Goal: Task Accomplishment & Management: Use online tool/utility

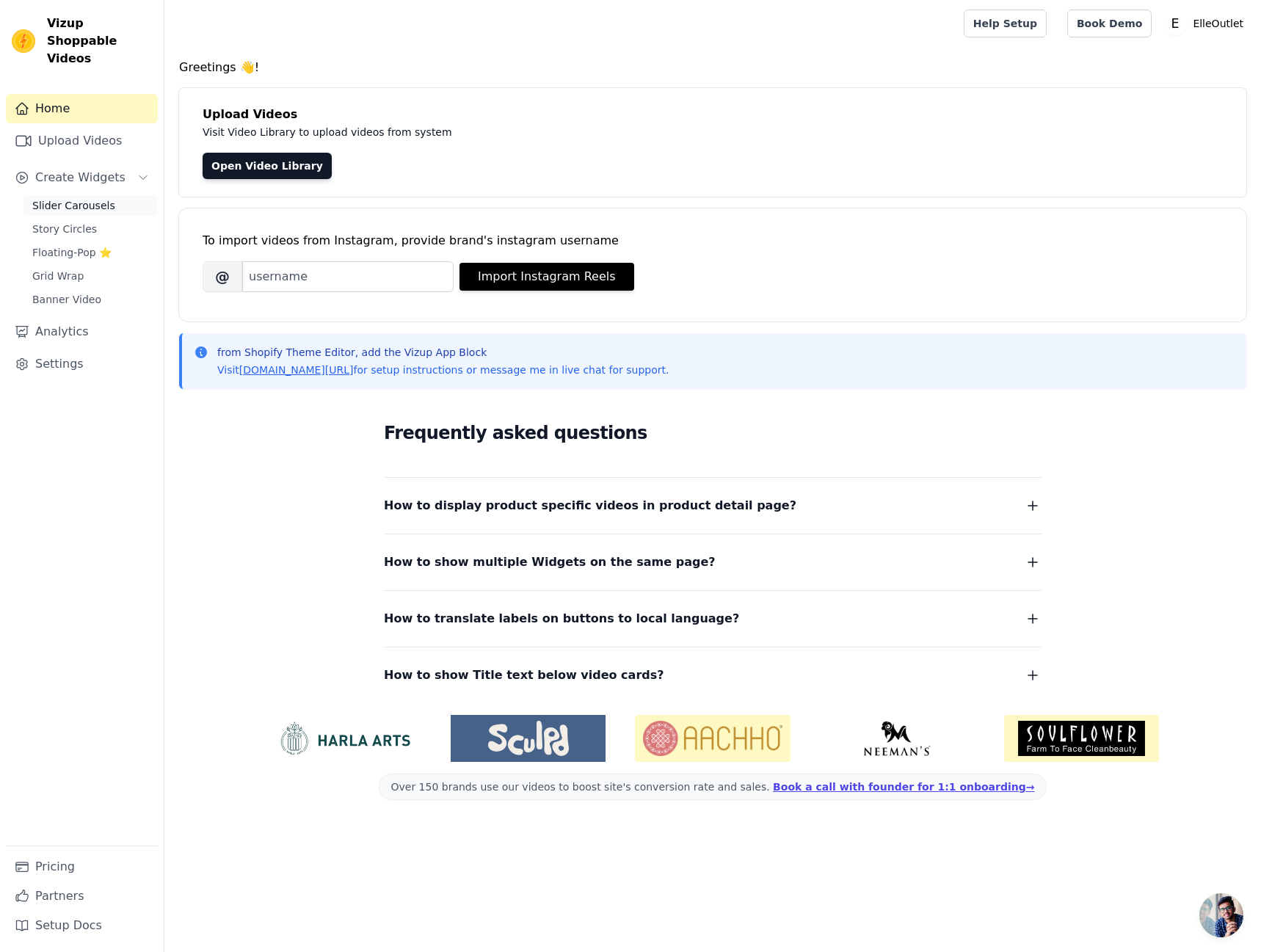
click at [84, 198] on span "Slider Carousels" at bounding box center [74, 205] width 83 height 15
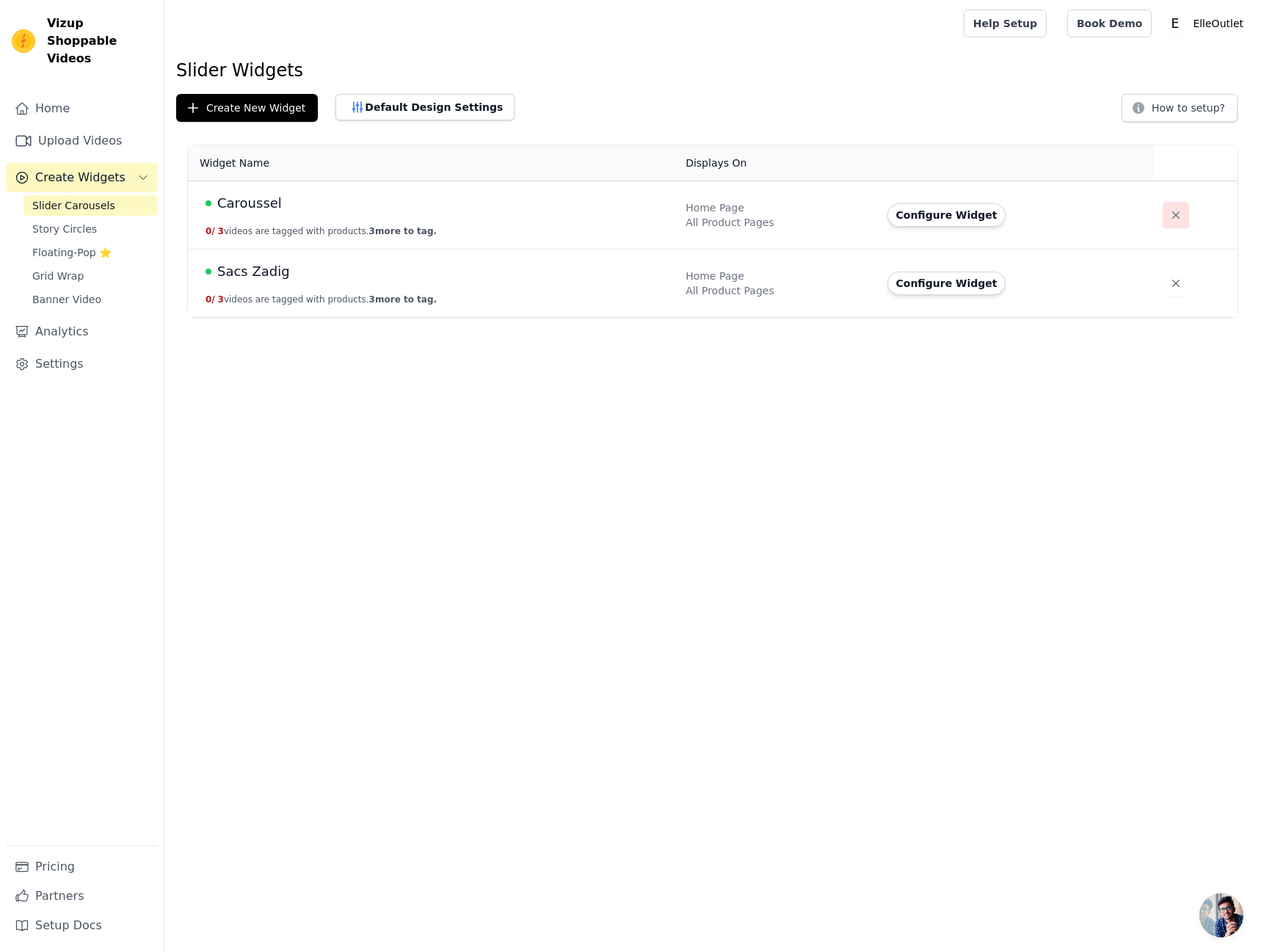
click at [1168, 214] on icon "button" at bounding box center [1176, 215] width 15 height 15
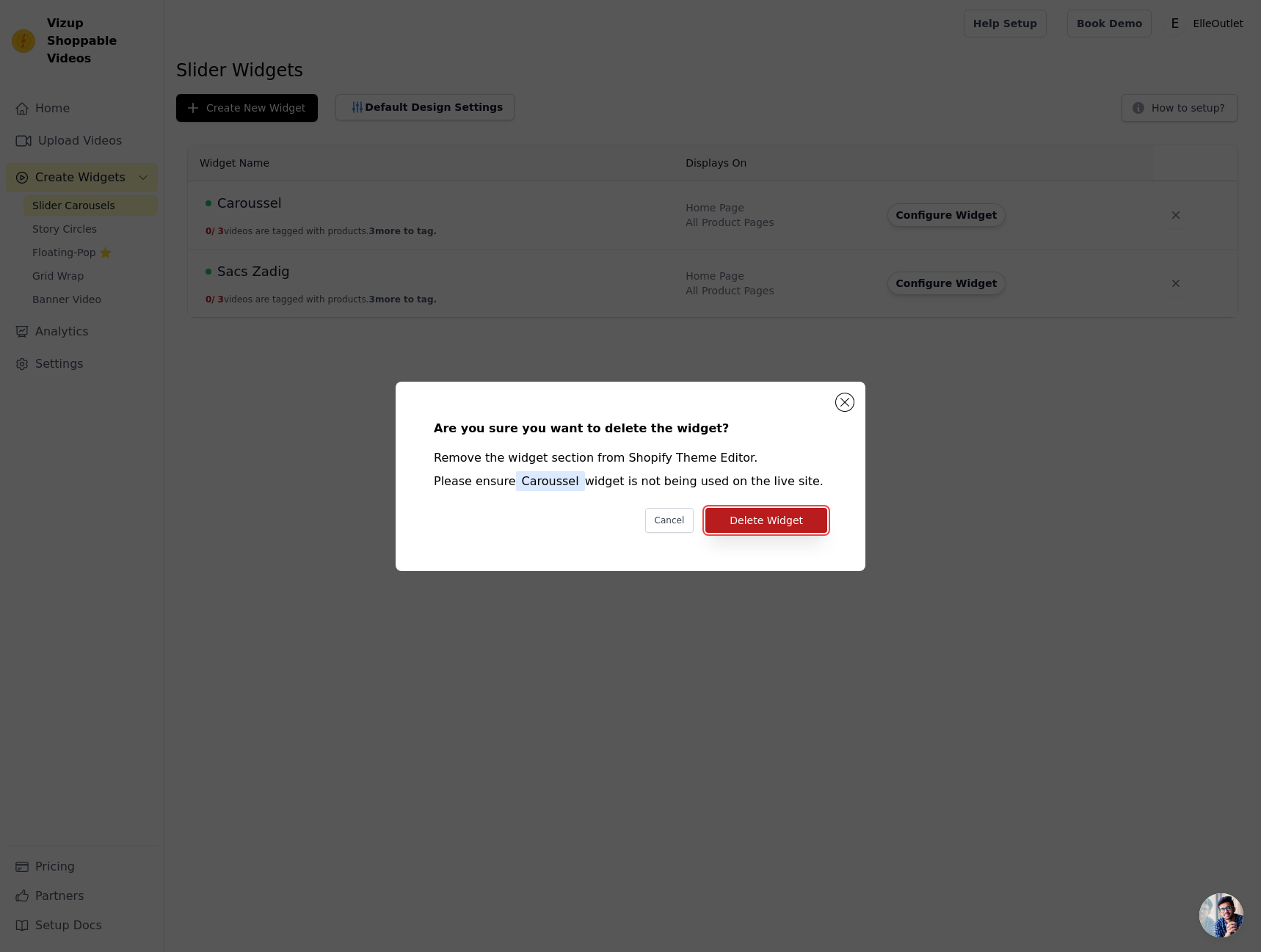
click at [759, 521] on button "Delete Widget" at bounding box center [766, 520] width 122 height 25
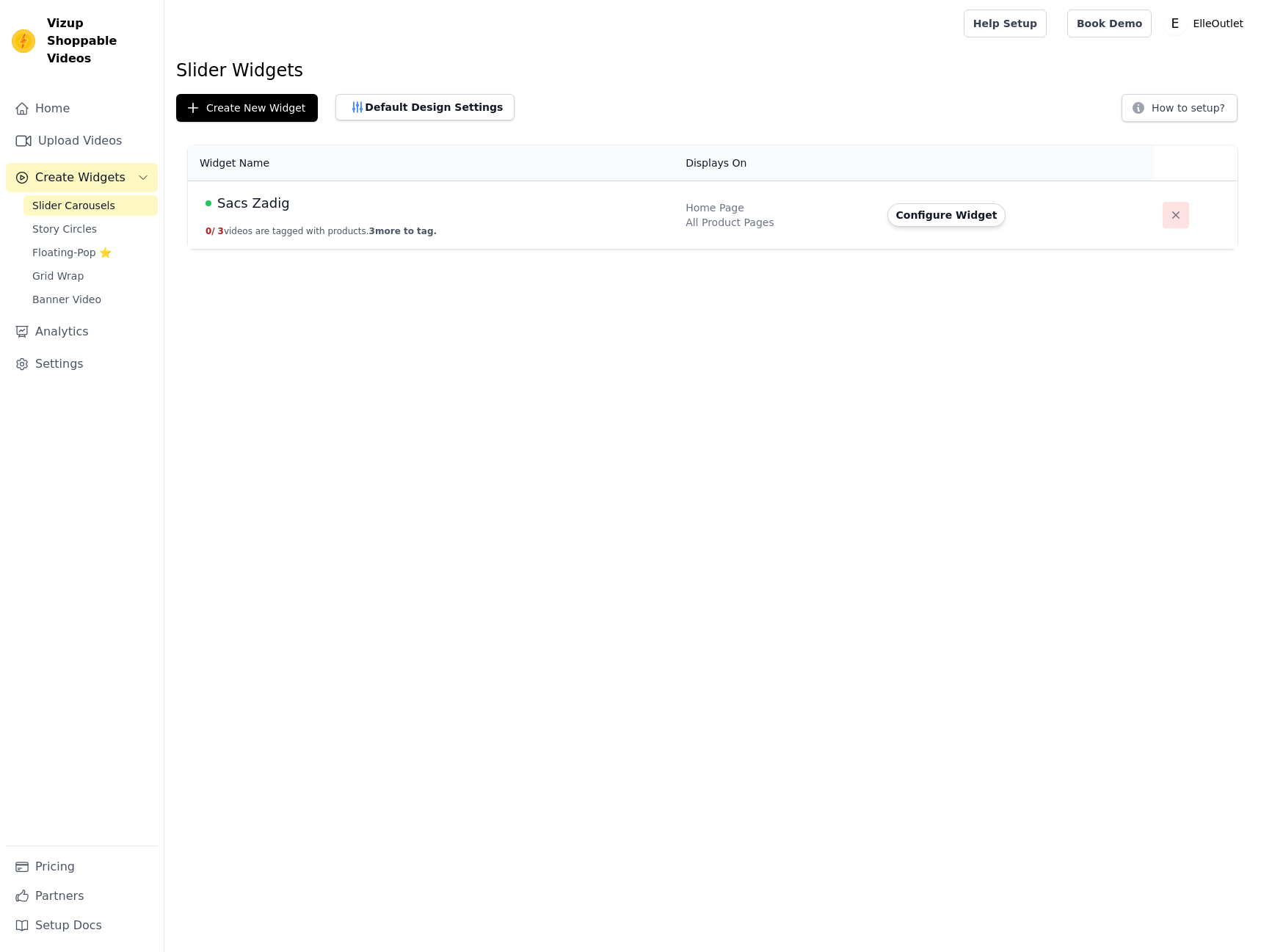
click at [1162, 212] on button "button" at bounding box center [1176, 215] width 26 height 26
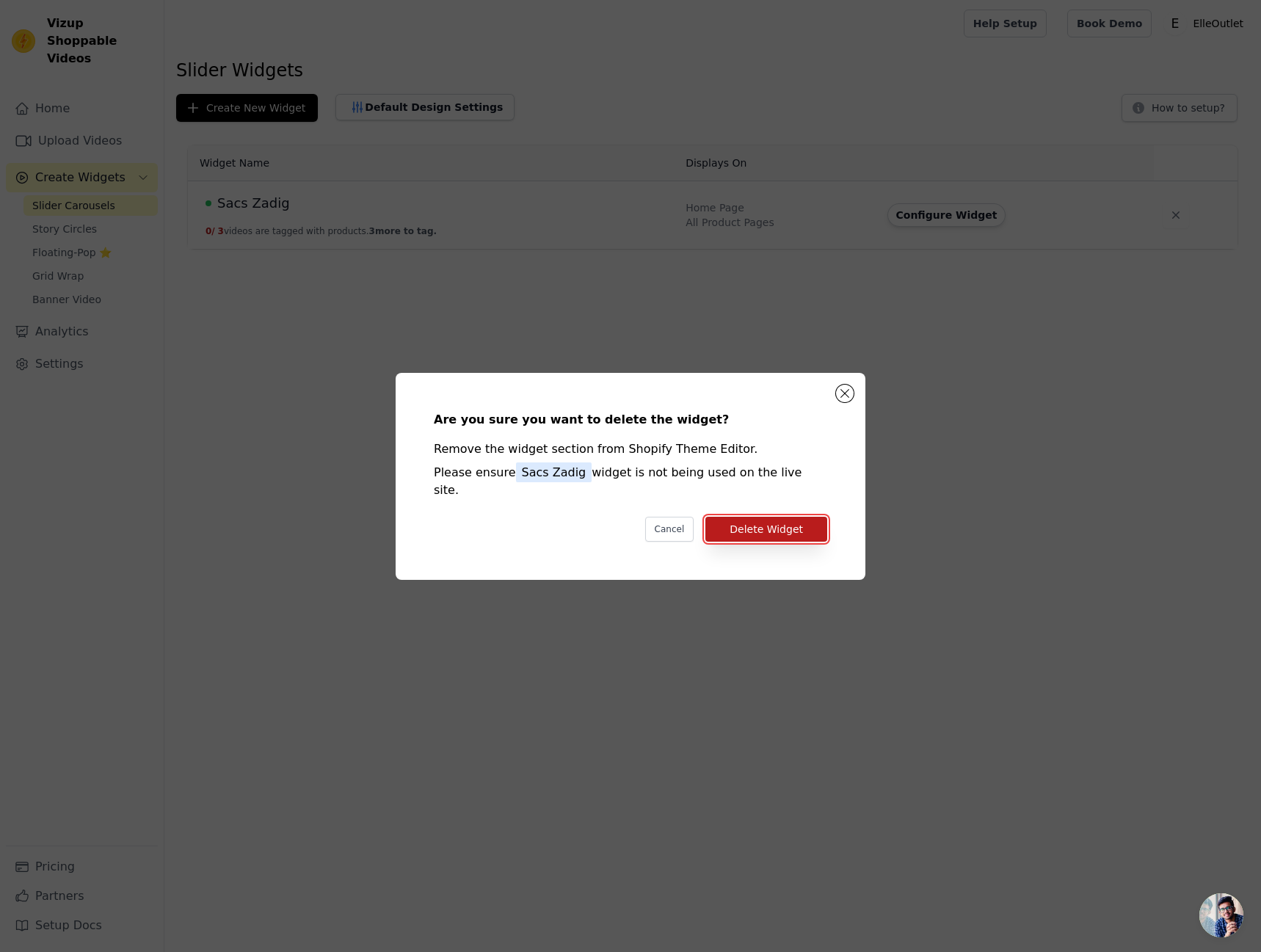
click at [809, 520] on button "Delete Widget" at bounding box center [766, 529] width 122 height 25
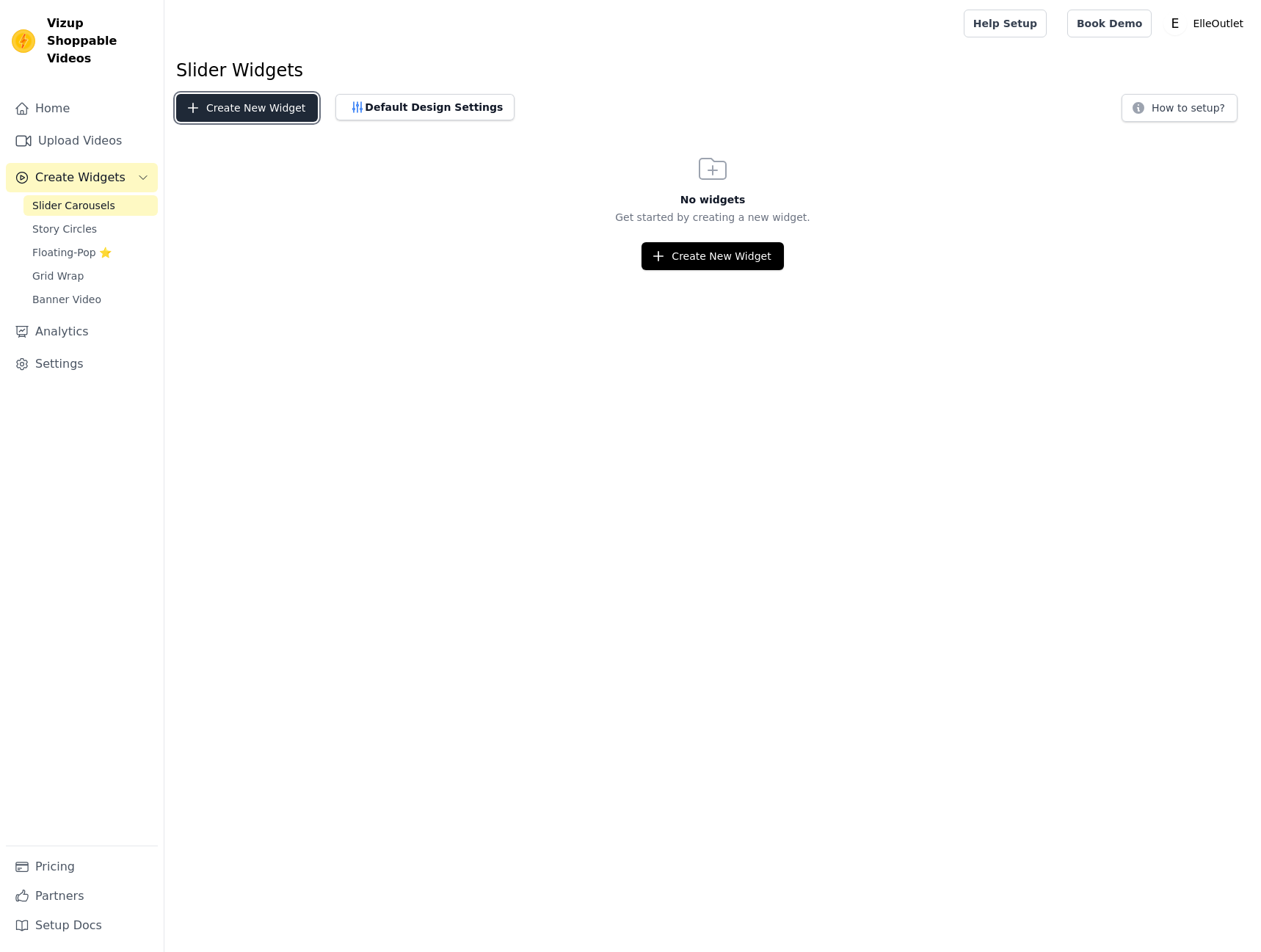
click at [235, 106] on button "Create New Widget" at bounding box center [247, 108] width 142 height 28
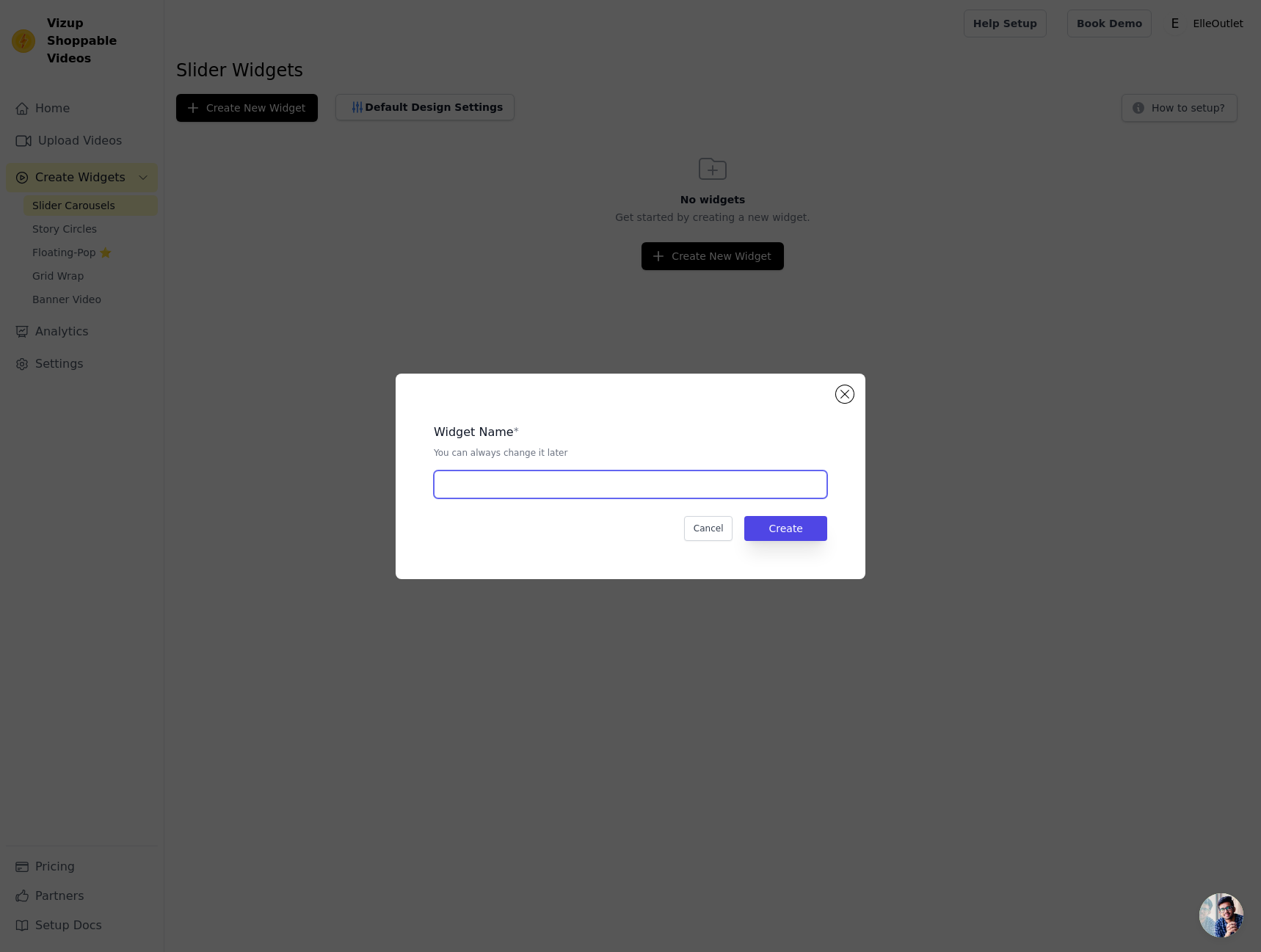
click at [579, 495] on input "text" at bounding box center [630, 484] width 393 height 28
click at [476, 481] on input "Moncler Cardigan" at bounding box center [630, 484] width 393 height 28
click at [550, 488] on input "Moncler Cardigan" at bounding box center [630, 484] width 393 height 28
click at [515, 482] on input "Moncler Cardigan" at bounding box center [630, 484] width 393 height 28
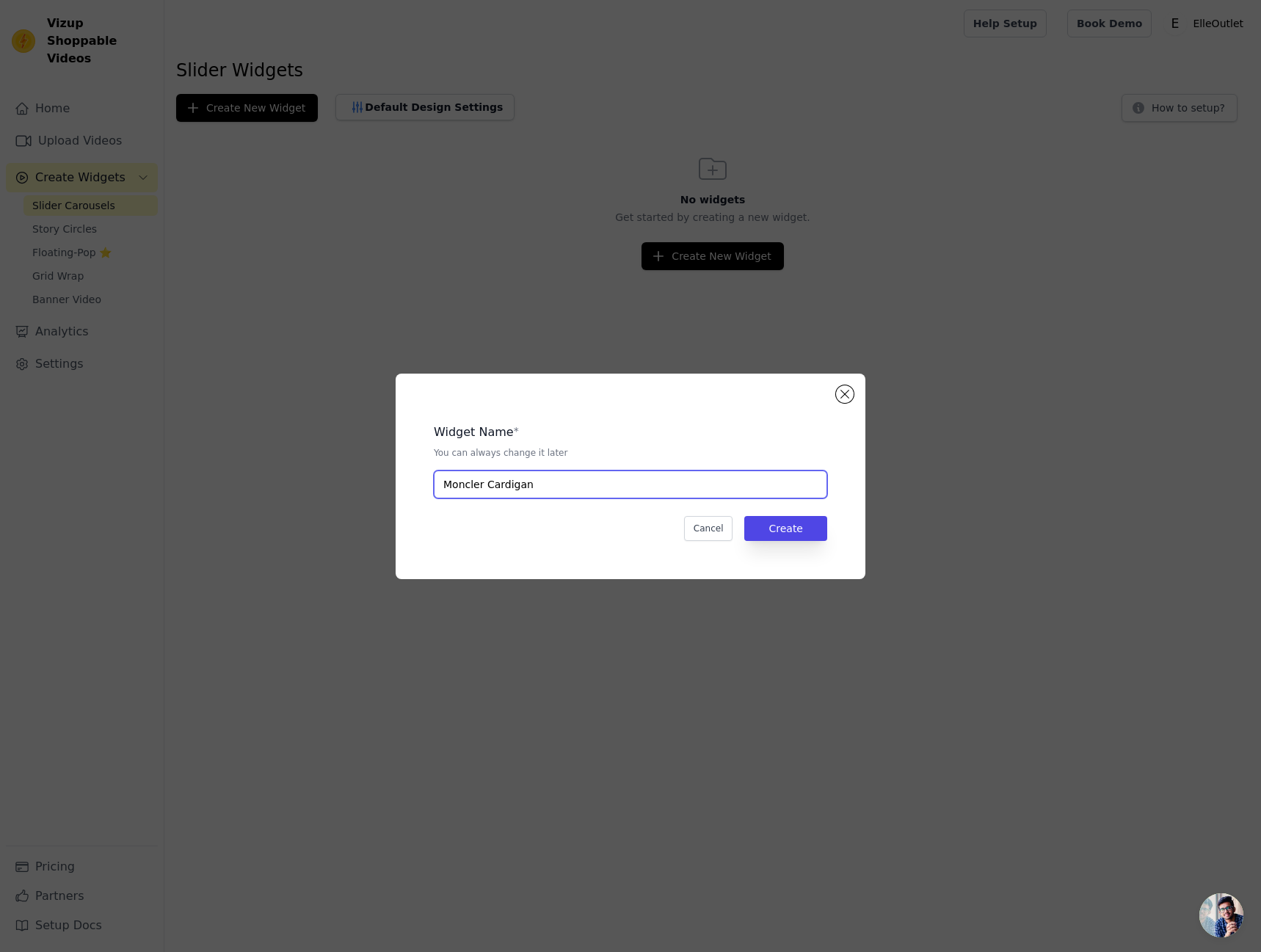
click at [513, 482] on input "Moncler Cardigan" at bounding box center [630, 484] width 393 height 28
type input "Moncler sans manche"
click at [811, 532] on button "Create" at bounding box center [786, 528] width 83 height 25
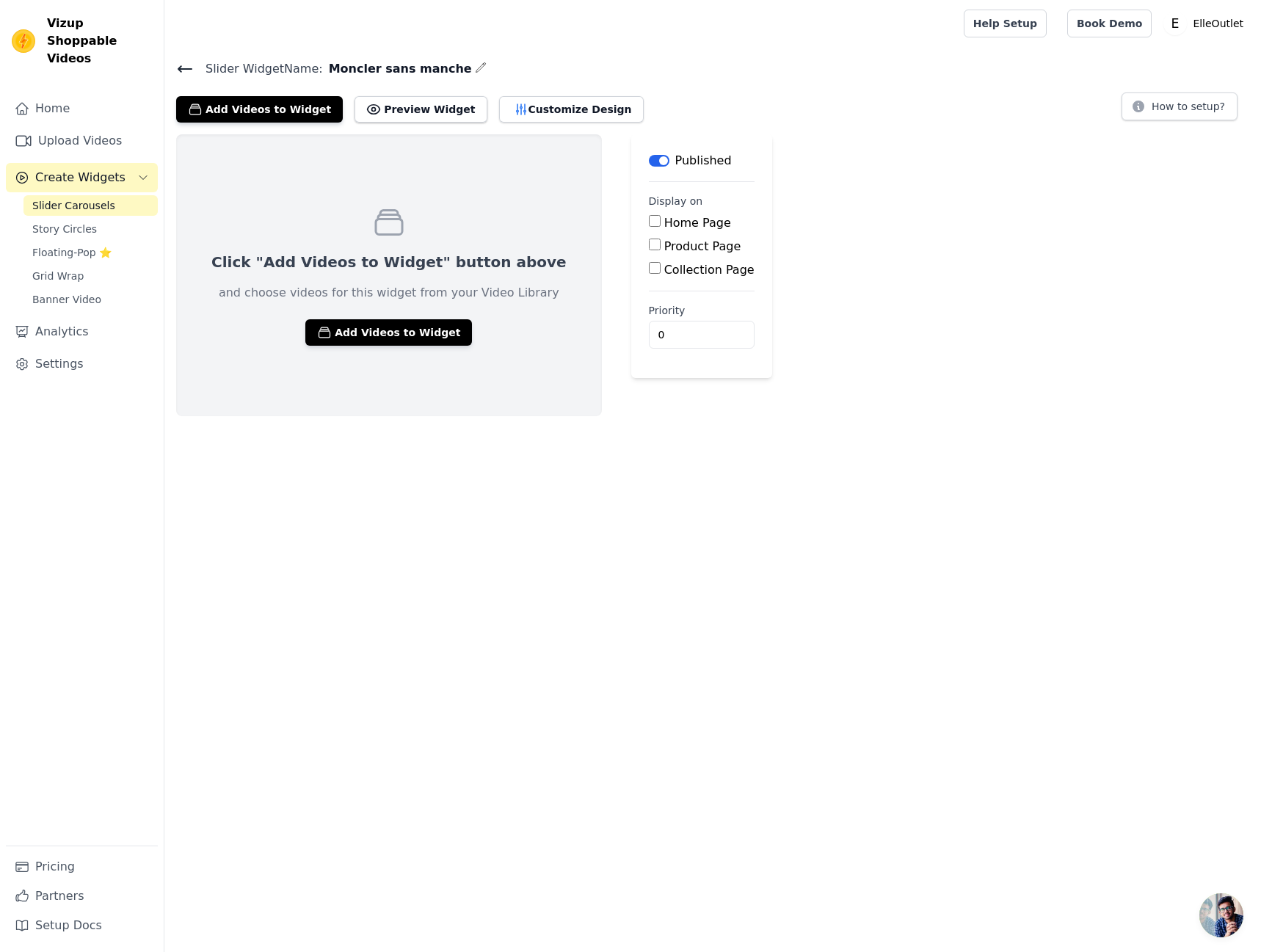
click at [664, 243] on label "Product Page" at bounding box center [702, 246] width 77 height 14
click at [657, 243] on input "Product Page" at bounding box center [655, 244] width 12 height 12
checkbox input "true"
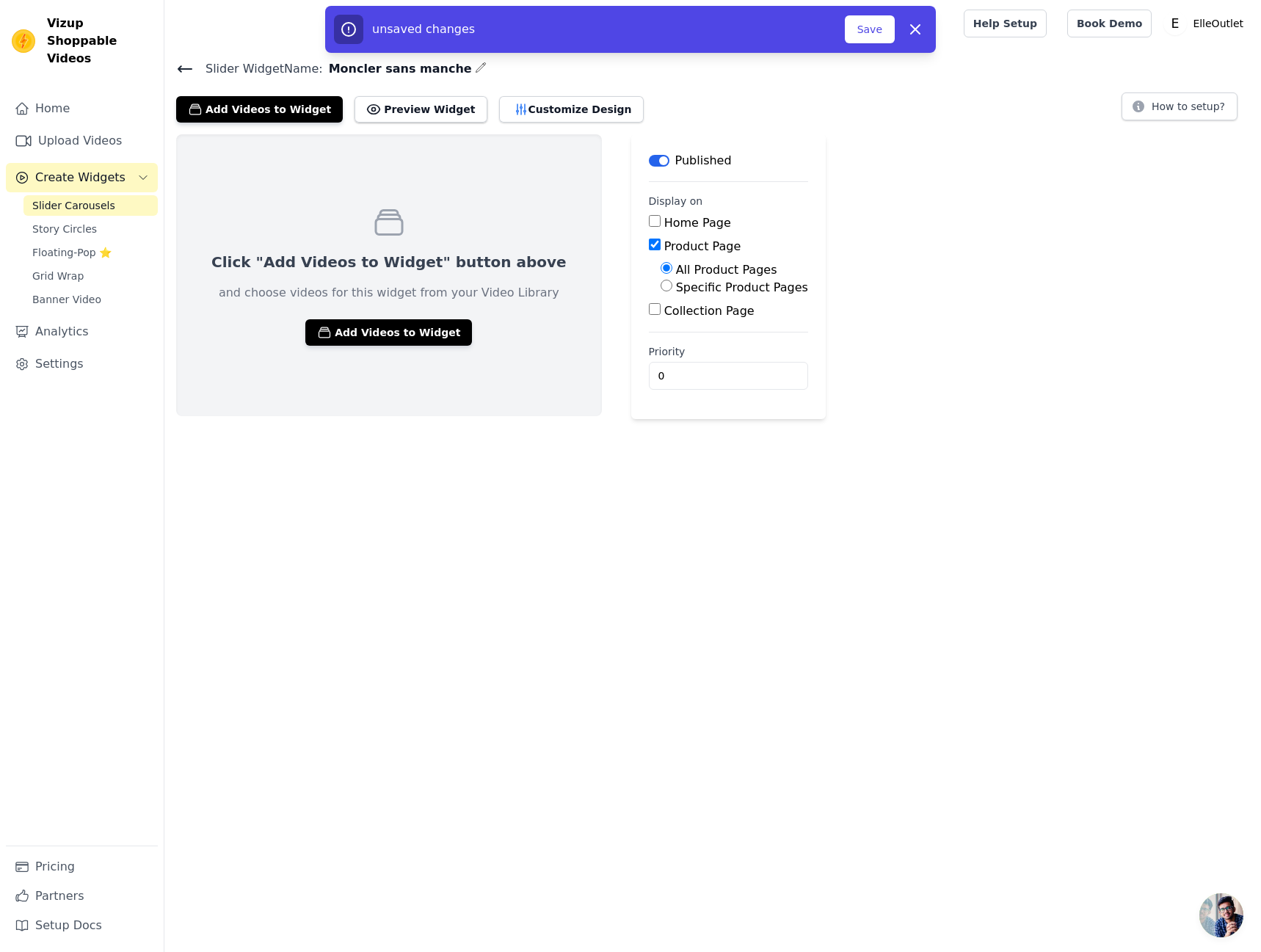
click at [676, 291] on label "Specific Product Pages" at bounding box center [742, 287] width 132 height 14
click at [669, 291] on input "Specific Product Pages" at bounding box center [667, 286] width 12 height 12
radio input "true"
click at [666, 320] on button "Select Products" at bounding box center [710, 320] width 99 height 25
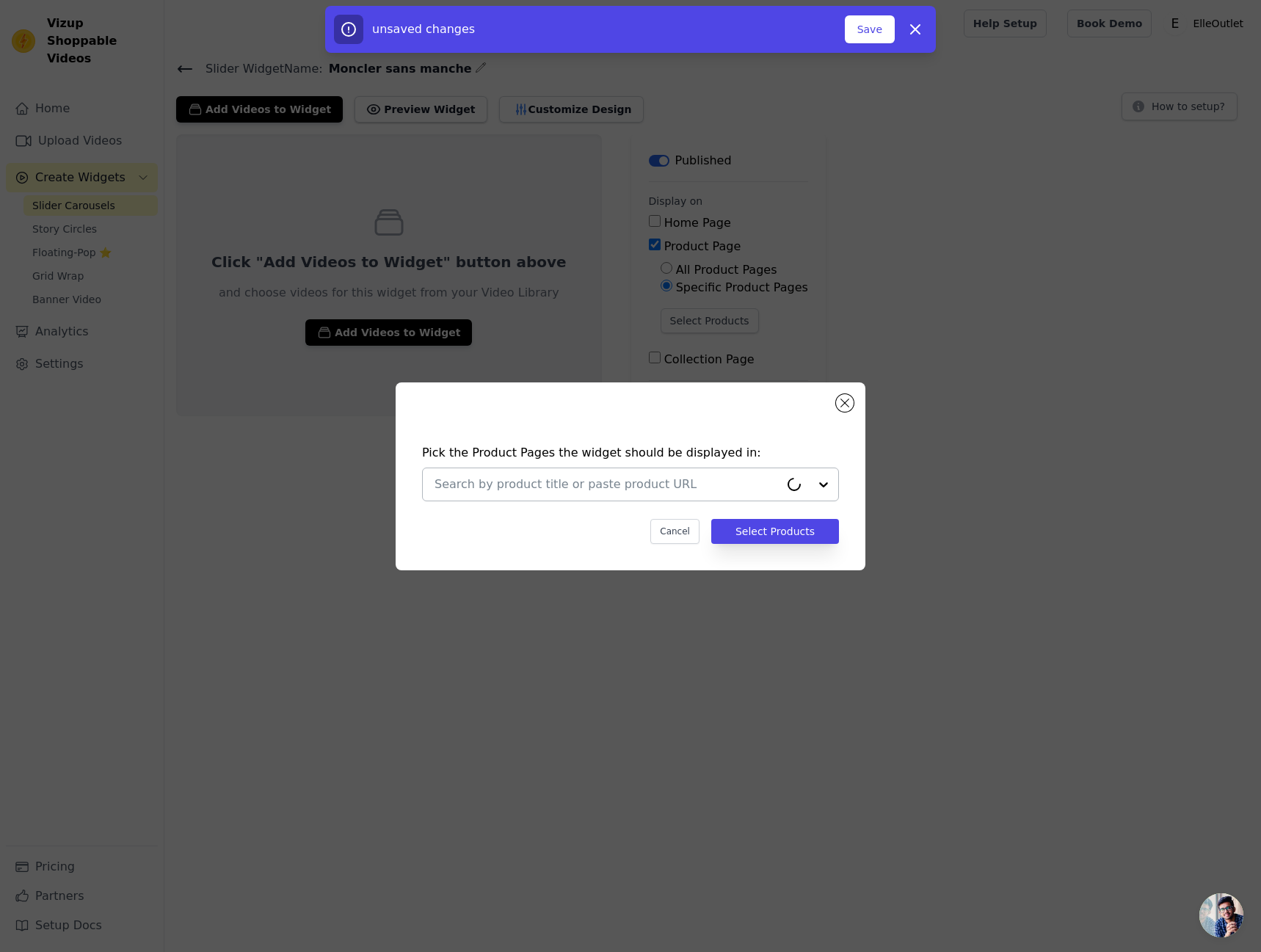
click at [647, 483] on input "text" at bounding box center [607, 483] width 345 height 17
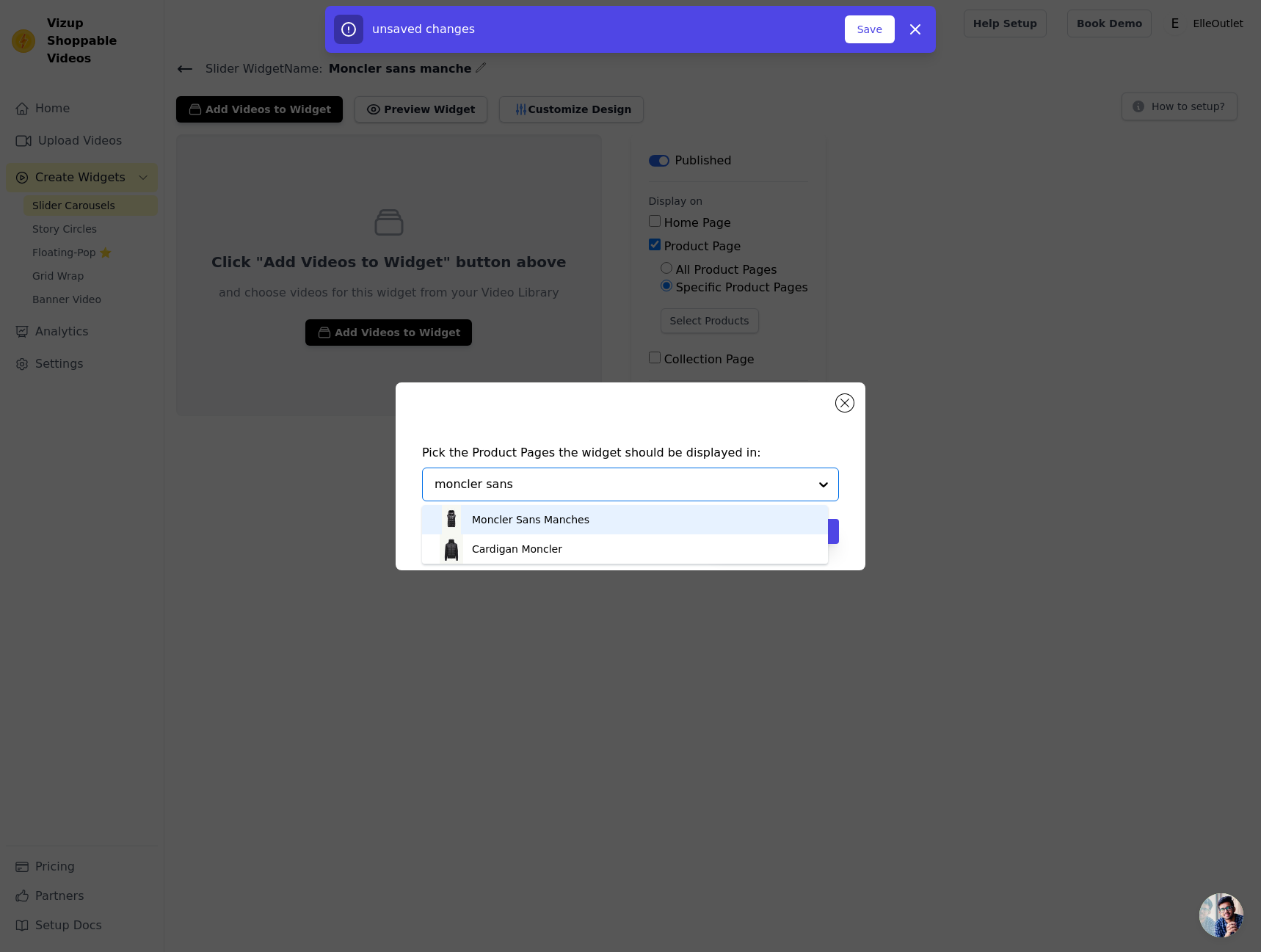
type input "moncler sans"
click at [662, 515] on div "Moncler Sans Manches" at bounding box center [624, 519] width 377 height 29
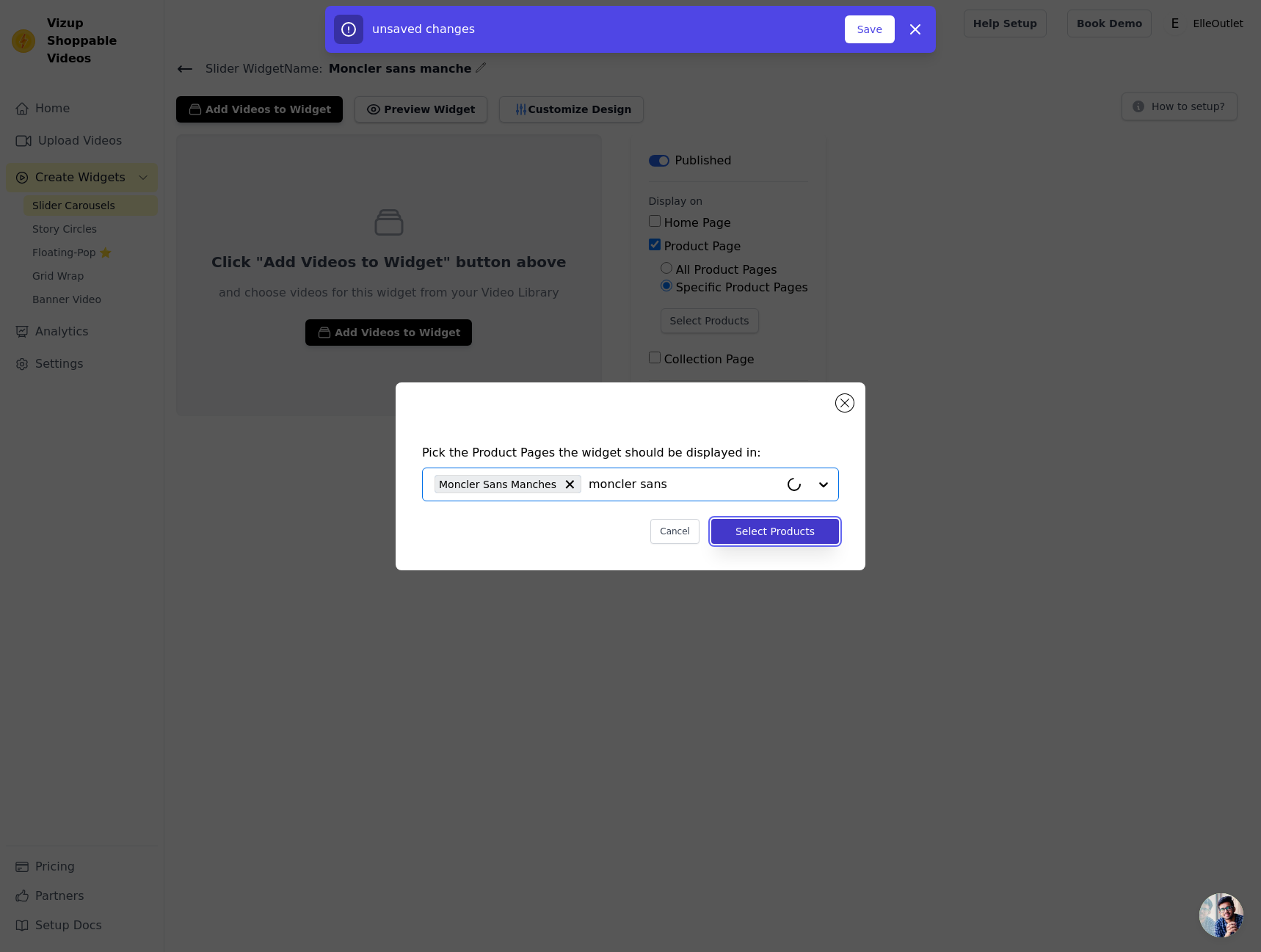
click at [797, 532] on button "Select Products" at bounding box center [775, 531] width 128 height 25
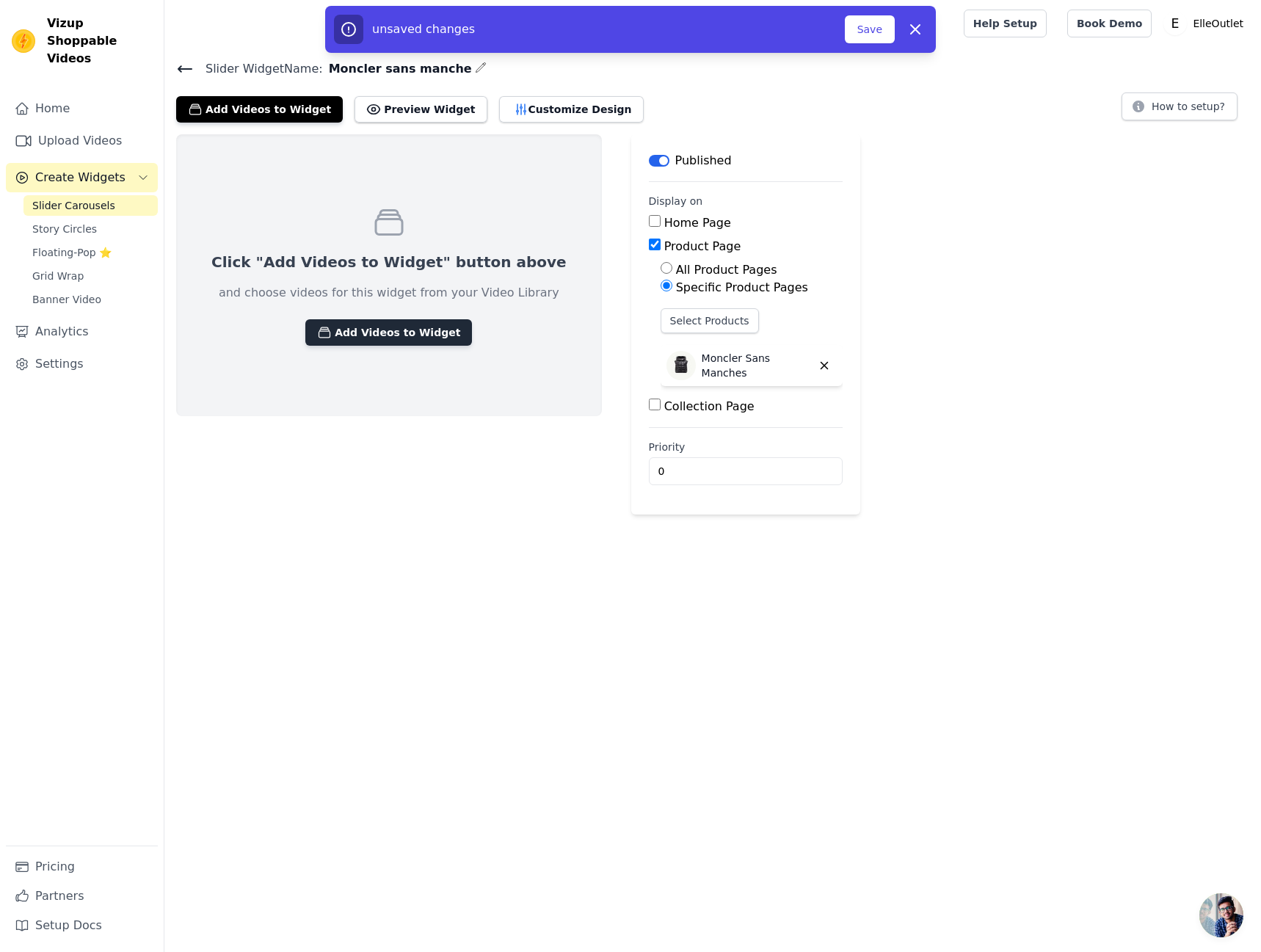
click at [350, 330] on button "Add Videos to Widget" at bounding box center [388, 333] width 166 height 26
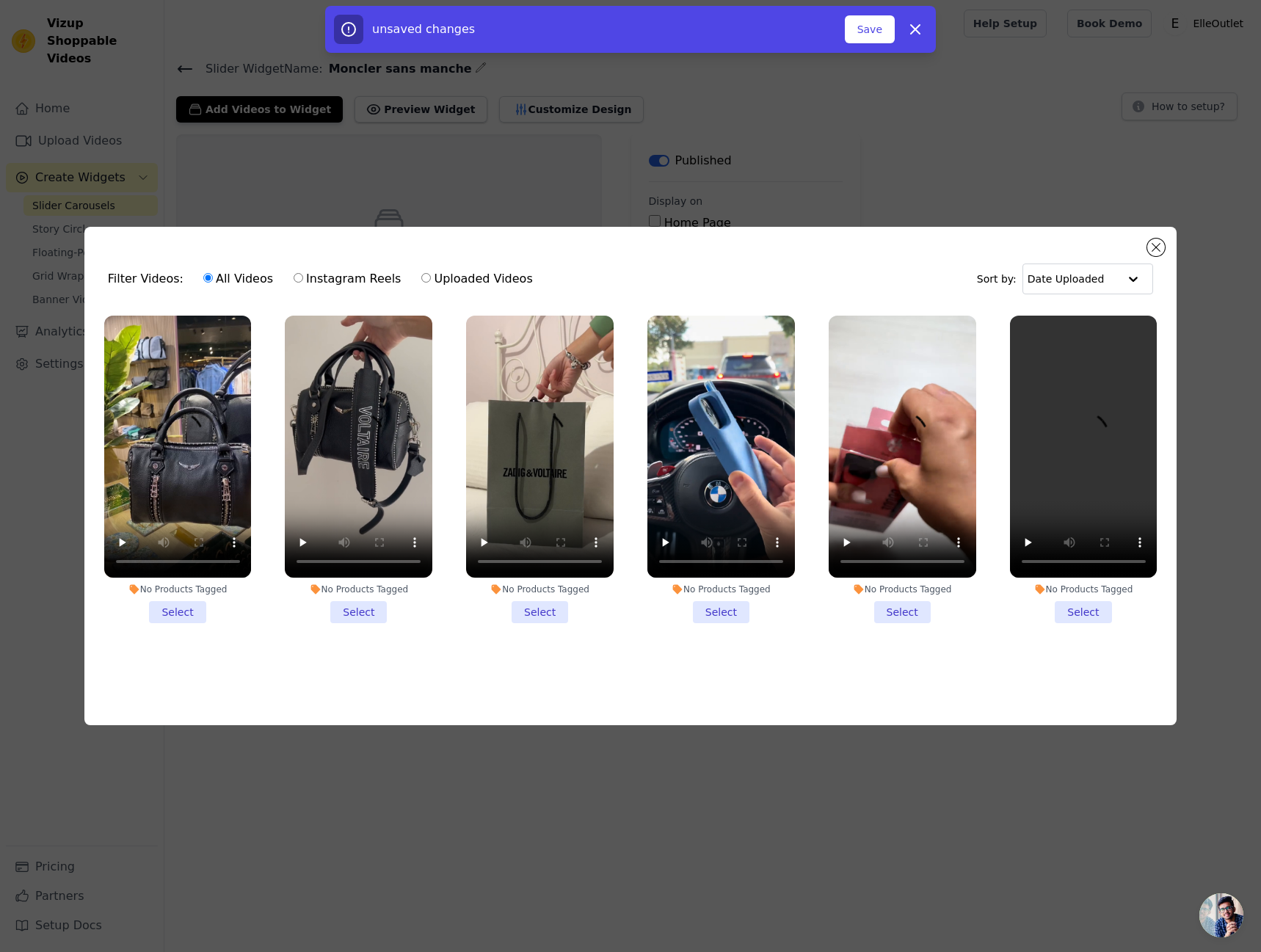
click at [439, 276] on label "Uploaded Videos" at bounding box center [477, 278] width 113 height 19
click at [431, 276] on input "Uploaded Videos" at bounding box center [426, 278] width 10 height 10
radio input "true"
click at [205, 272] on label "All Videos" at bounding box center [238, 278] width 71 height 19
click at [205, 273] on input "All Videos" at bounding box center [209, 278] width 10 height 10
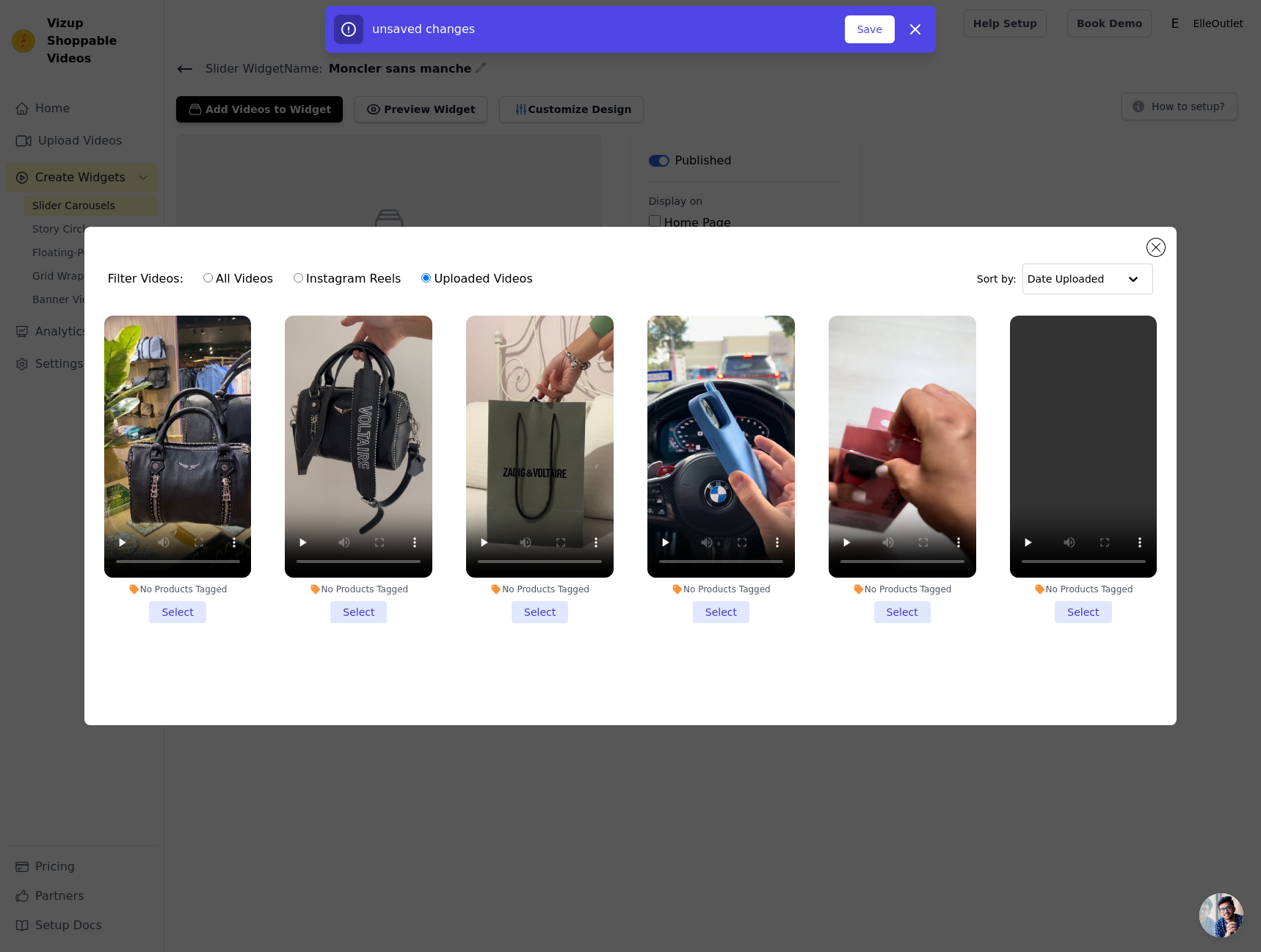
radio input "true"
click at [1153, 238] on button "Close modal" at bounding box center [1155, 247] width 17 height 17
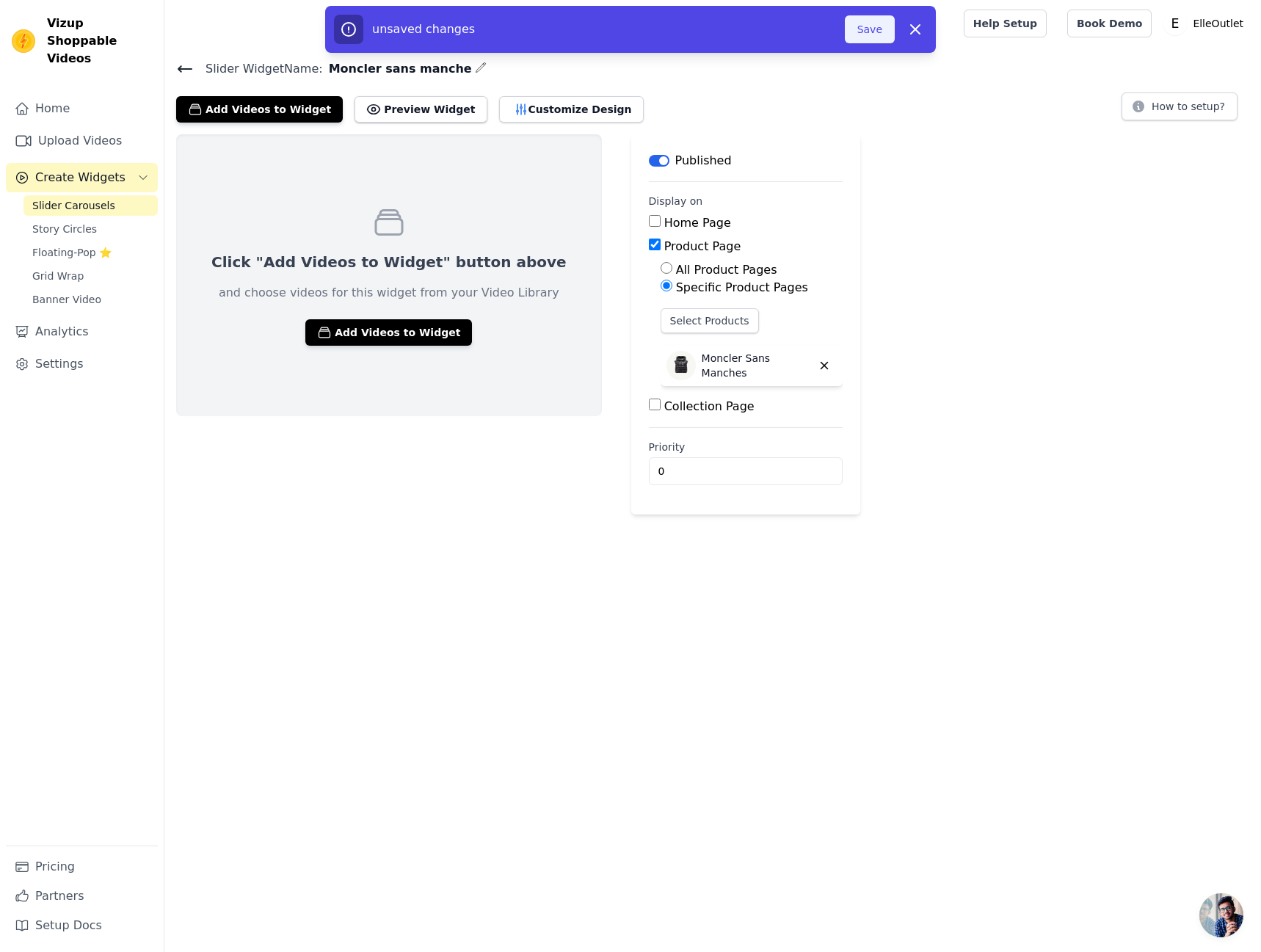
click at [887, 29] on button "Save" at bounding box center [869, 30] width 50 height 28
click at [867, 30] on button "Save" at bounding box center [869, 30] width 50 height 28
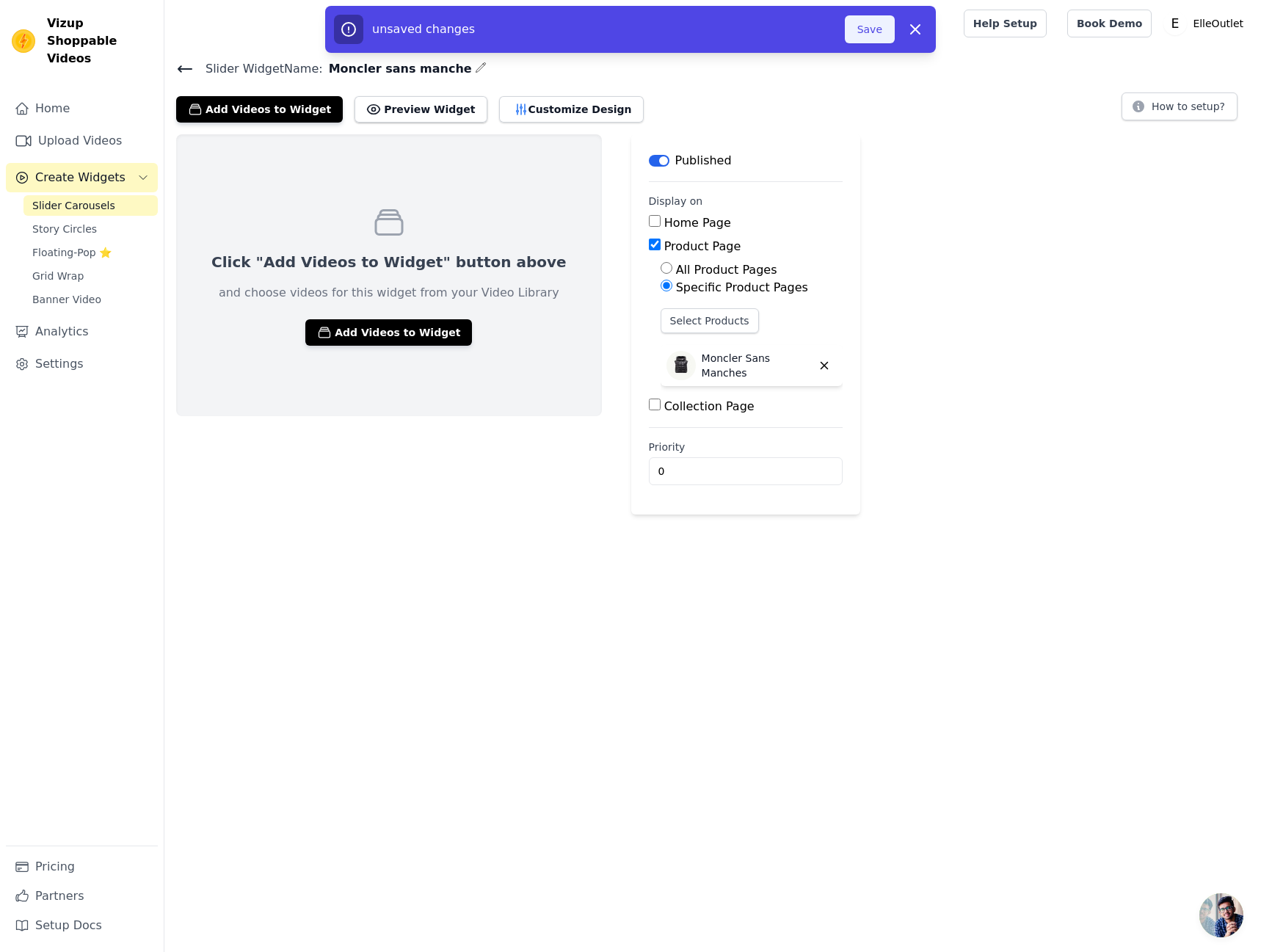
click at [867, 30] on button "Save" at bounding box center [869, 30] width 50 height 28
click at [867, 30] on div at bounding box center [561, 23] width 770 height 47
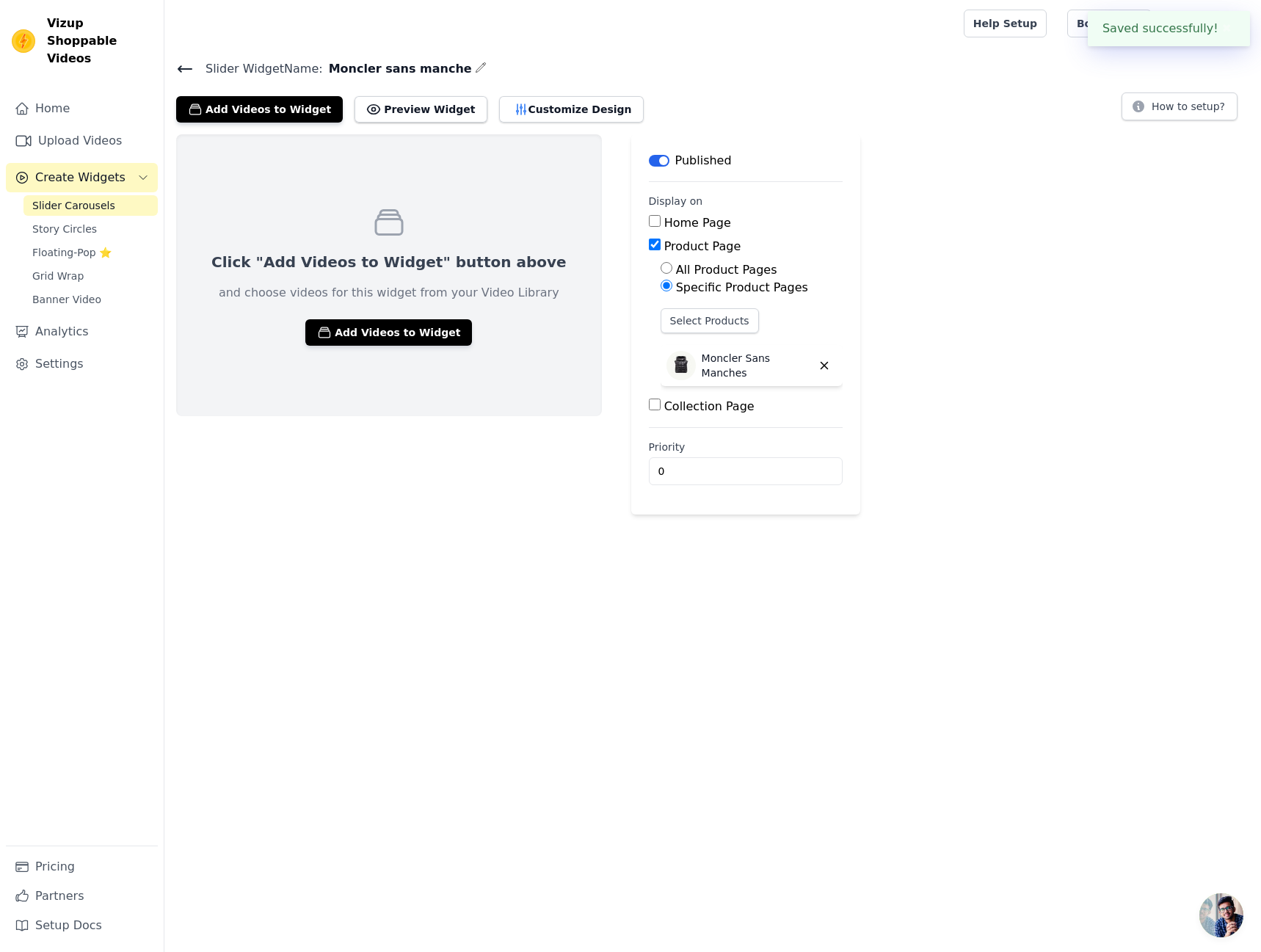
click at [867, 30] on div at bounding box center [561, 23] width 770 height 47
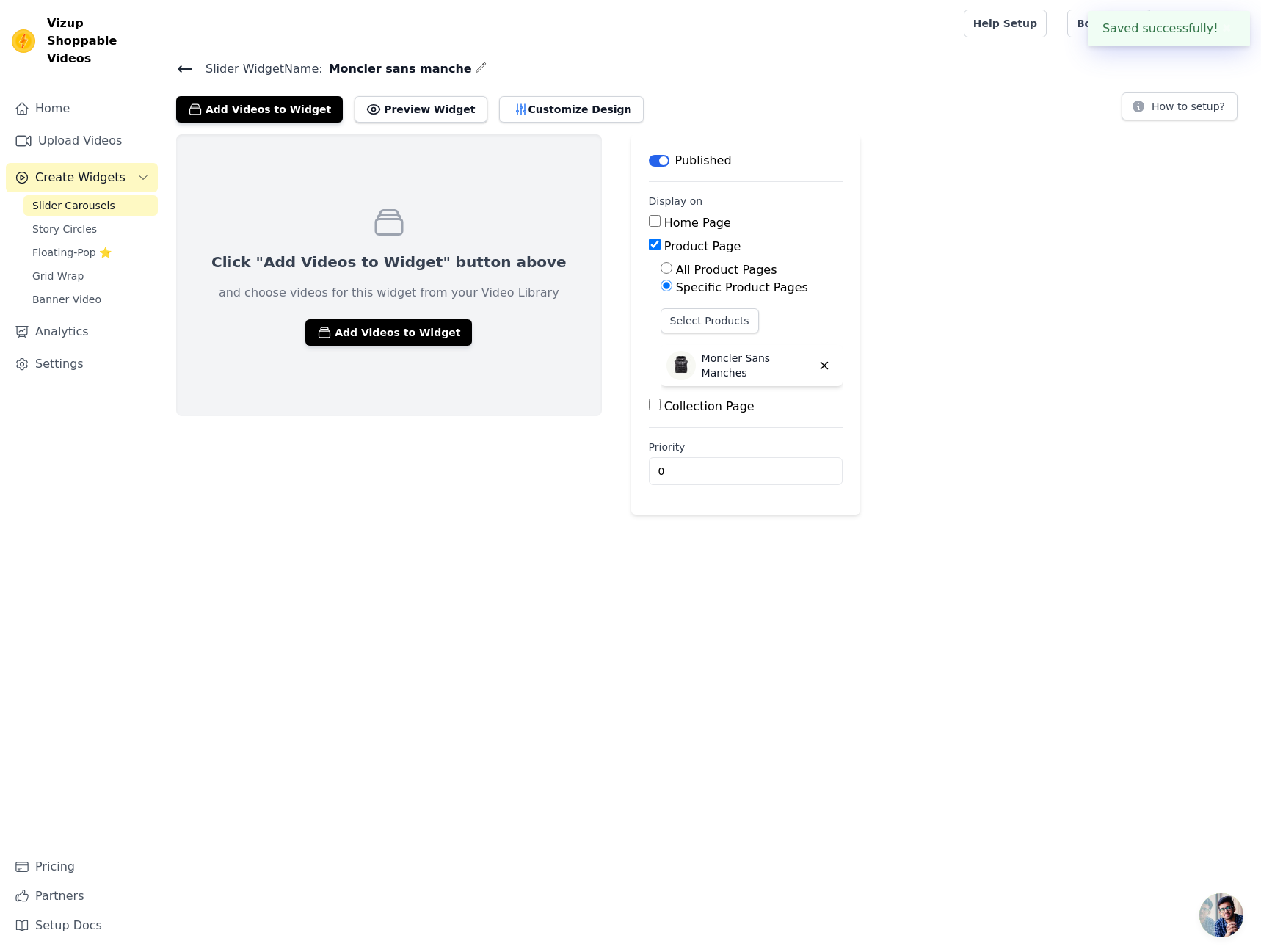
click at [867, 30] on div at bounding box center [561, 23] width 770 height 47
click at [99, 126] on link "Upload Videos" at bounding box center [81, 140] width 152 height 29
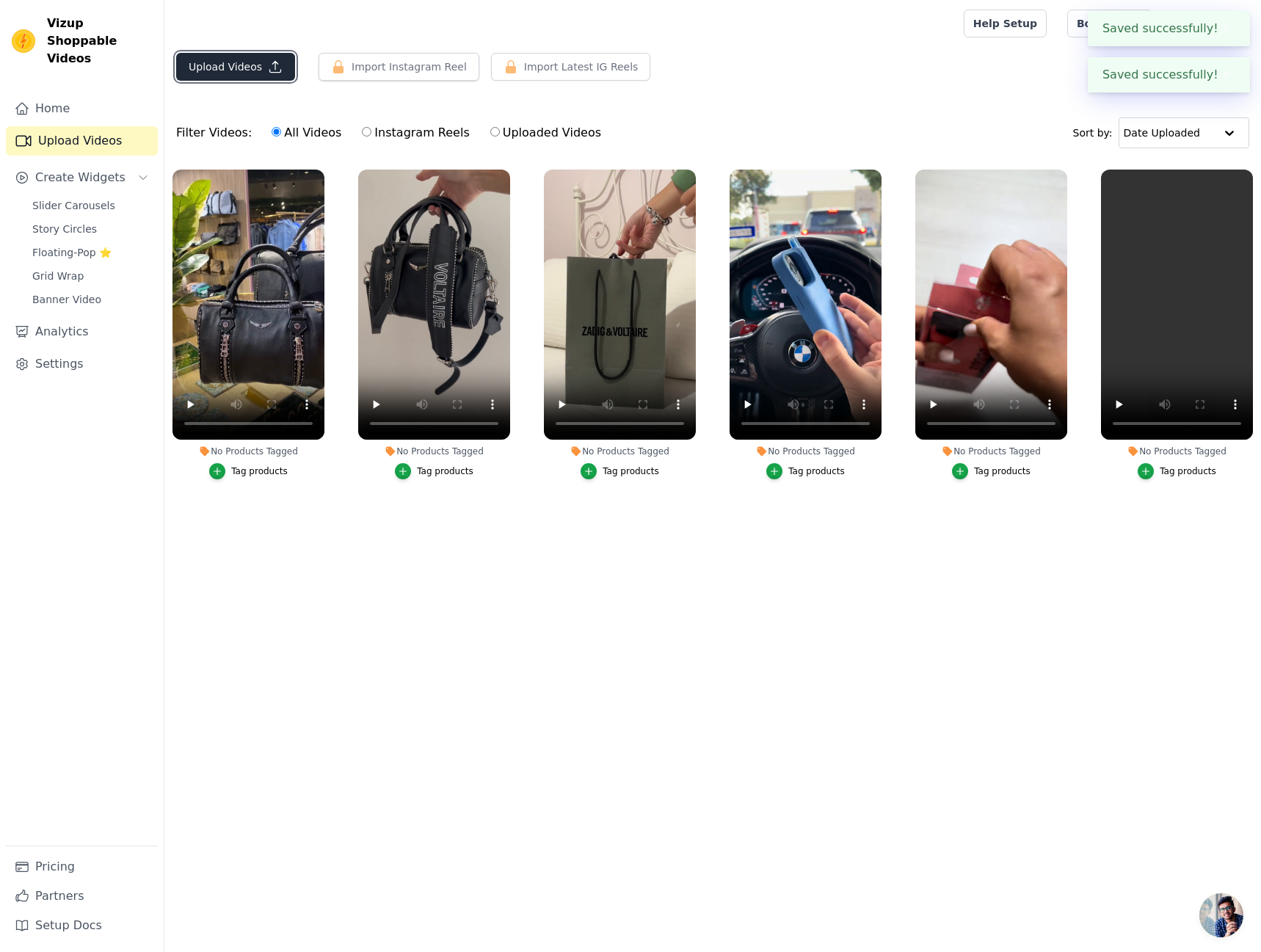
click at [234, 69] on button "Upload Videos" at bounding box center [236, 67] width 119 height 28
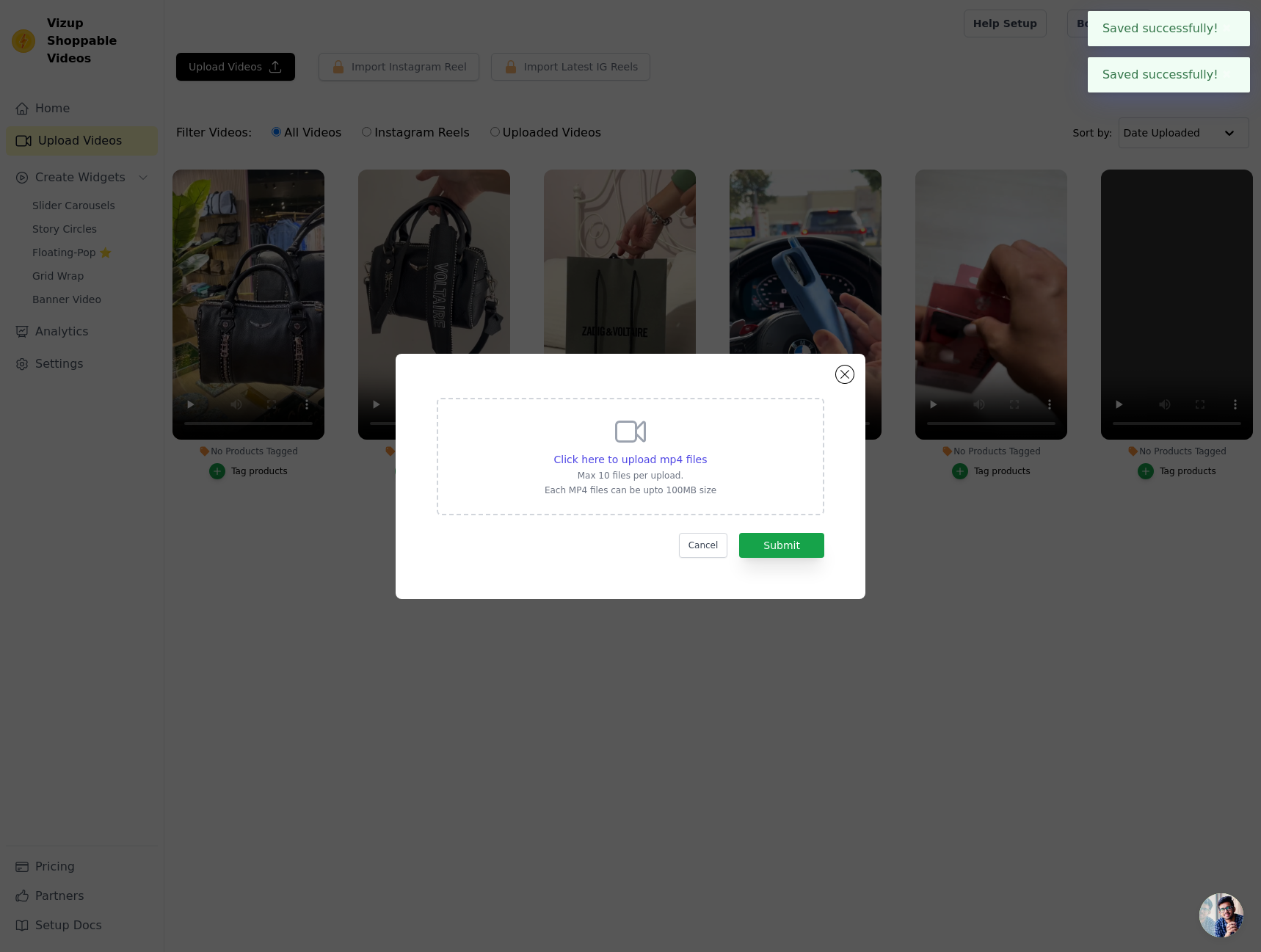
click at [615, 450] on div "Click here to upload mp4 files Max 10 files per upload. Each MP4 files can be u…" at bounding box center [630, 454] width 171 height 82
click at [706, 451] on input "Click here to upload mp4 files Max 10 files per upload. Each MP4 files can be u…" at bounding box center [706, 451] width 1 height 1
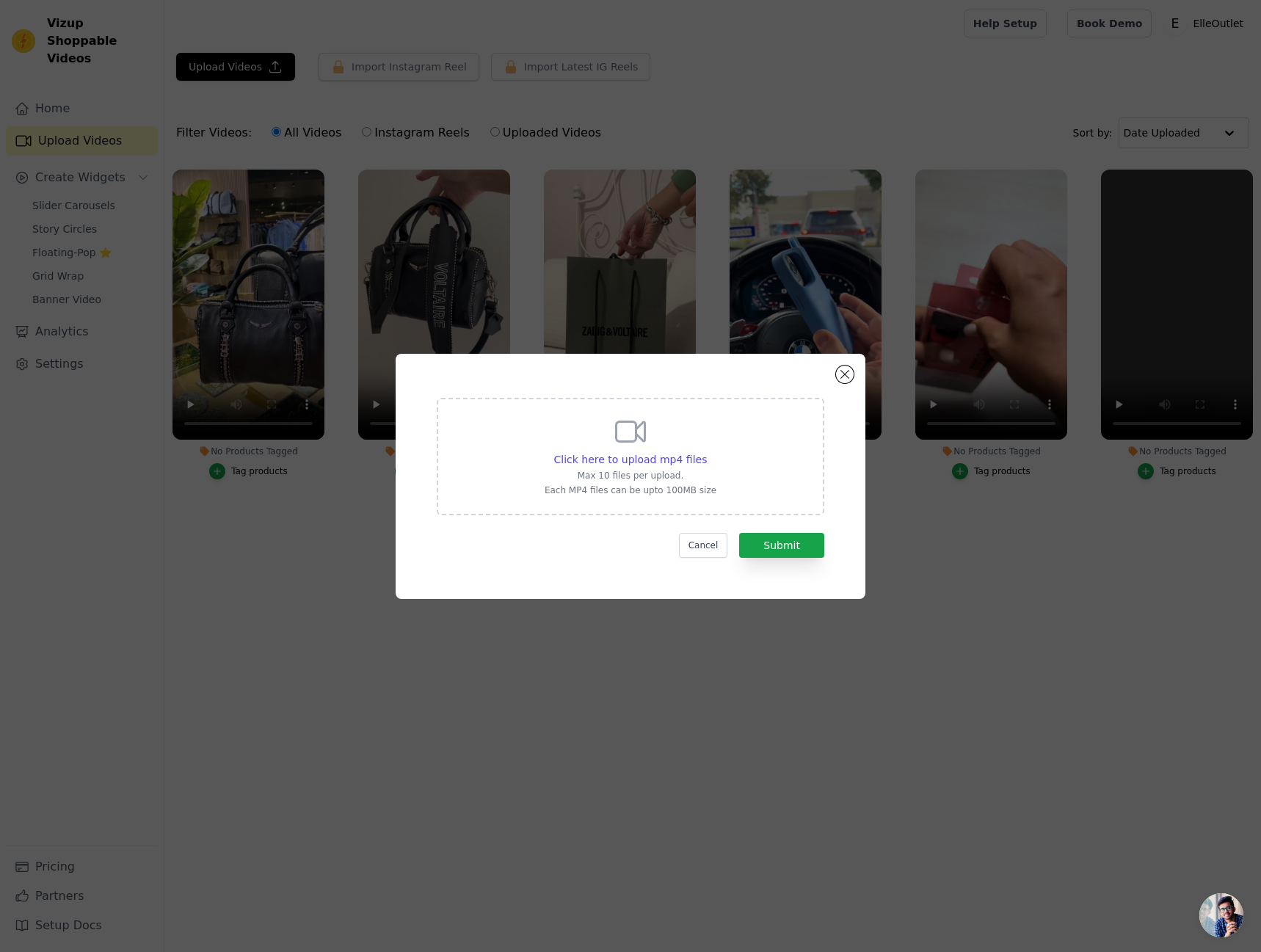
click at [674, 442] on div "Click here to upload mp4 files Max 10 files per upload. Each MP4 files can be u…" at bounding box center [630, 454] width 171 height 82
click at [706, 451] on input "Click here to upload mp4 files Max 10 files per upload. Each MP4 files can be u…" at bounding box center [706, 451] width 1 height 1
type input "C:\fakepath\383109e1c727472ab11636e2e86c4ee1.mp4"
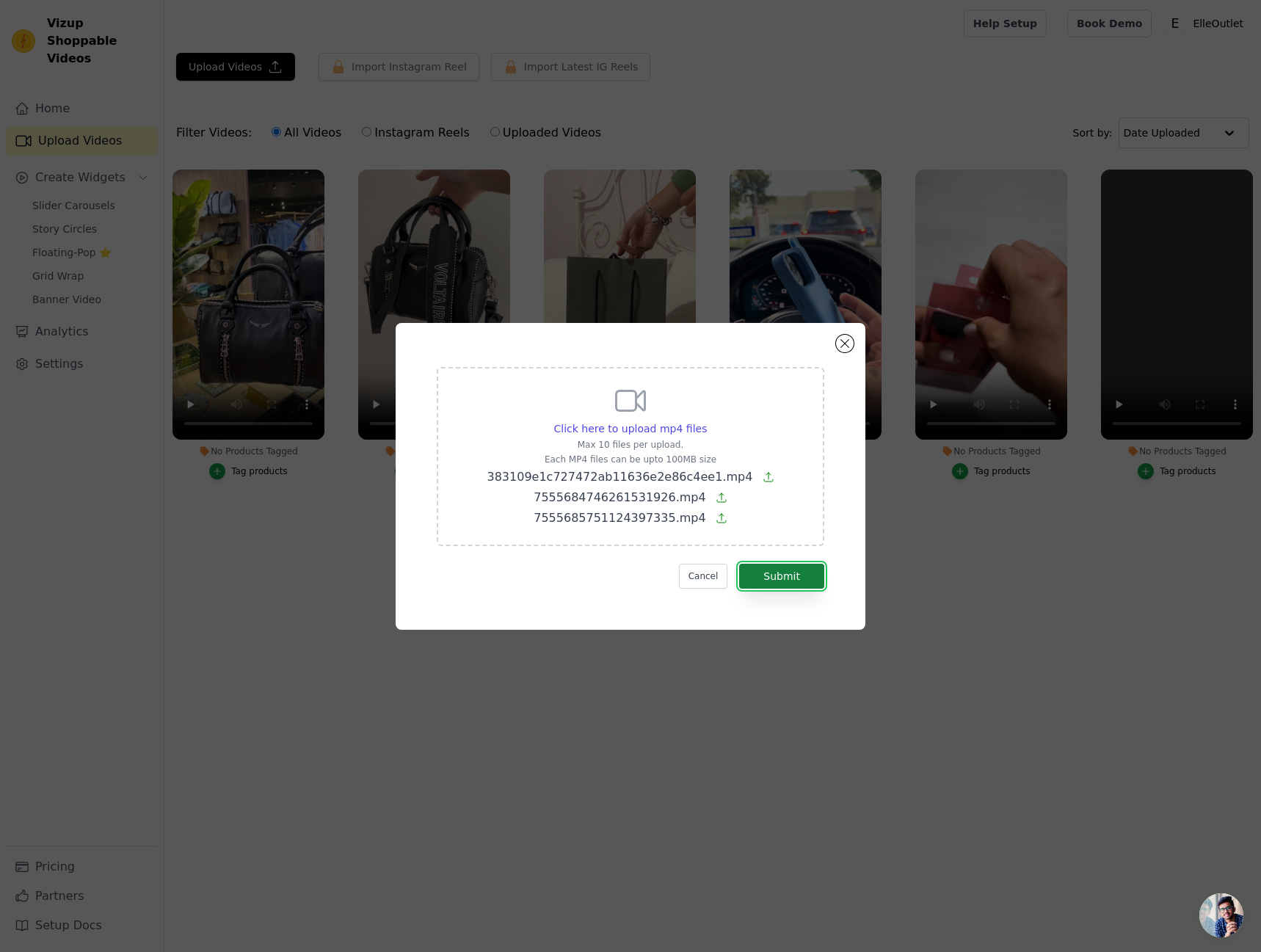
click at [792, 571] on button "Submit" at bounding box center [782, 576] width 85 height 25
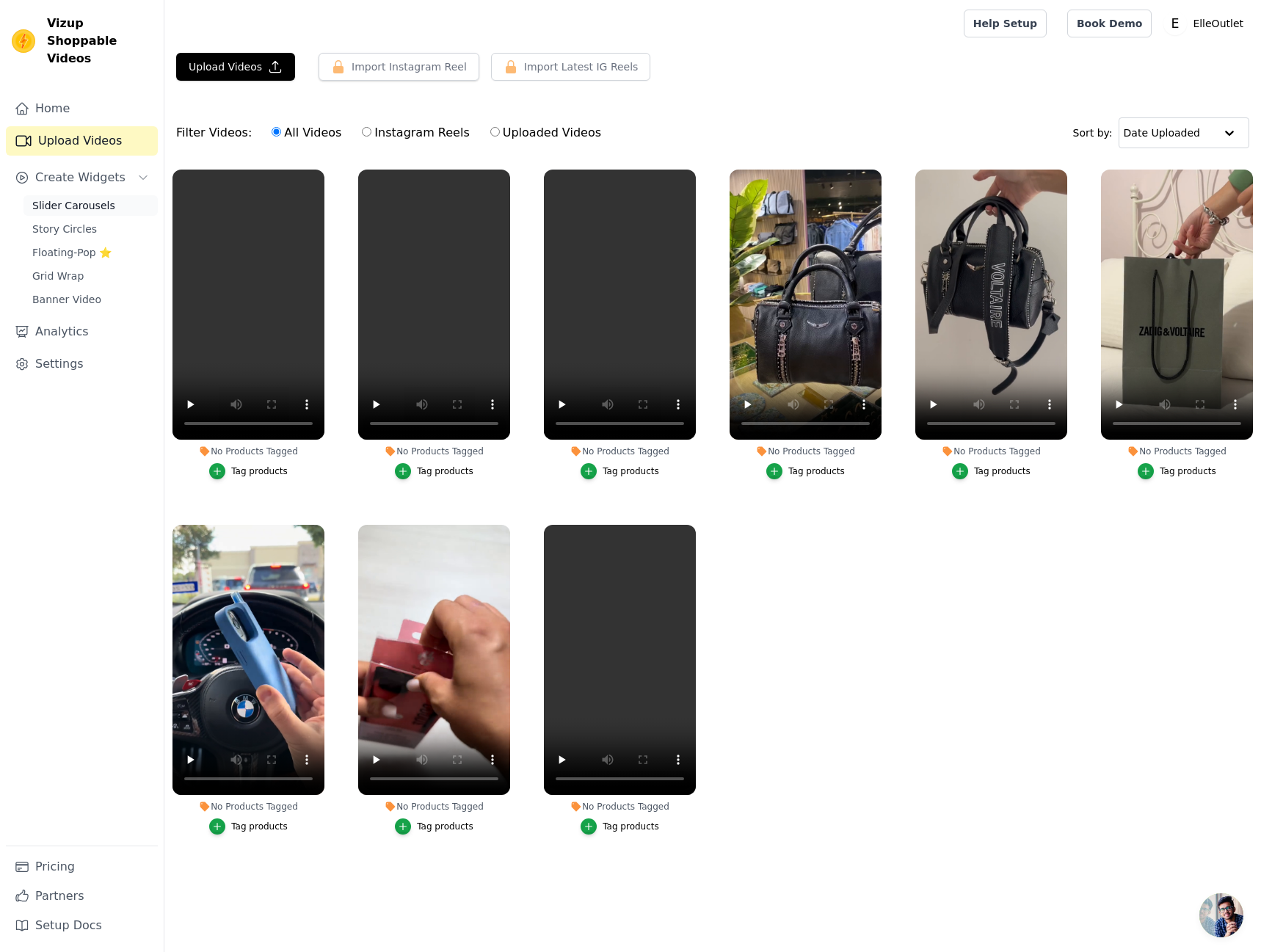
click at [96, 198] on span "Slider Carousels" at bounding box center [74, 205] width 83 height 15
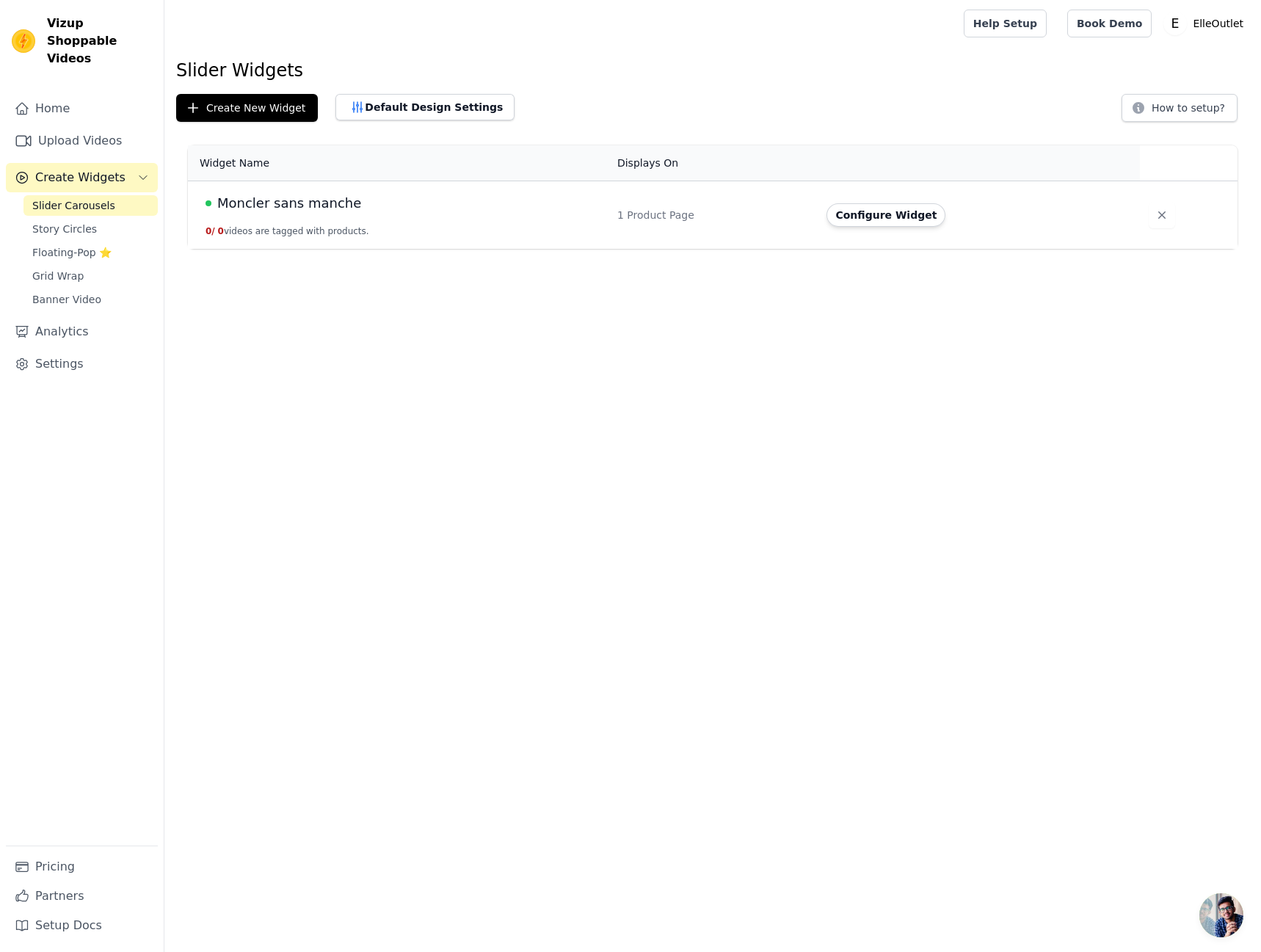
click at [325, 206] on span "Moncler sans manche" at bounding box center [289, 203] width 144 height 21
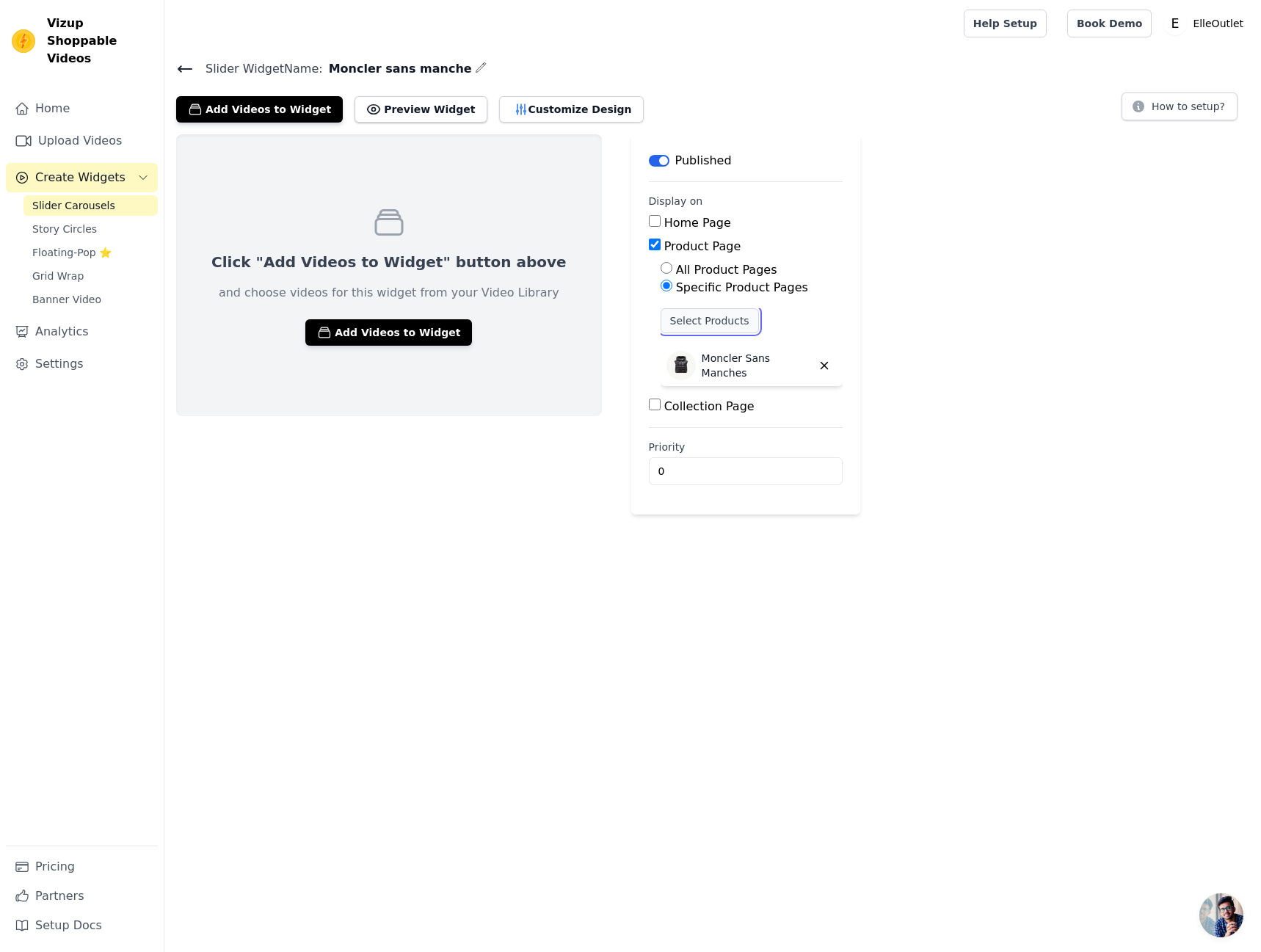
click at [681, 328] on button "Select Products" at bounding box center [710, 320] width 99 height 25
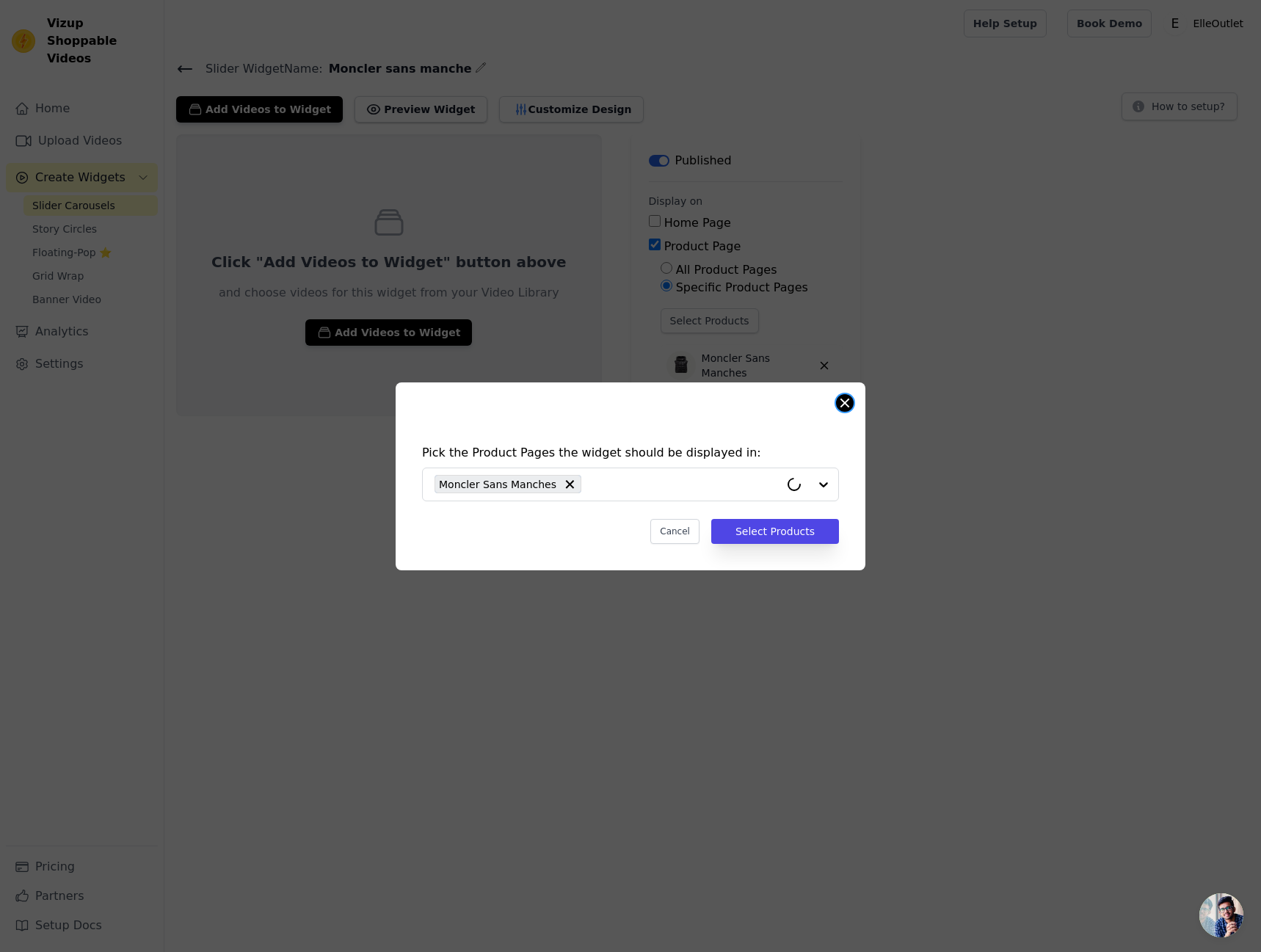
click at [845, 404] on button "Close modal" at bounding box center [845, 402] width 17 height 17
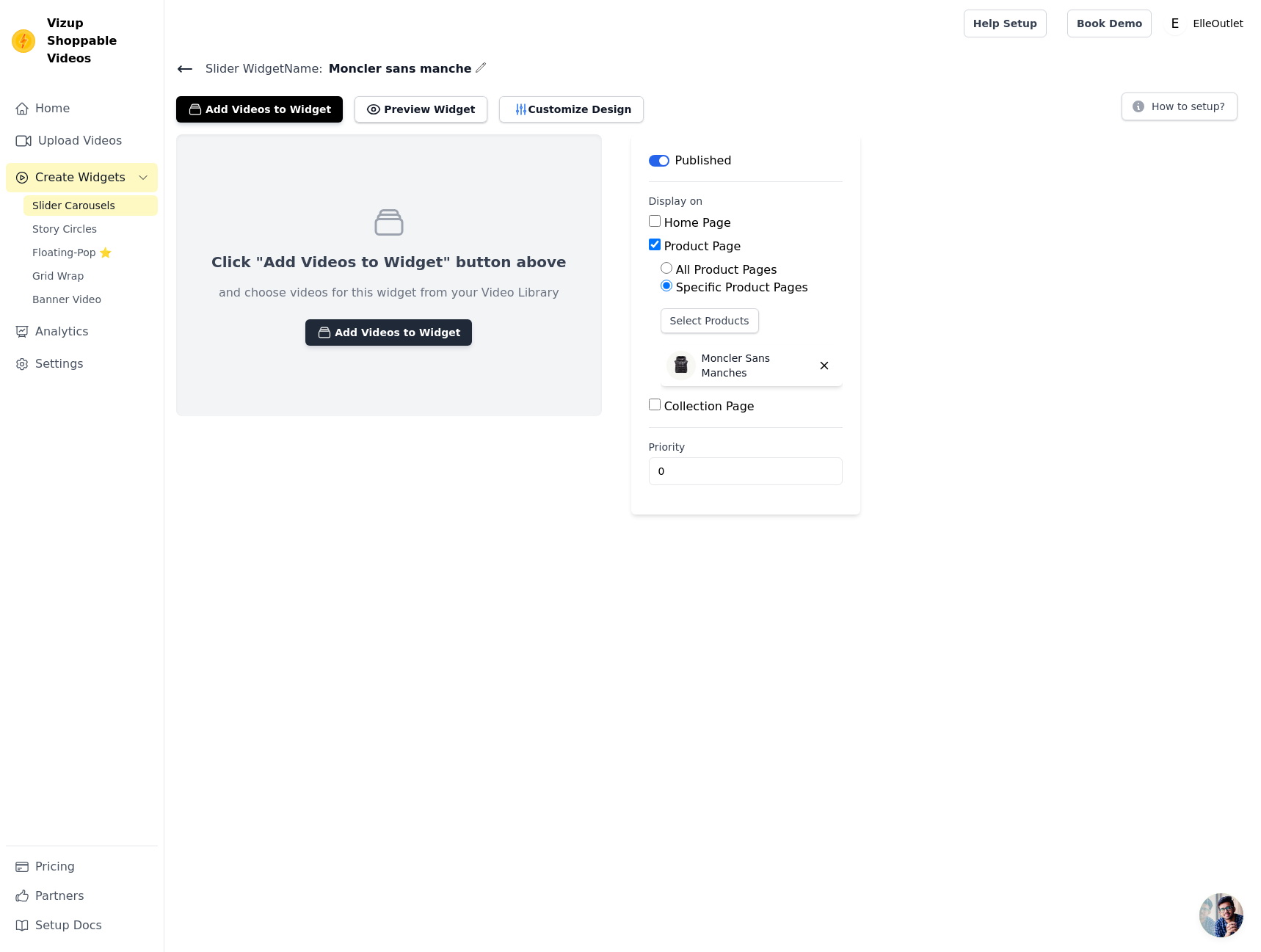
drag, startPoint x: 352, startPoint y: 307, endPoint x: 359, endPoint y: 333, distance: 26.9
click at [352, 310] on div "Click "Add Videos to Widget" button above and choose videos for this widget fro…" at bounding box center [389, 275] width 426 height 281
click at [363, 334] on button "Add Videos to Widget" at bounding box center [388, 333] width 166 height 26
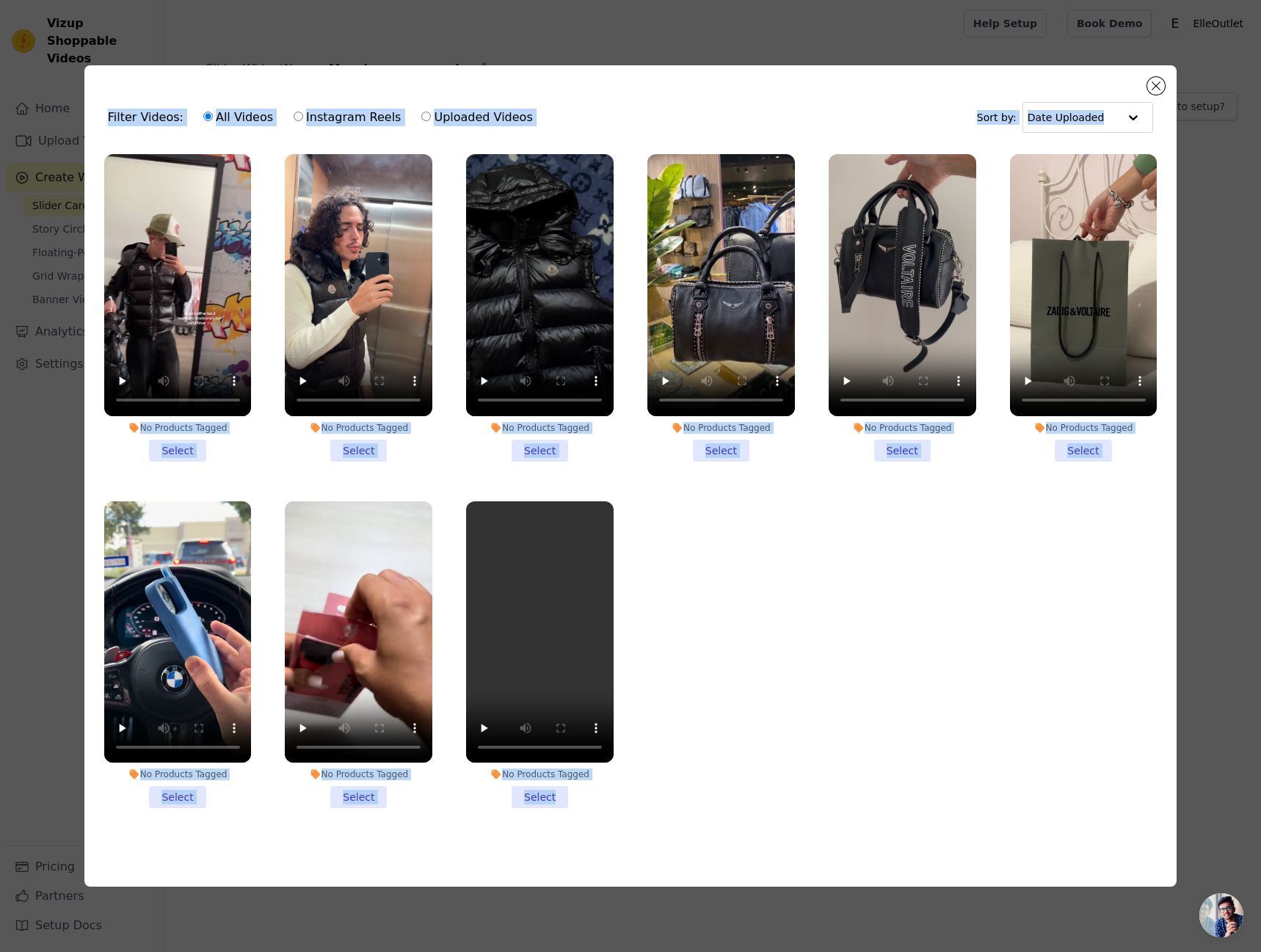
click at [184, 445] on li "No Products Tagged Select" at bounding box center [178, 307] width 147 height 307
click at [0, 0] on input "No Products Tagged Select" at bounding box center [0, 0] width 0 height 0
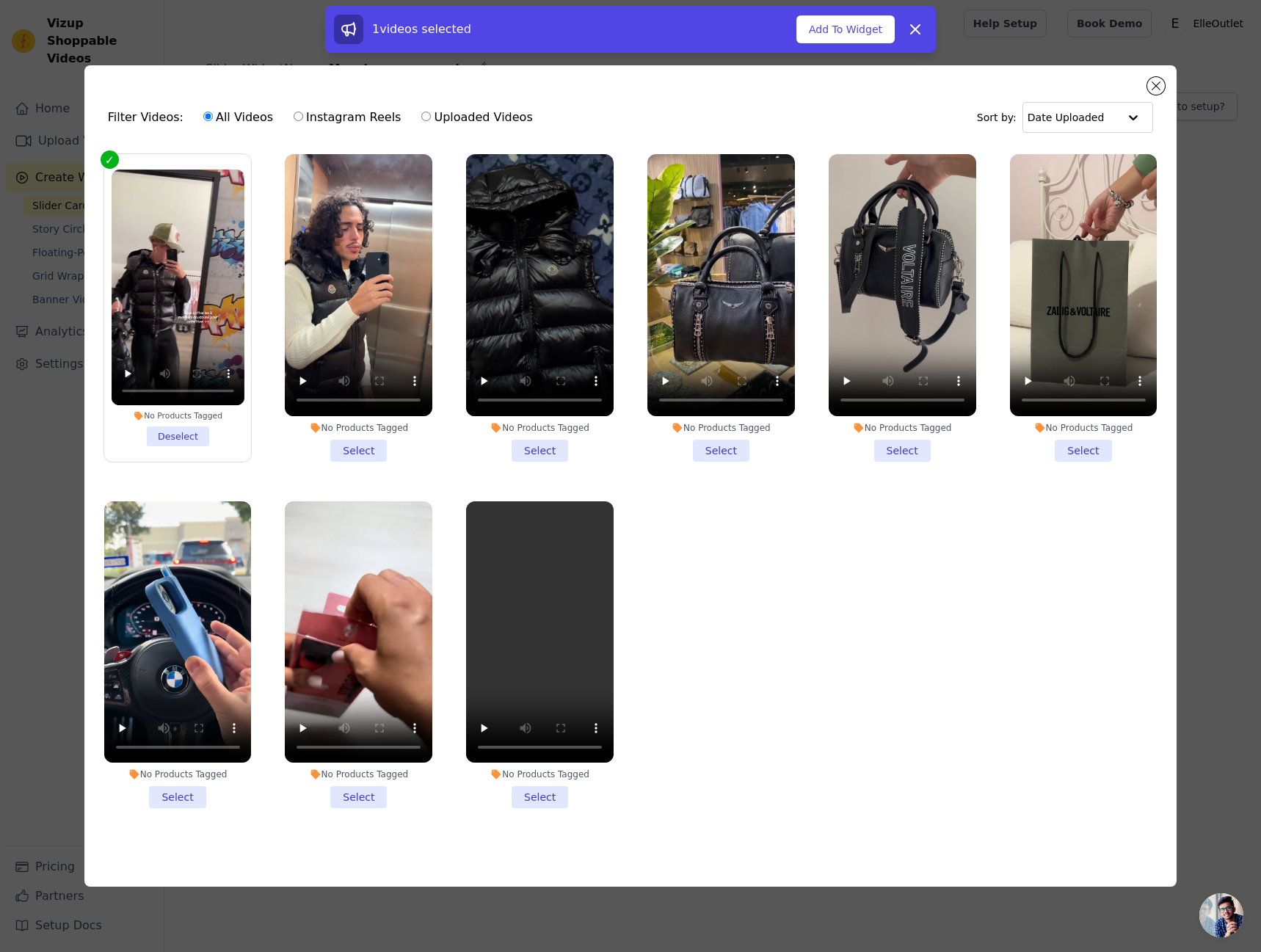
click at [372, 459] on div "No Products Tagged Select" at bounding box center [359, 307] width 164 height 324
click at [362, 445] on li "No Products Tagged Select" at bounding box center [359, 307] width 147 height 307
click at [0, 0] on input "No Products Tagged Select" at bounding box center [0, 0] width 0 height 0
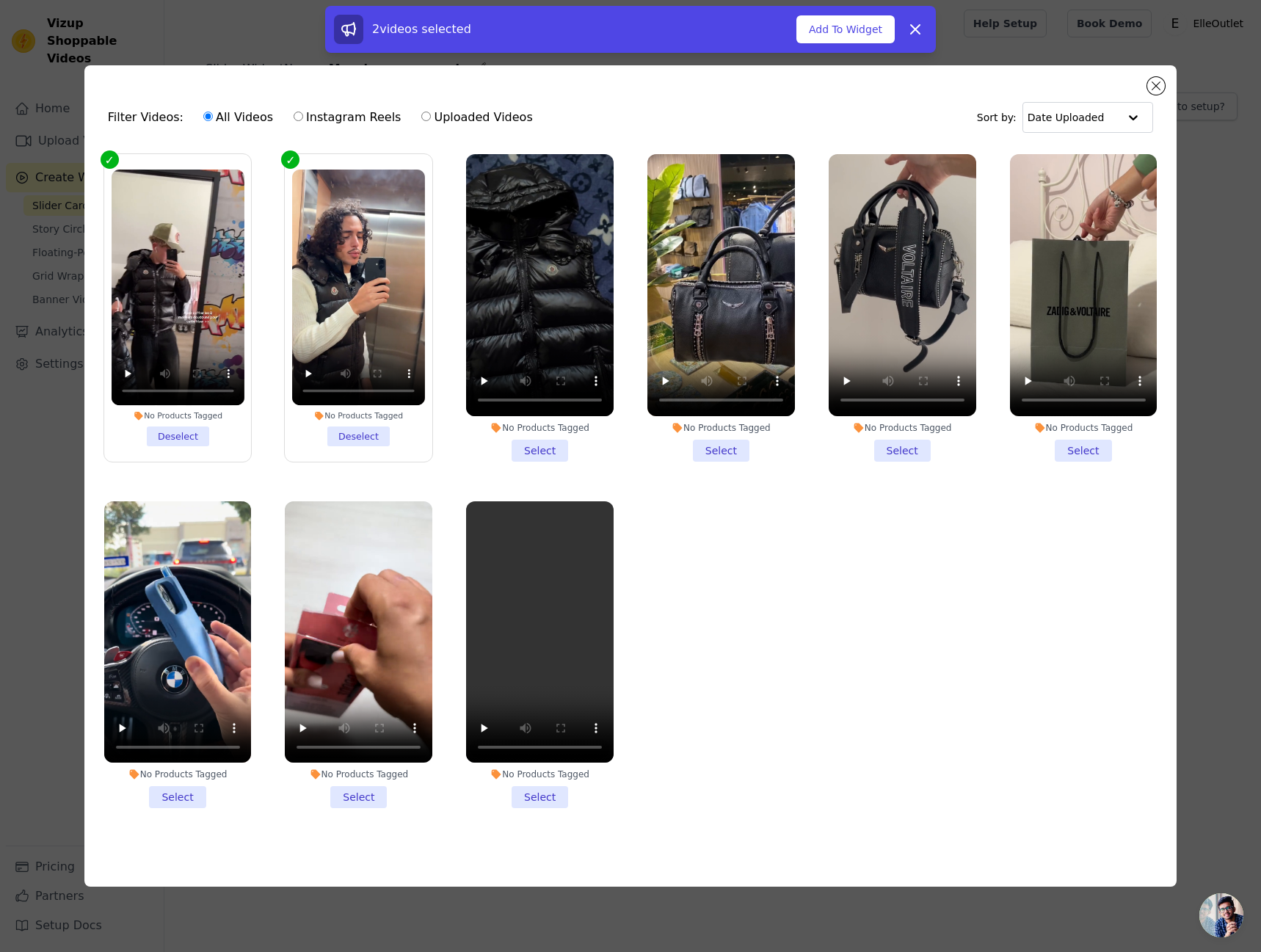
click at [540, 449] on li "No Products Tagged Select" at bounding box center [540, 307] width 147 height 307
click at [0, 0] on input "No Products Tagged Select" at bounding box center [0, 0] width 0 height 0
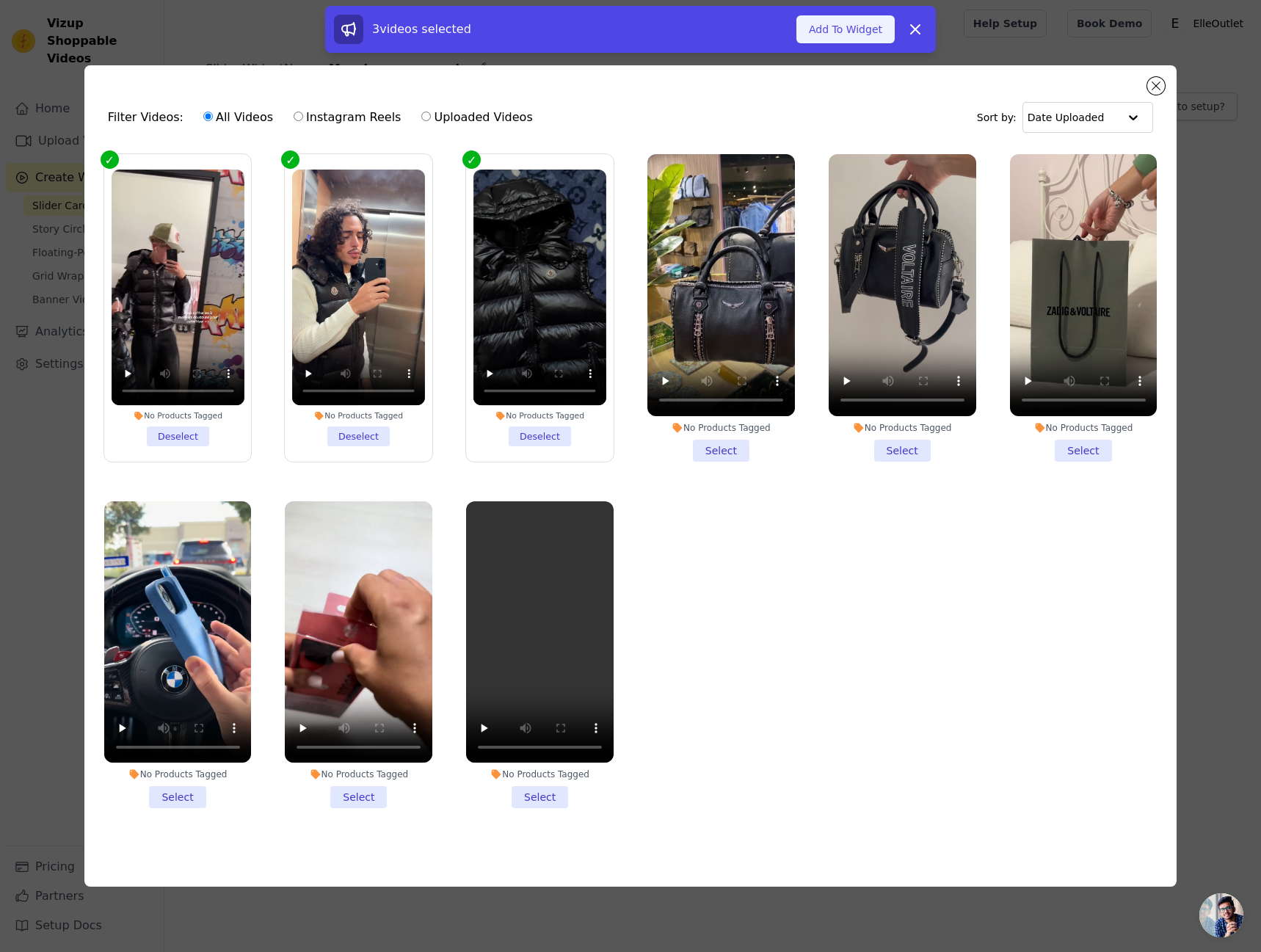
click at [879, 35] on button "Add To Widget" at bounding box center [845, 30] width 99 height 28
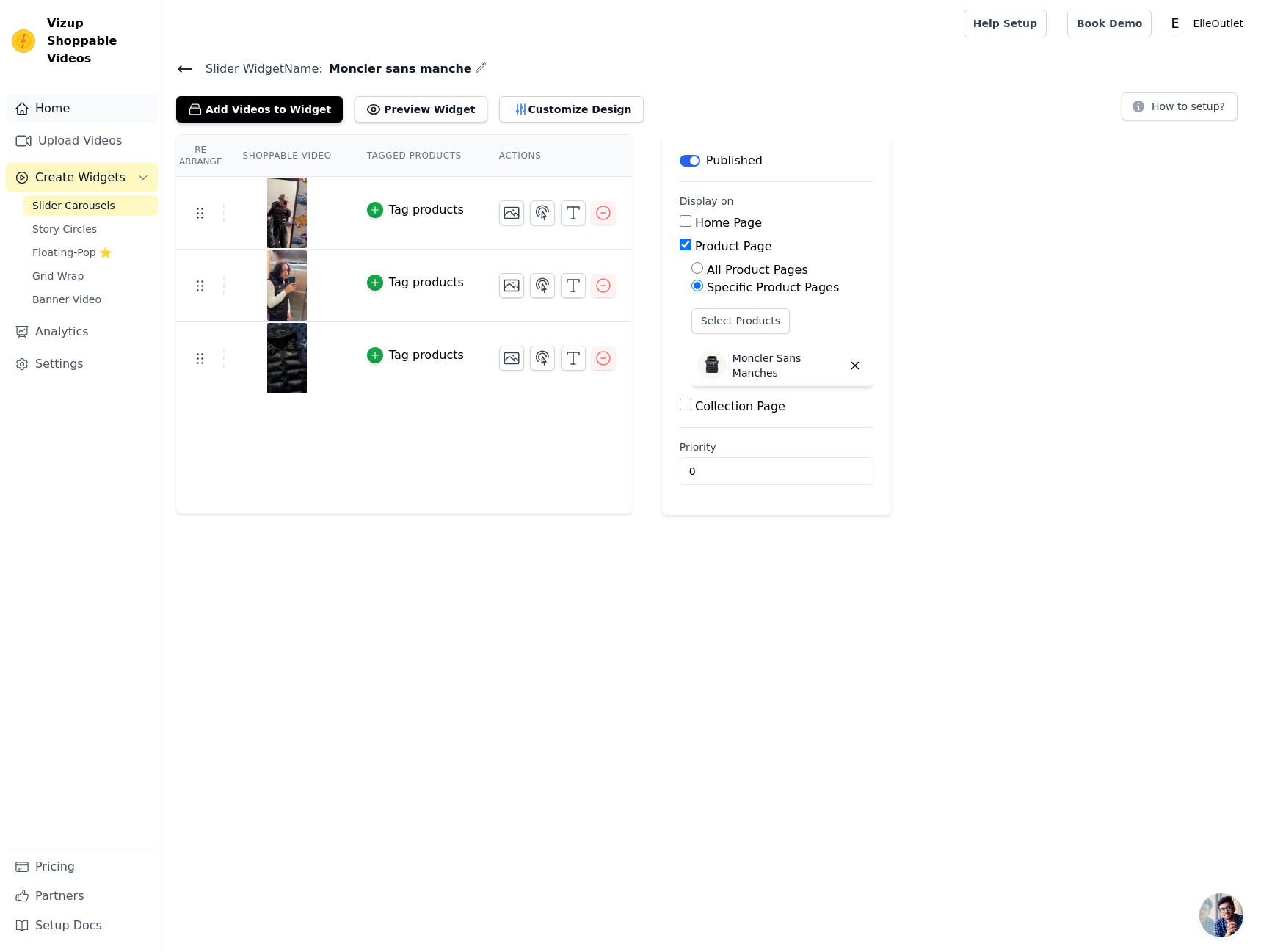
click at [92, 99] on link "Home" at bounding box center [81, 108] width 152 height 29
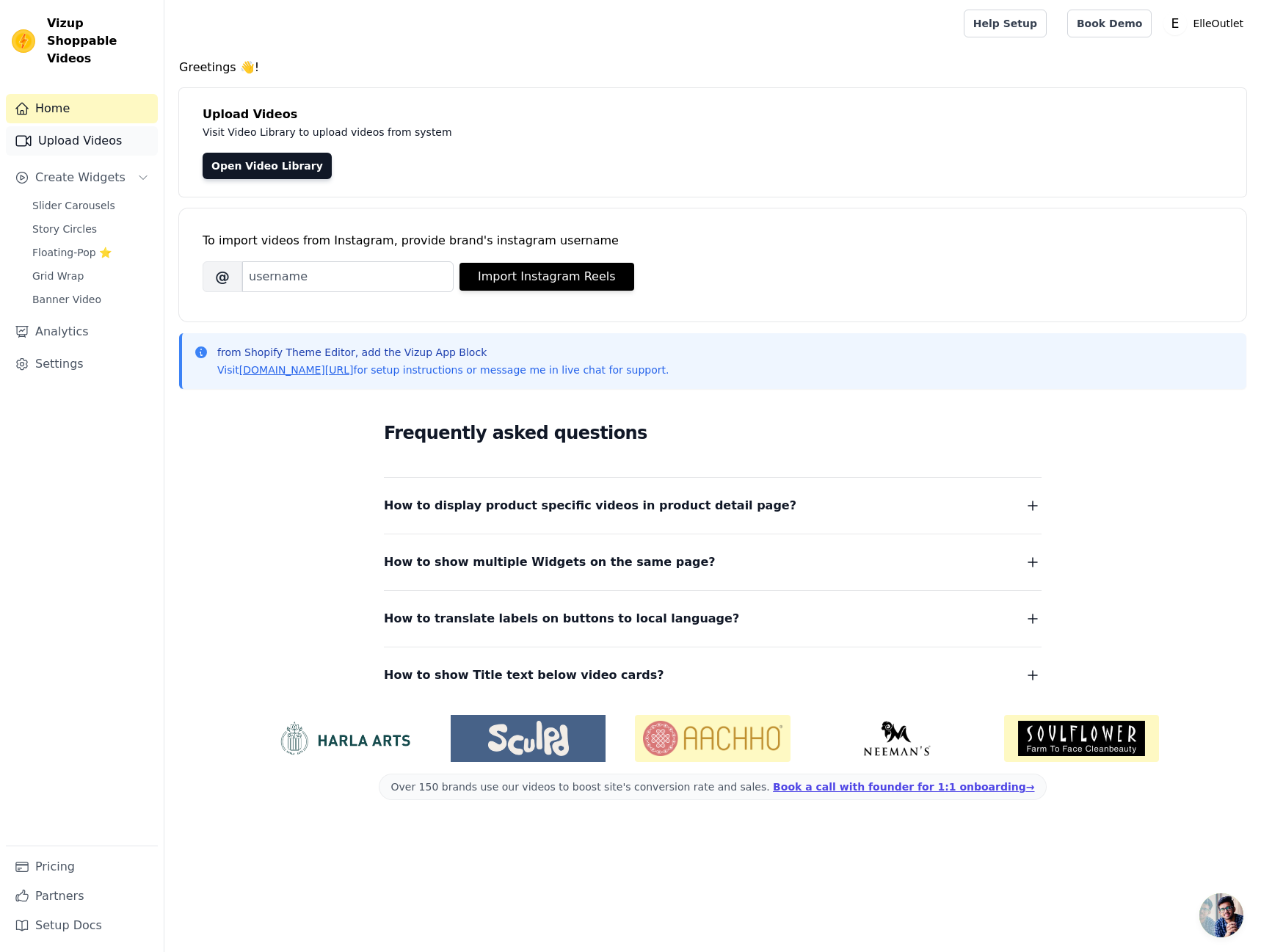
click at [115, 126] on link "Upload Videos" at bounding box center [81, 140] width 152 height 29
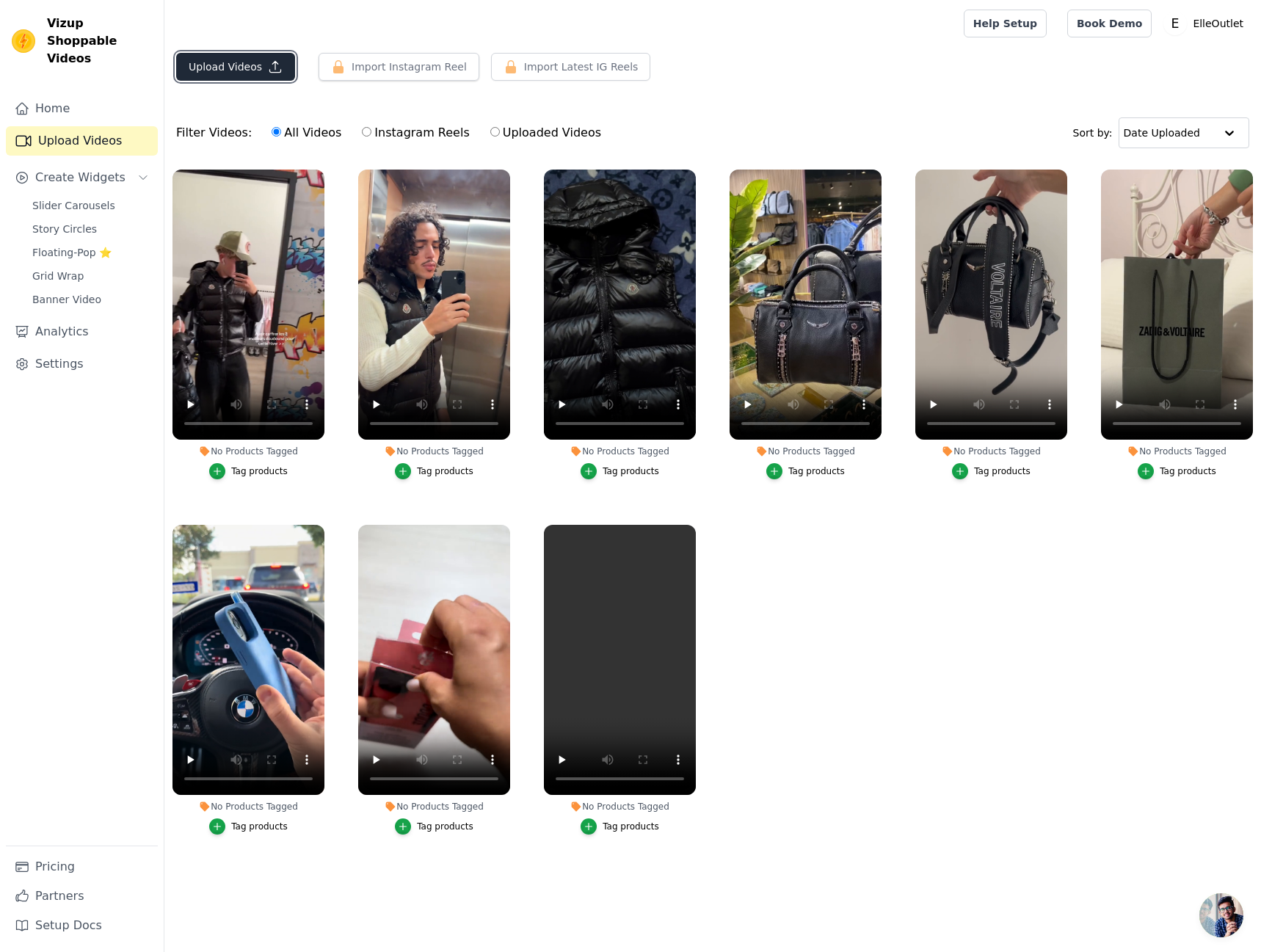
click at [280, 74] on button "Upload Videos" at bounding box center [236, 67] width 119 height 28
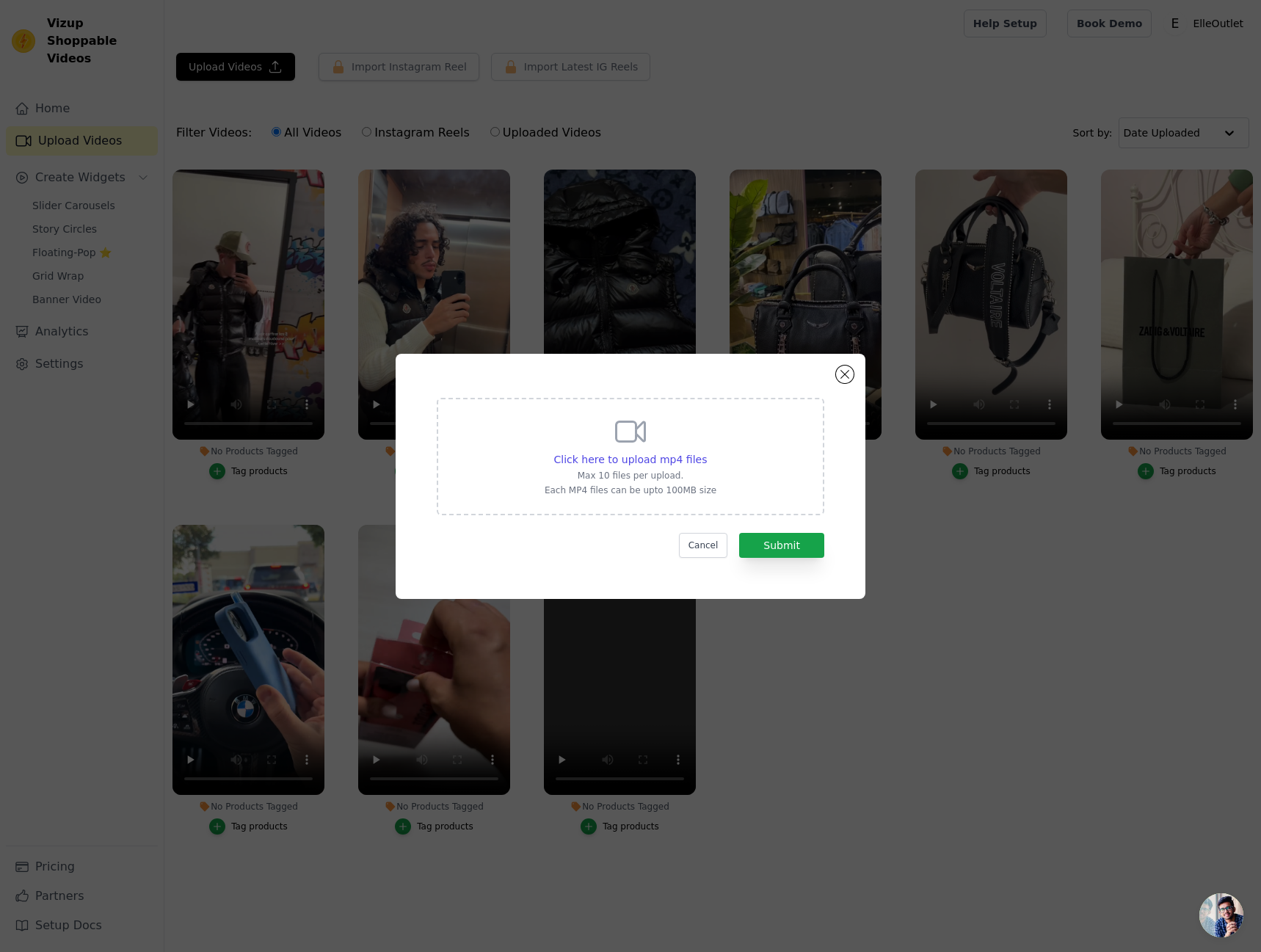
click at [726, 435] on div "Click here to upload mp4 files Max 10 files per upload. Each MP4 files can be u…" at bounding box center [630, 456] width 387 height 118
click at [707, 451] on input "Click here to upload mp4 files Max 10 files per upload. Each MP4 files can be u…" at bounding box center [706, 451] width 1 height 1
type input "C:\fakepath\7553103470937607446.mp4"
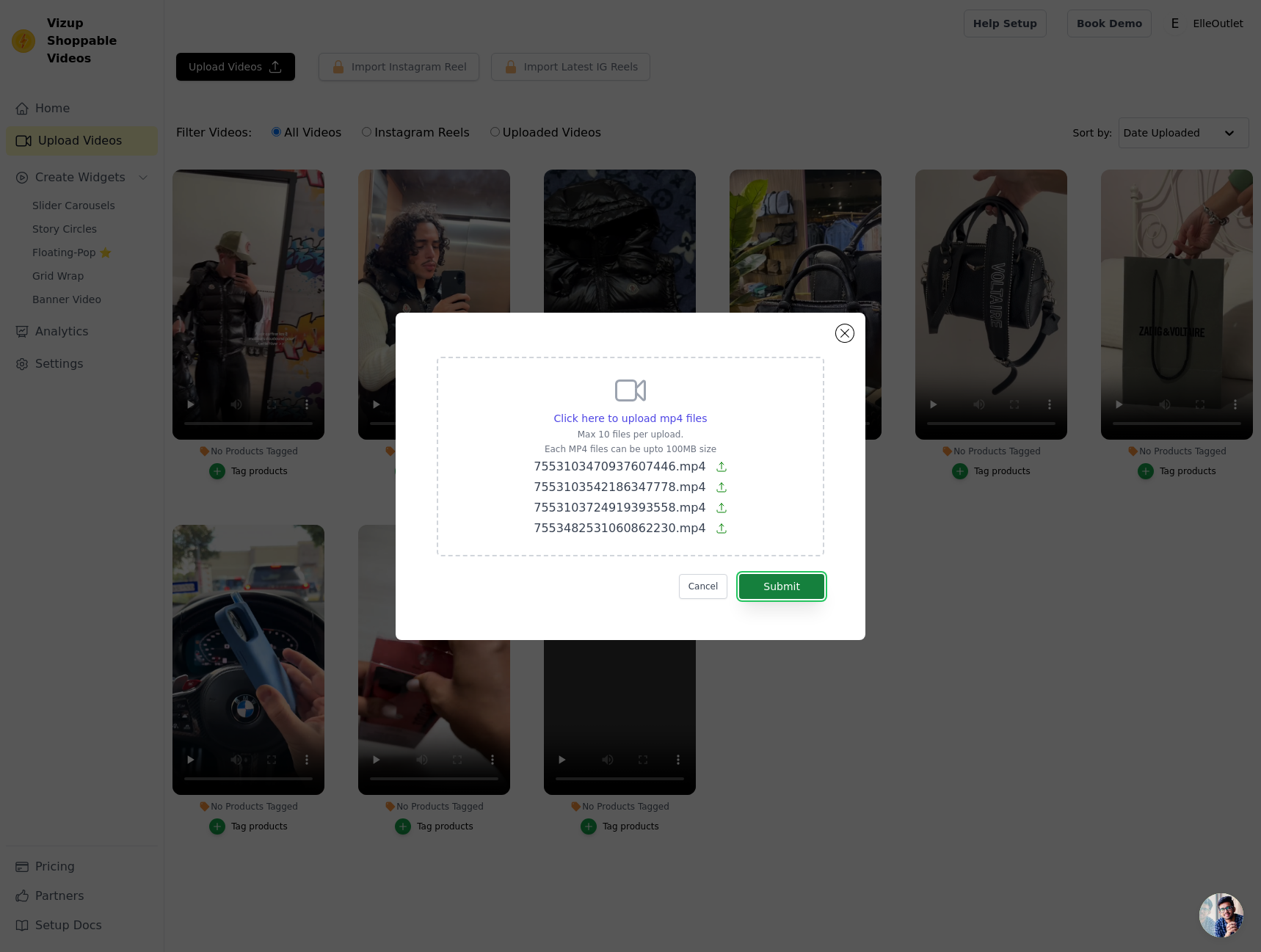
click at [802, 582] on button "Submit" at bounding box center [782, 586] width 85 height 25
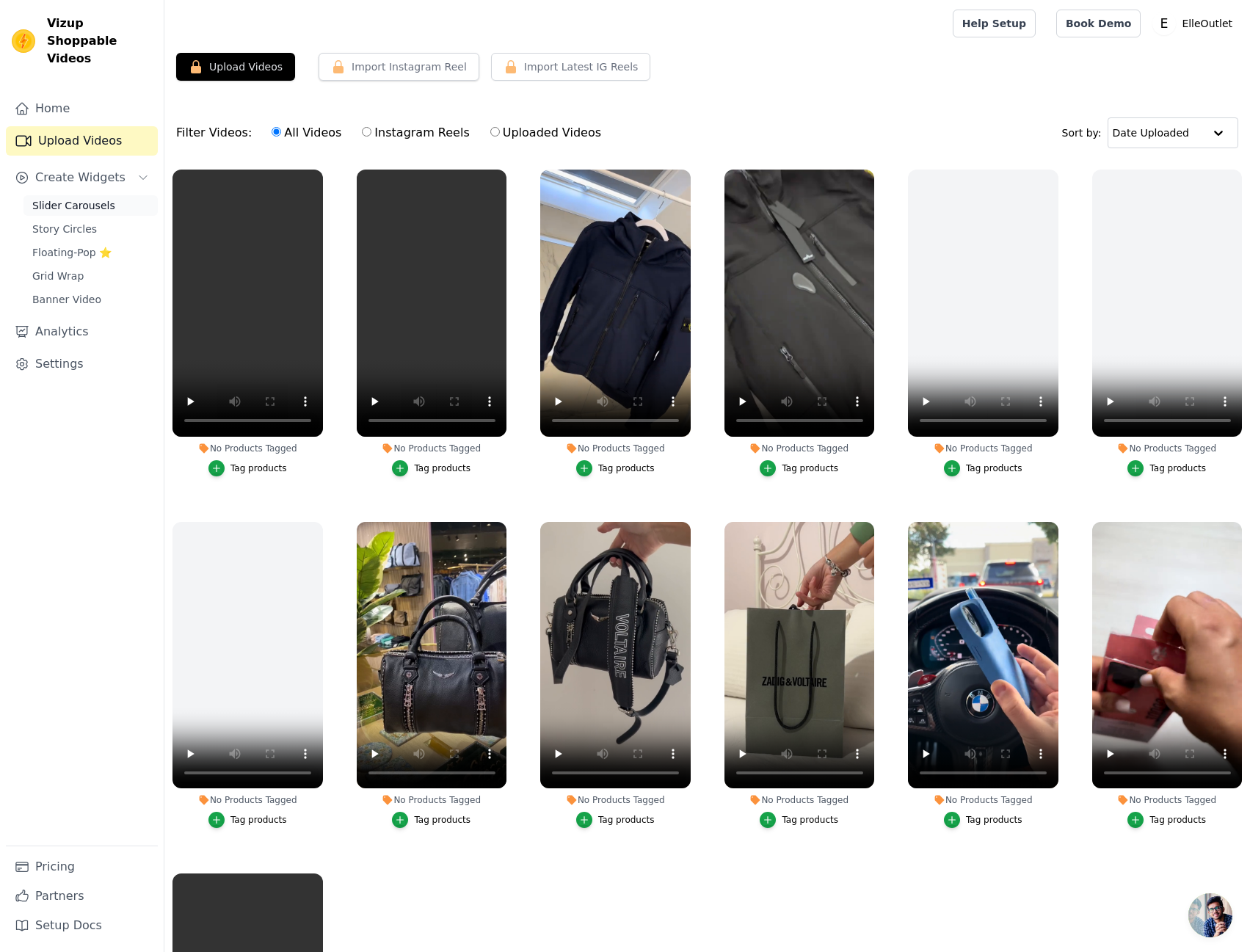
click at [84, 198] on span "Slider Carousels" at bounding box center [74, 205] width 83 height 15
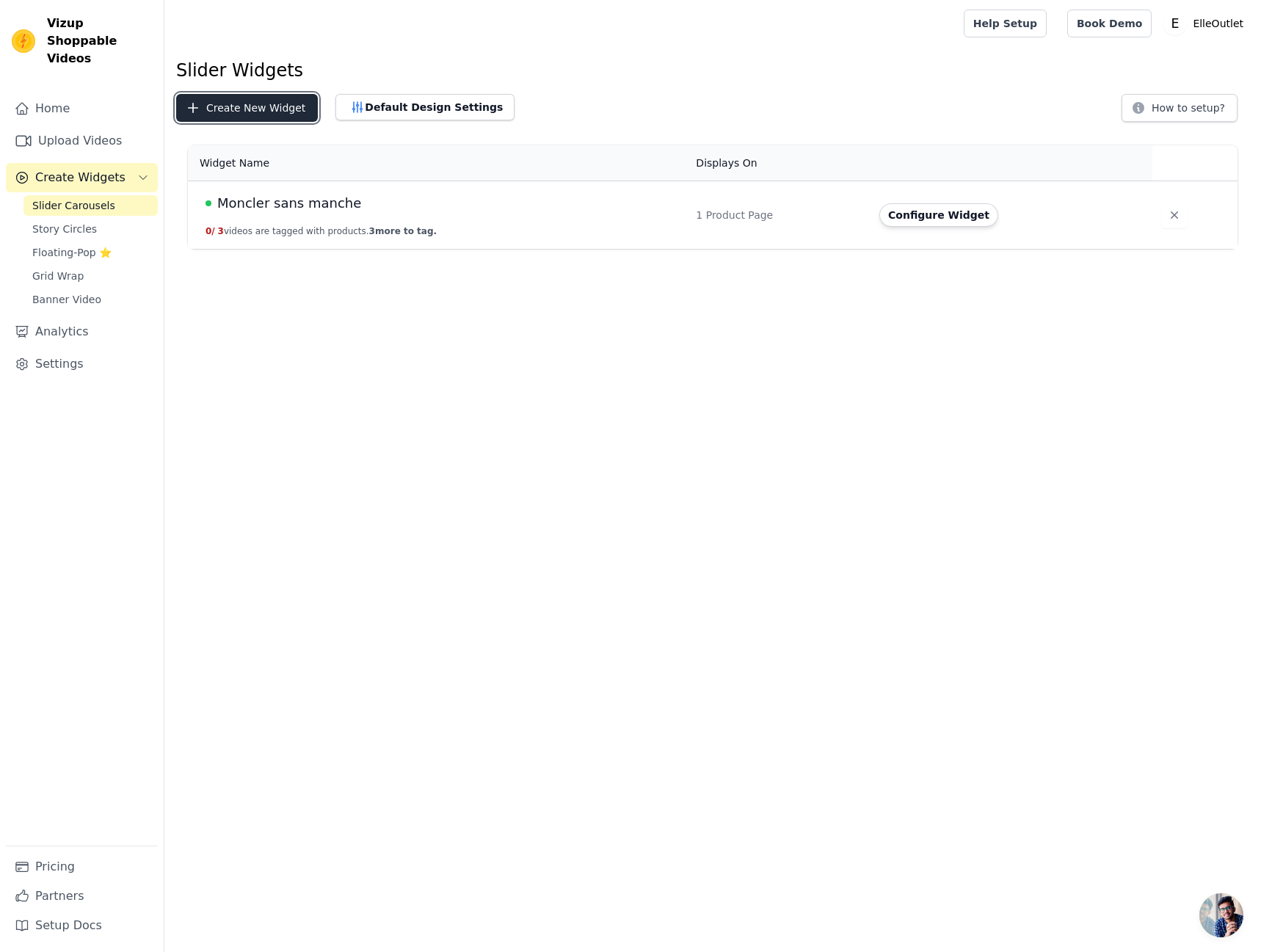
click at [229, 100] on button "Create New Widget" at bounding box center [247, 108] width 142 height 28
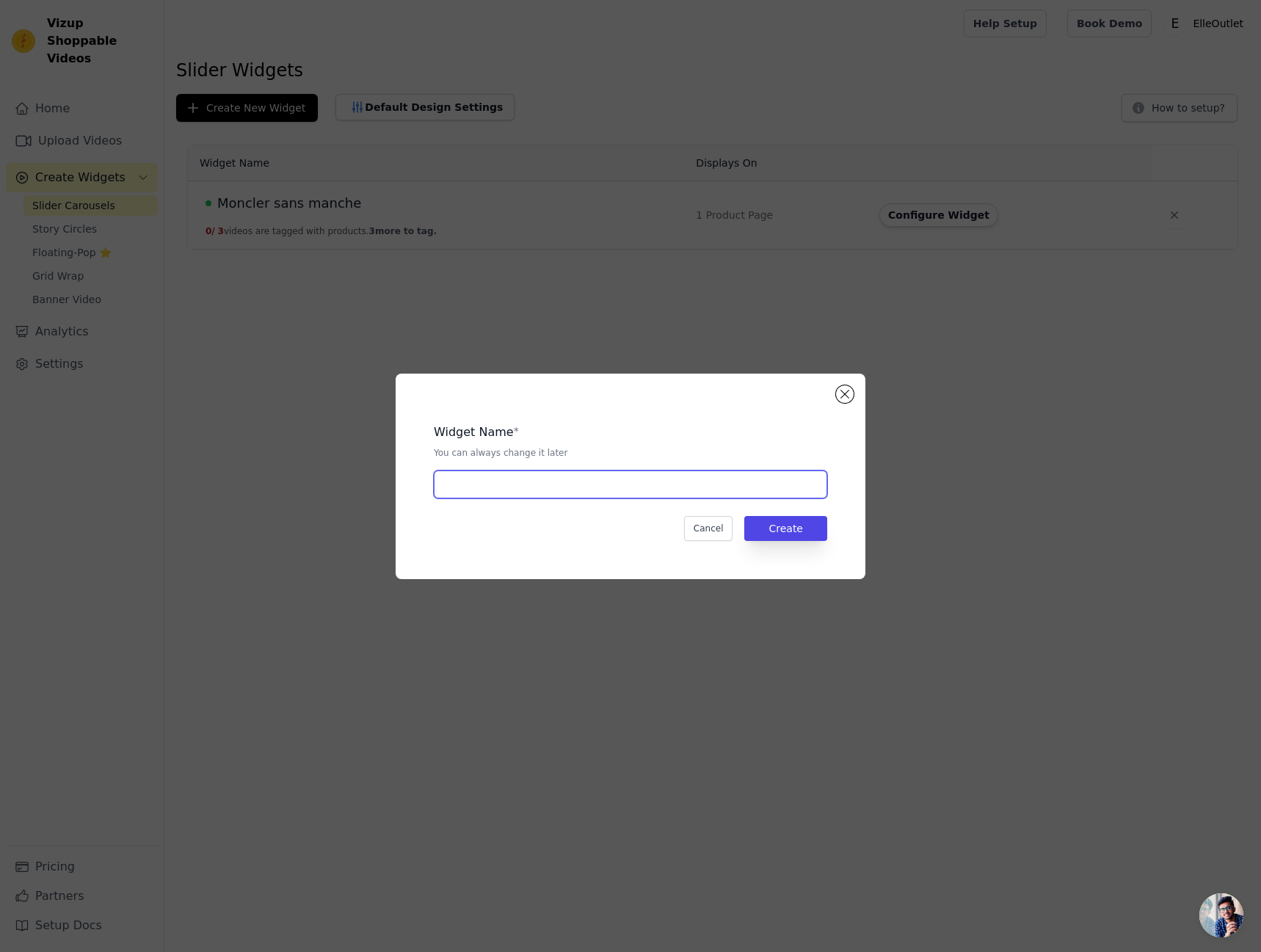
drag, startPoint x: 643, startPoint y: 488, endPoint x: 657, endPoint y: 488, distance: 14.0
click at [645, 488] on input "text" at bounding box center [630, 484] width 393 height 28
type input "[GEOGRAPHIC_DATA]"
click at [807, 526] on button "Create" at bounding box center [786, 528] width 83 height 25
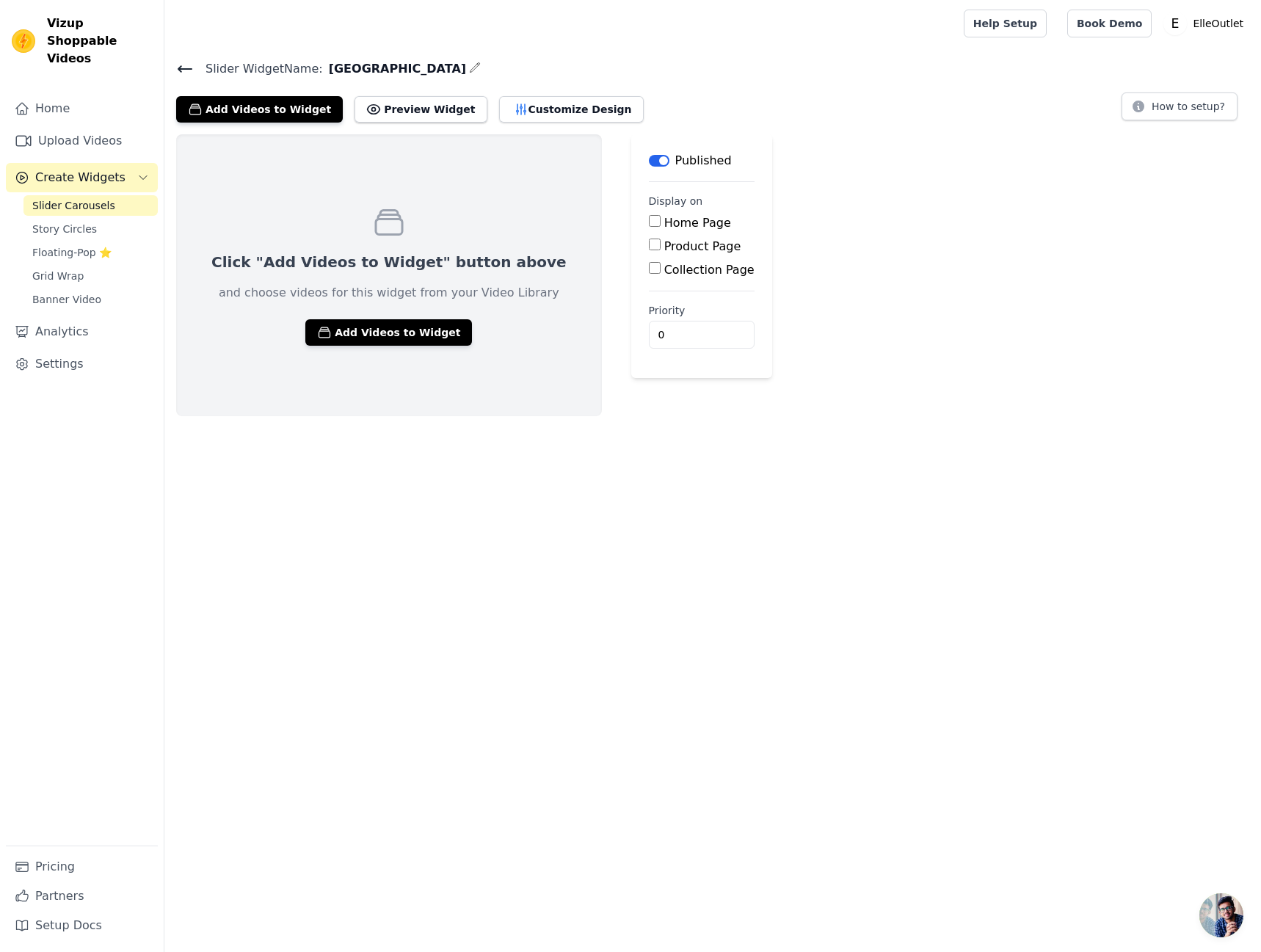
click at [649, 238] on div "Product Page" at bounding box center [702, 246] width 106 height 17
click at [664, 221] on label "Home Page" at bounding box center [697, 223] width 67 height 14
click at [649, 221] on input "Home Page" at bounding box center [655, 221] width 12 height 12
checkbox input "true"
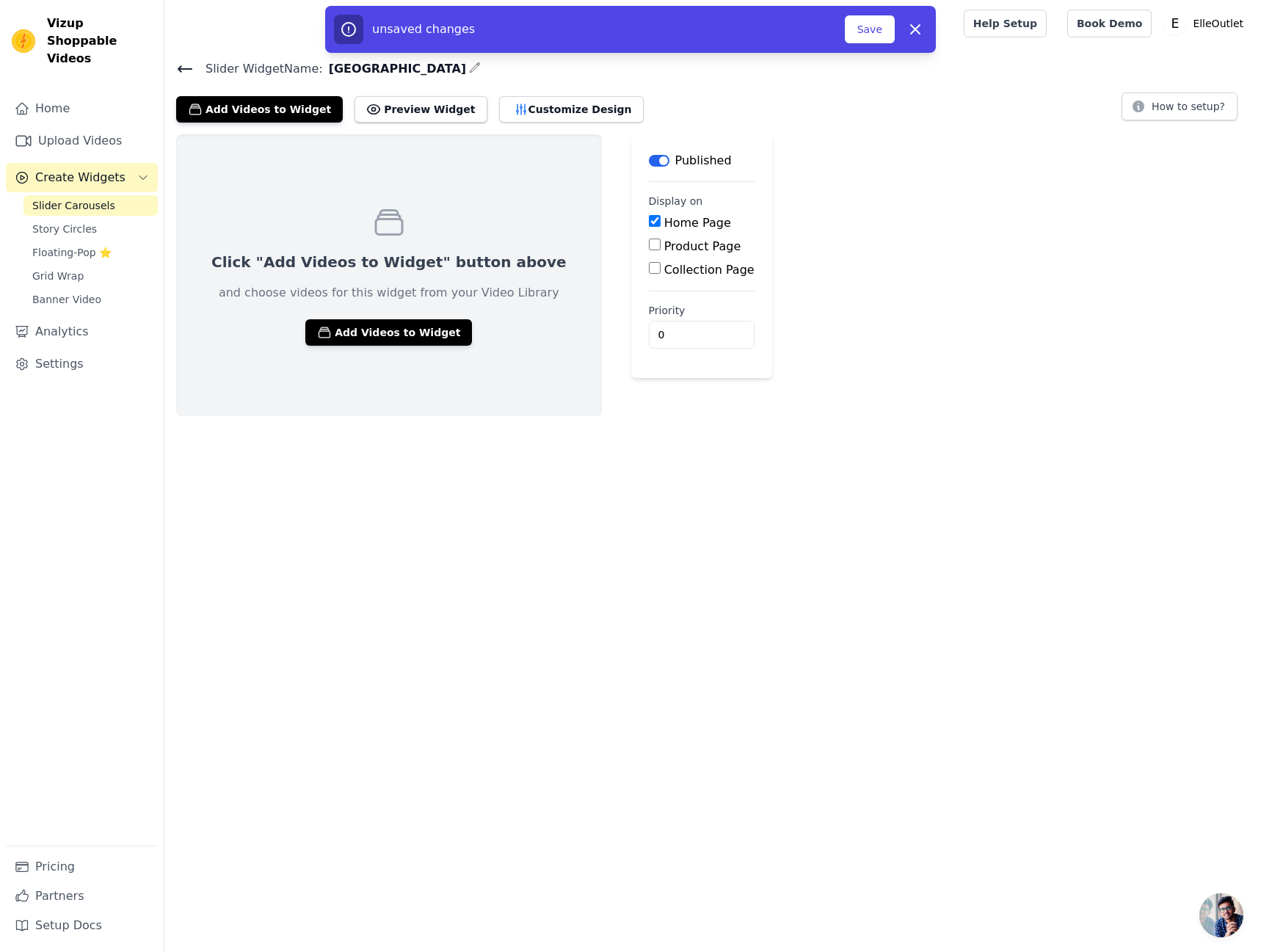
click at [664, 247] on label "Product Page" at bounding box center [702, 246] width 77 height 14
click at [649, 247] on input "Product Page" at bounding box center [655, 244] width 12 height 12
checkbox input "true"
drag, startPoint x: 652, startPoint y: 272, endPoint x: 662, endPoint y: 285, distance: 16.4
click at [676, 272] on label "All Product Pages" at bounding box center [726, 269] width 101 height 14
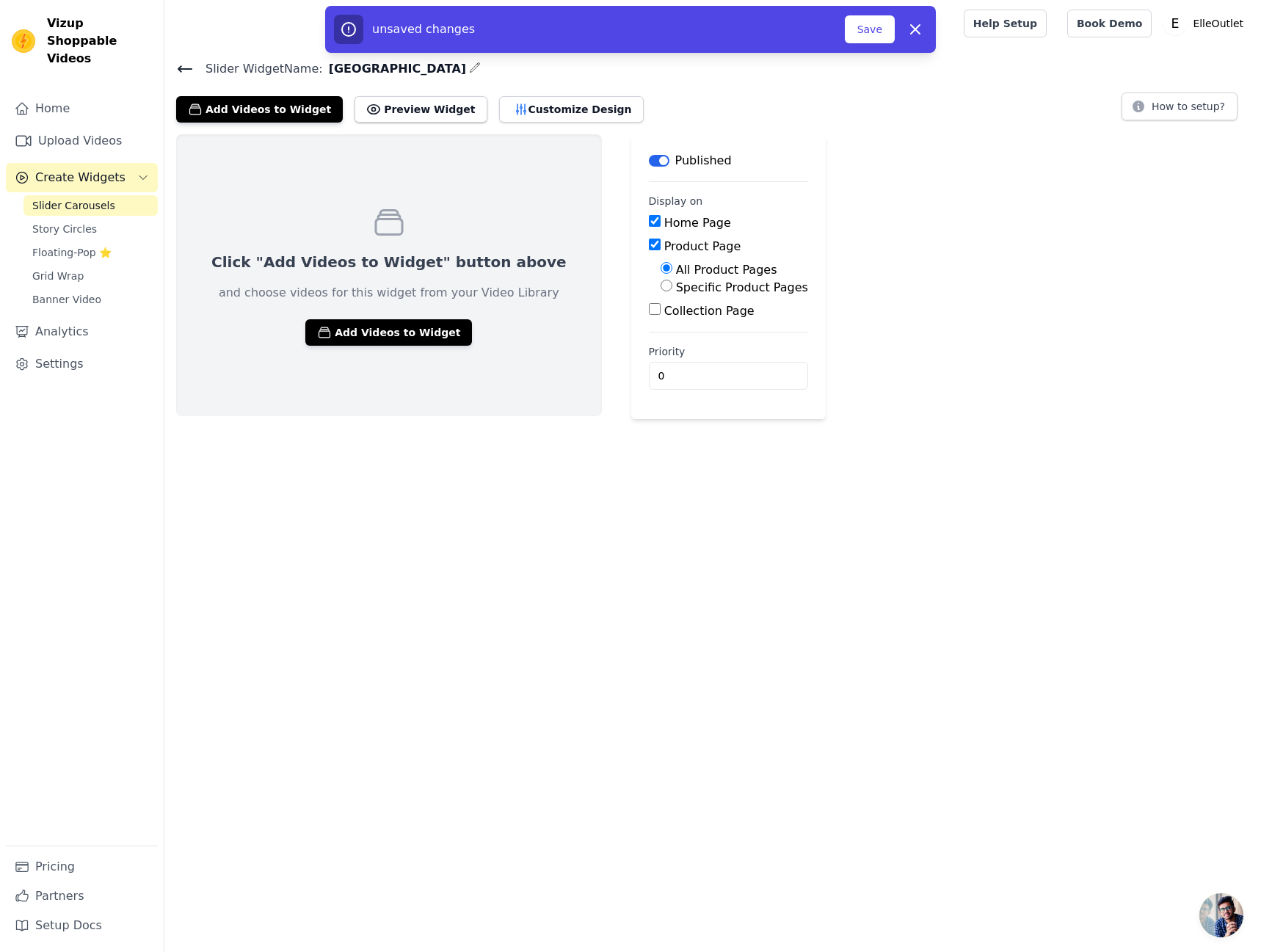
click at [661, 272] on input "All Product Pages" at bounding box center [667, 267] width 12 height 12
click at [676, 284] on label "Specific Product Pages" at bounding box center [742, 287] width 132 height 14
click at [666, 284] on input "Specific Product Pages" at bounding box center [667, 286] width 12 height 12
radio input "true"
click at [686, 314] on button "Select Products" at bounding box center [710, 320] width 99 height 25
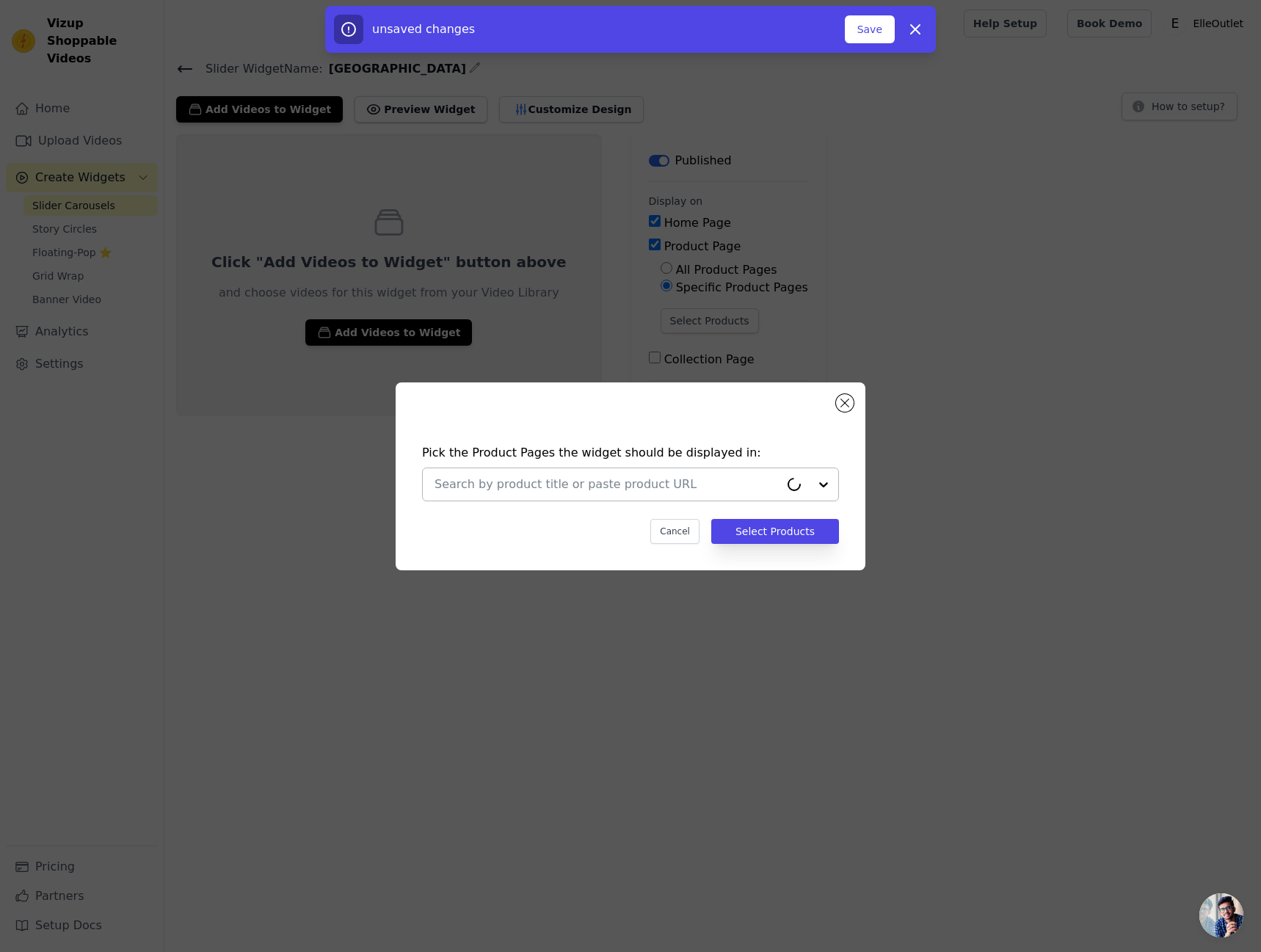
click at [627, 488] on input "text" at bounding box center [607, 483] width 345 height 17
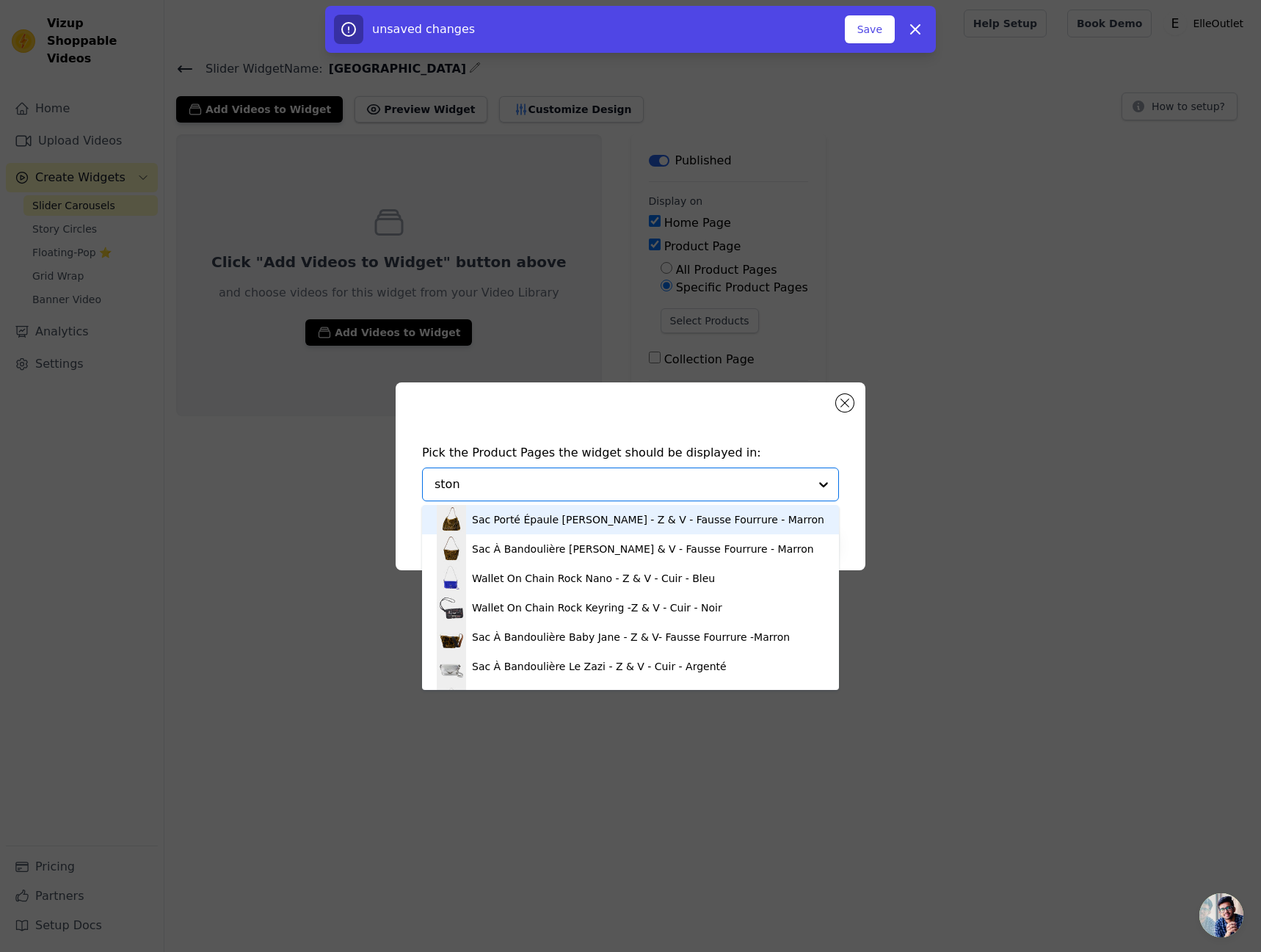
type input "stone"
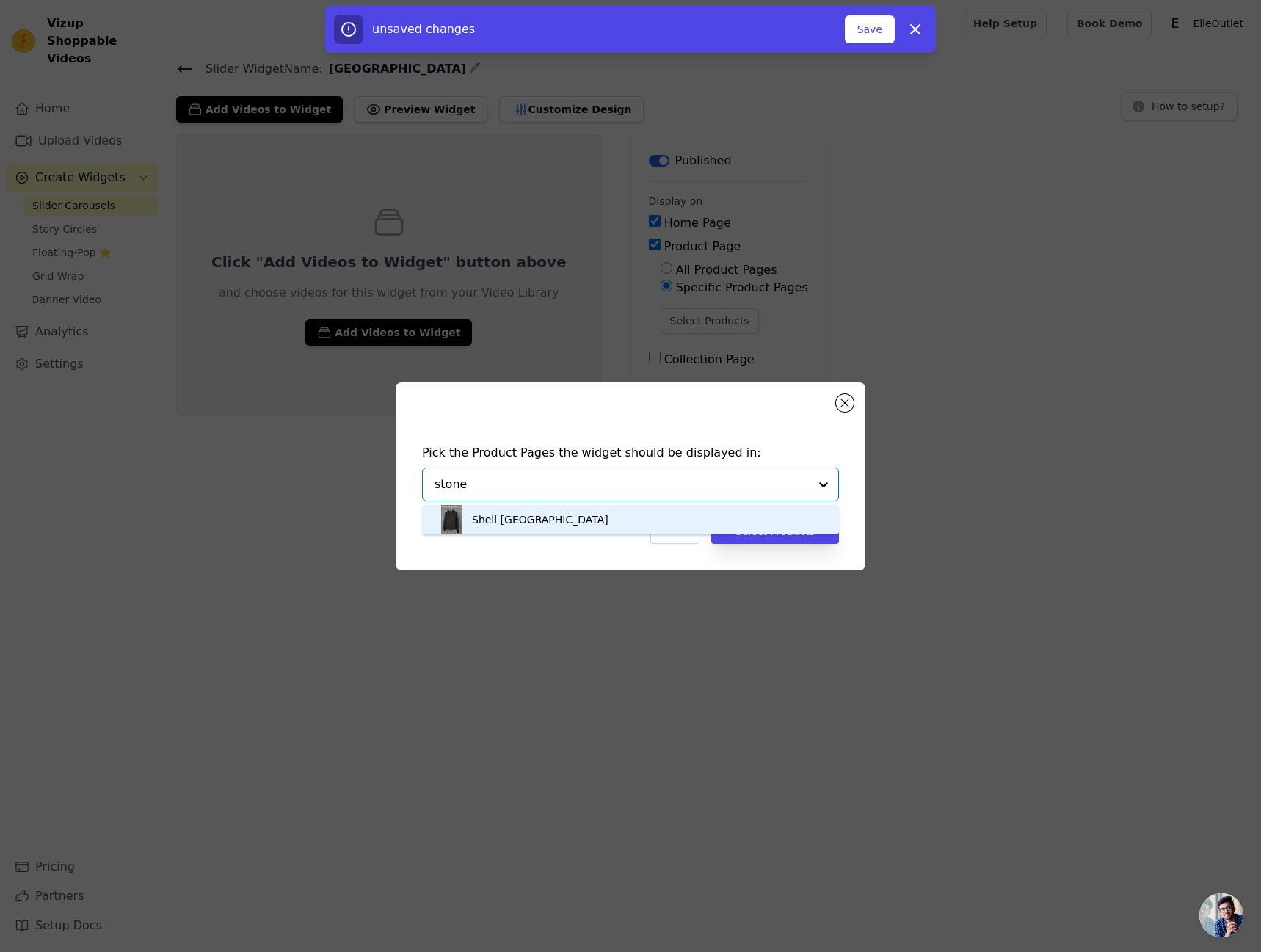
click at [655, 517] on div "Shell Stone Island" at bounding box center [630, 519] width 387 height 29
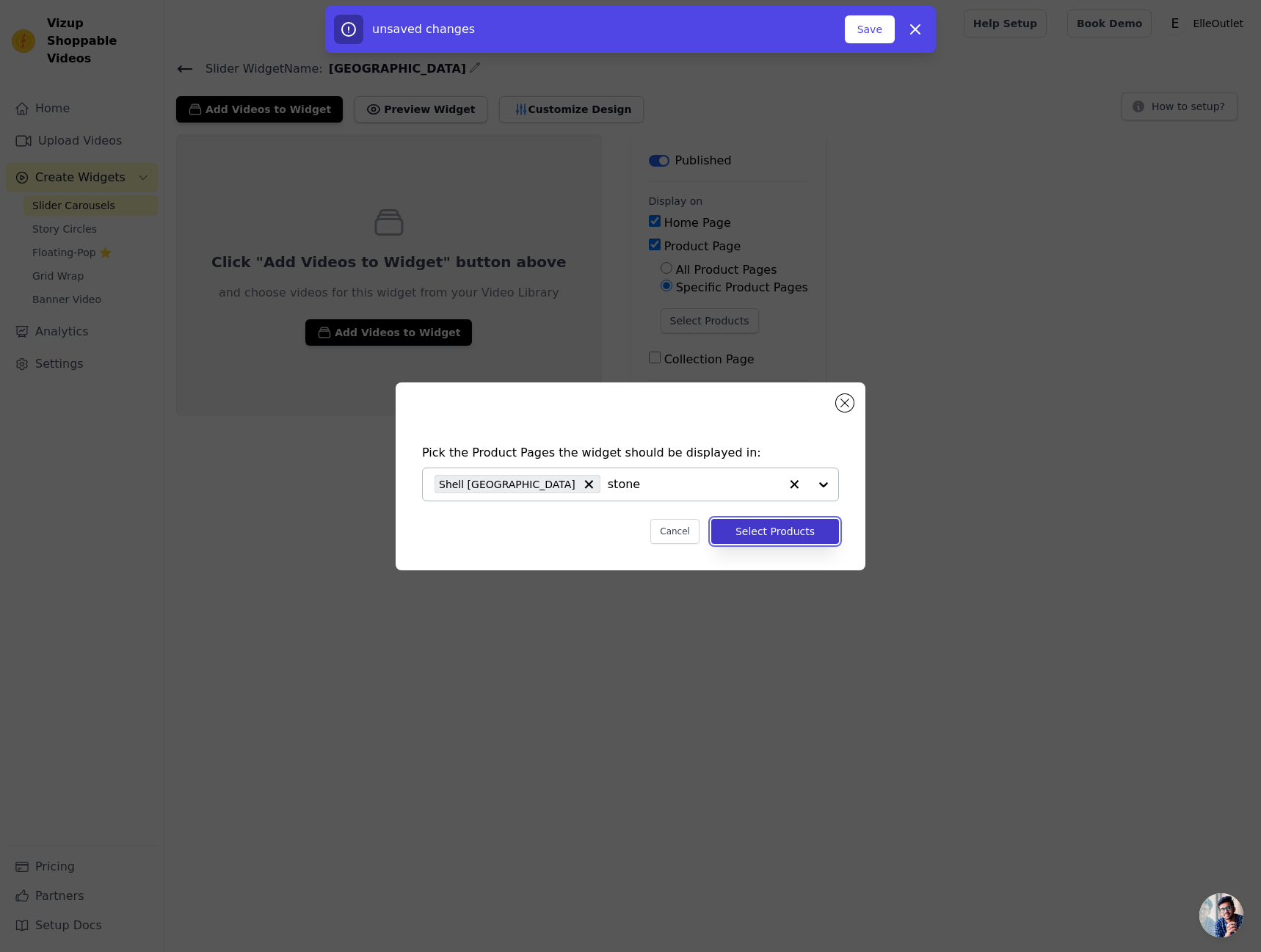
click at [792, 531] on button "Select Products" at bounding box center [775, 531] width 128 height 25
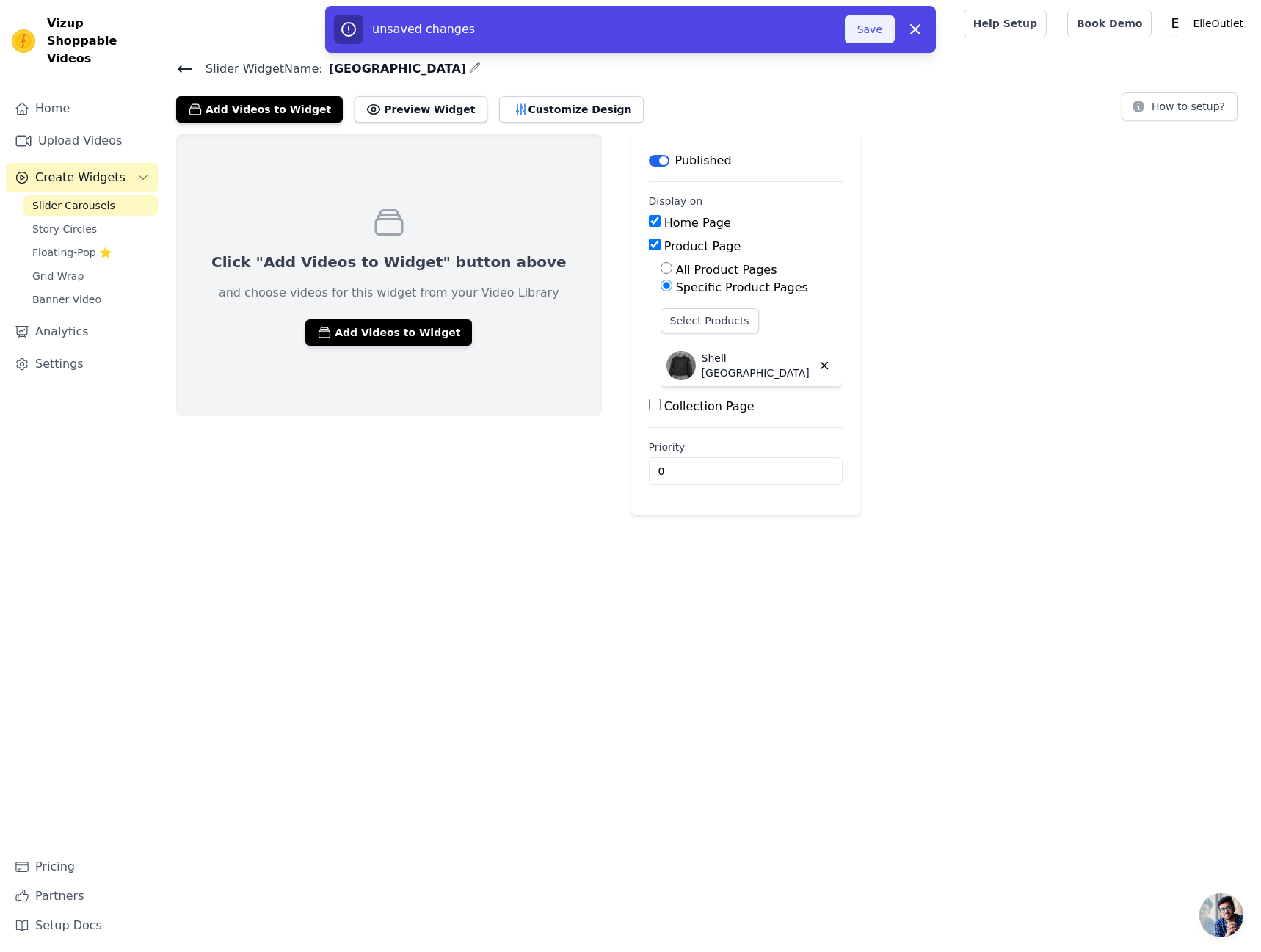
click at [874, 32] on button "Save" at bounding box center [869, 30] width 50 height 28
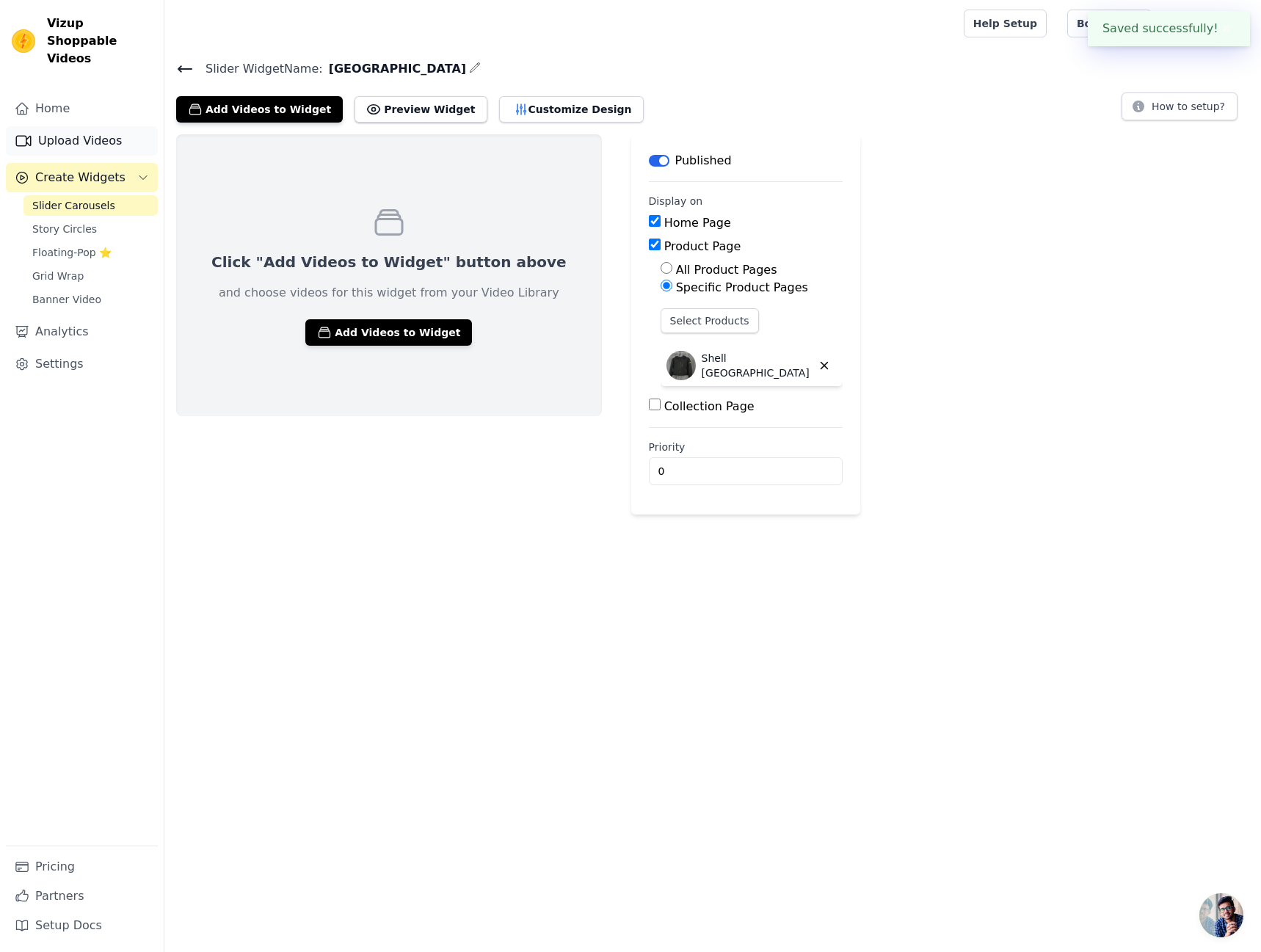
click at [121, 126] on link "Upload Videos" at bounding box center [81, 140] width 152 height 29
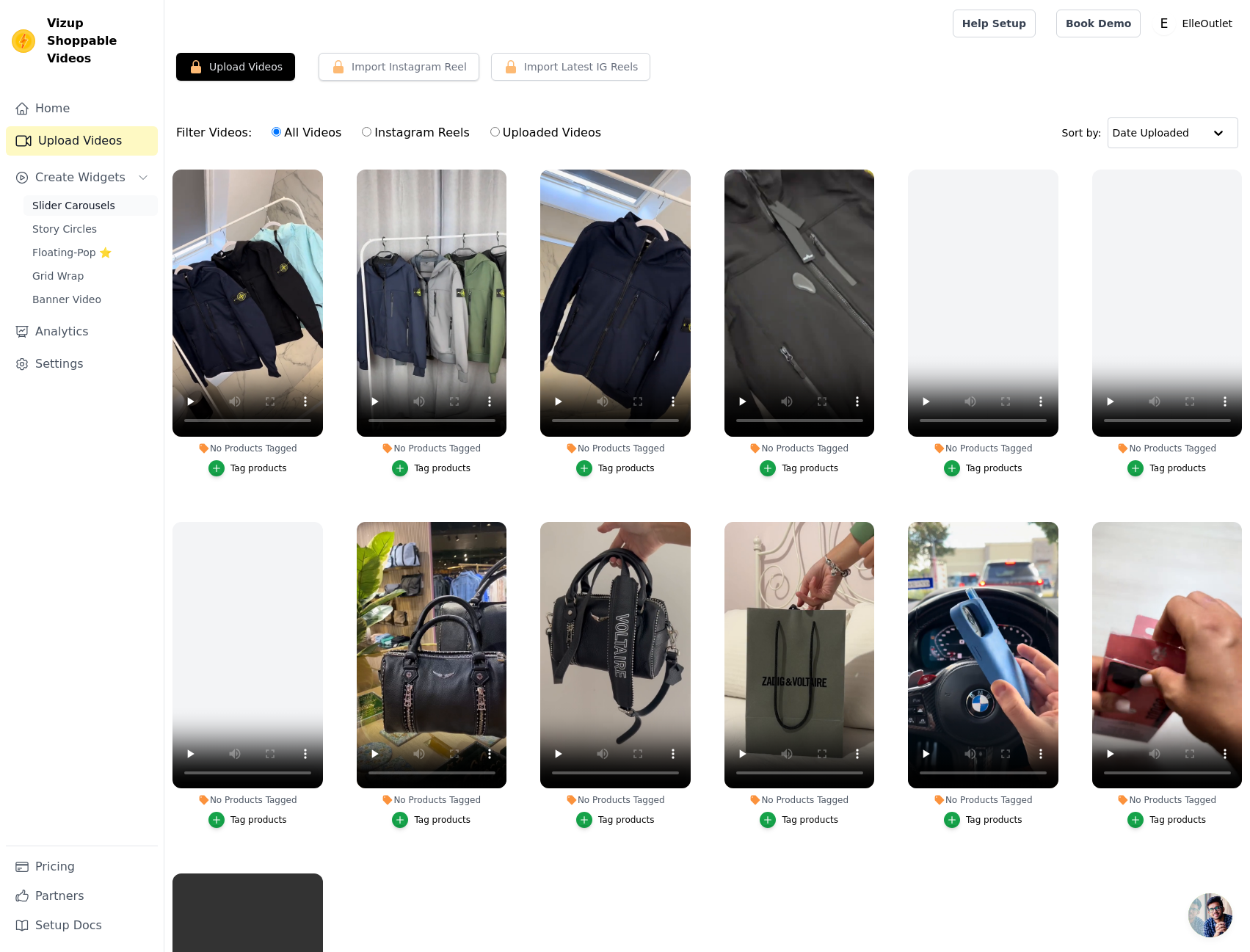
click at [88, 198] on span "Slider Carousels" at bounding box center [74, 205] width 83 height 15
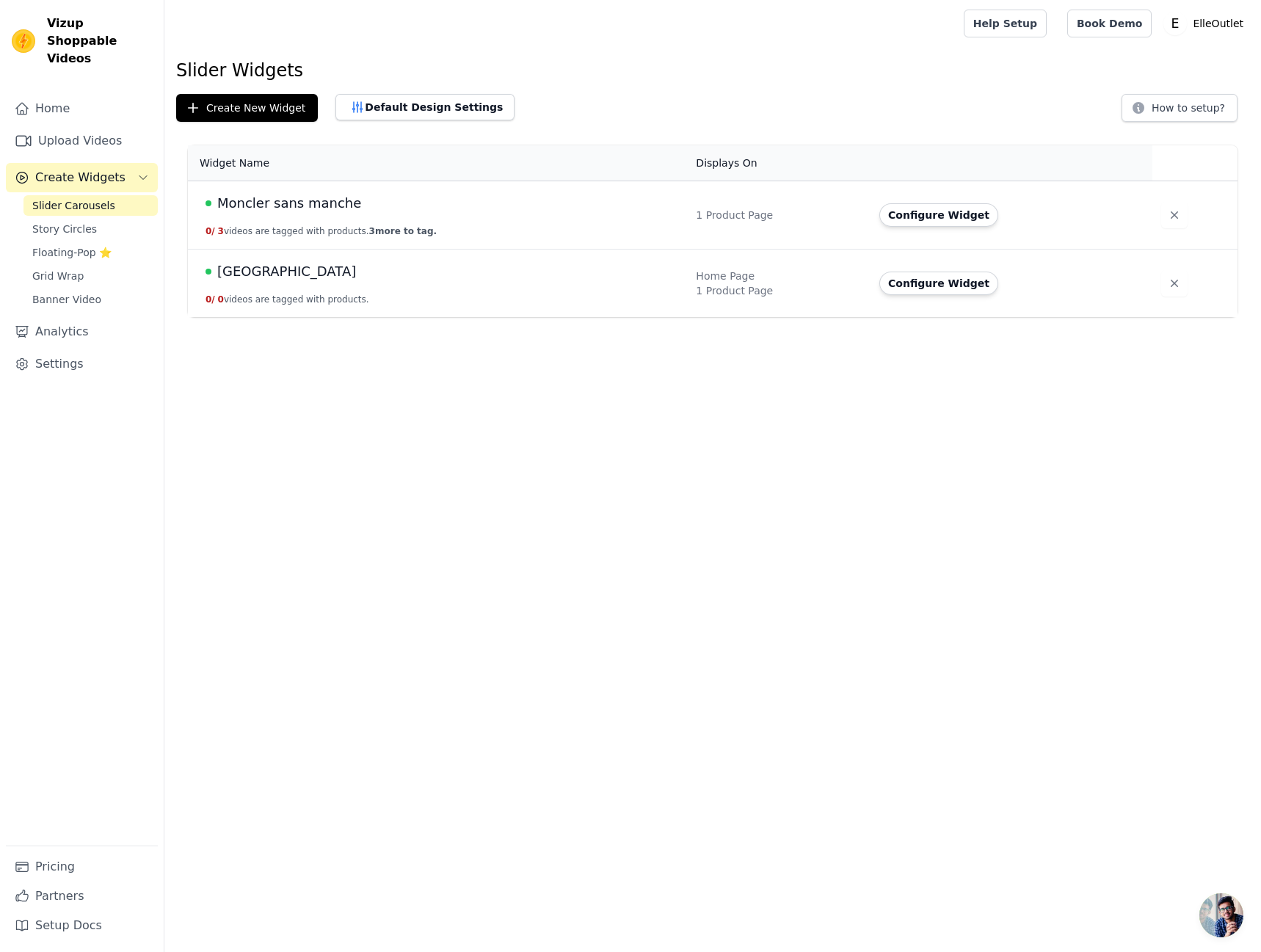
click at [912, 283] on button "Configure Widget" at bounding box center [939, 283] width 119 height 23
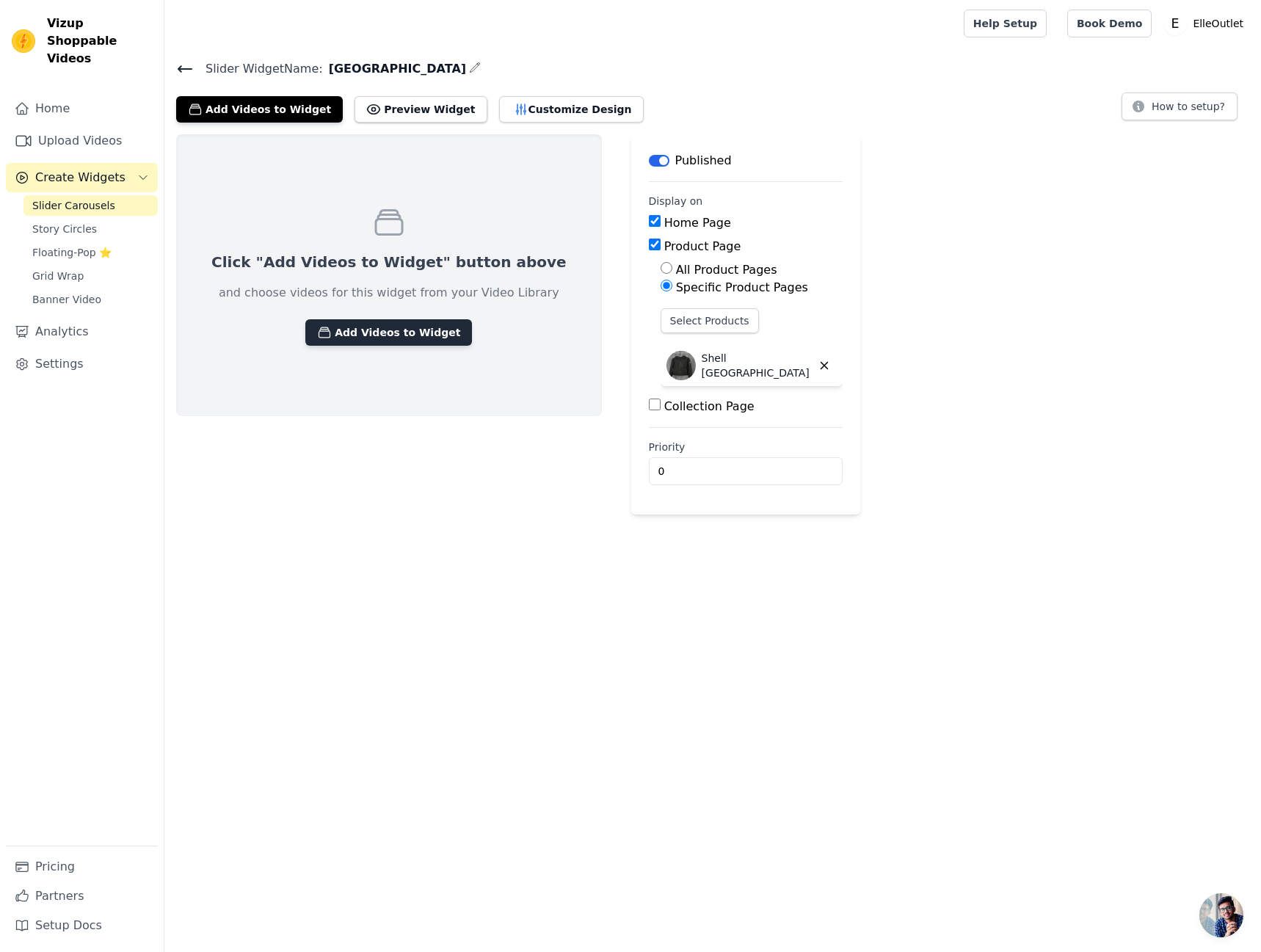
click at [403, 342] on button "Add Videos to Widget" at bounding box center [388, 333] width 166 height 26
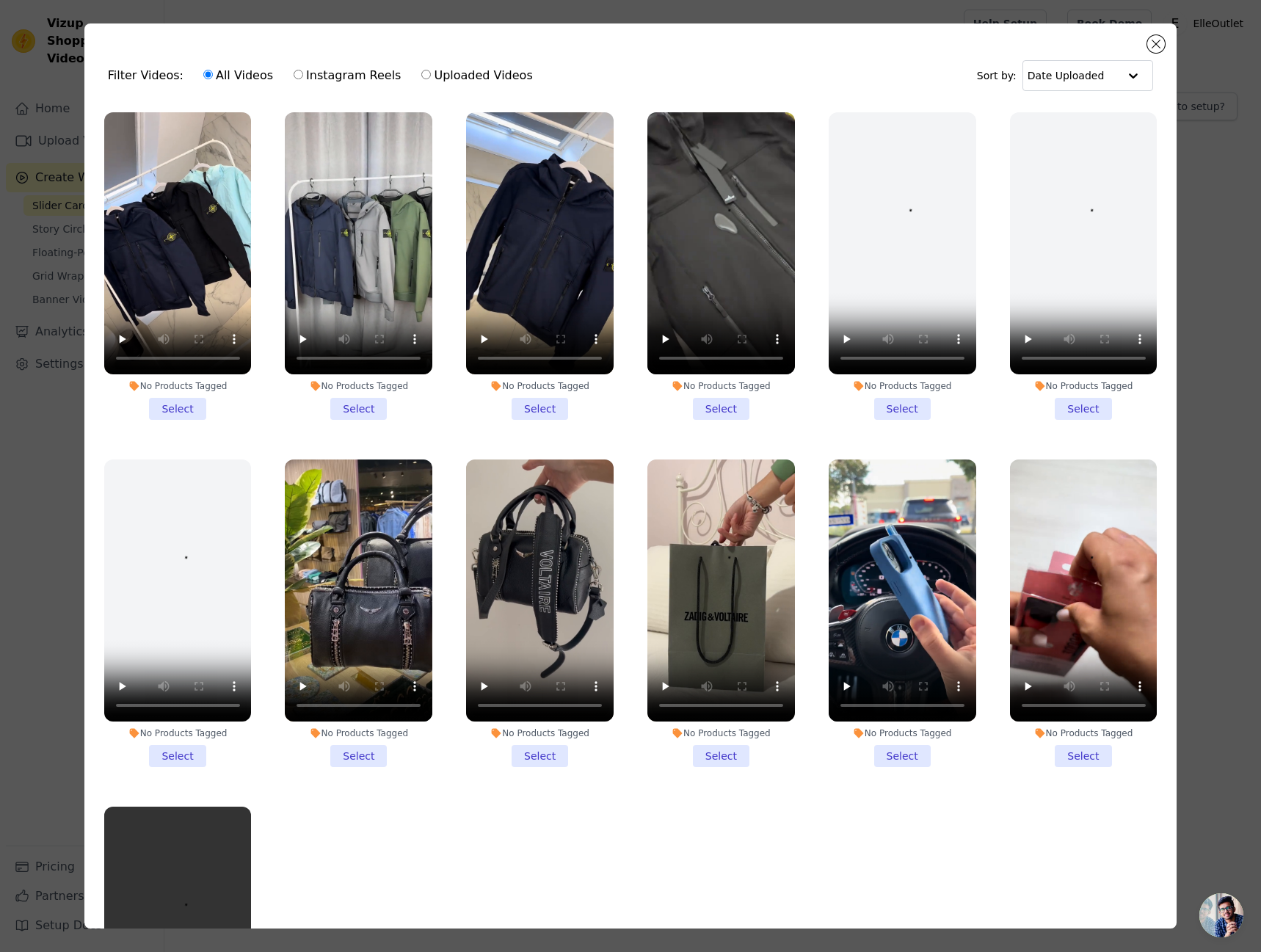
click at [172, 404] on li "No Products Tagged Select" at bounding box center [178, 266] width 147 height 307
click at [0, 0] on input "No Products Tagged Select" at bounding box center [0, 0] width 0 height 0
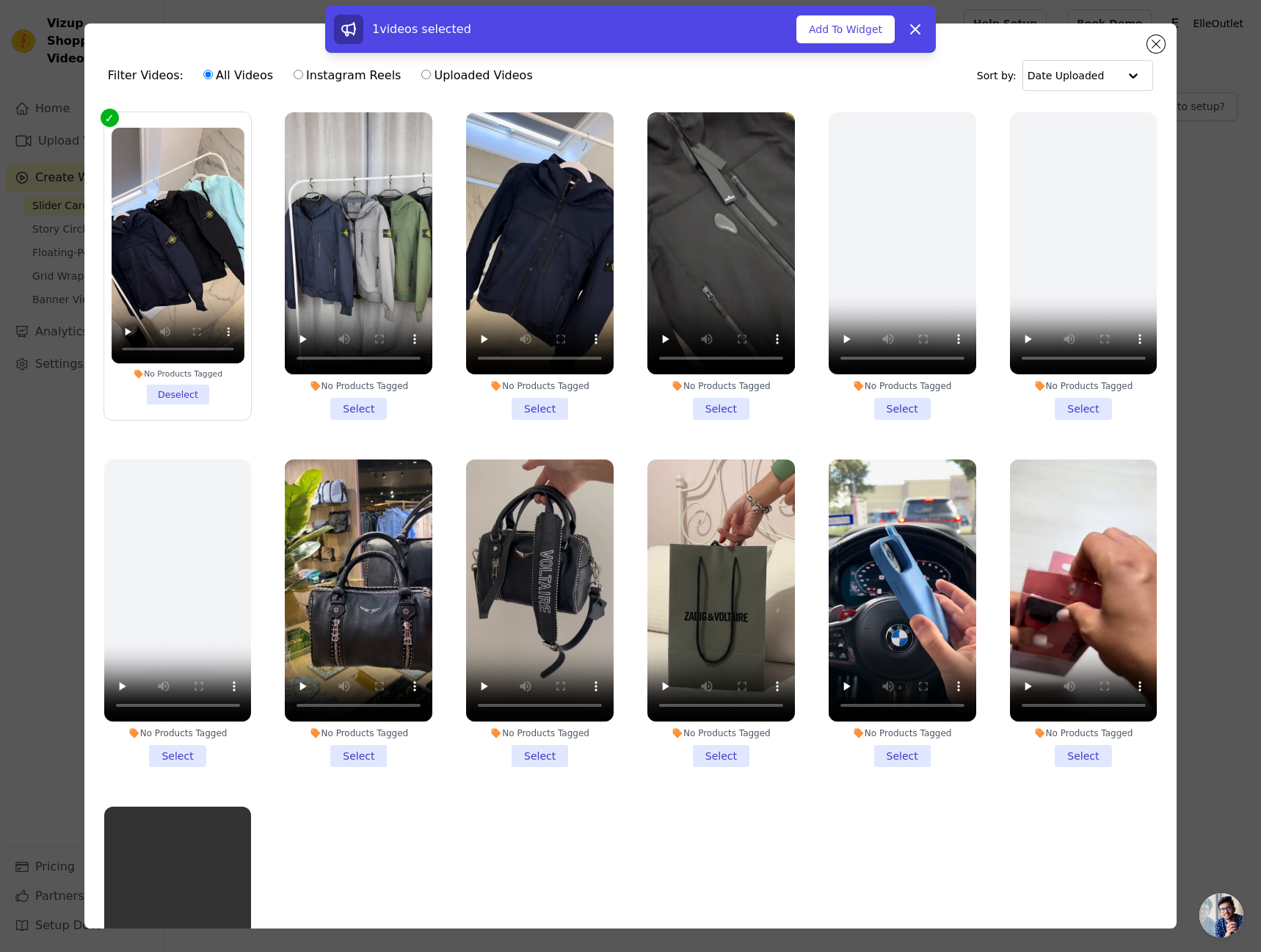
click at [313, 401] on li "No Products Tagged Select" at bounding box center [359, 266] width 147 height 307
click at [0, 0] on input "No Products Tagged Select" at bounding box center [0, 0] width 0 height 0
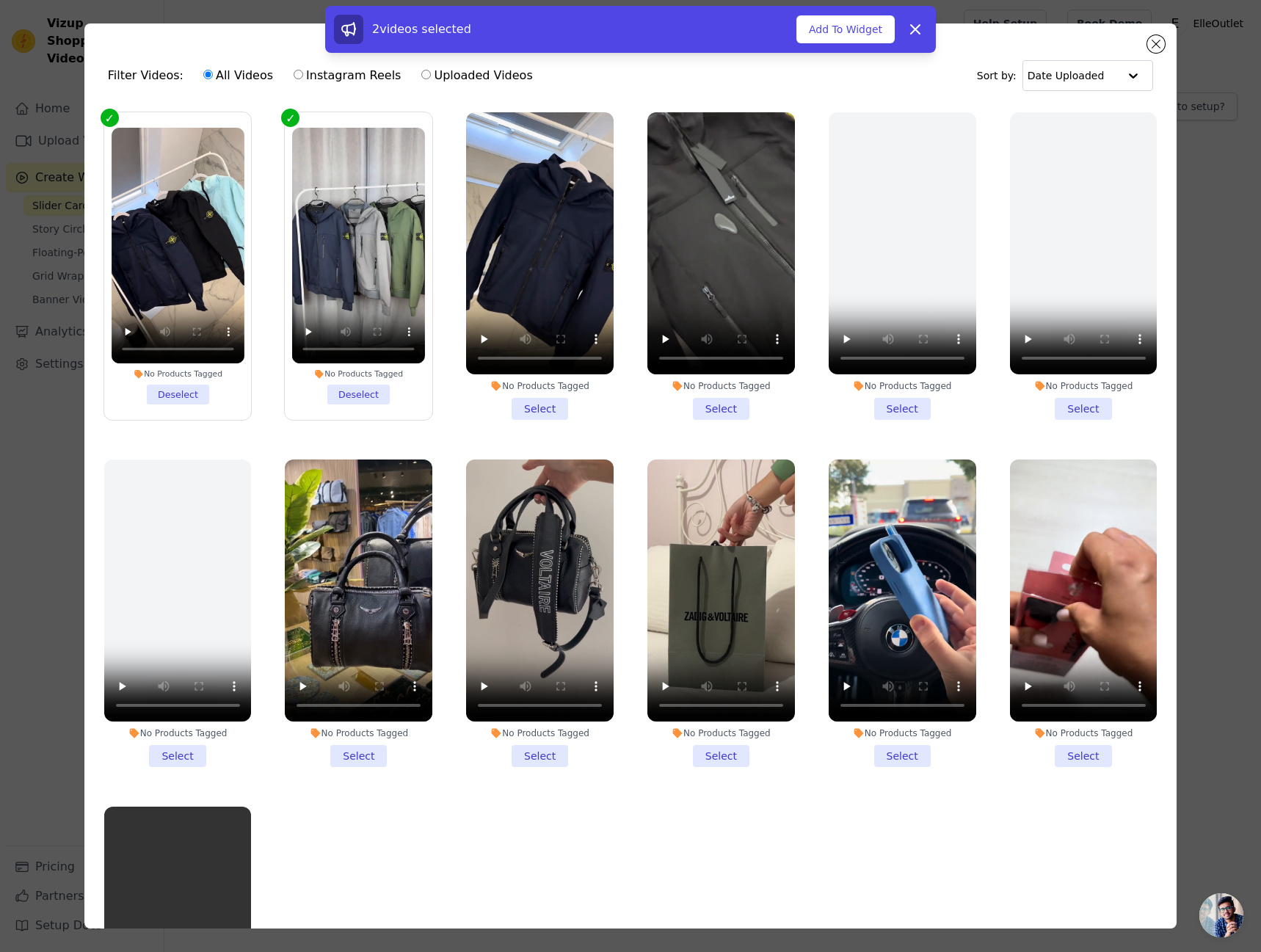
click at [484, 401] on li "No Products Tagged Select" at bounding box center [540, 266] width 147 height 307
click at [0, 0] on input "No Products Tagged Select" at bounding box center [0, 0] width 0 height 0
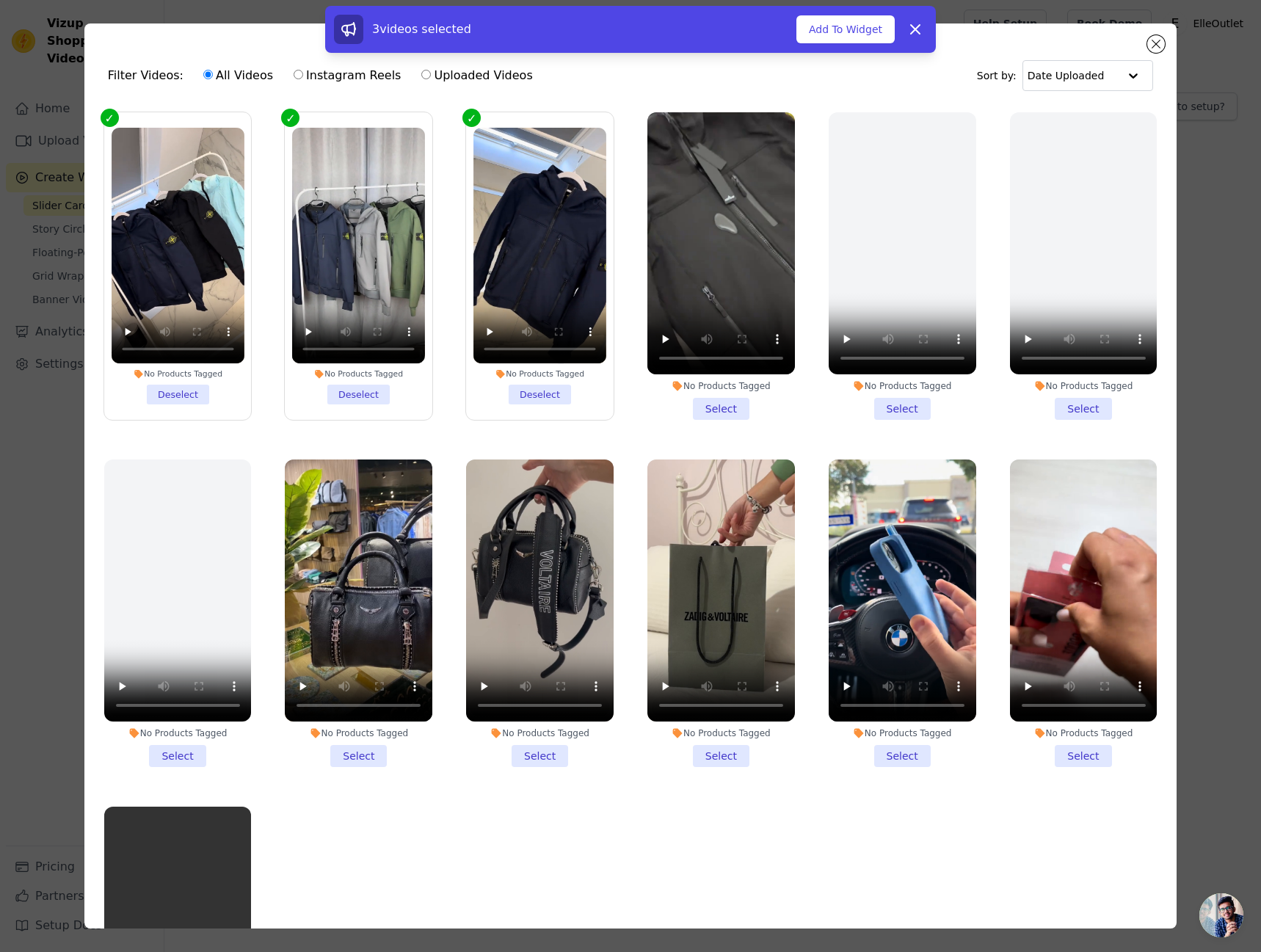
click at [727, 400] on li "No Products Tagged Select" at bounding box center [721, 266] width 147 height 307
click at [0, 0] on input "No Products Tagged Select" at bounding box center [0, 0] width 0 height 0
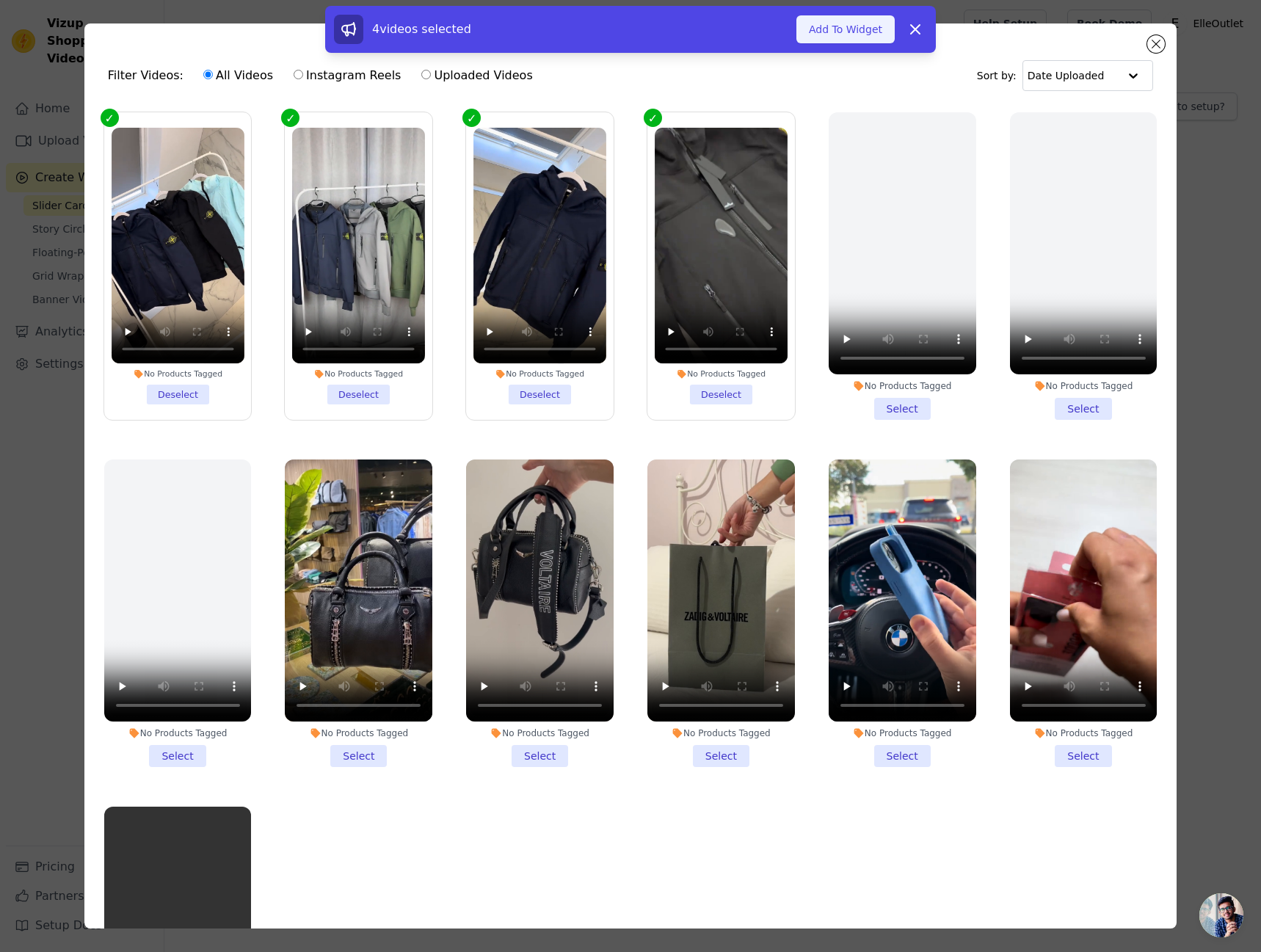
click at [849, 22] on button "Add To Widget" at bounding box center [845, 30] width 99 height 28
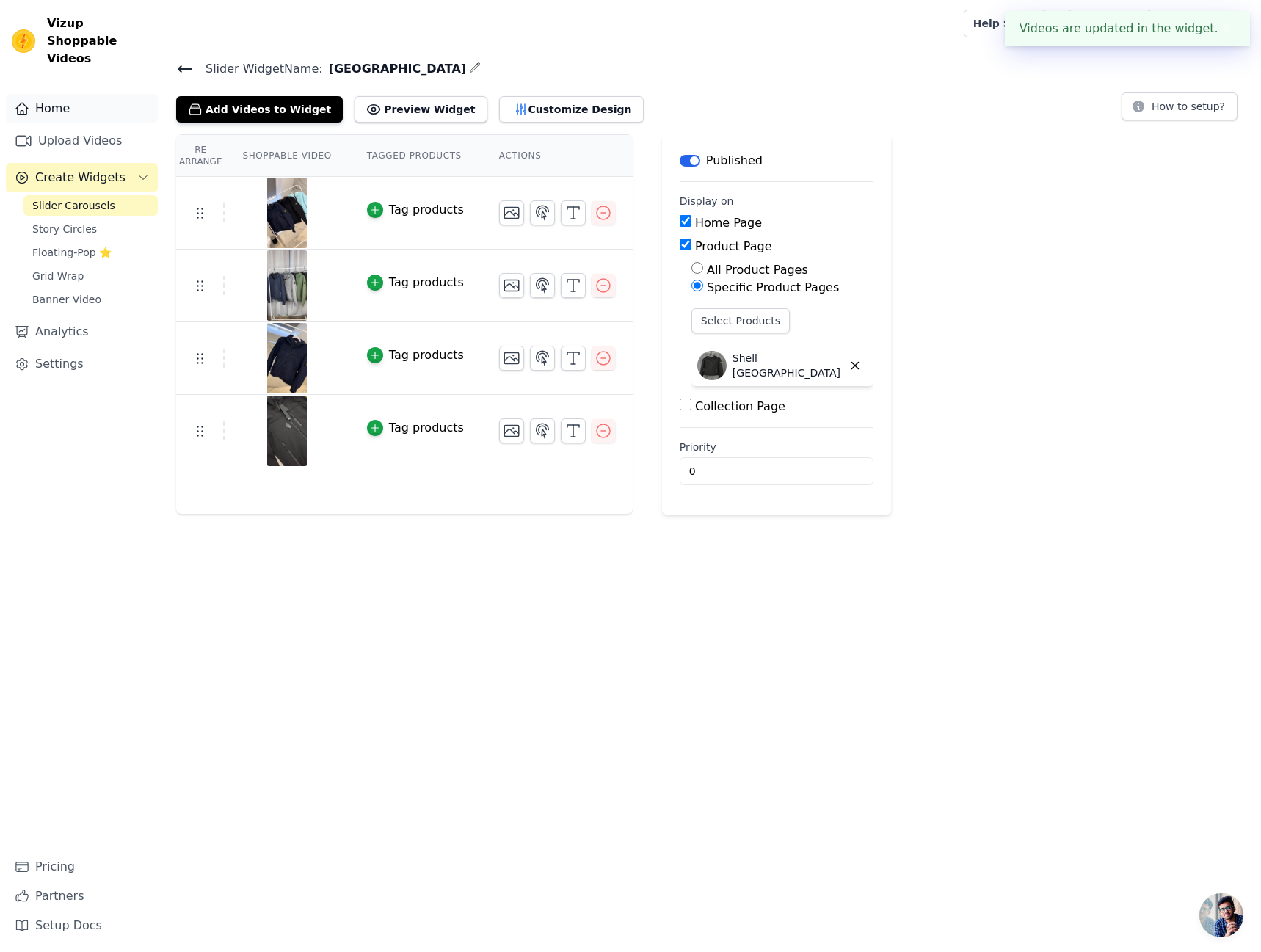
click at [75, 103] on link "Home" at bounding box center [81, 108] width 152 height 29
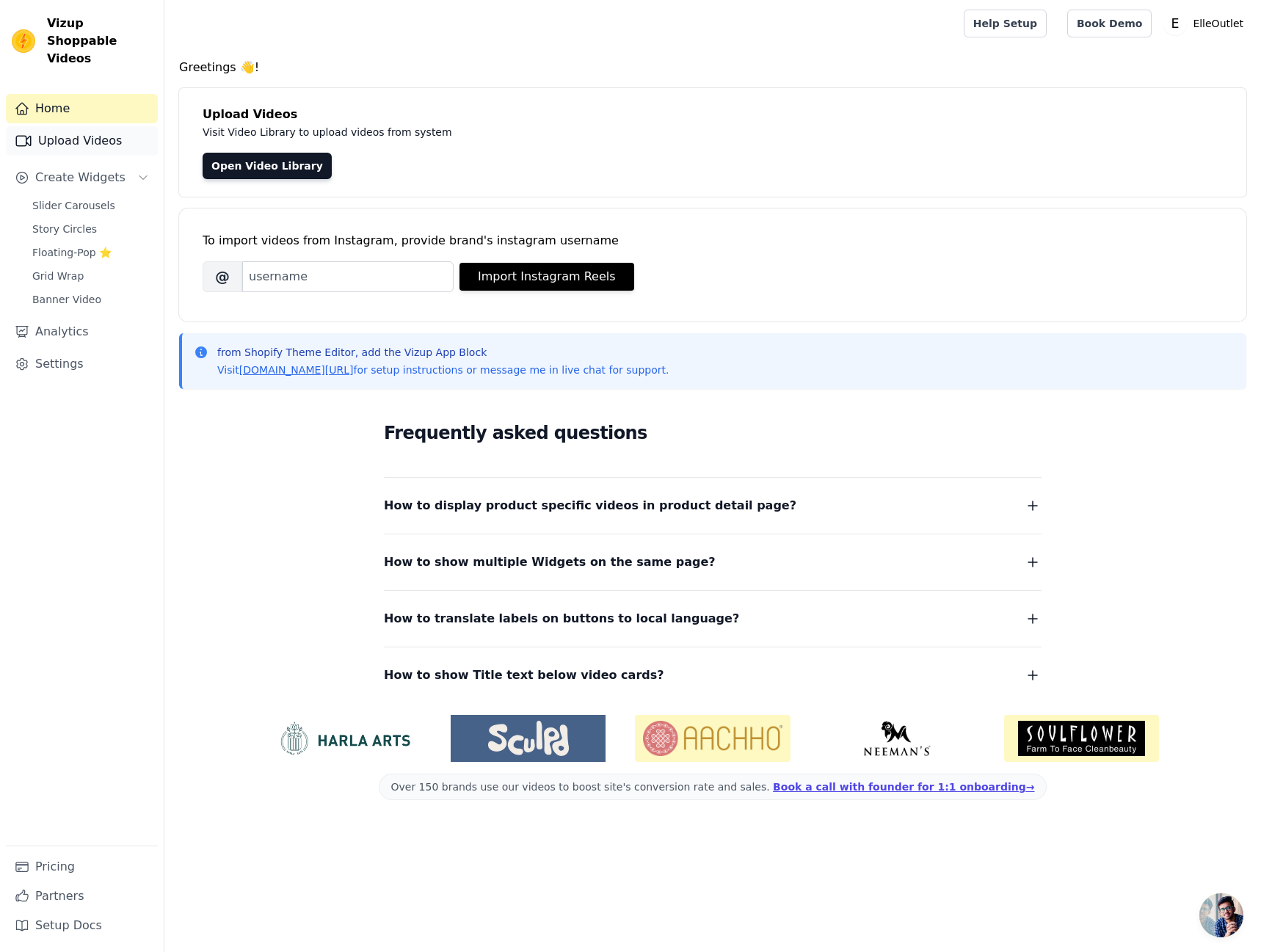
click at [108, 132] on link "Upload Videos" at bounding box center [81, 140] width 152 height 29
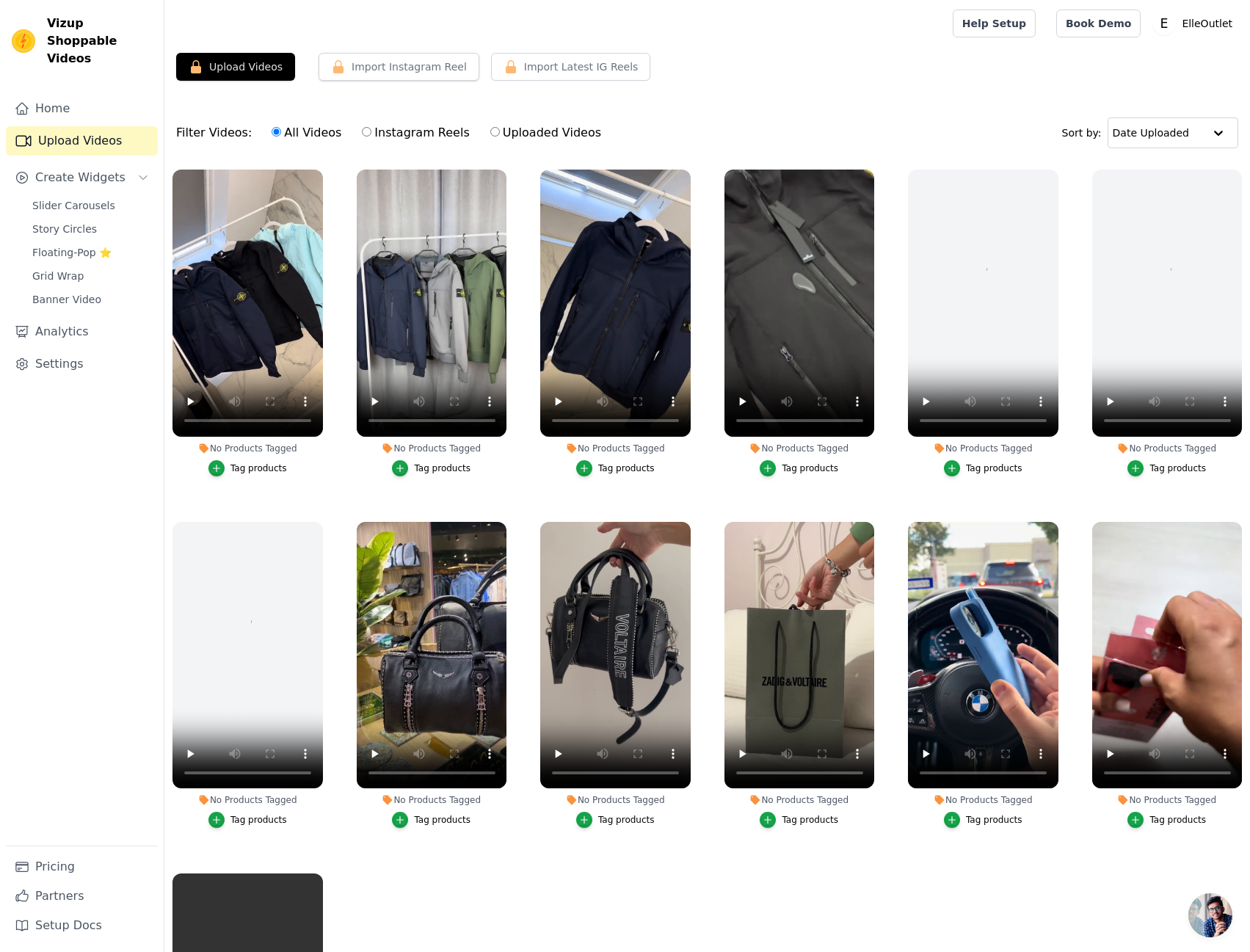
click at [536, 133] on label "Uploaded Videos" at bounding box center [546, 132] width 113 height 19
click at [500, 133] on input "Uploaded Videos" at bounding box center [495, 132] width 10 height 10
radio input "true"
click at [274, 132] on label "All Videos" at bounding box center [306, 132] width 71 height 19
click at [274, 132] on input "All Videos" at bounding box center [276, 132] width 10 height 10
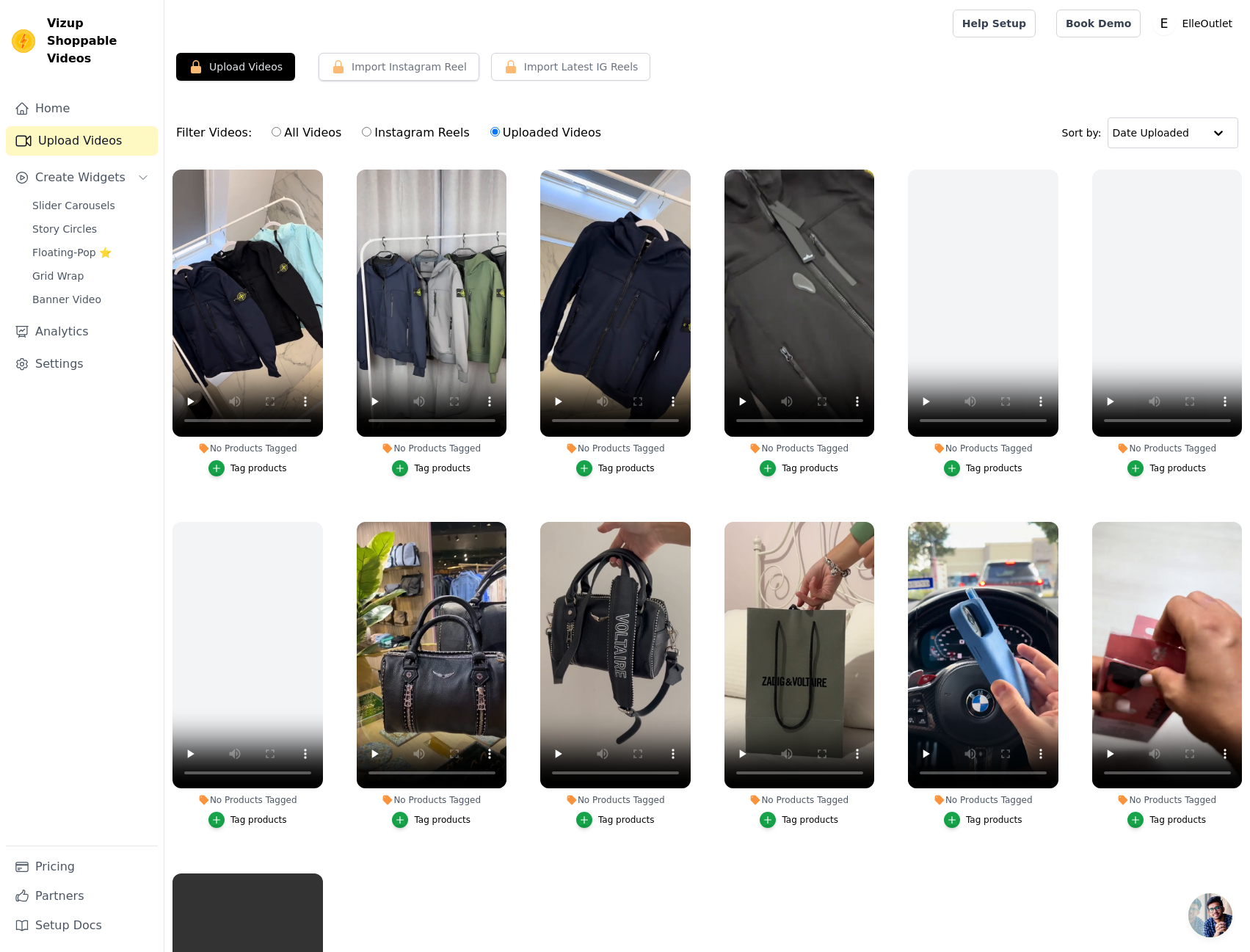
radio input "true"
click at [512, 136] on label "Uploaded Videos" at bounding box center [546, 132] width 113 height 19
click at [500, 136] on input "Uploaded Videos" at bounding box center [495, 132] width 10 height 10
radio input "true"
click at [260, 68] on button "Upload Videos" at bounding box center [236, 67] width 119 height 28
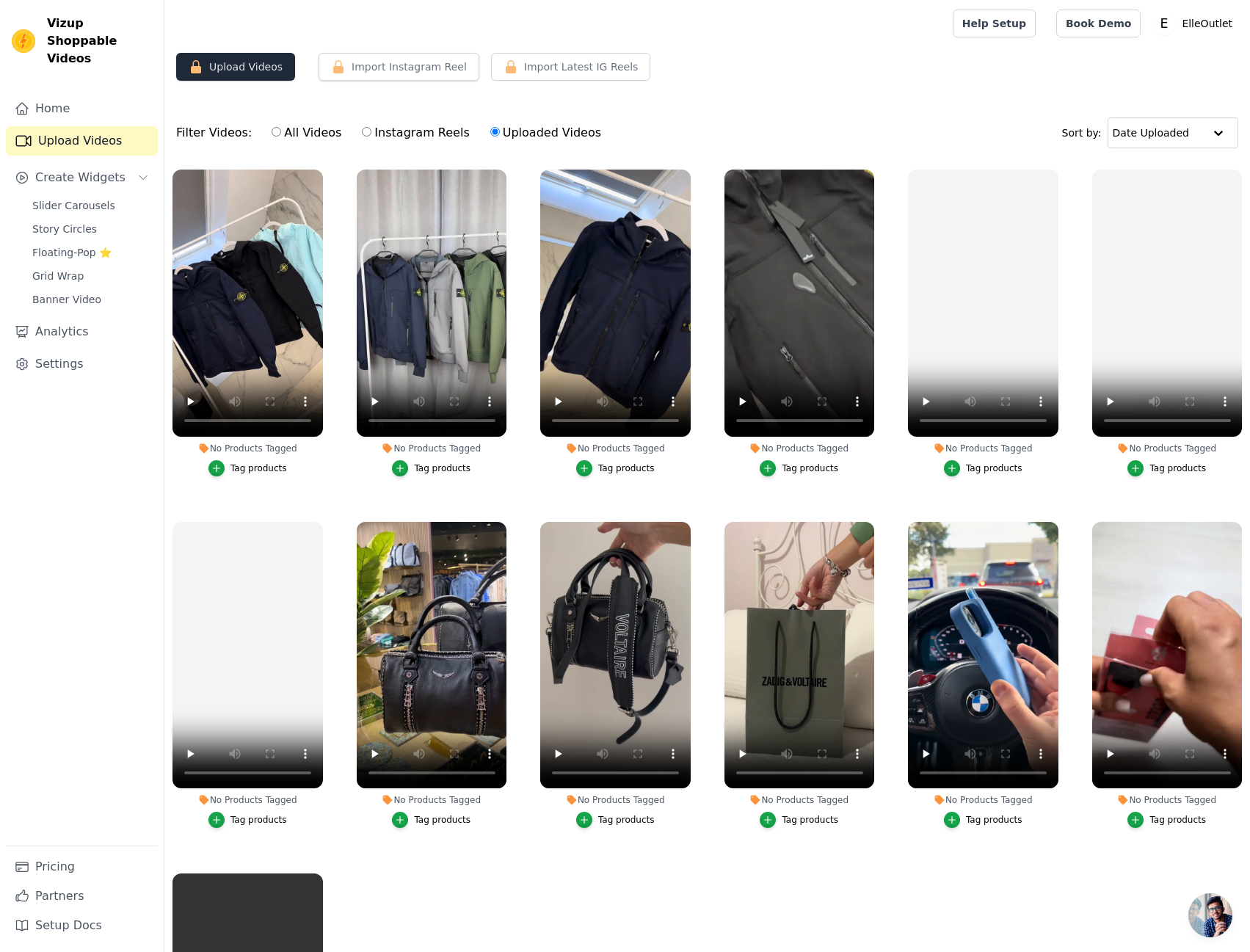
click at [259, 77] on button "Upload Videos" at bounding box center [236, 67] width 119 height 28
click at [258, 69] on button "Upload Videos" at bounding box center [236, 67] width 119 height 28
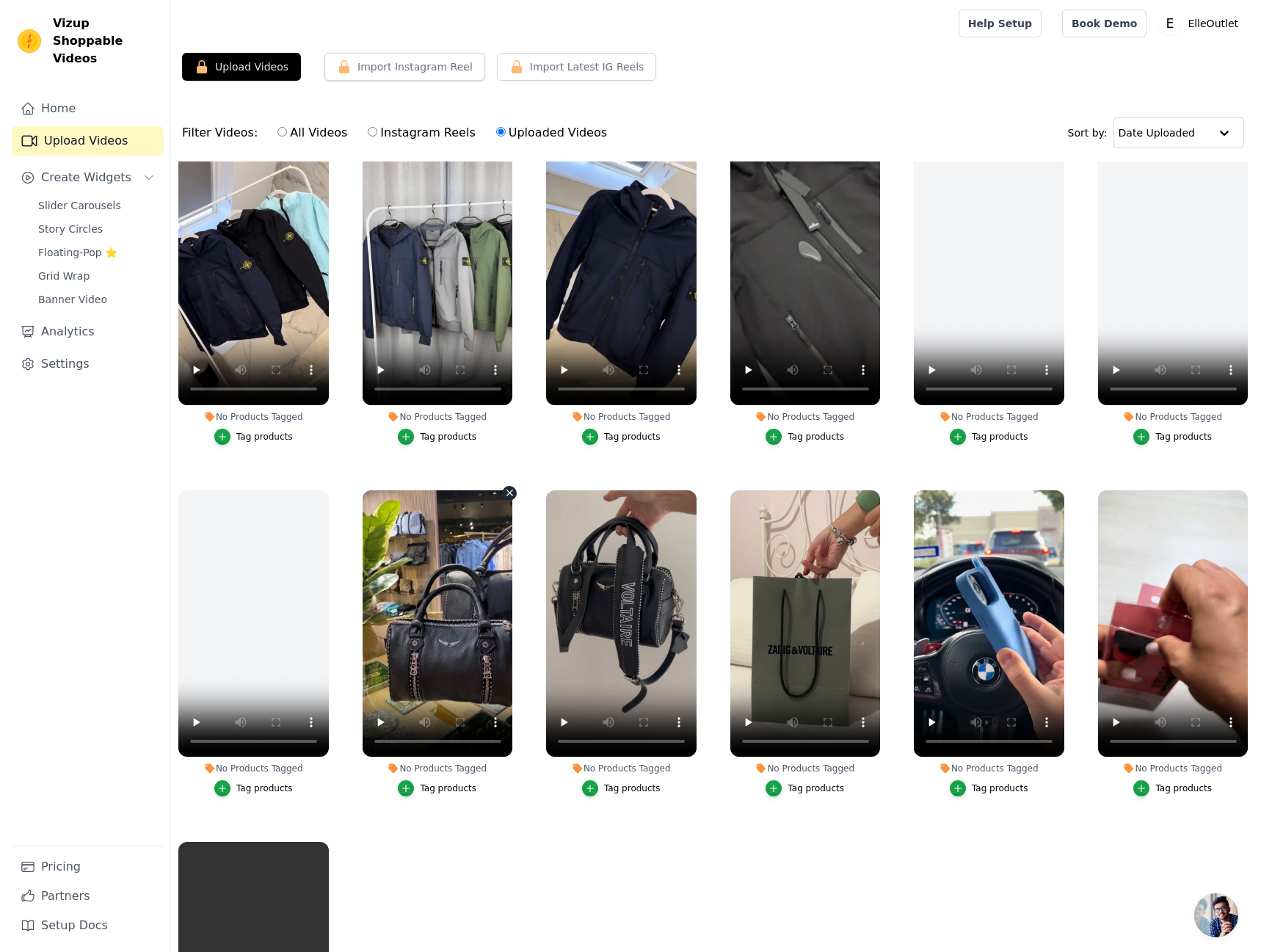
scroll to position [151, 0]
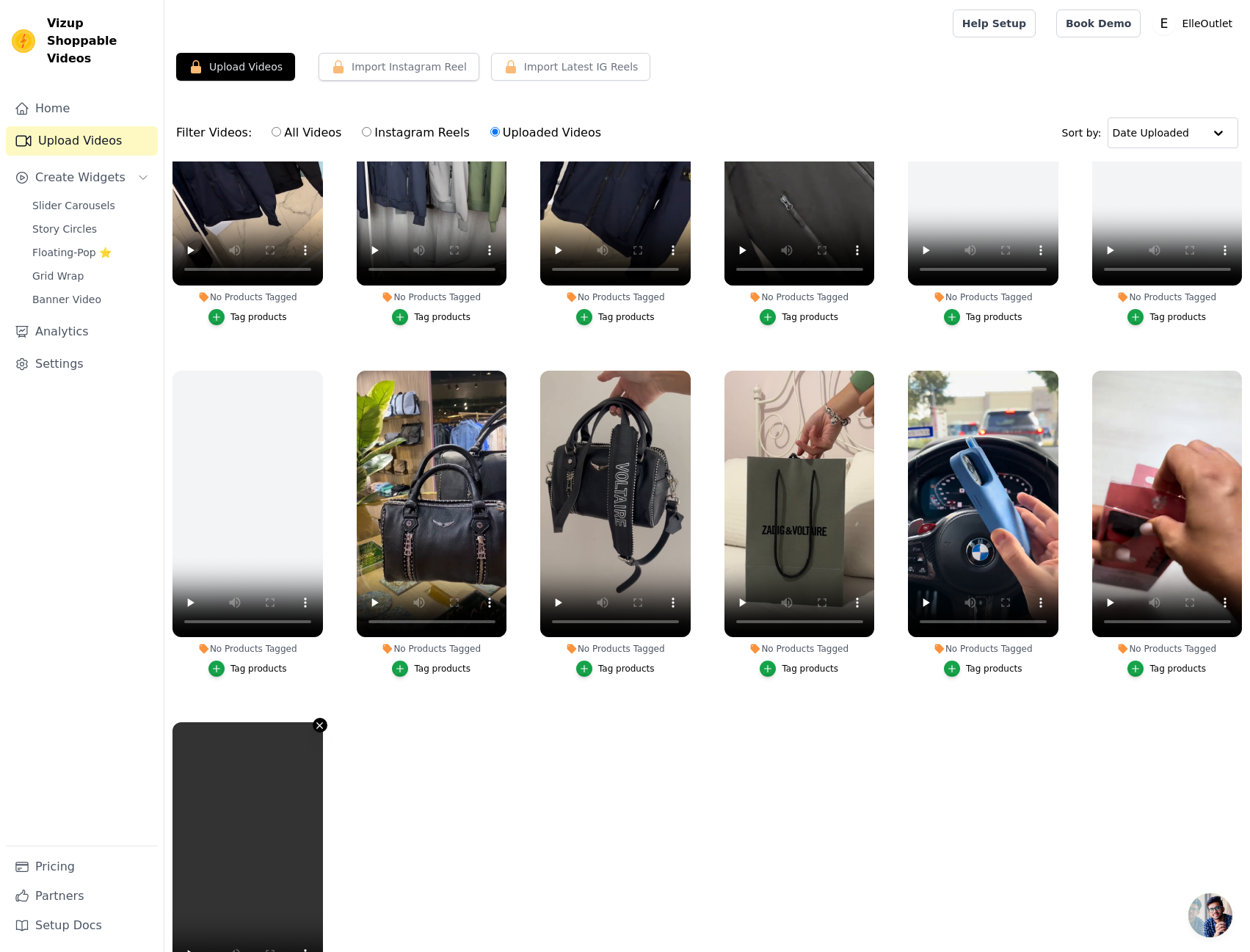
click at [320, 720] on icon "button" at bounding box center [319, 725] width 11 height 11
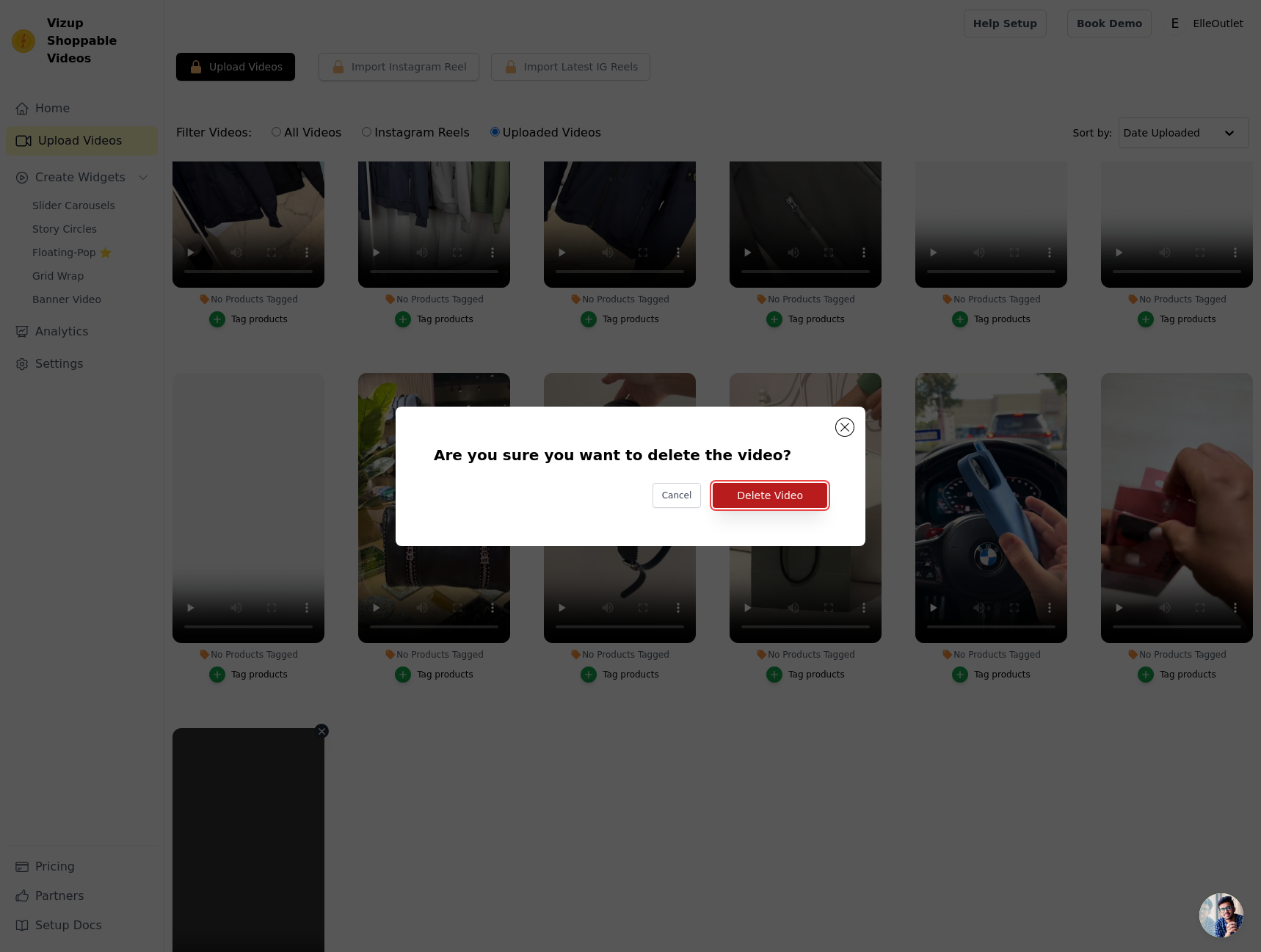
click at [806, 498] on button "Delete Video" at bounding box center [770, 495] width 114 height 25
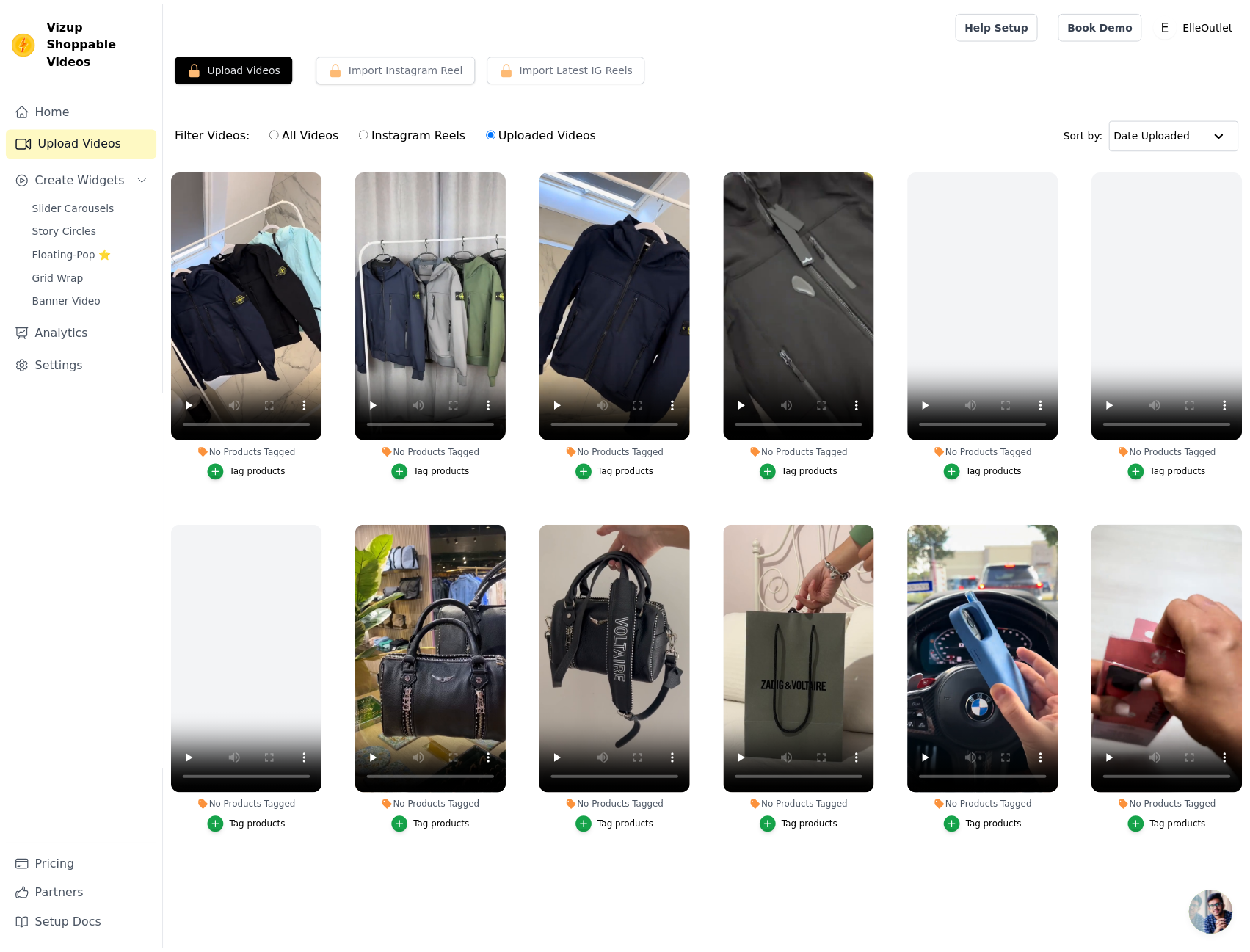
scroll to position [0, 0]
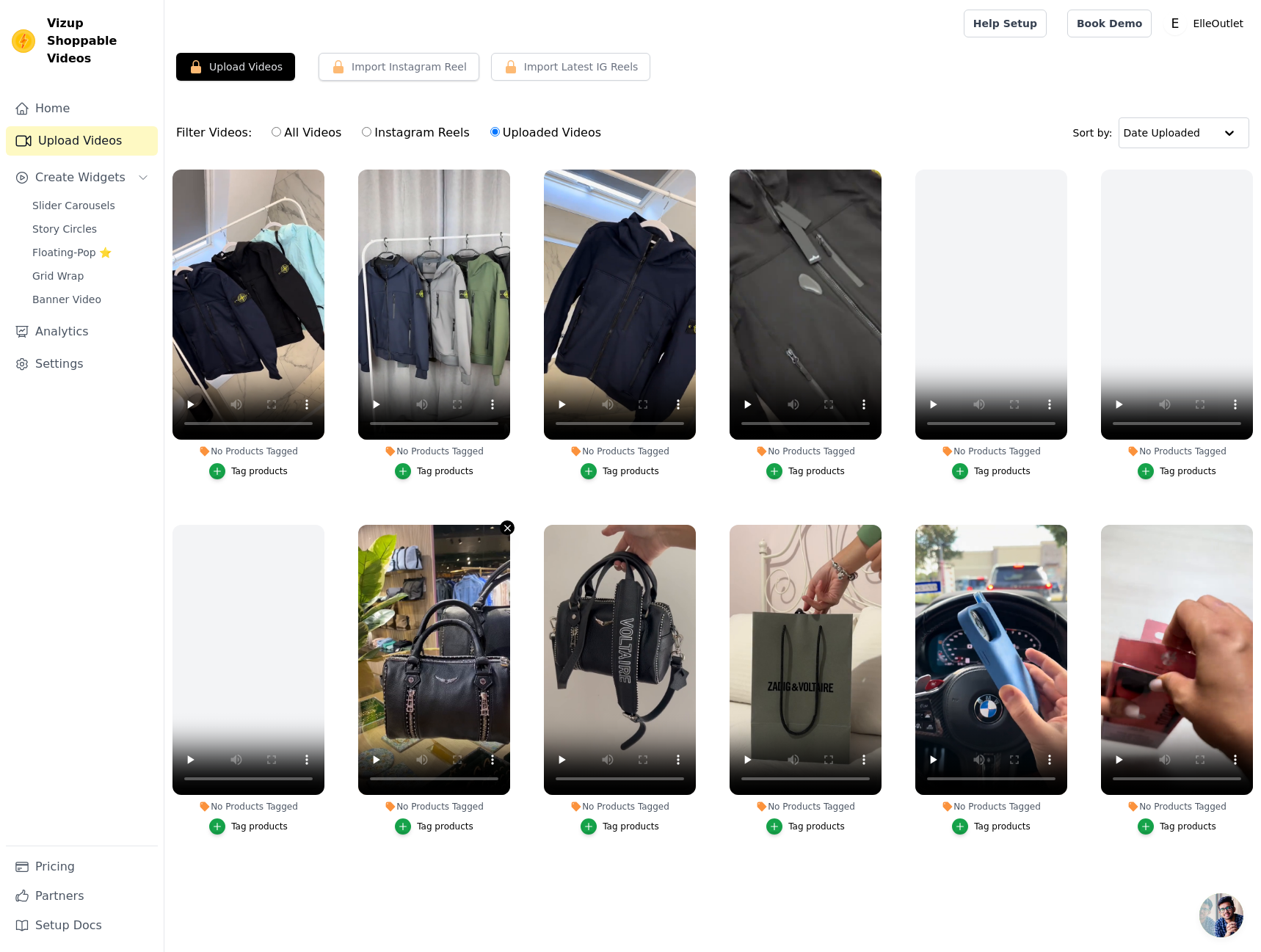
click at [507, 530] on icon "button" at bounding box center [507, 527] width 11 height 11
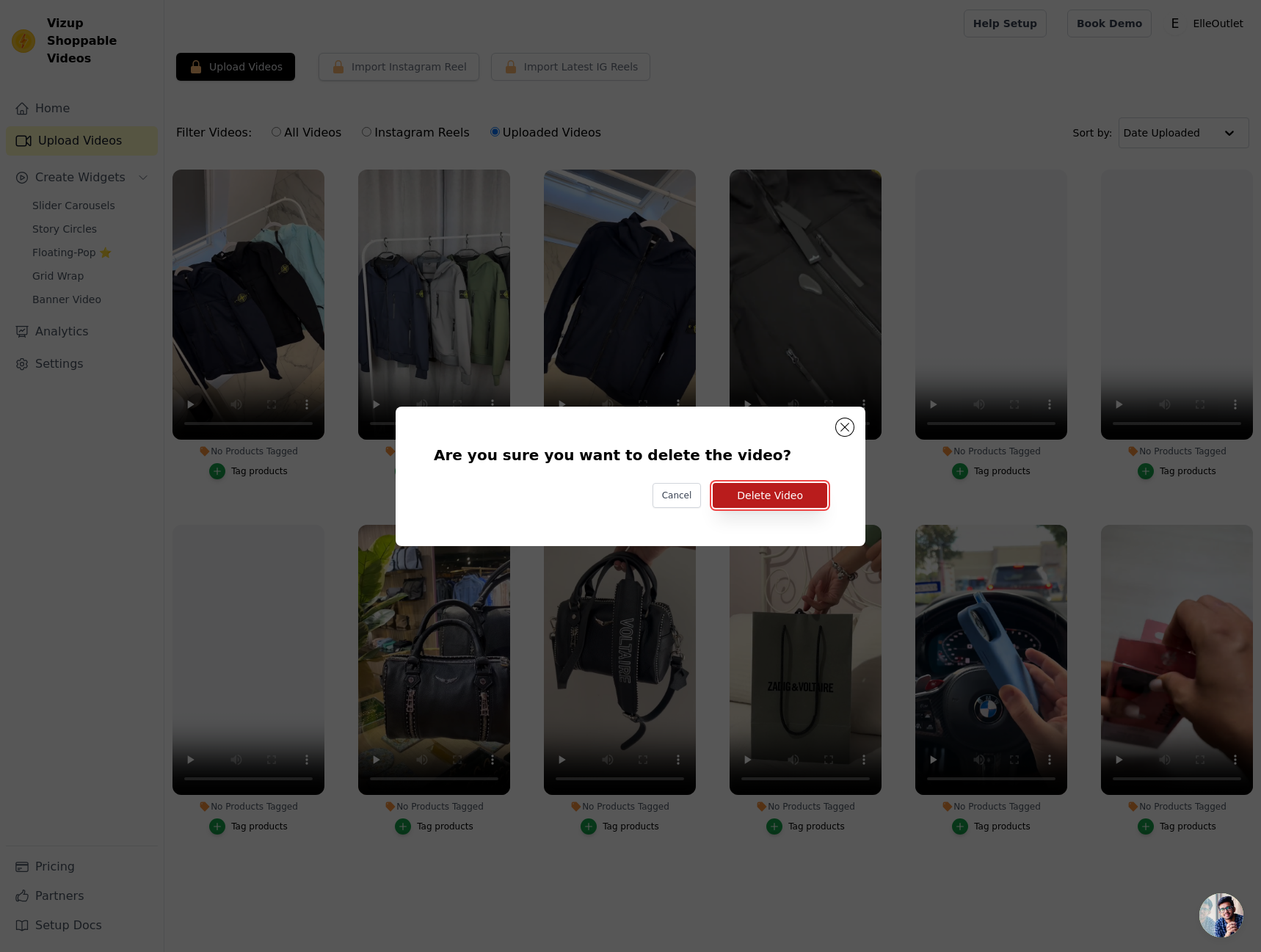
click at [811, 500] on button "Delete Video" at bounding box center [770, 495] width 114 height 25
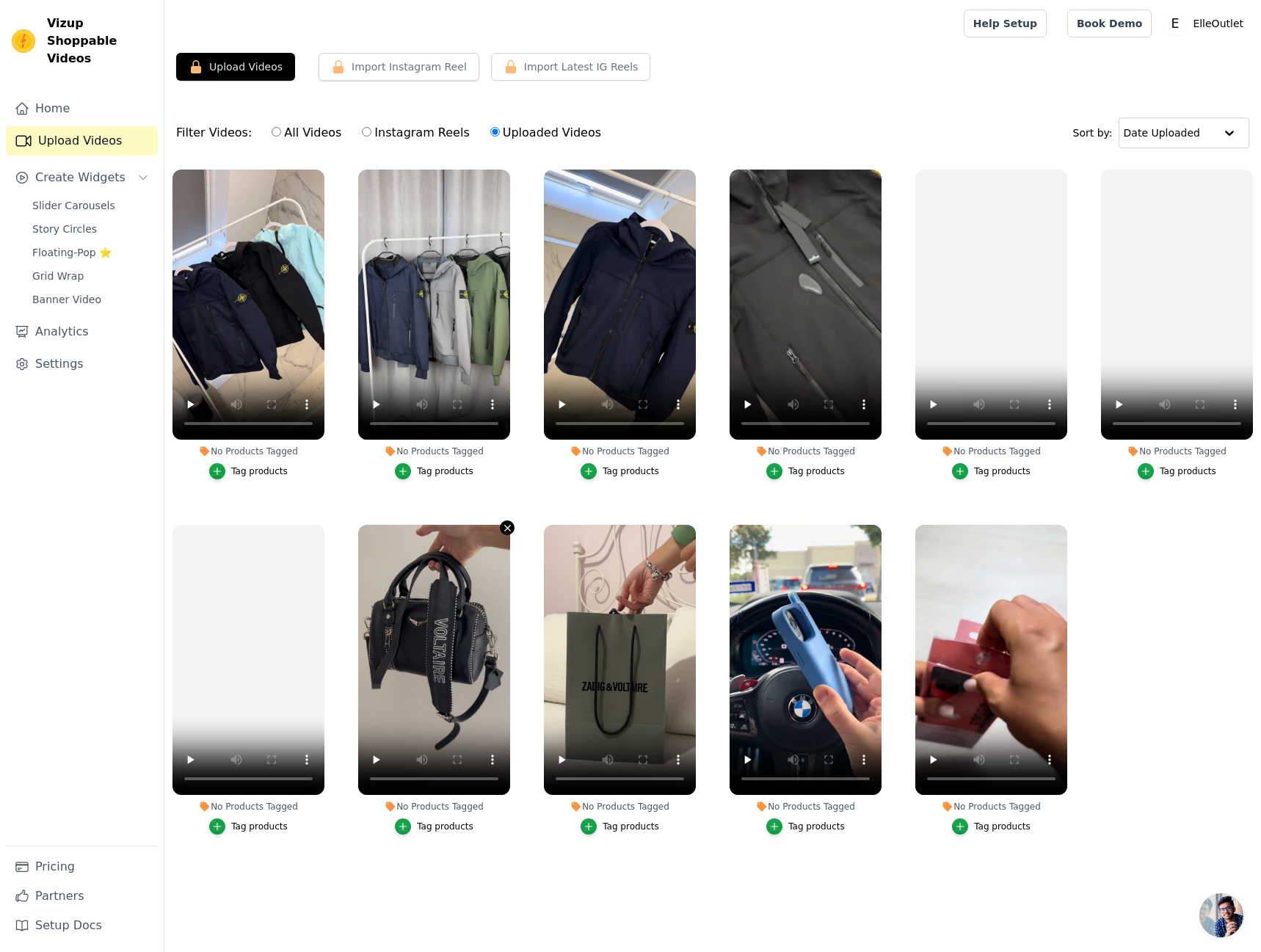
click at [503, 528] on icon "button" at bounding box center [507, 527] width 11 height 11
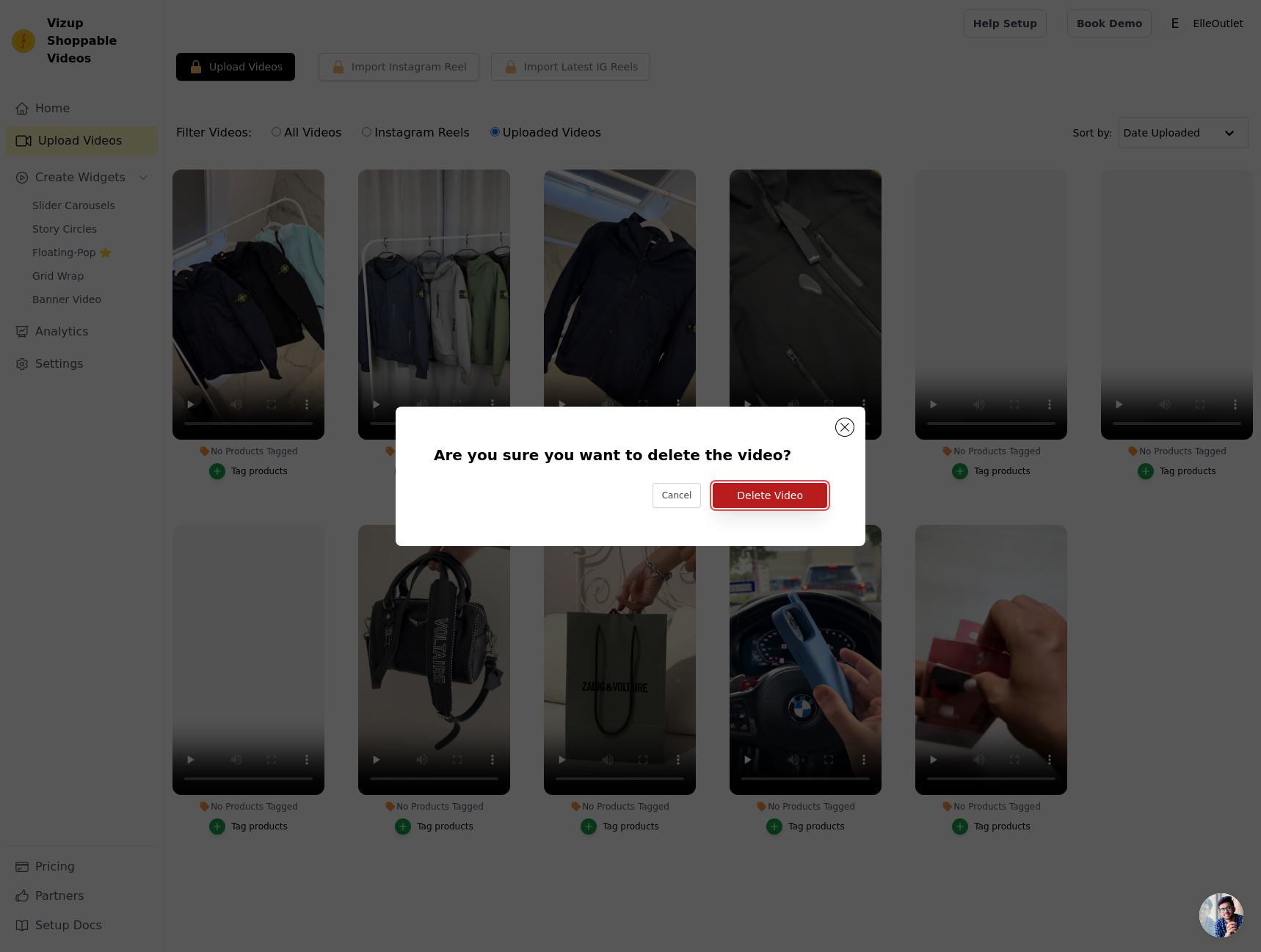
click at [749, 488] on button "Delete Video" at bounding box center [770, 495] width 114 height 25
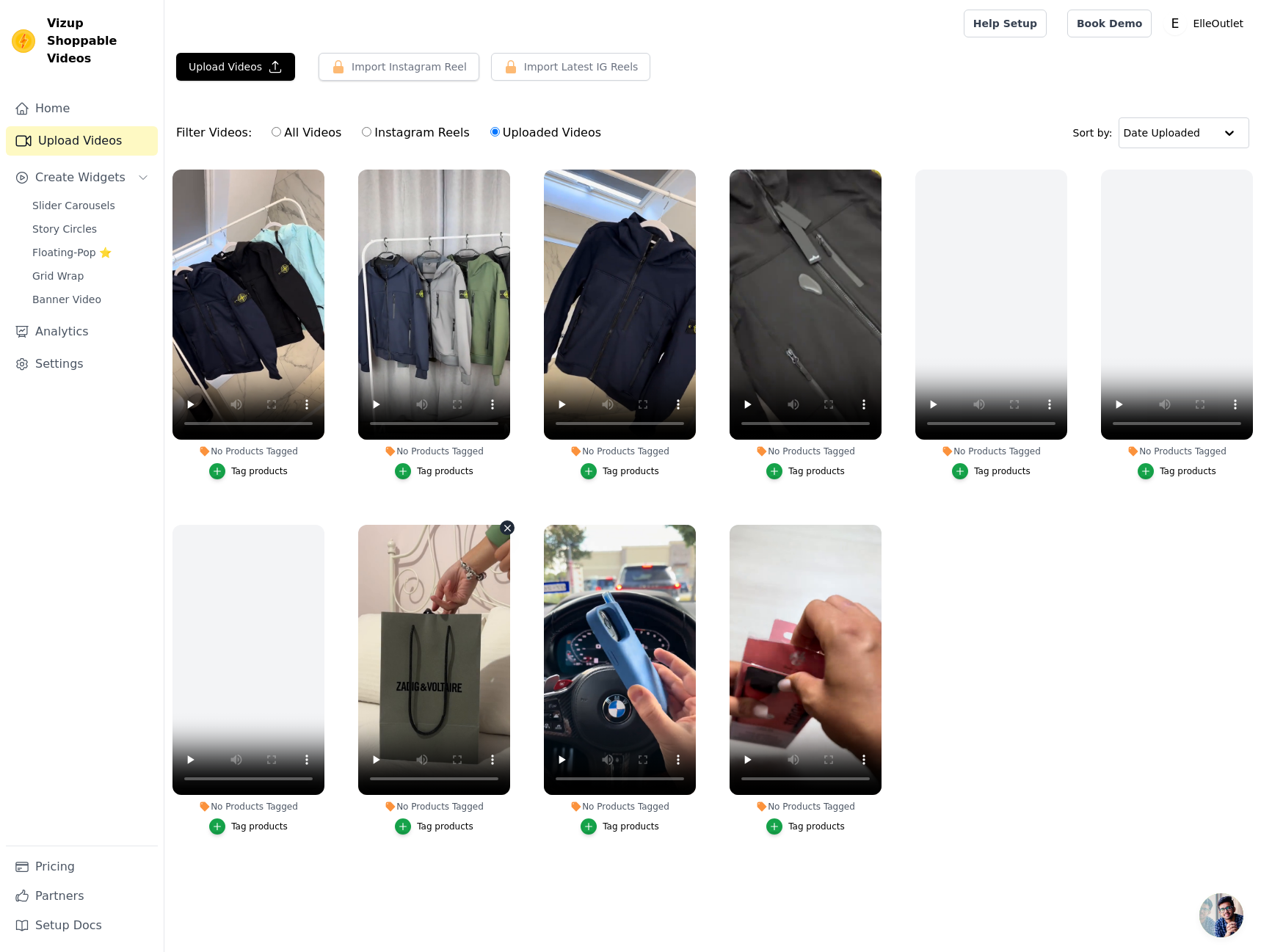
click at [504, 530] on icon "button" at bounding box center [507, 527] width 11 height 11
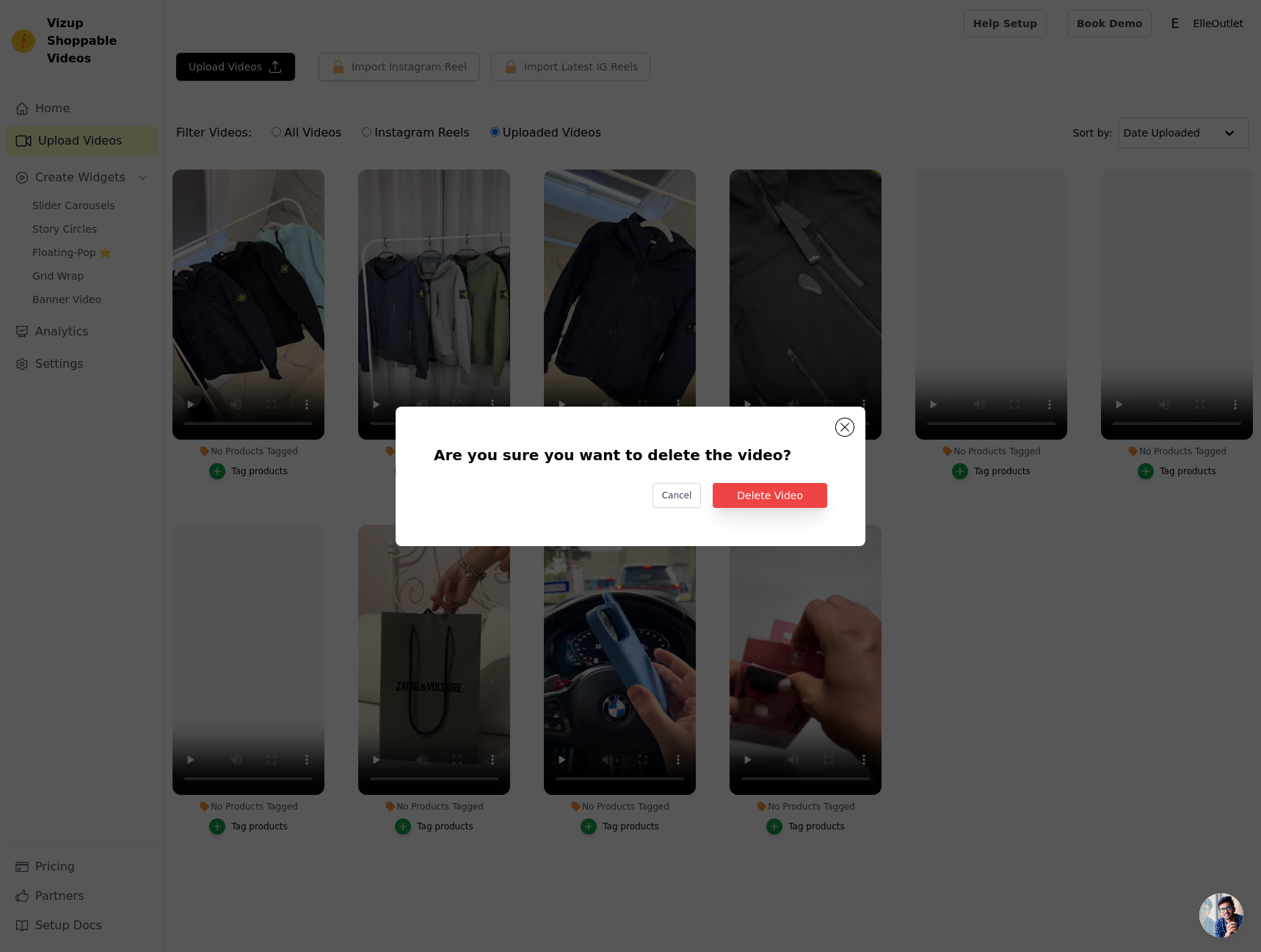
click at [766, 481] on div "Are you sure you want to delete the video? Cancel Delete Video" at bounding box center [630, 476] width 423 height 93
click at [767, 483] on button "Delete Video" at bounding box center [770, 495] width 114 height 25
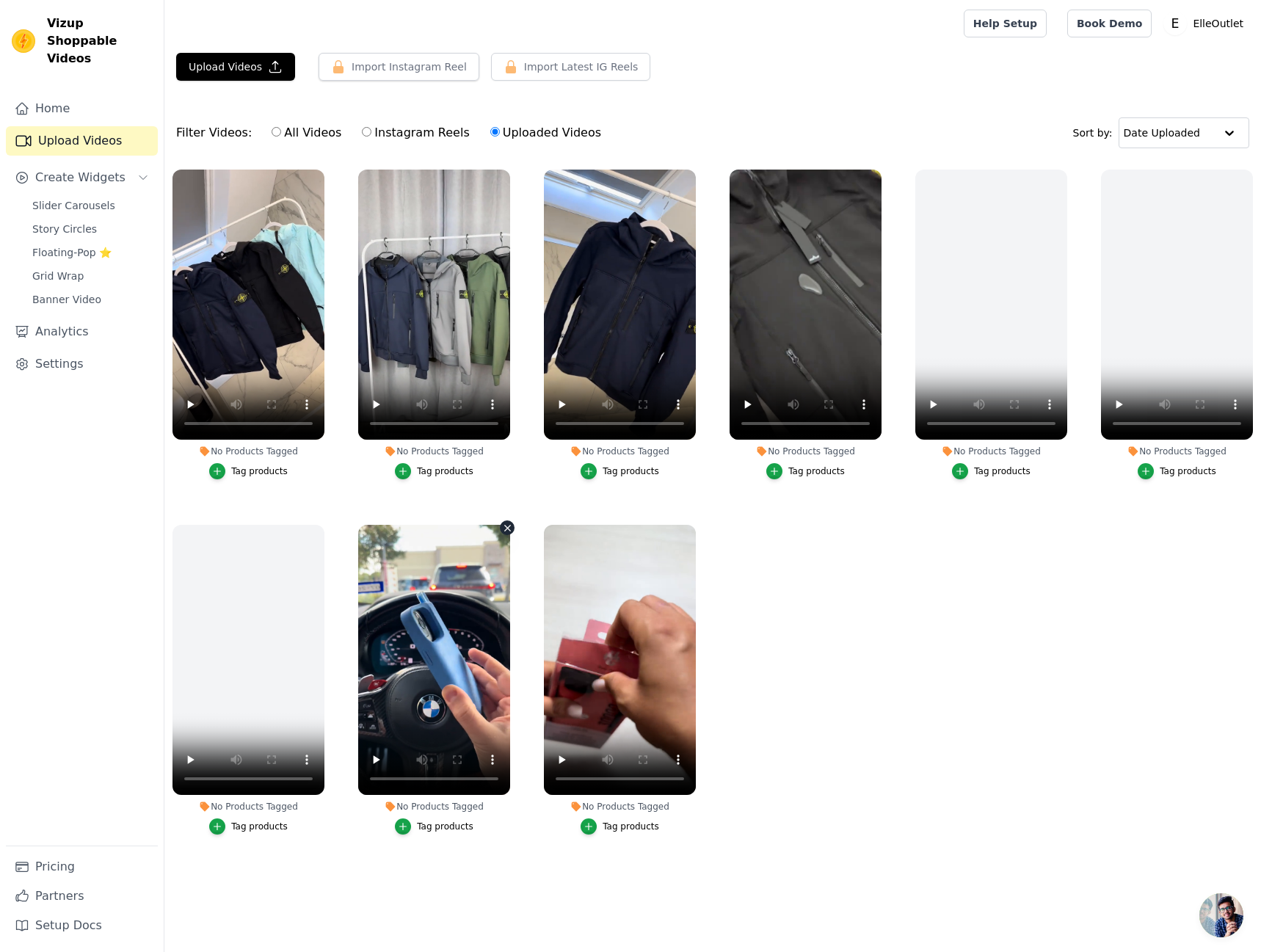
click at [507, 529] on icon "button" at bounding box center [507, 527] width 11 height 11
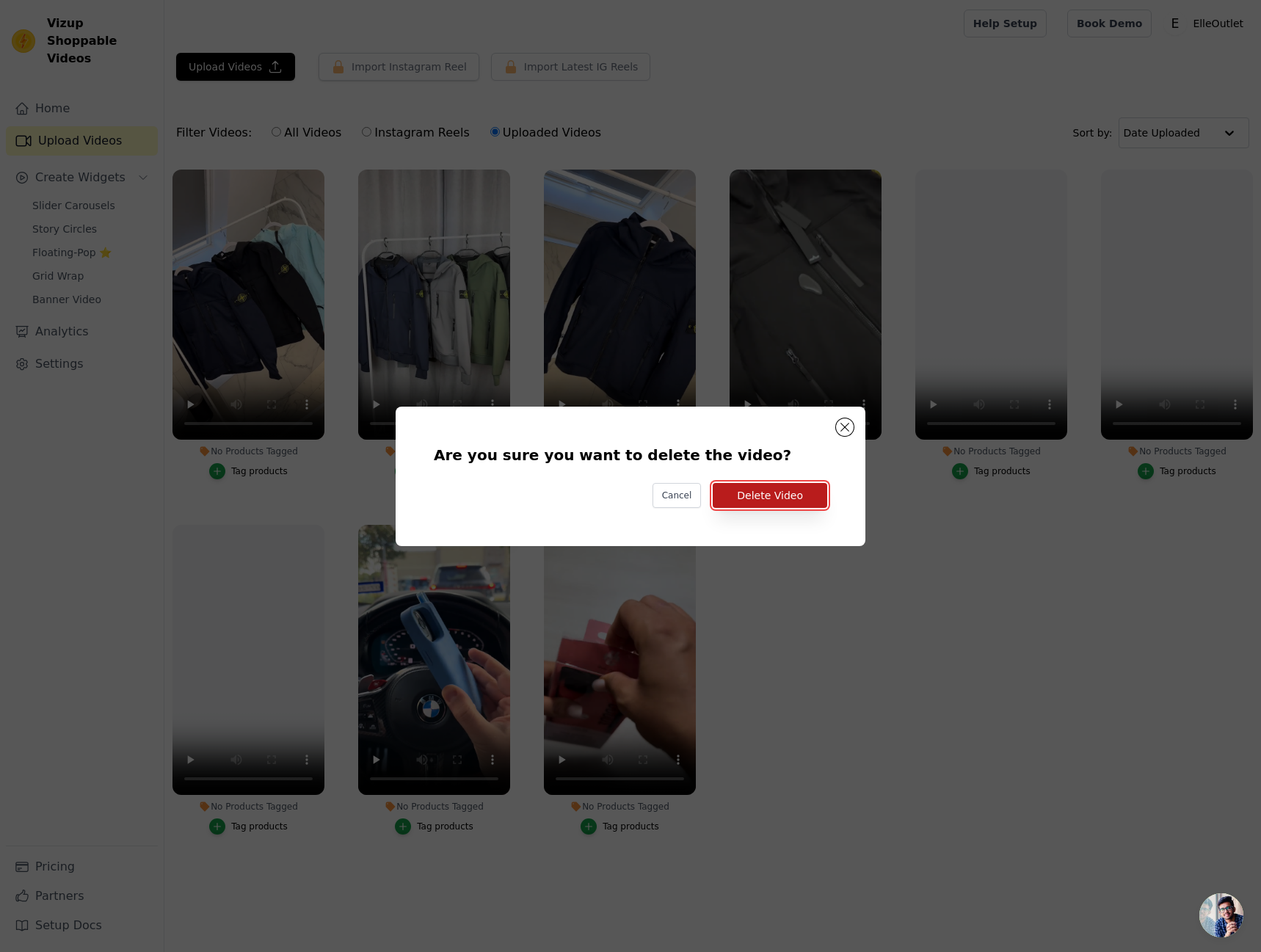
click at [768, 502] on button "Delete Video" at bounding box center [770, 495] width 114 height 25
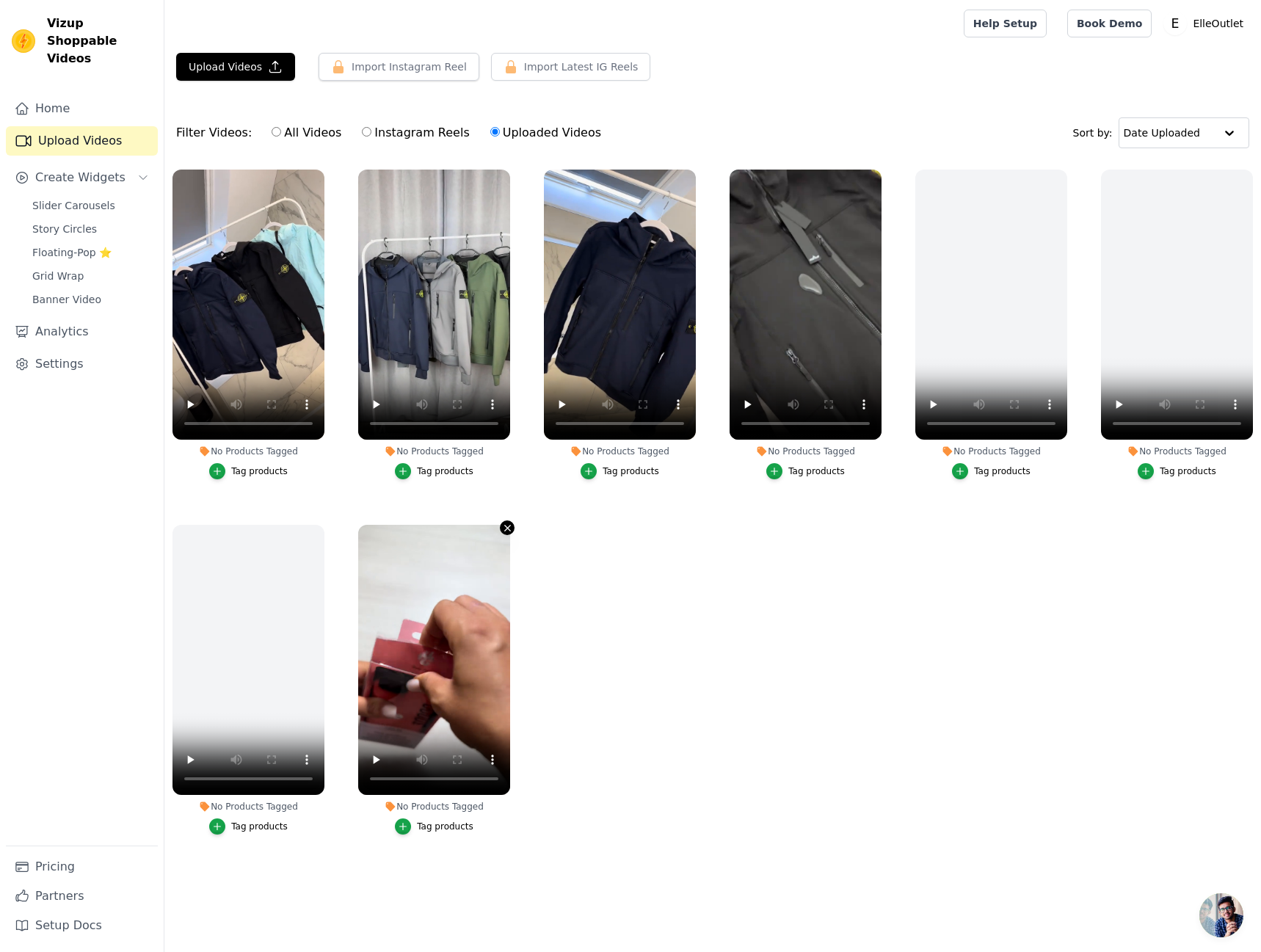
click at [503, 531] on icon "button" at bounding box center [507, 527] width 11 height 11
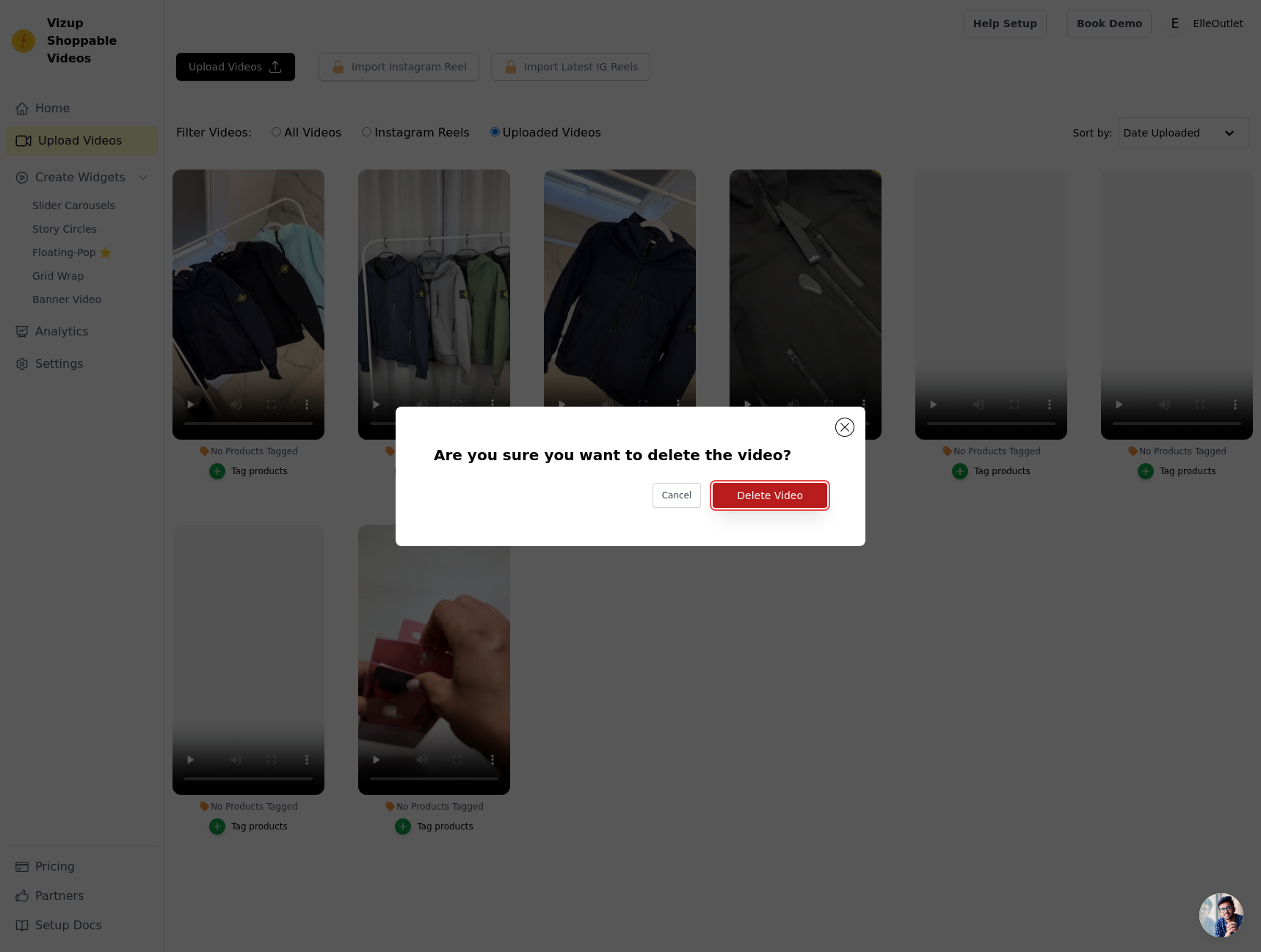
click at [763, 494] on button "Delete Video" at bounding box center [770, 495] width 114 height 25
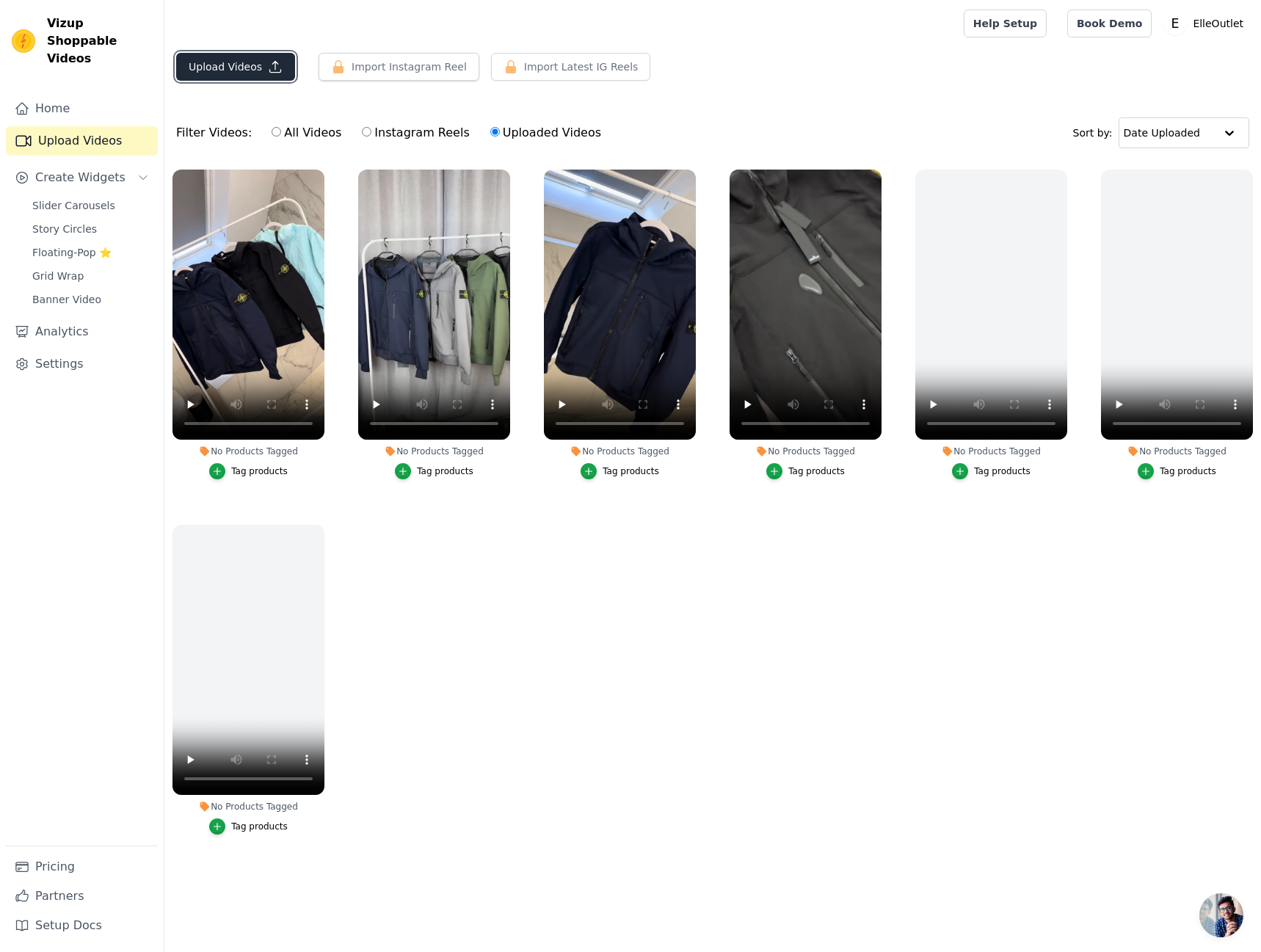
click at [211, 62] on button "Upload Videos" at bounding box center [236, 67] width 119 height 28
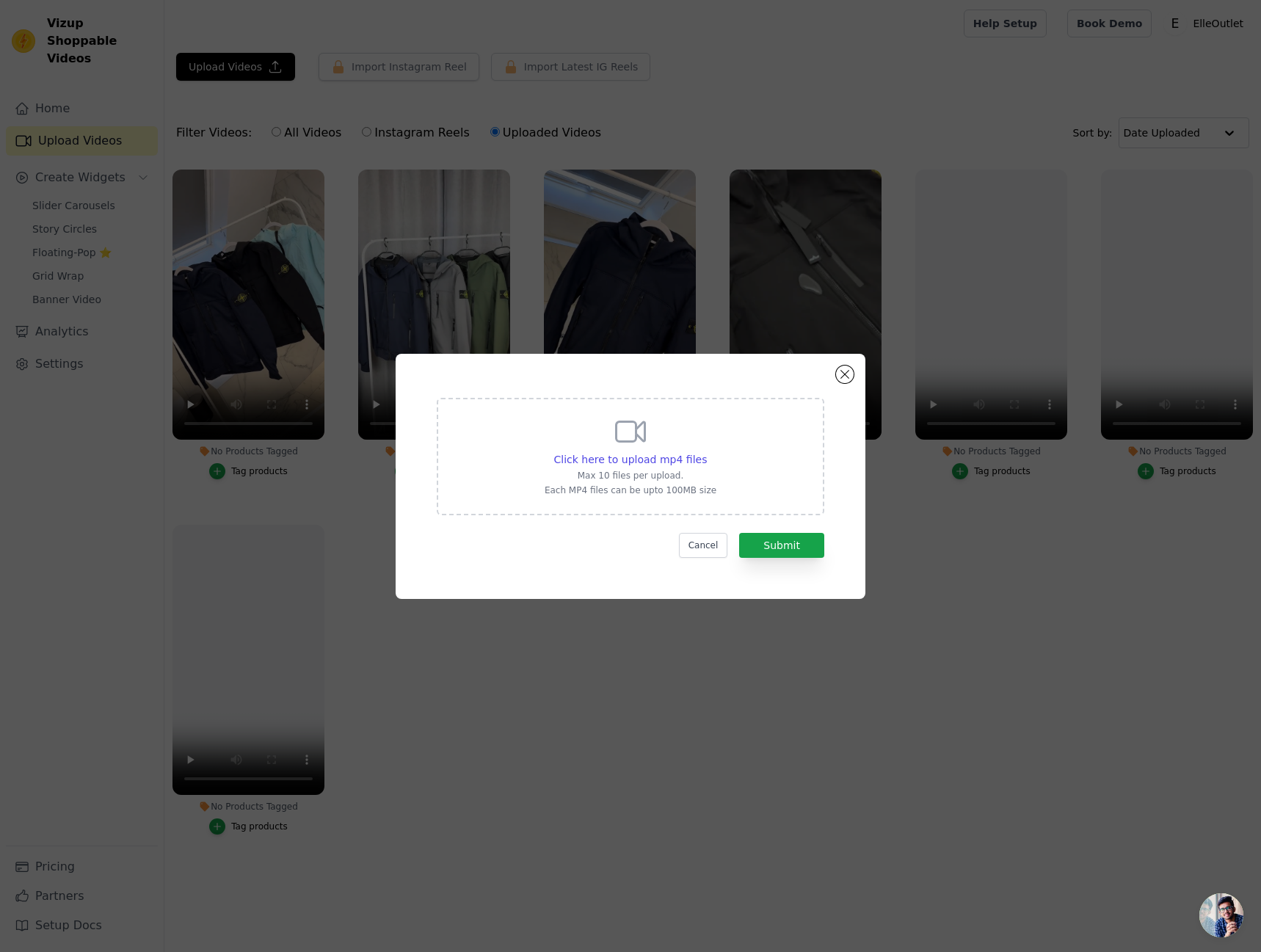
click at [773, 426] on div "Click here to upload mp4 files Max 10 files per upload. Each MP4 files can be u…" at bounding box center [630, 456] width 387 height 118
click at [707, 451] on input "Click here to upload mp4 files Max 10 files per upload. Each MP4 files can be u…" at bounding box center [706, 451] width 1 height 1
type input "C:\fakepath\7551242246046207235.mp4"
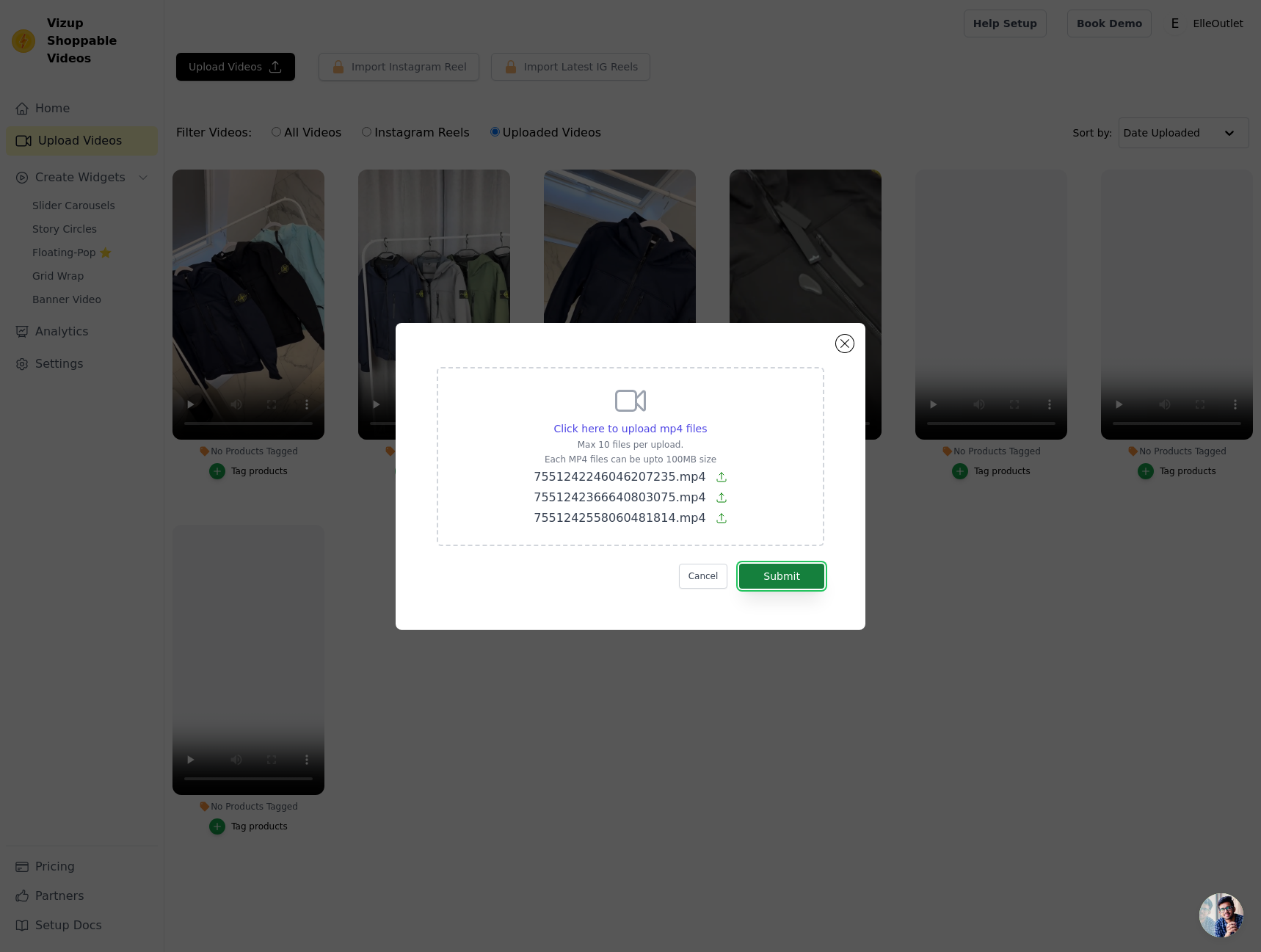
click at [801, 578] on button "Submit" at bounding box center [782, 576] width 85 height 25
click at [785, 573] on button "Submit" at bounding box center [782, 576] width 85 height 25
click at [808, 570] on button "Submit" at bounding box center [782, 576] width 85 height 25
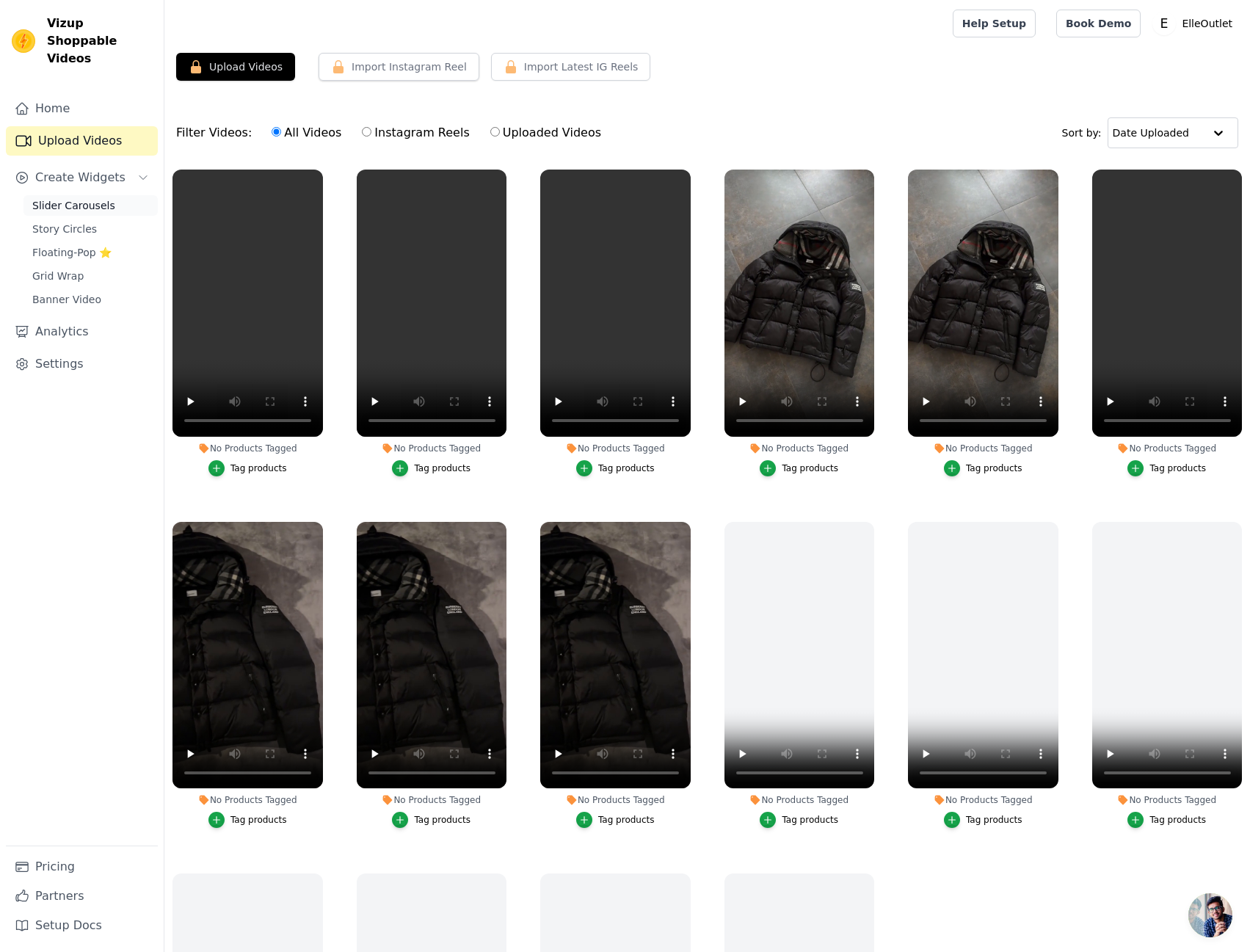
click at [77, 198] on span "Slider Carousels" at bounding box center [74, 205] width 83 height 15
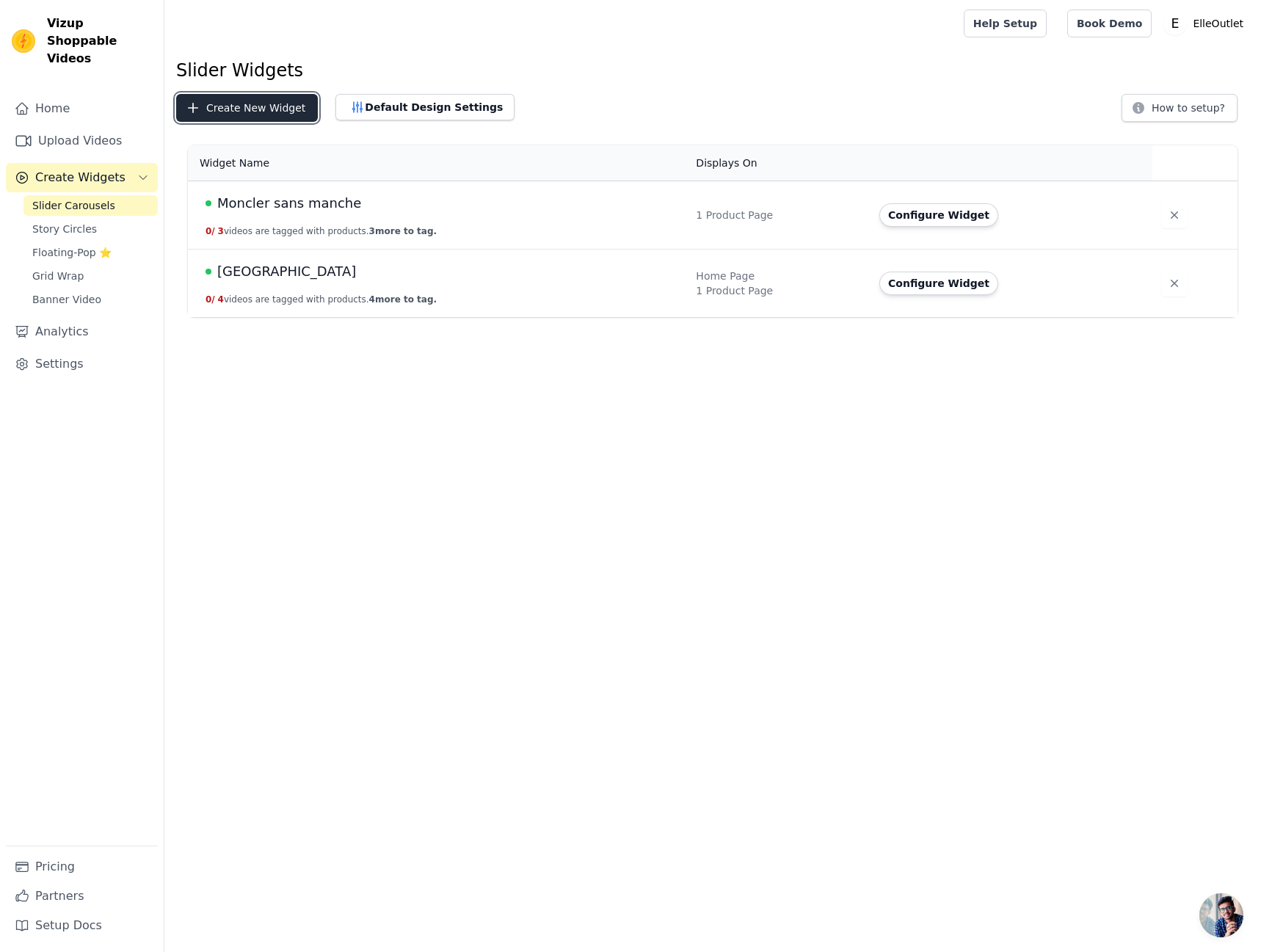
click at [222, 106] on button "Create New Widget" at bounding box center [247, 108] width 142 height 28
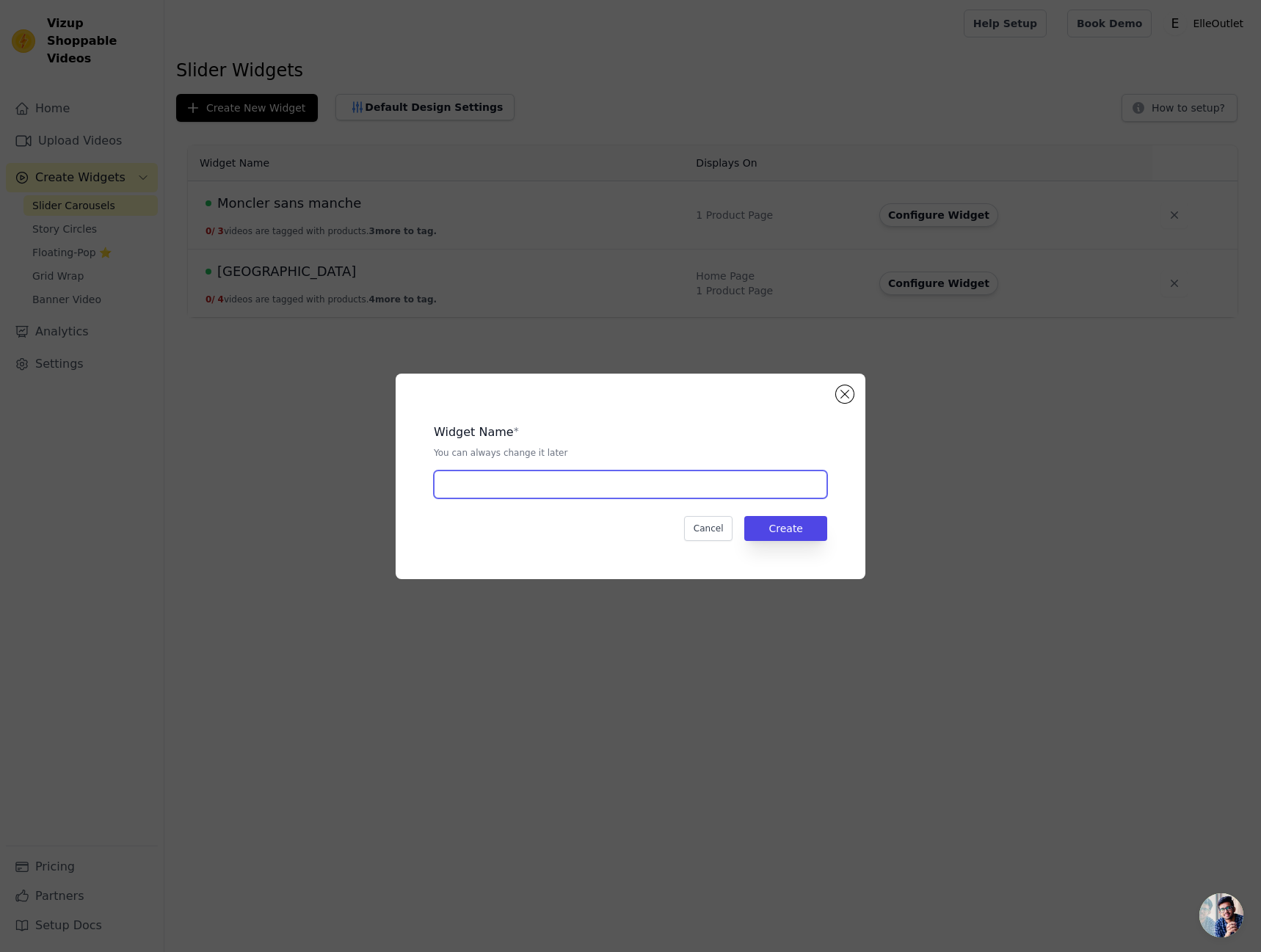
drag, startPoint x: 552, startPoint y: 480, endPoint x: 585, endPoint y: 489, distance: 34.2
click at [552, 481] on input "text" at bounding box center [630, 484] width 393 height 28
type input "Puffer Jacket Burberry"
click at [809, 513] on div "Widget Name * You can always change it later Puffer Jacket Burberry Cancel Crea…" at bounding box center [630, 476] width 423 height 158
click at [811, 528] on button "Create" at bounding box center [786, 528] width 83 height 25
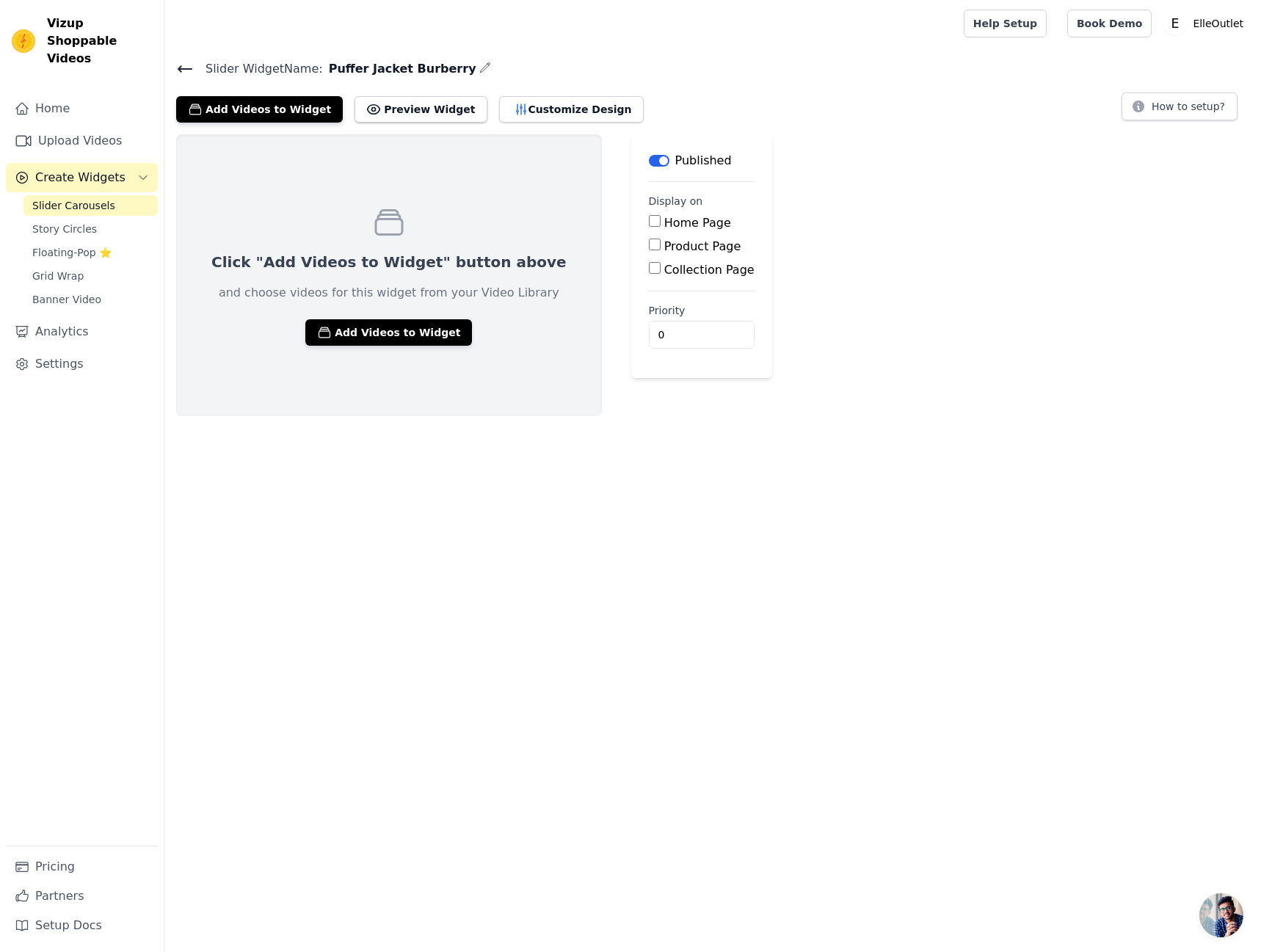
click at [649, 244] on input "Product Page" at bounding box center [655, 244] width 12 height 12
checkbox input "true"
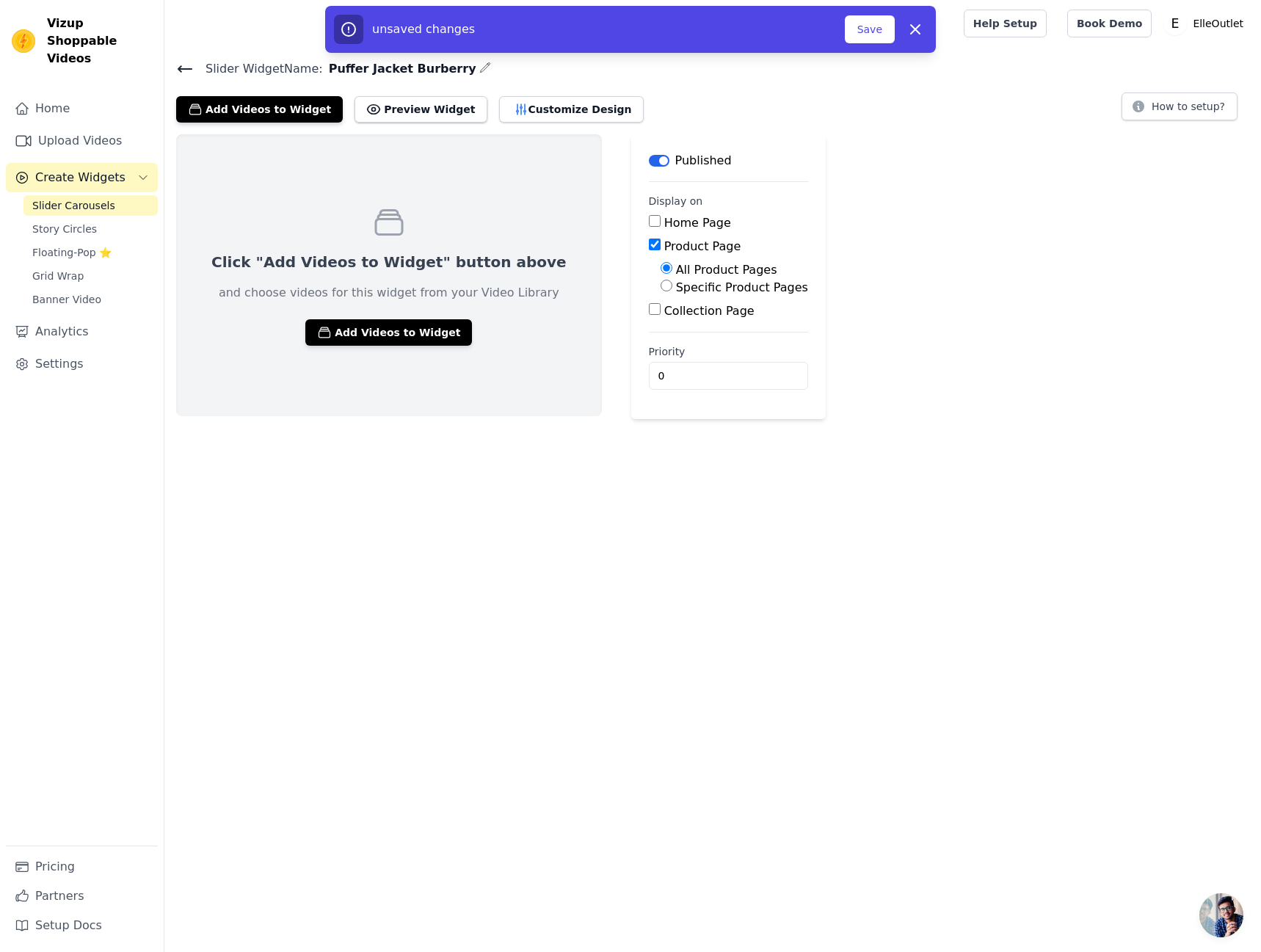
click at [664, 305] on label "Collection Page" at bounding box center [709, 310] width 90 height 14
click at [651, 305] on input "Collection Page" at bounding box center [655, 309] width 12 height 12
checkbox input "true"
click at [676, 286] on label "Specific Product Pages" at bounding box center [742, 287] width 132 height 14
click at [672, 286] on input "Specific Product Pages" at bounding box center [667, 286] width 12 height 12
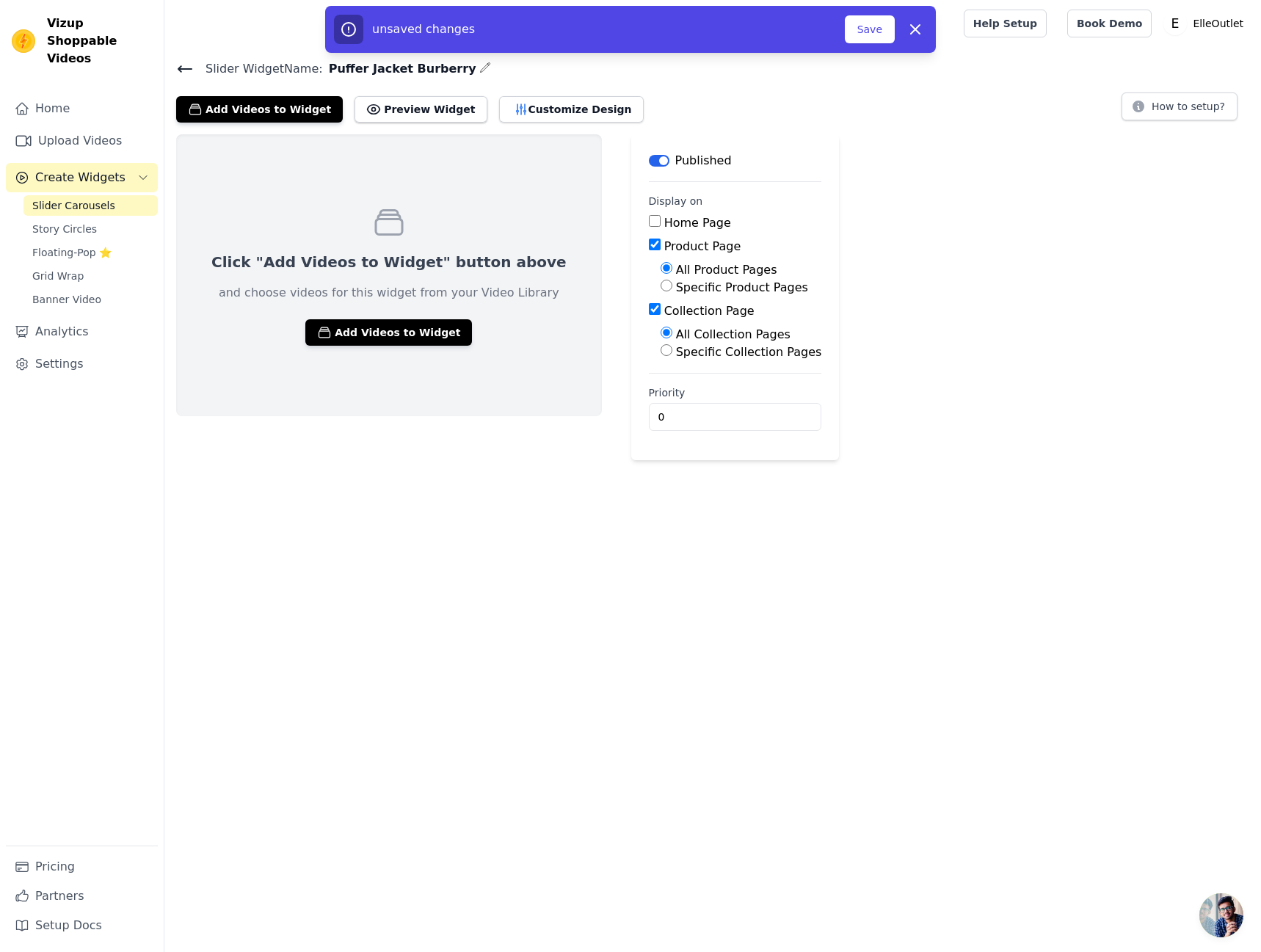
radio input "true"
click at [669, 319] on button "Select Products" at bounding box center [710, 320] width 99 height 25
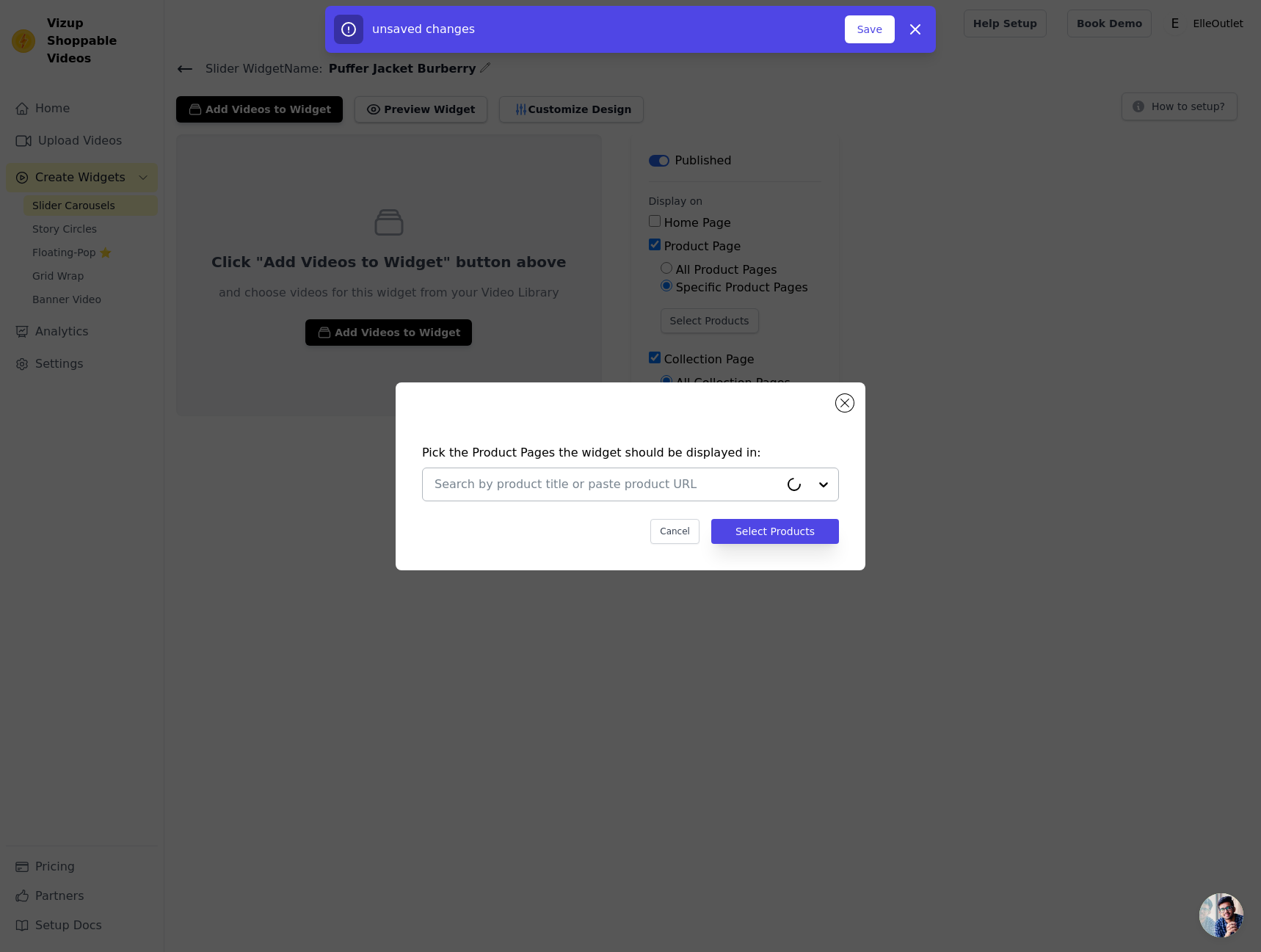
click at [668, 488] on input "text" at bounding box center [607, 483] width 345 height 17
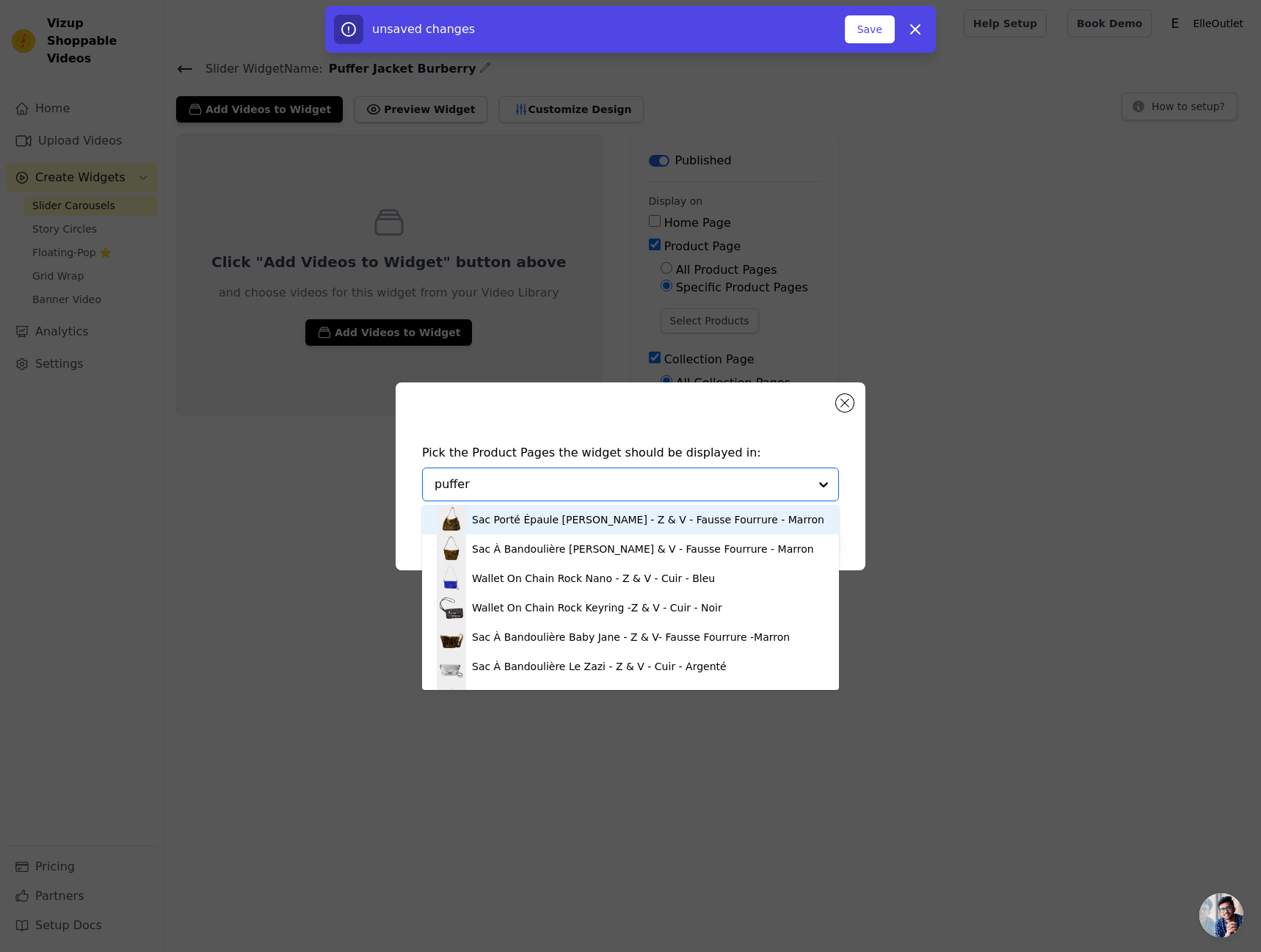
type input "puffer"
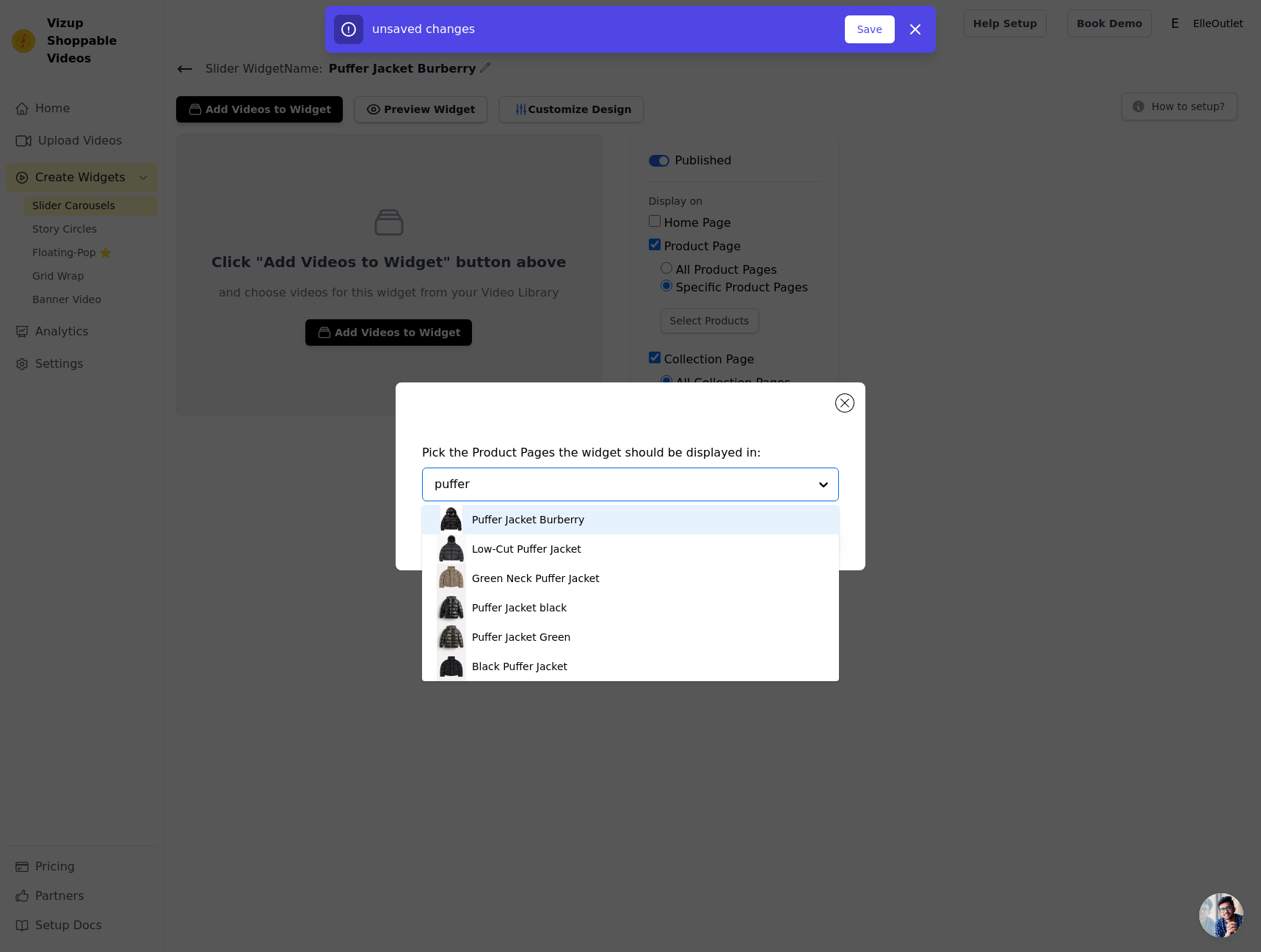
click at [724, 513] on div "Puffer Jacket Burberry" at bounding box center [630, 519] width 387 height 29
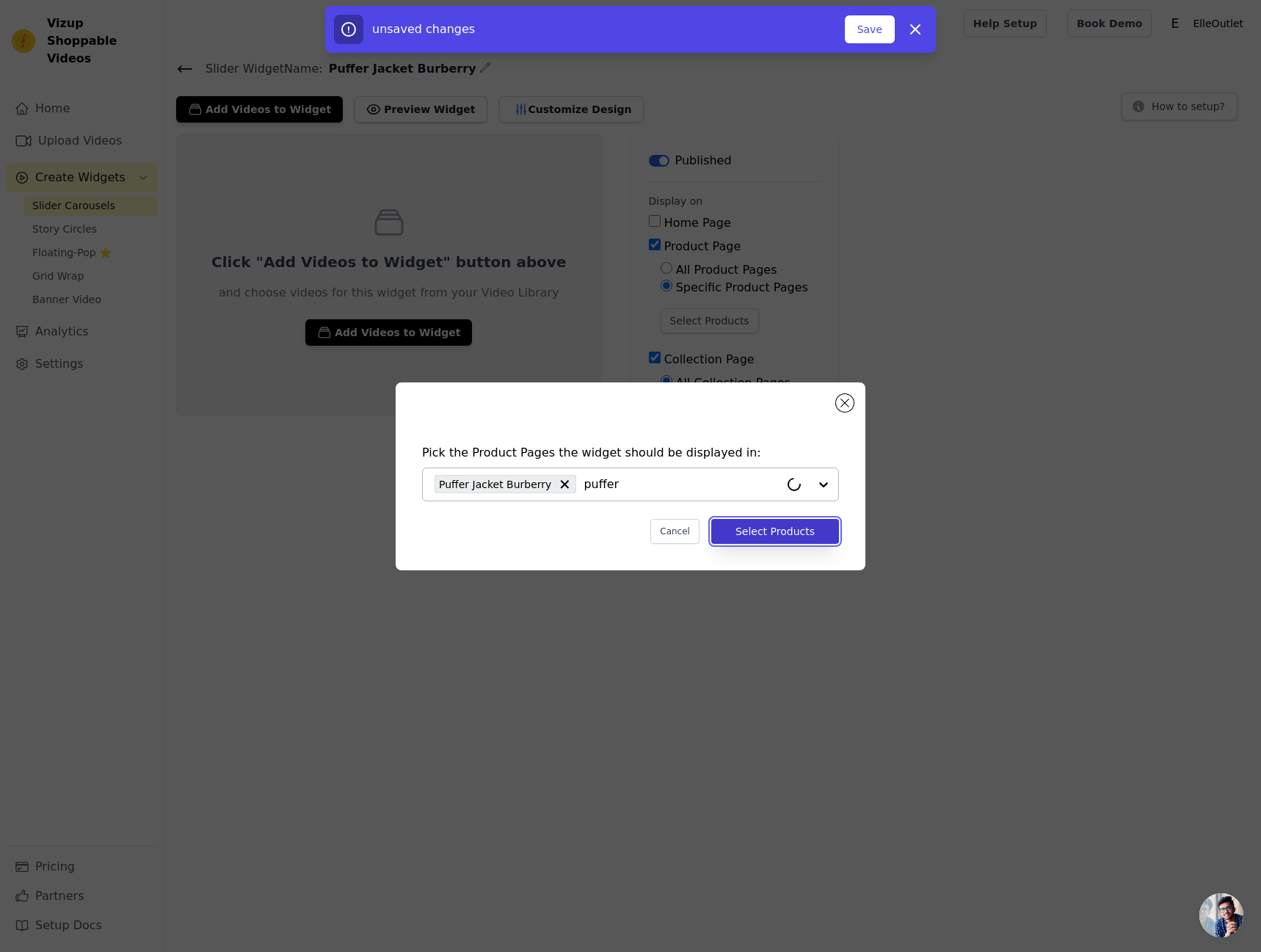
click at [797, 533] on button "Select Products" at bounding box center [775, 531] width 128 height 25
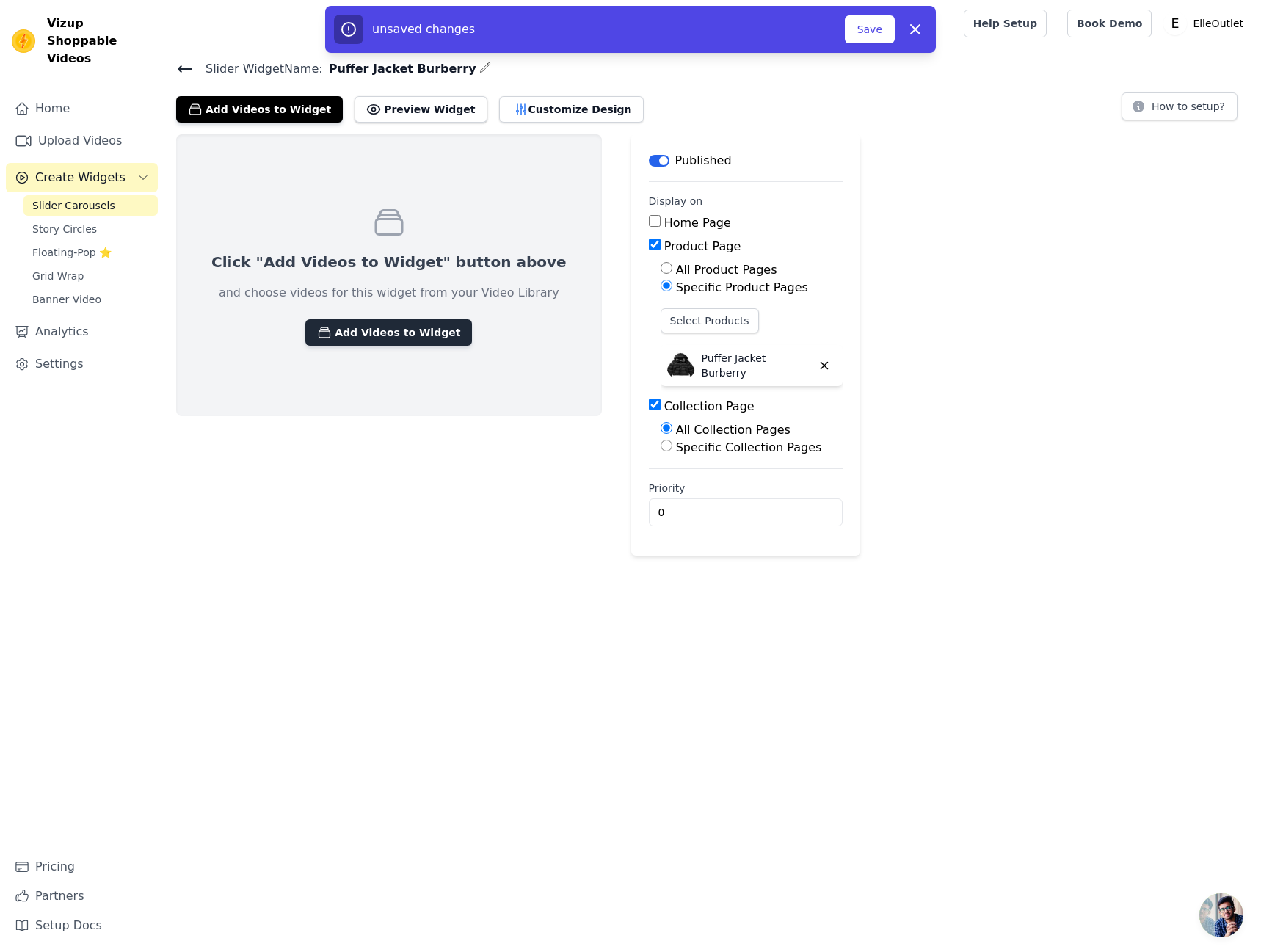
click at [394, 337] on button "Add Videos to Widget" at bounding box center [388, 333] width 166 height 26
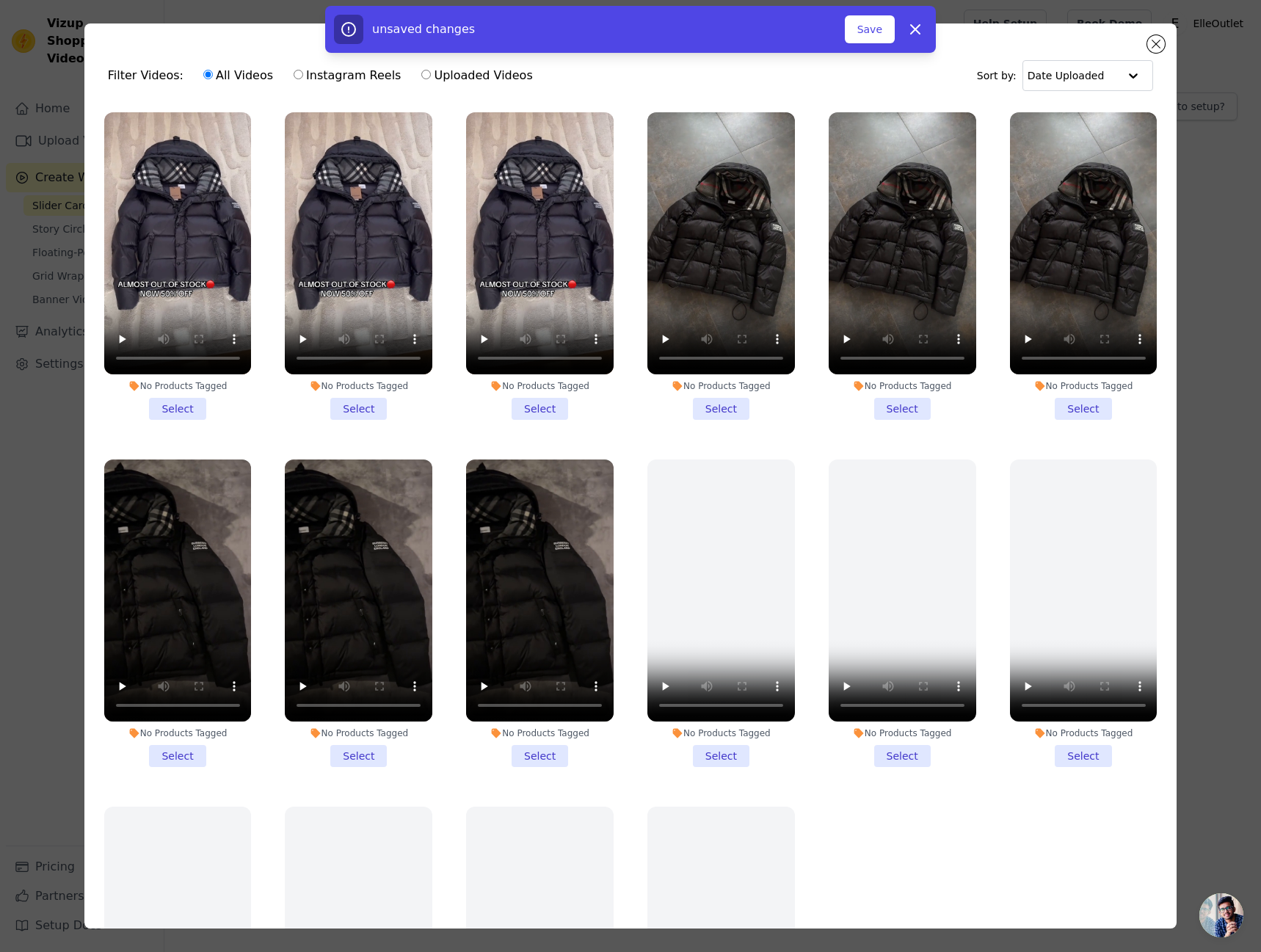
click at [171, 397] on li "No Products Tagged Select" at bounding box center [178, 266] width 147 height 307
click at [0, 0] on input "No Products Tagged Select" at bounding box center [0, 0] width 0 height 0
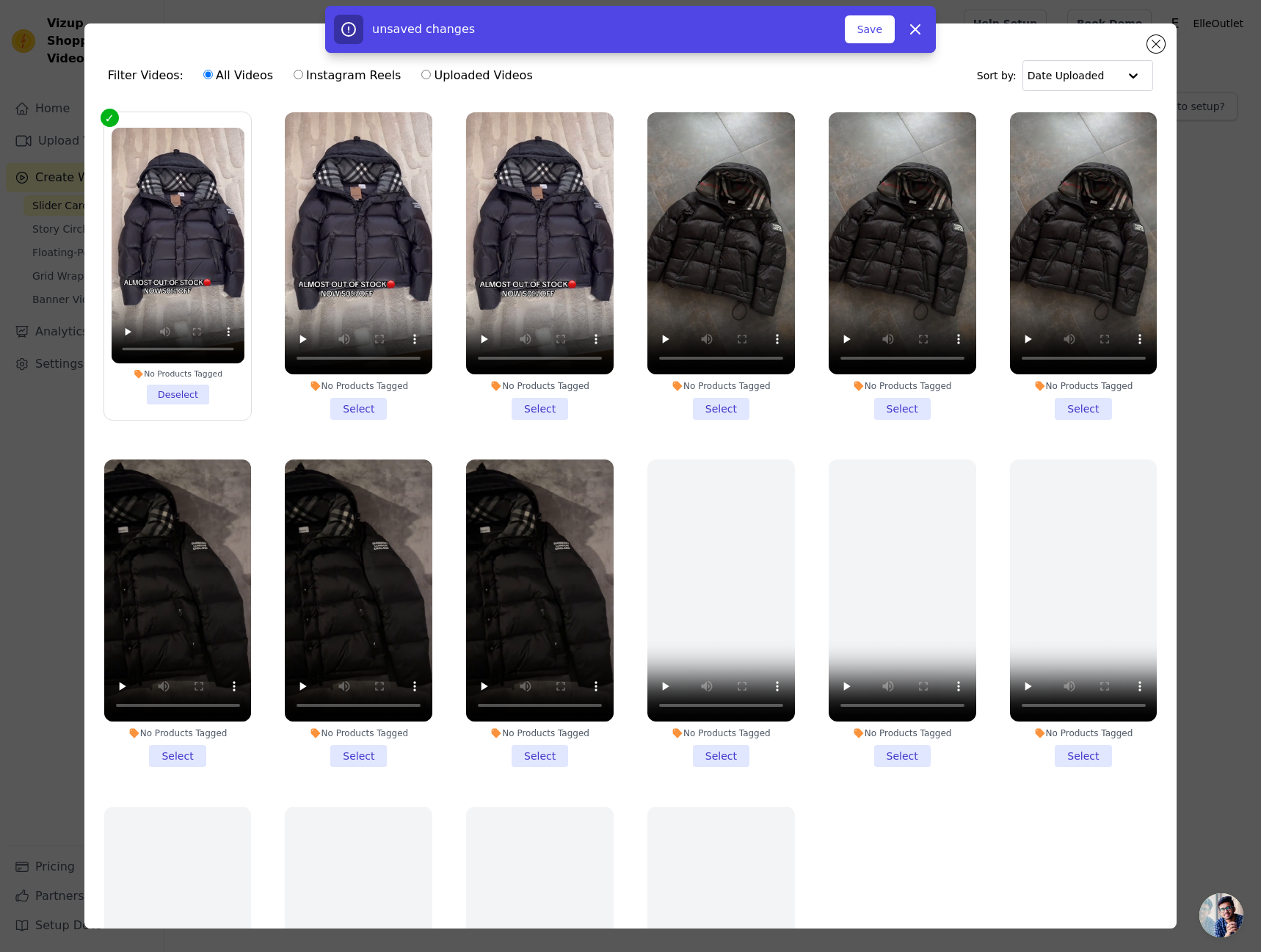
click at [339, 394] on li "No Products Tagged Select" at bounding box center [359, 266] width 147 height 307
click at [0, 0] on input "No Products Tagged Select" at bounding box center [0, 0] width 0 height 0
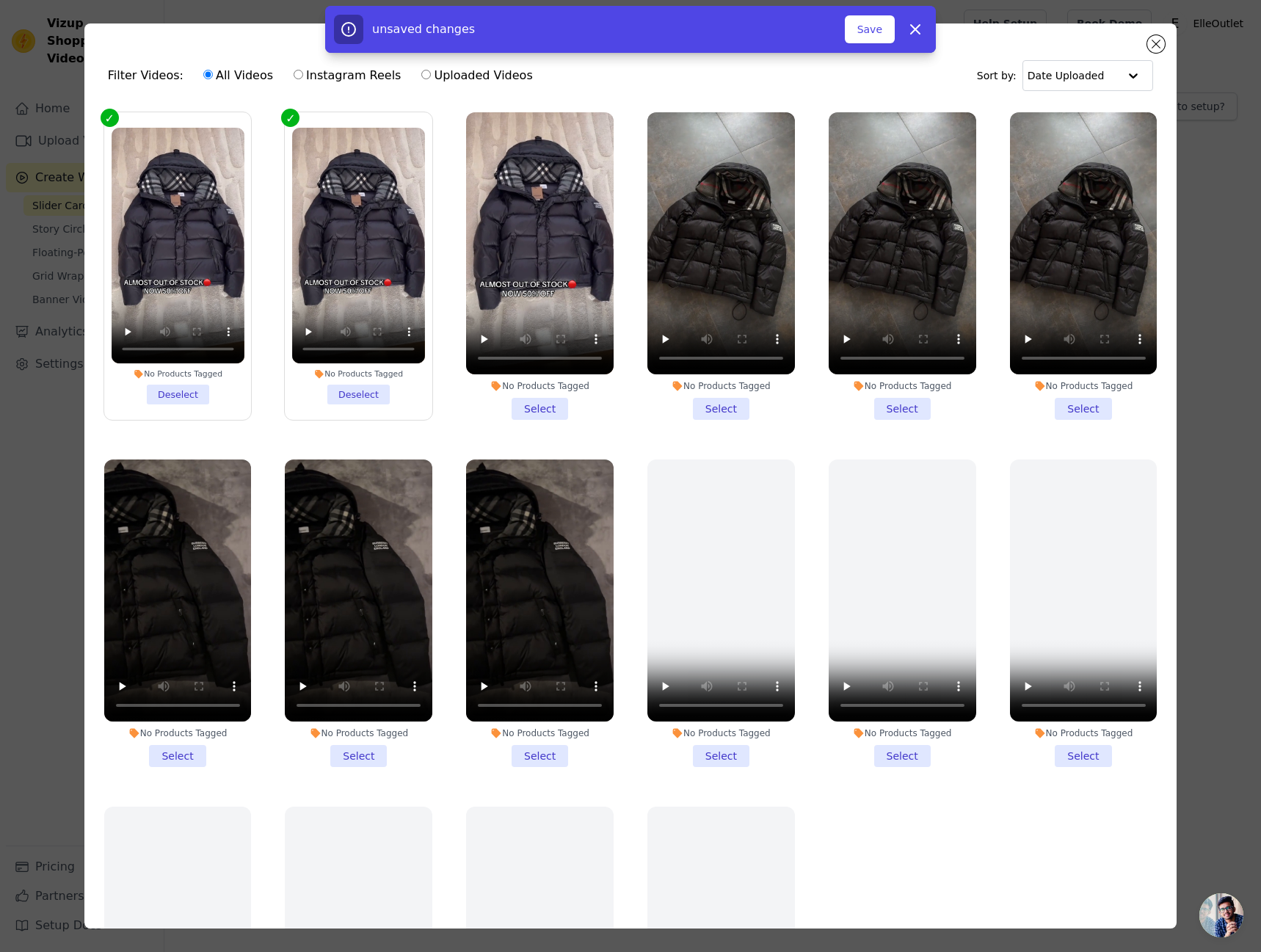
click at [492, 401] on li "No Products Tagged Select" at bounding box center [540, 266] width 147 height 307
click at [0, 0] on input "No Products Tagged Select" at bounding box center [0, 0] width 0 height 0
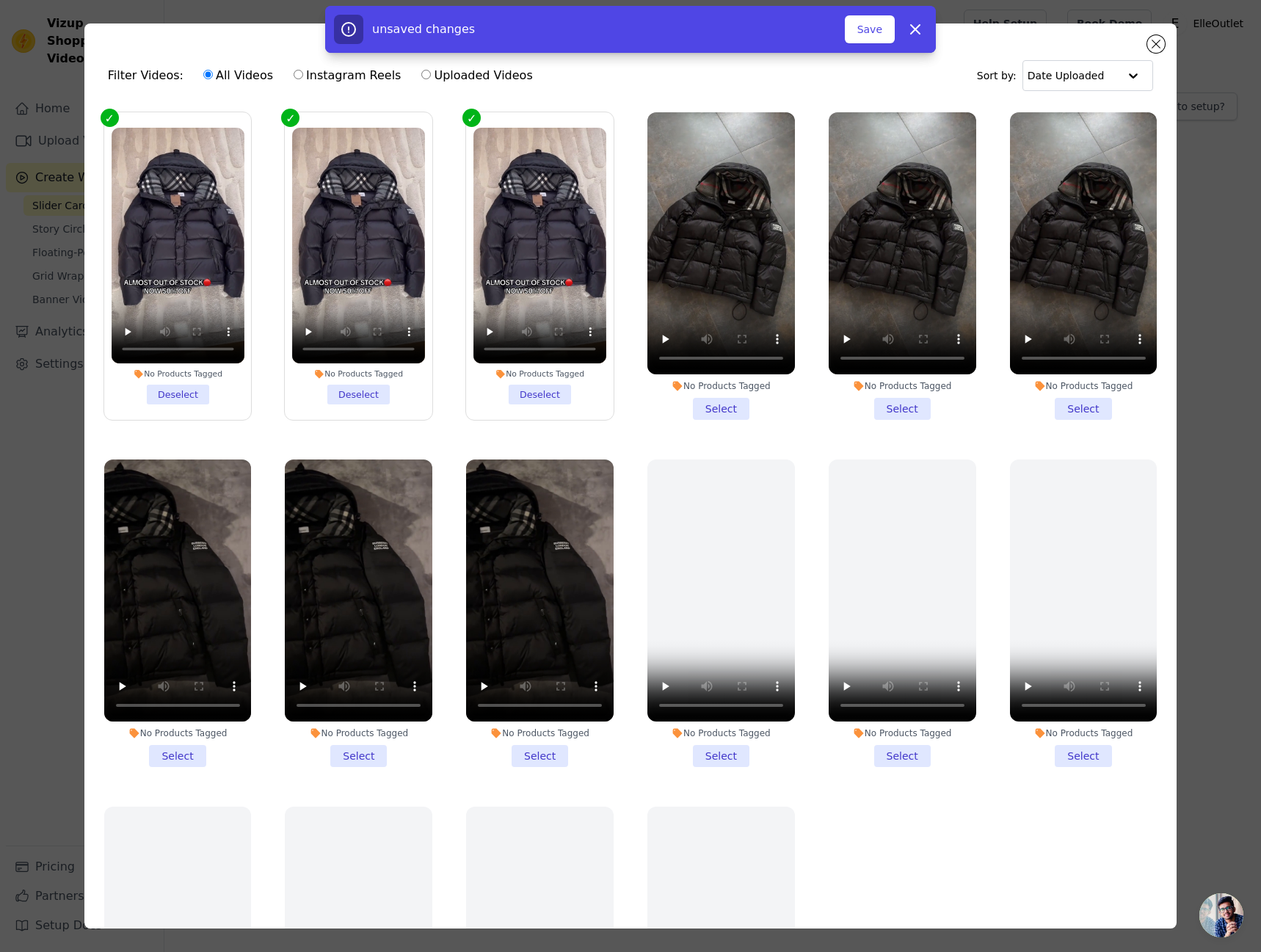
click at [150, 391] on li "No Products Tagged Deselect" at bounding box center [178, 266] width 132 height 276
click at [0, 0] on input "No Products Tagged Deselect" at bounding box center [0, 0] width 0 height 0
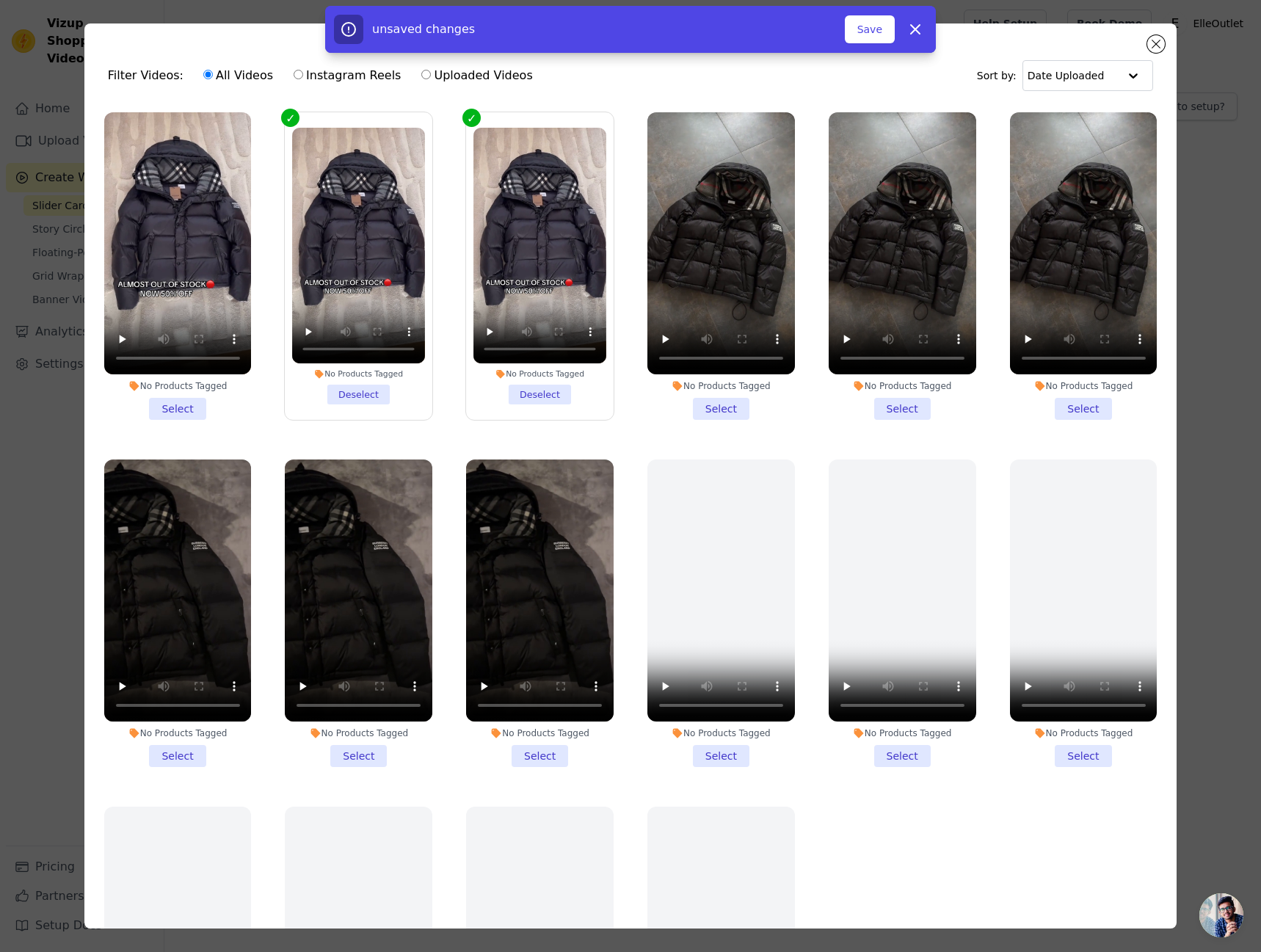
click at [344, 379] on li "No Products Tagged Deselect" at bounding box center [359, 266] width 132 height 276
click at [0, 0] on input "No Products Tagged Deselect" at bounding box center [0, 0] width 0 height 0
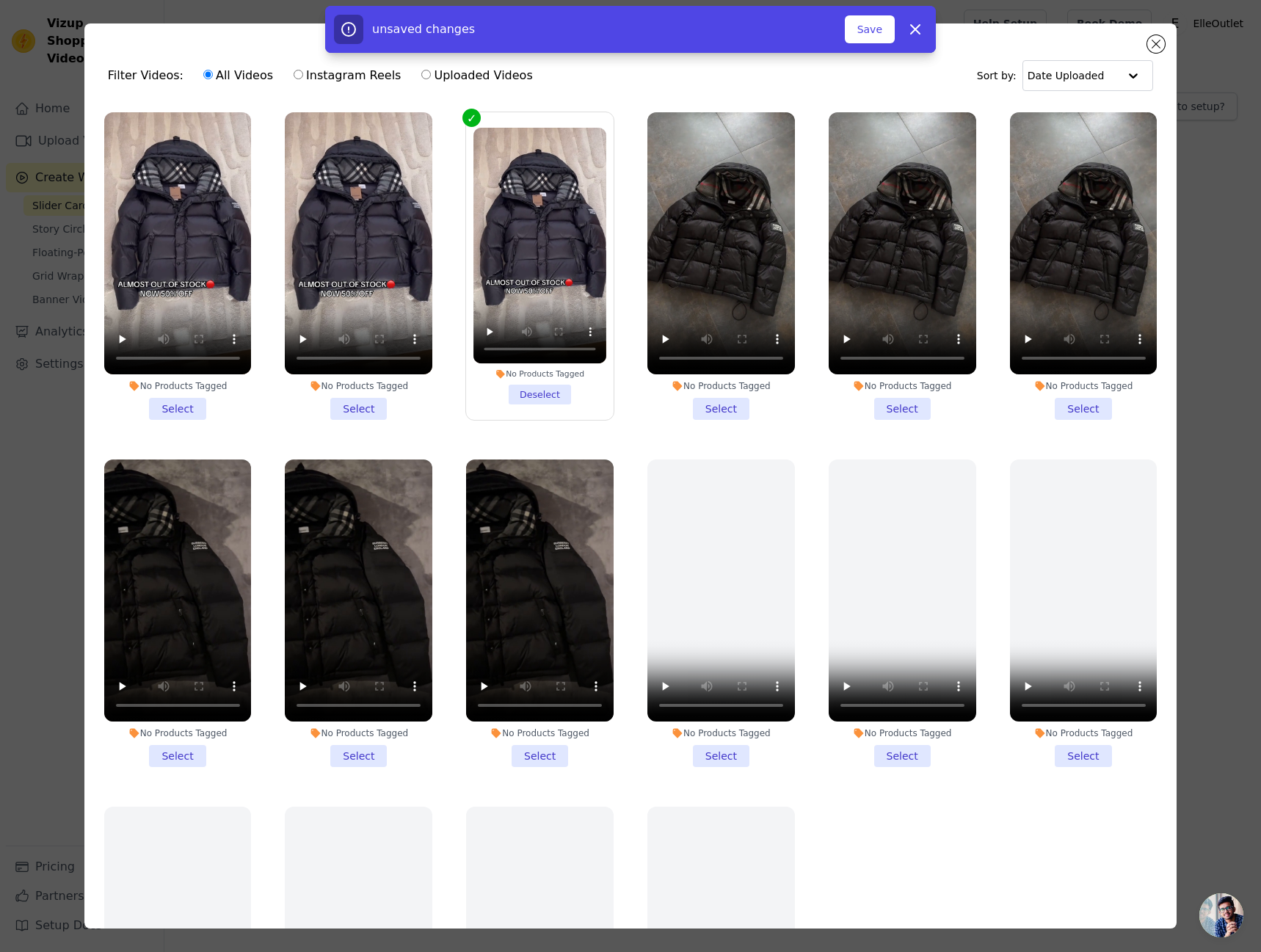
click at [474, 381] on li "No Products Tagged Deselect" at bounding box center [540, 266] width 132 height 276
click at [0, 0] on input "No Products Tagged Deselect" at bounding box center [0, 0] width 0 height 0
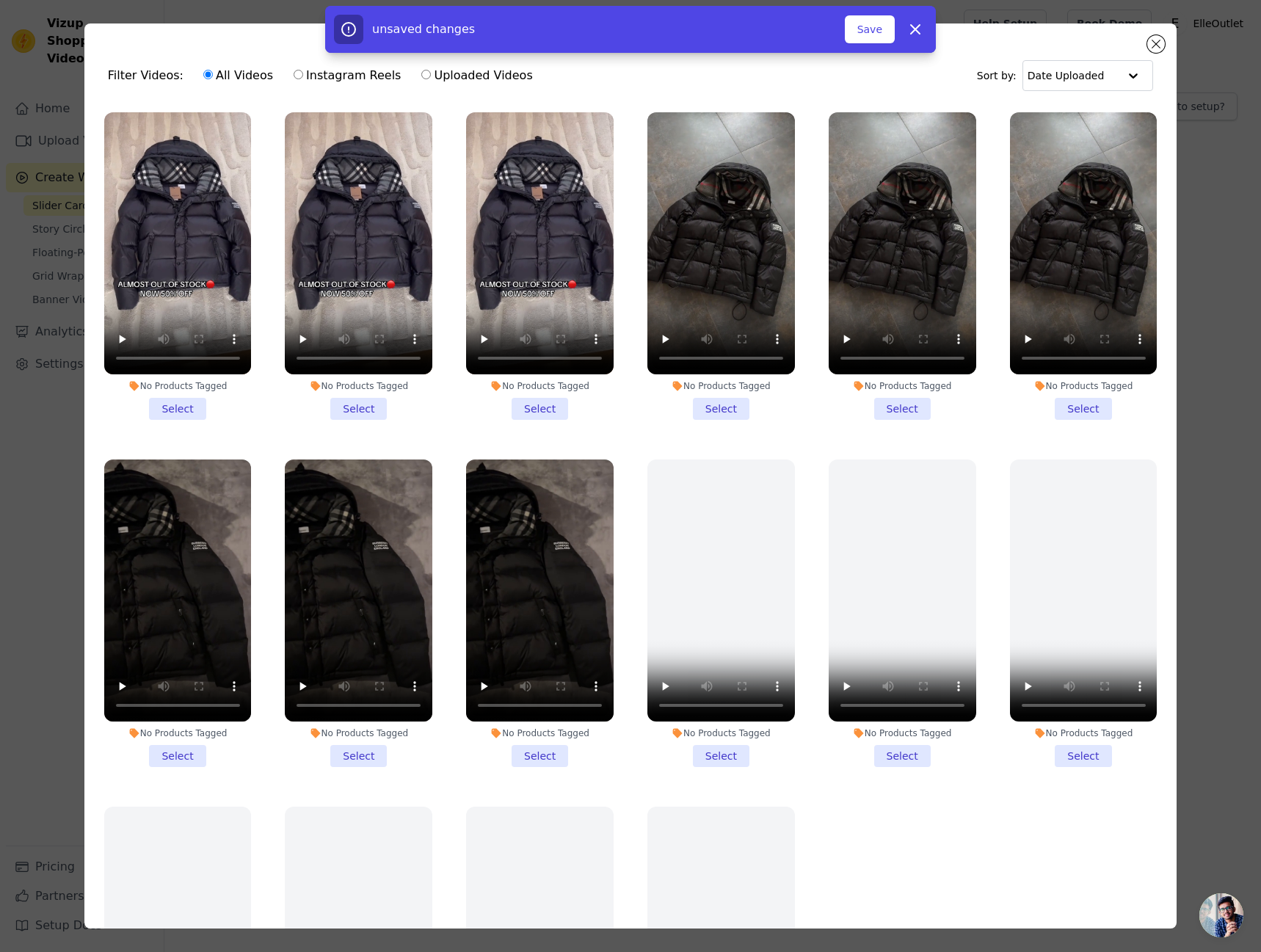
click at [725, 404] on li "No Products Tagged Select" at bounding box center [721, 266] width 147 height 307
click at [0, 0] on input "No Products Tagged Select" at bounding box center [0, 0] width 0 height 0
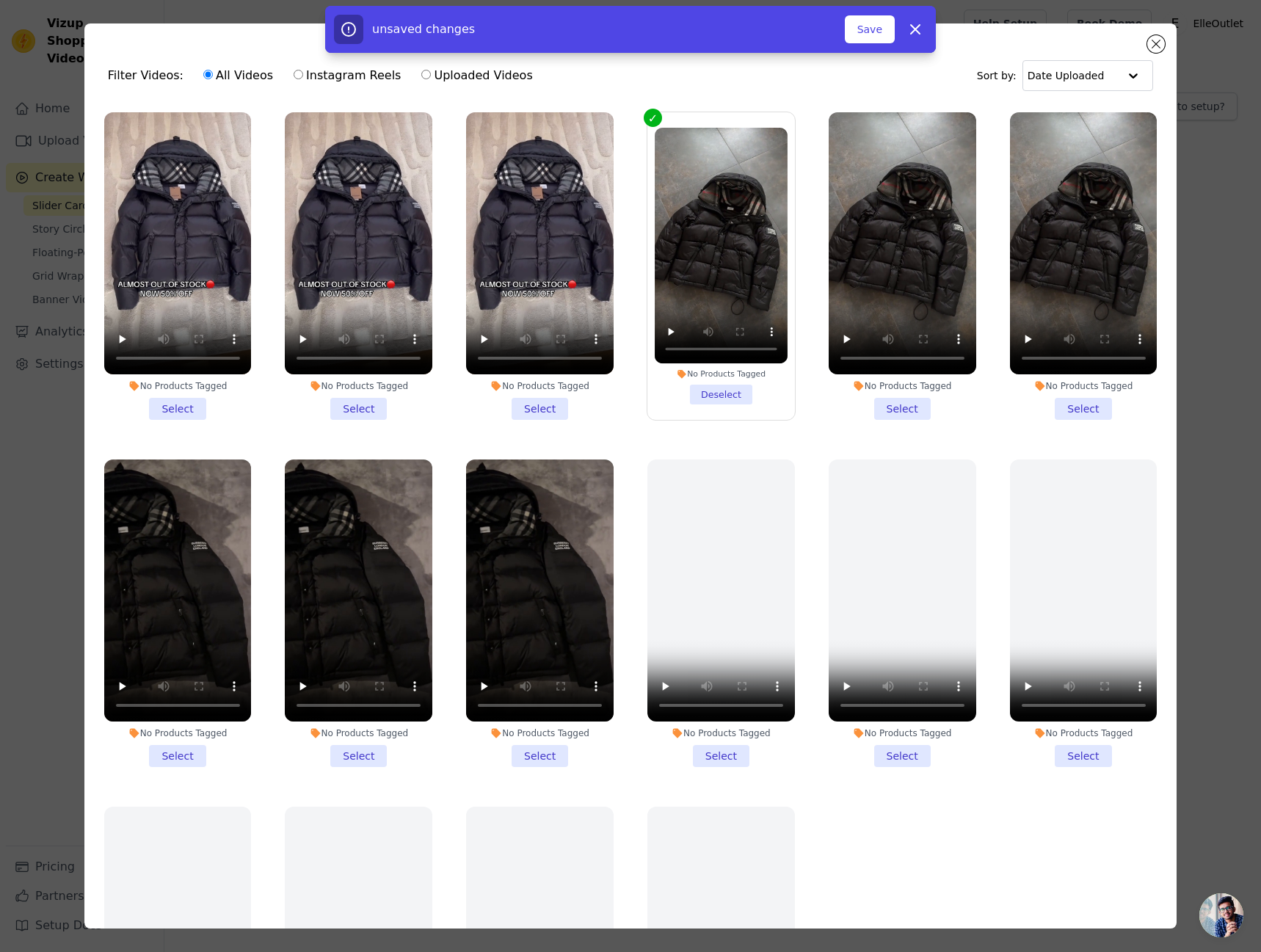
click at [556, 401] on li "No Products Tagged Select" at bounding box center [540, 266] width 147 height 307
click at [0, 0] on input "No Products Tagged Select" at bounding box center [0, 0] width 0 height 0
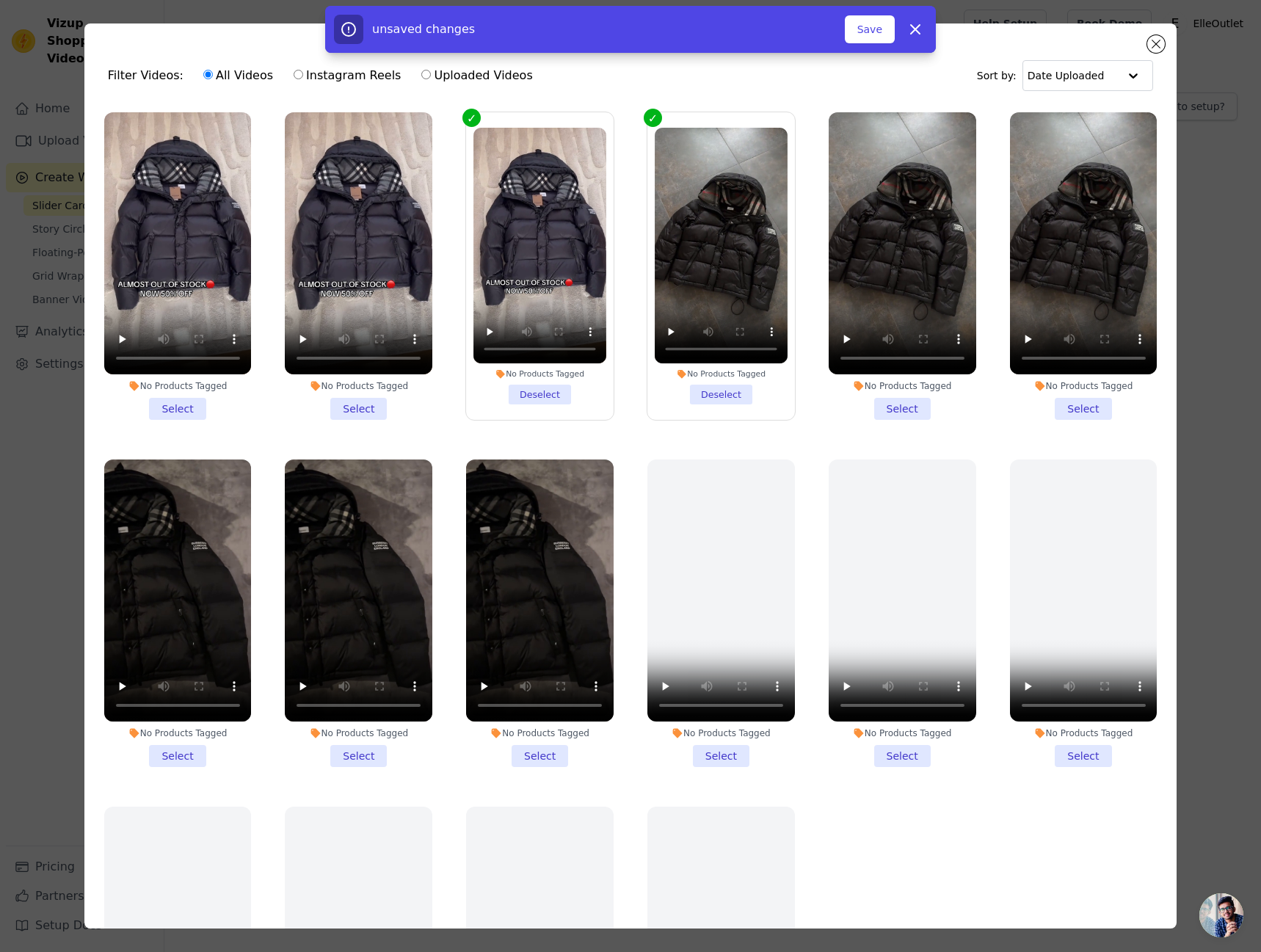
click at [517, 739] on li "No Products Tagged Select" at bounding box center [540, 613] width 147 height 307
click at [0, 0] on input "No Products Tagged Select" at bounding box center [0, 0] width 0 height 0
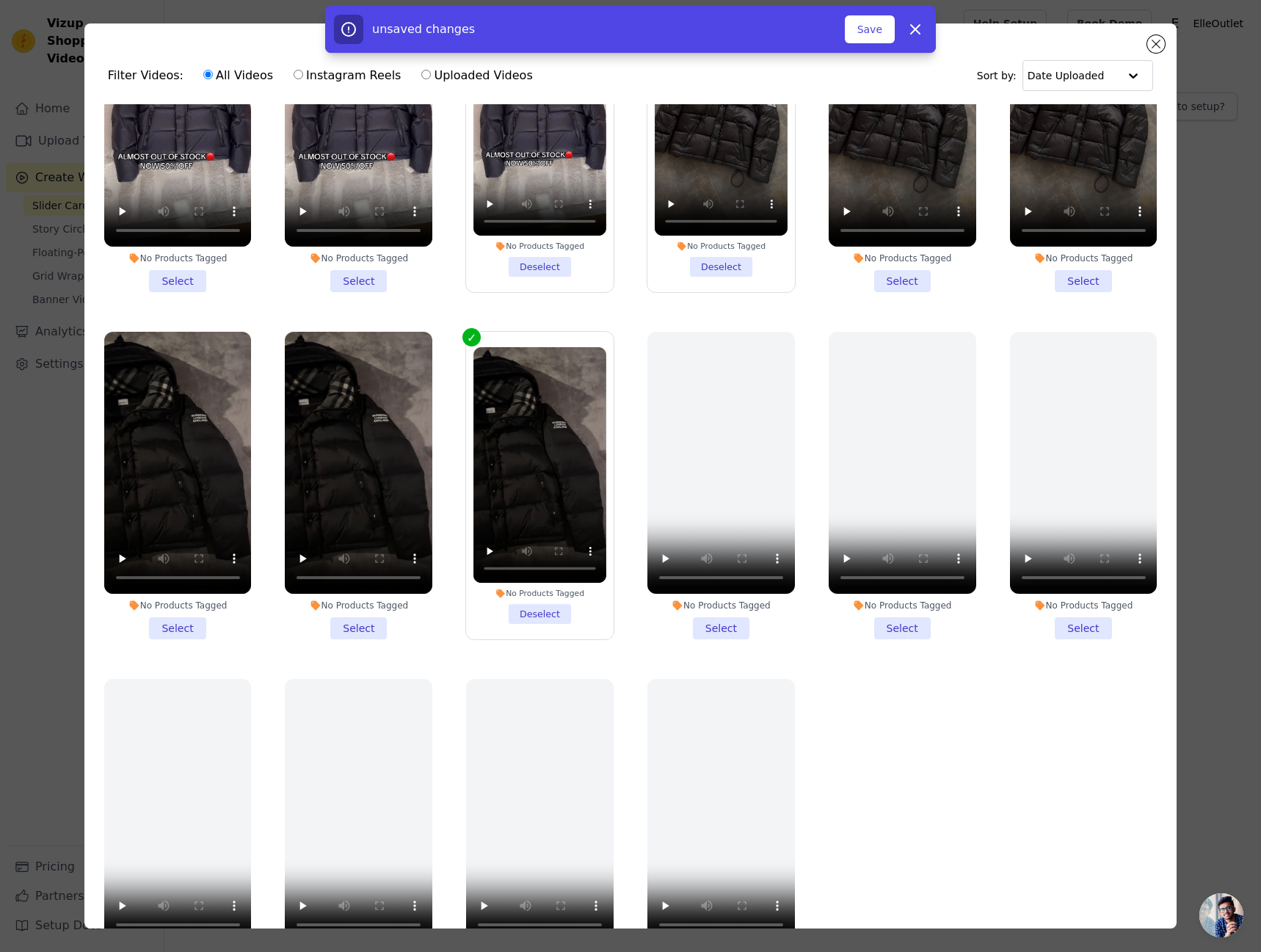
scroll to position [24, 0]
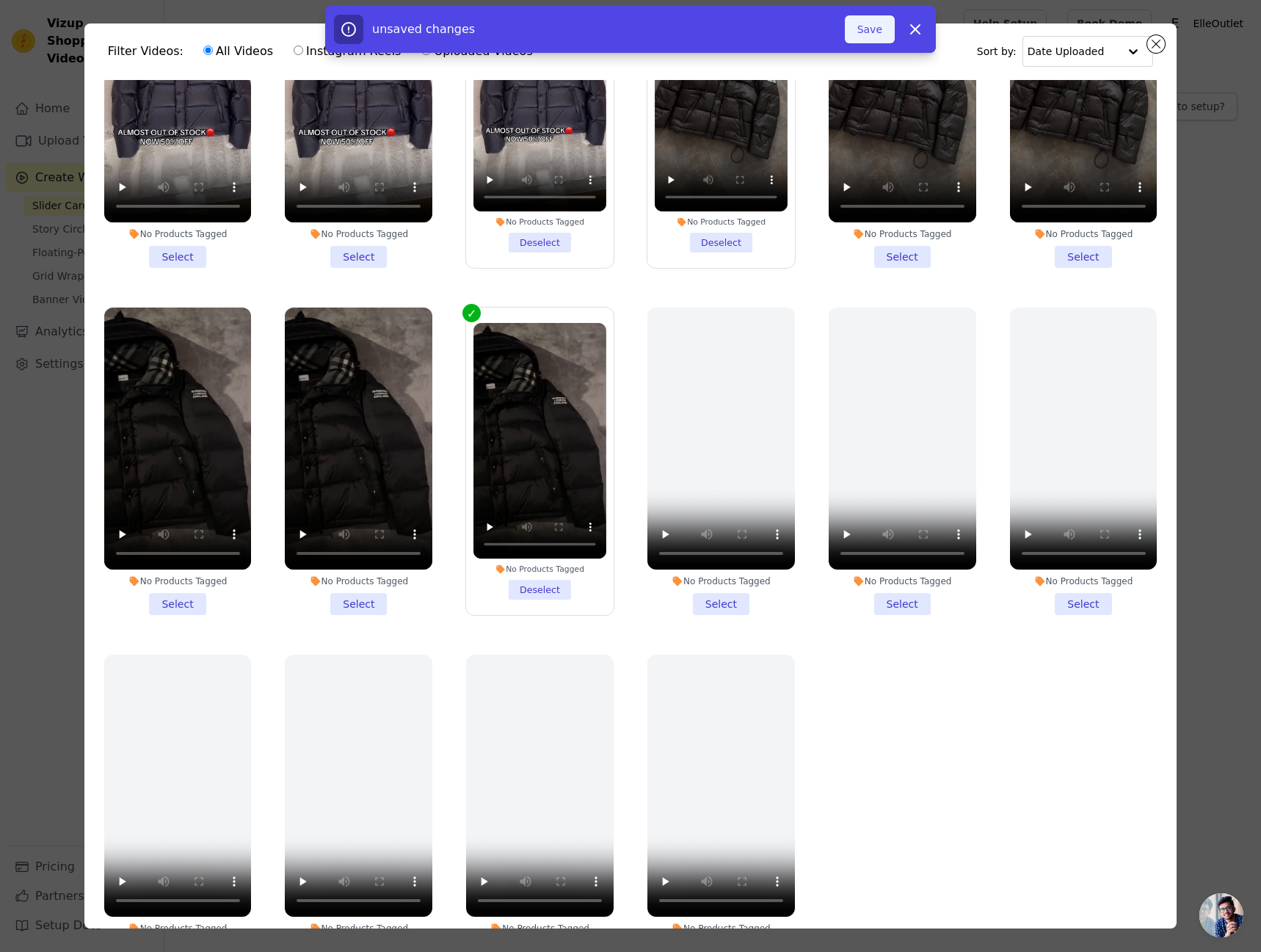
click at [860, 27] on button "Save" at bounding box center [869, 30] width 50 height 28
click at [876, 29] on button "Save" at bounding box center [869, 30] width 50 height 28
click at [831, 20] on button "Add To Widget" at bounding box center [845, 30] width 99 height 28
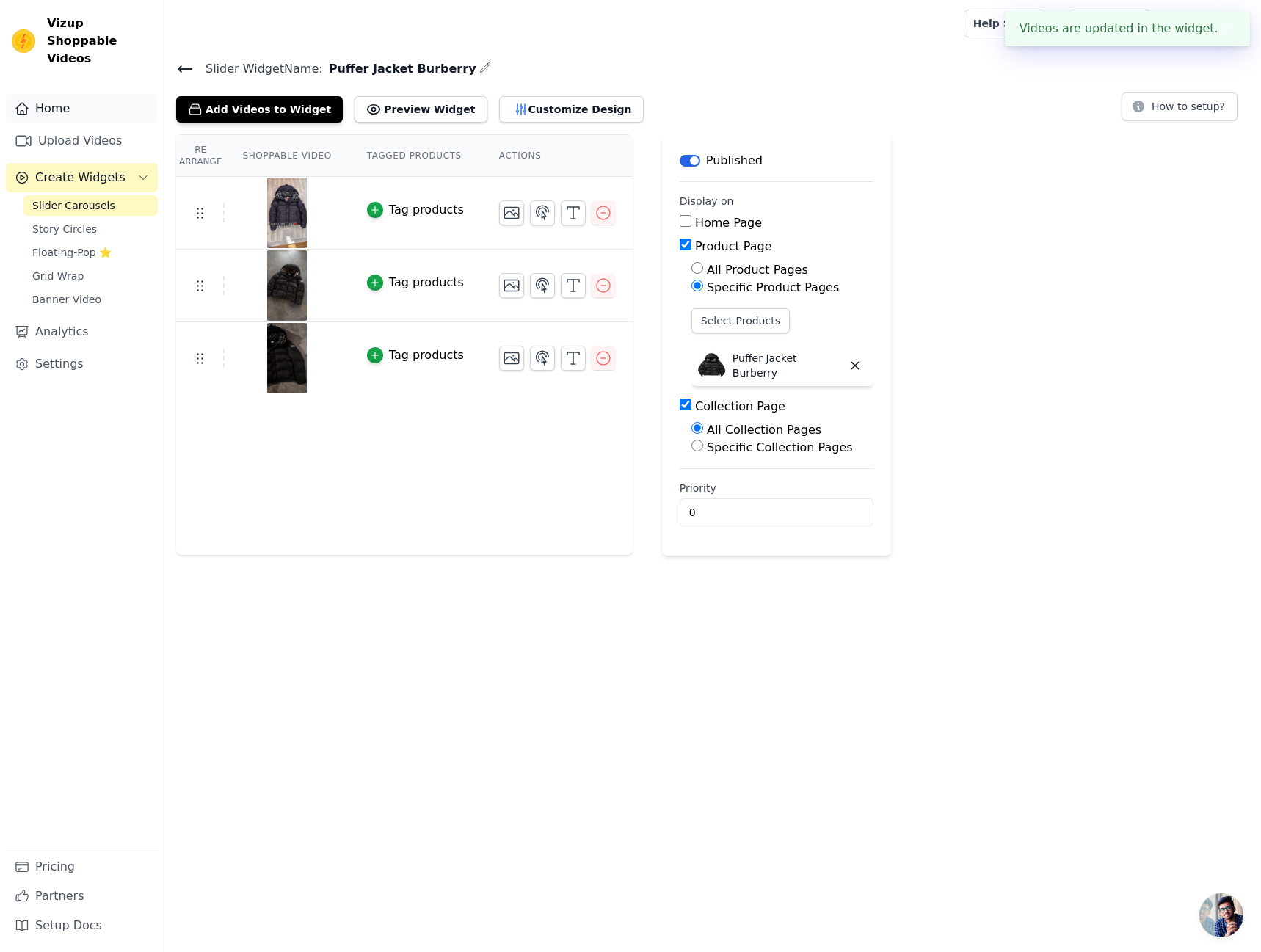
click at [100, 94] on link "Home" at bounding box center [81, 108] width 152 height 29
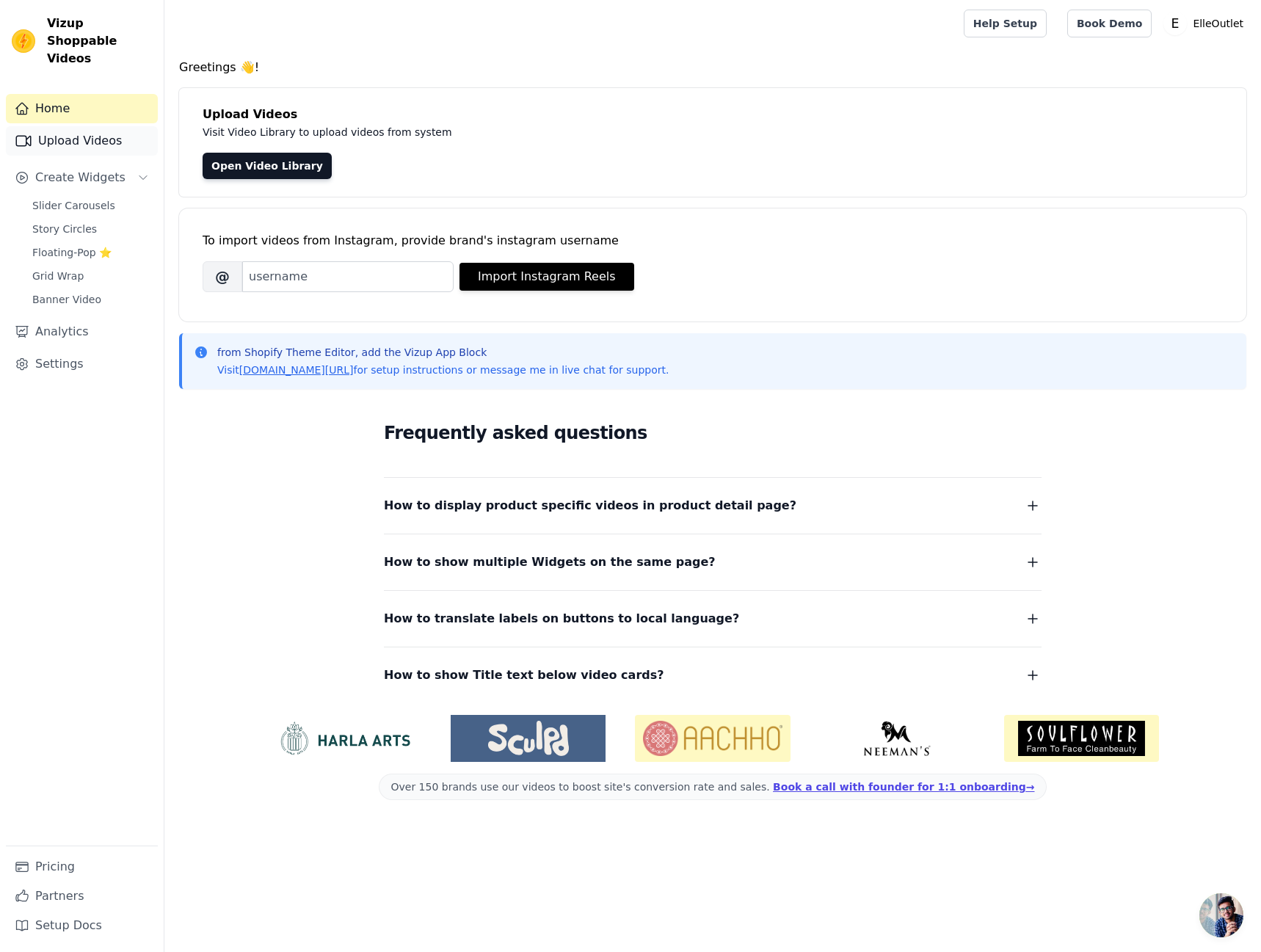
click at [106, 127] on link "Upload Videos" at bounding box center [81, 140] width 152 height 29
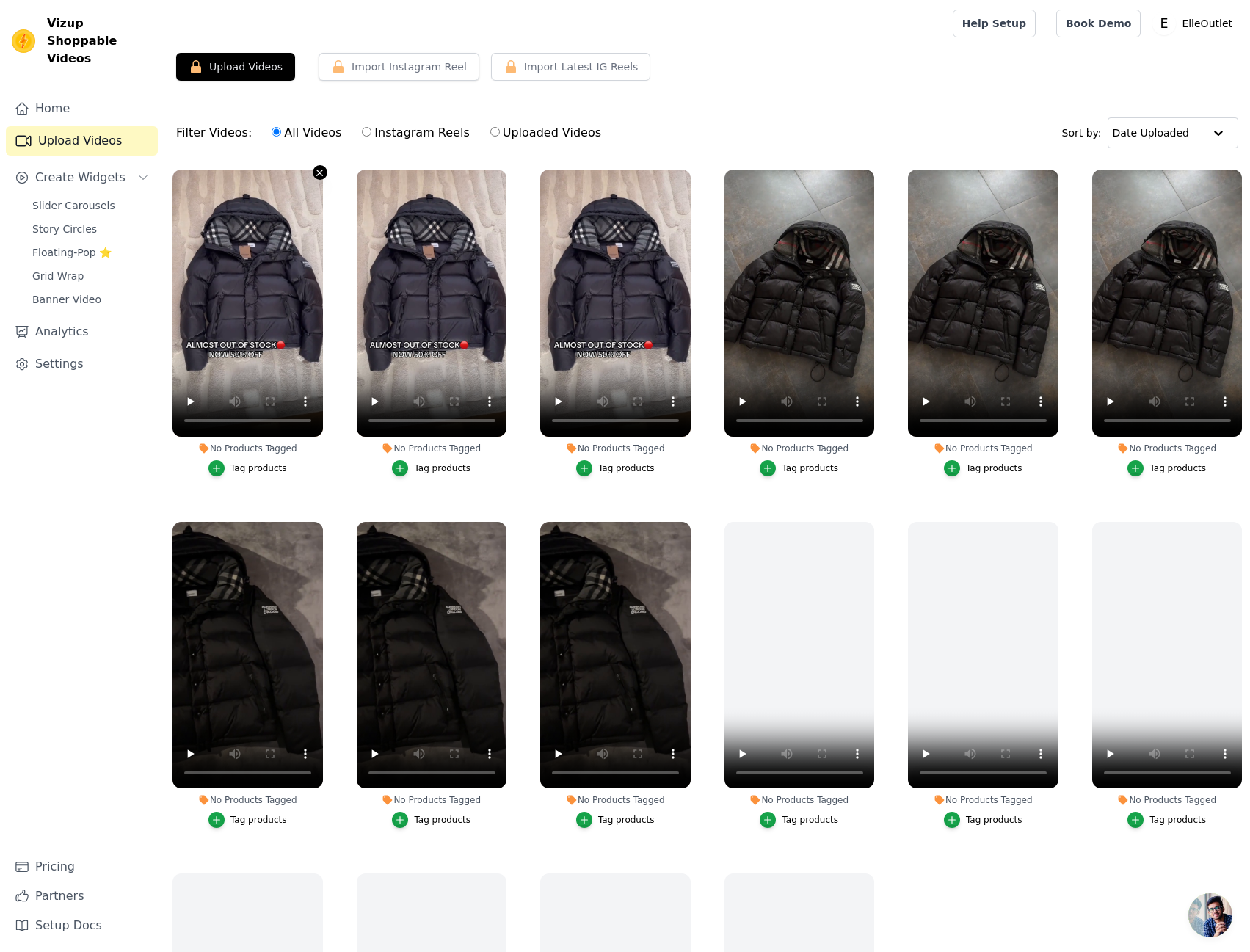
click at [320, 170] on icon "button" at bounding box center [319, 172] width 11 height 11
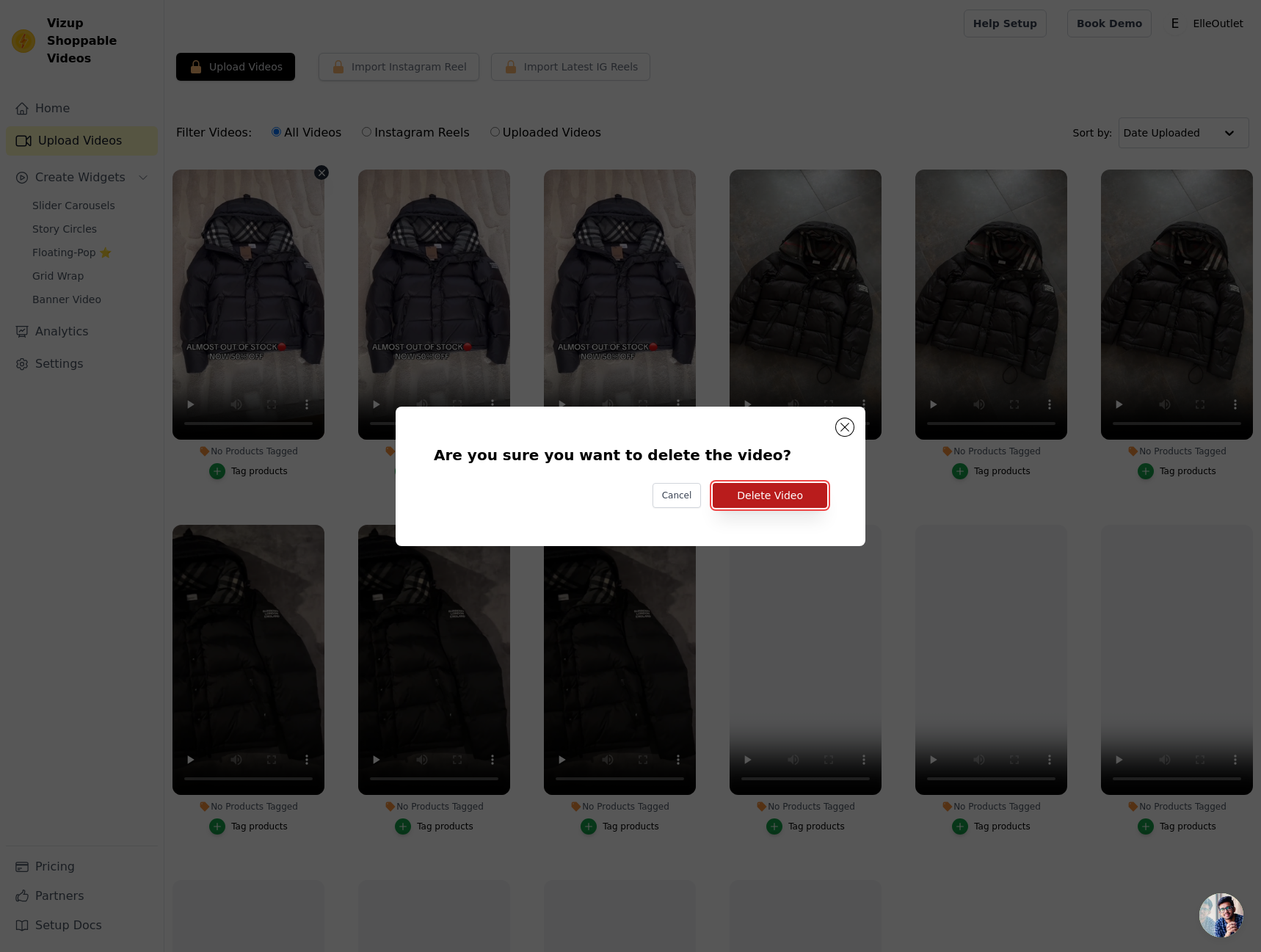
click at [785, 491] on button "Delete Video" at bounding box center [770, 495] width 114 height 25
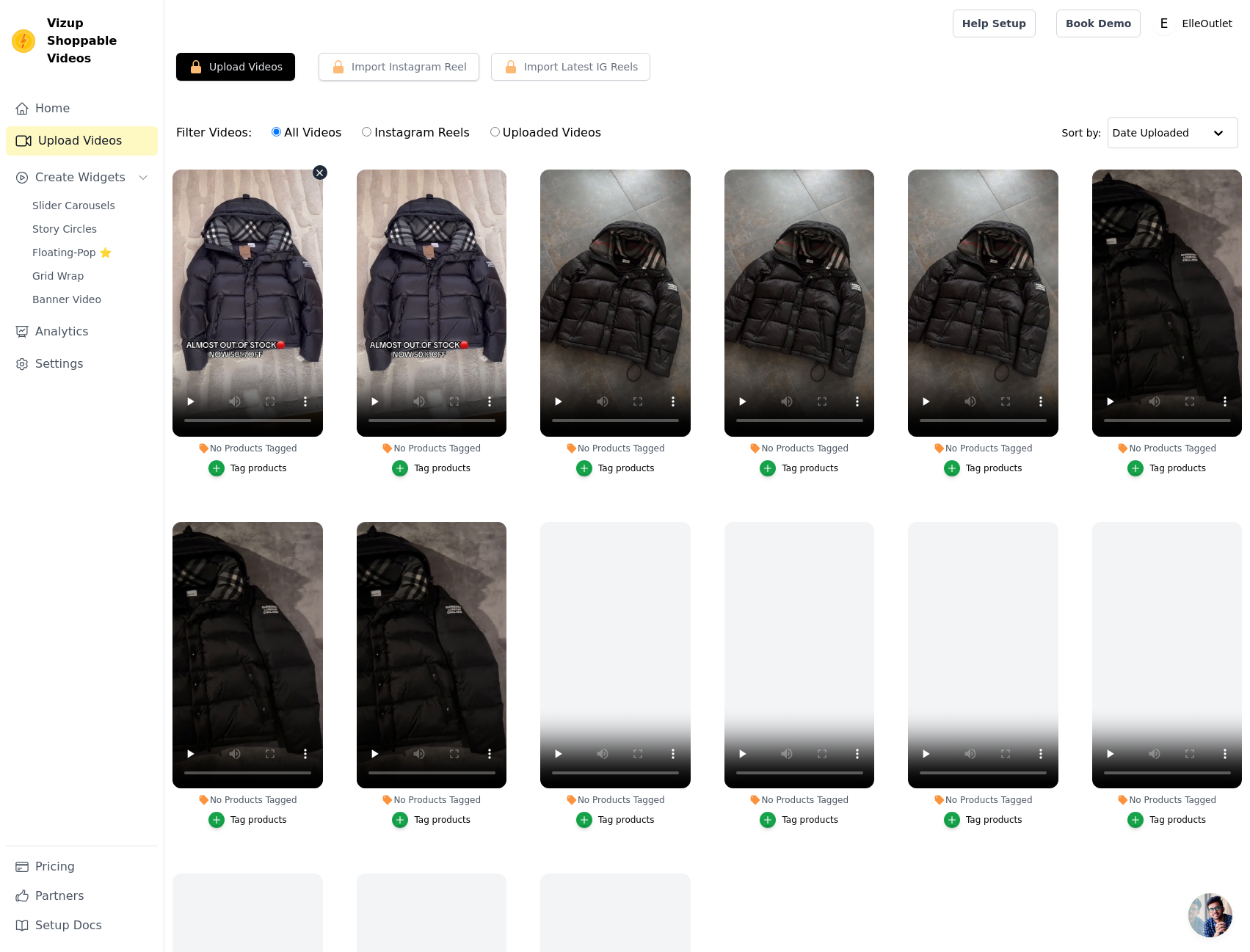
click at [314, 176] on icon "button" at bounding box center [319, 172] width 11 height 11
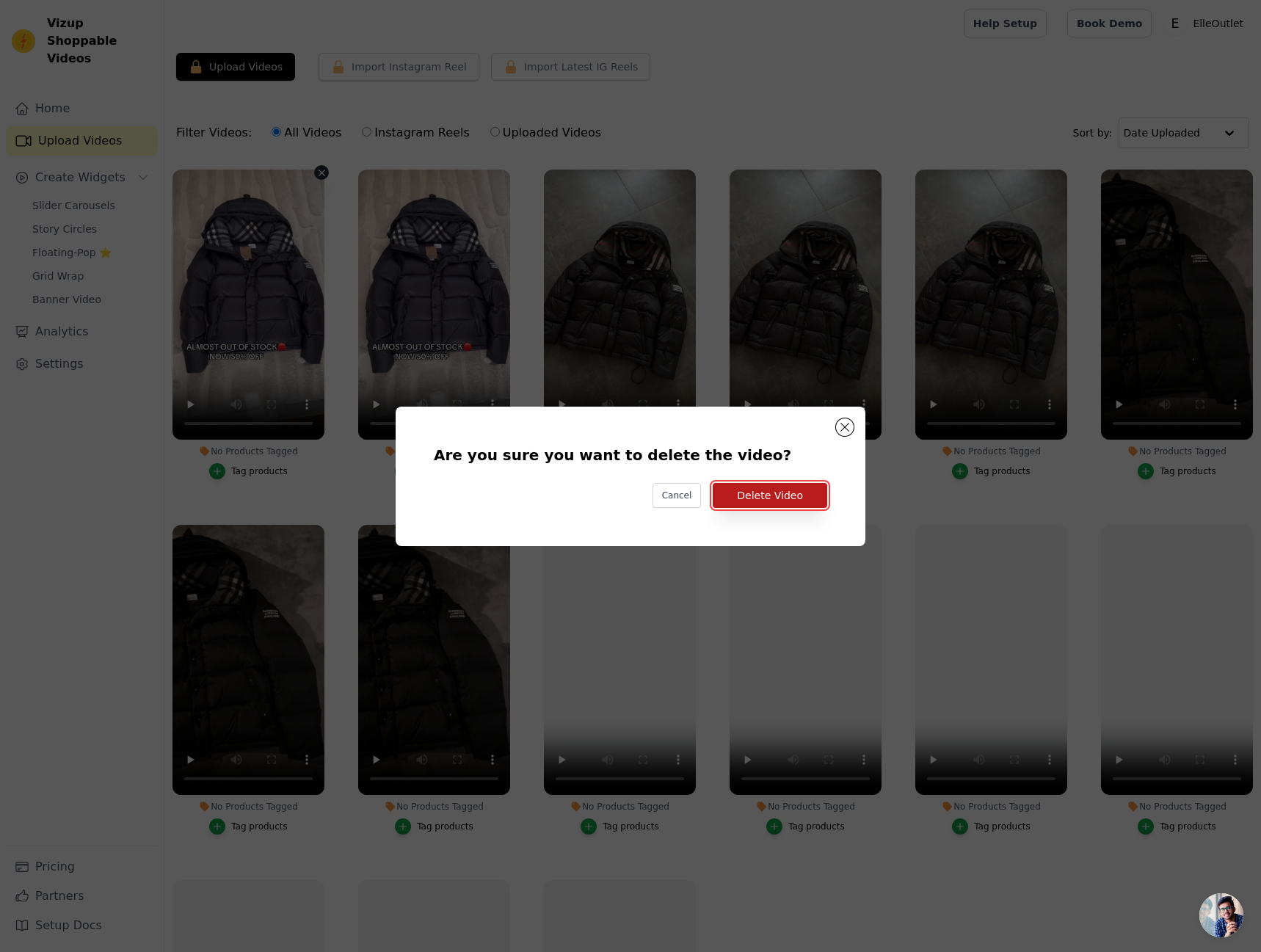
click at [798, 502] on button "Delete Video" at bounding box center [770, 495] width 114 height 25
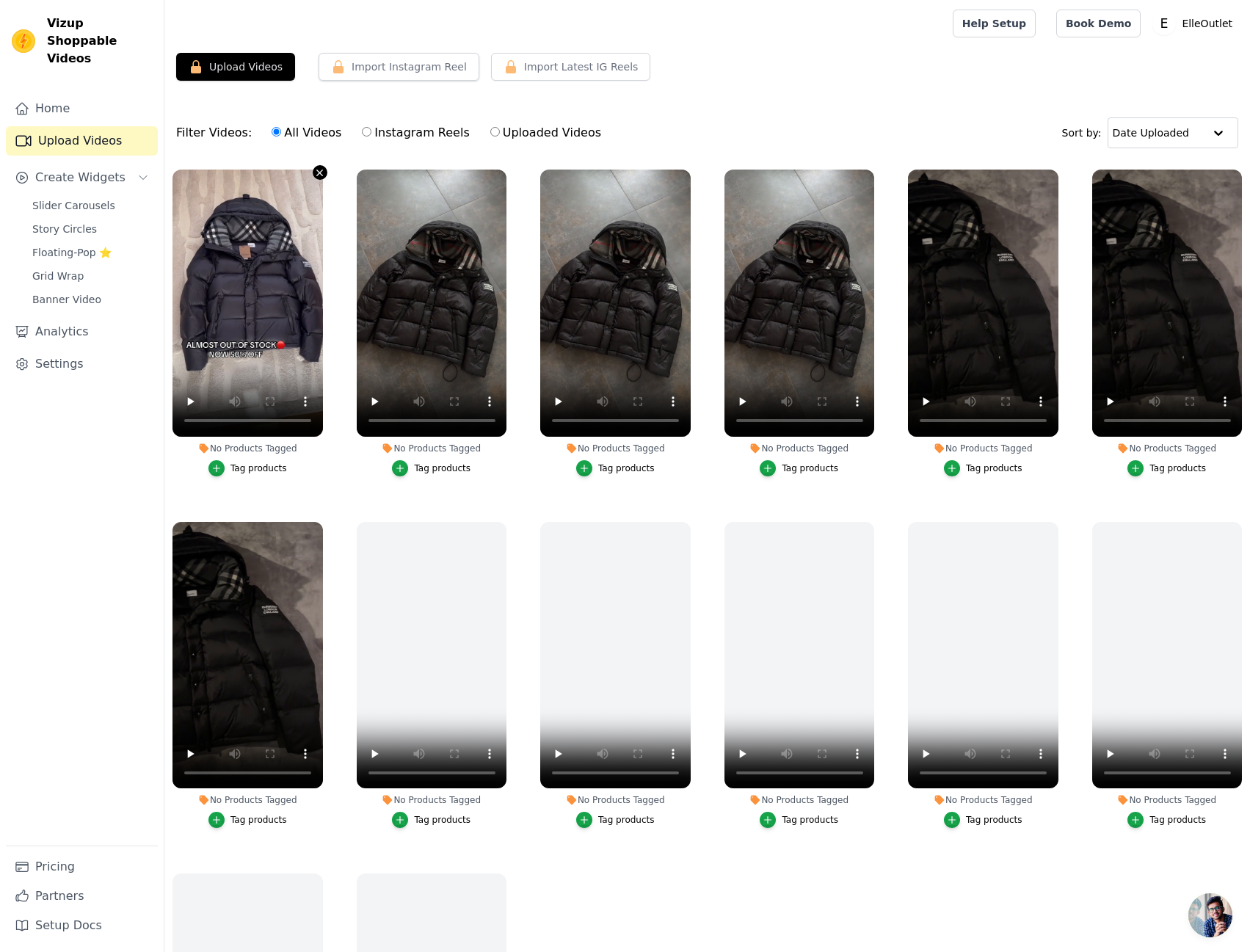
click at [314, 176] on icon "button" at bounding box center [319, 172] width 11 height 11
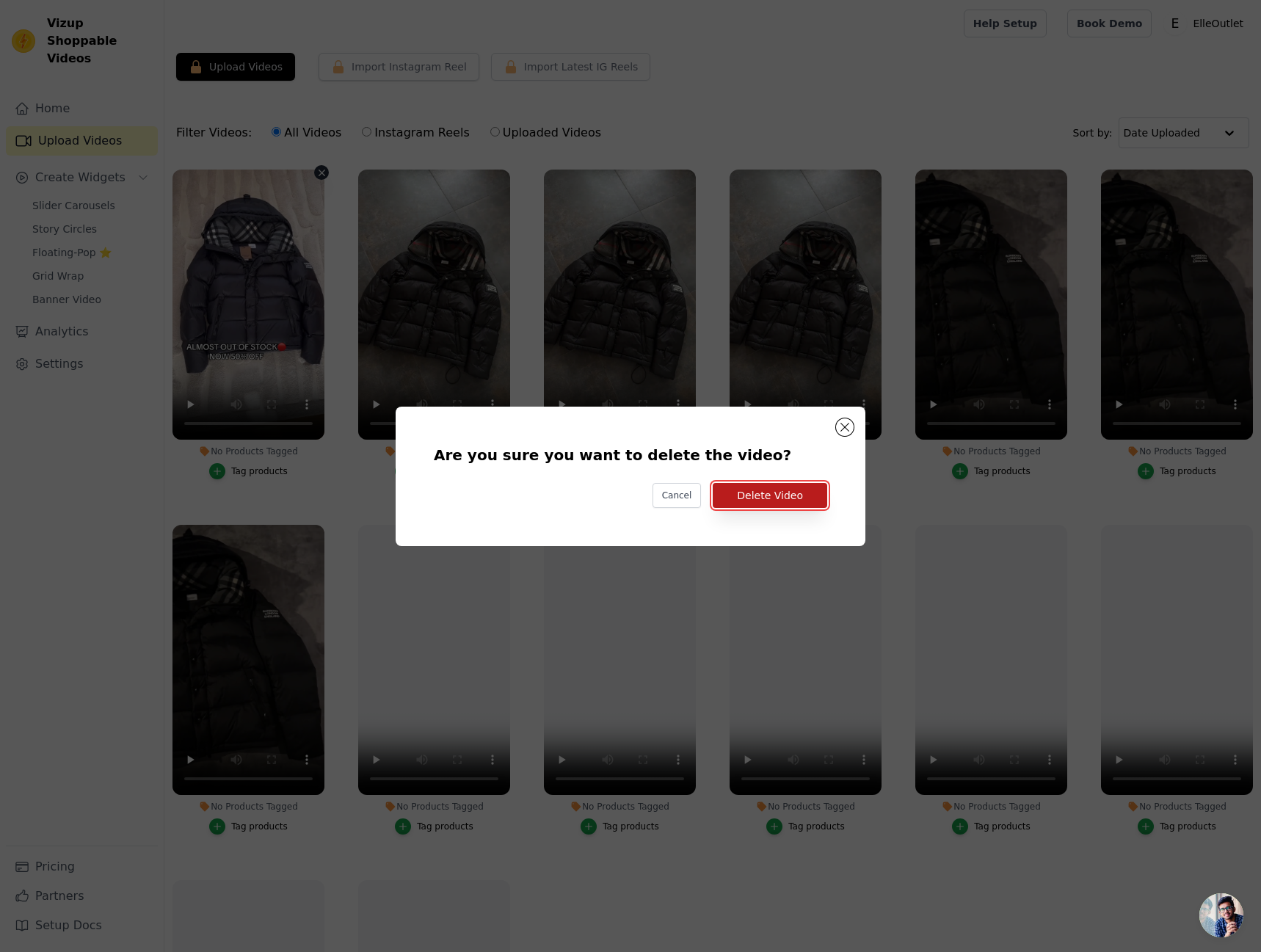
click at [763, 496] on button "Delete Video" at bounding box center [770, 495] width 114 height 25
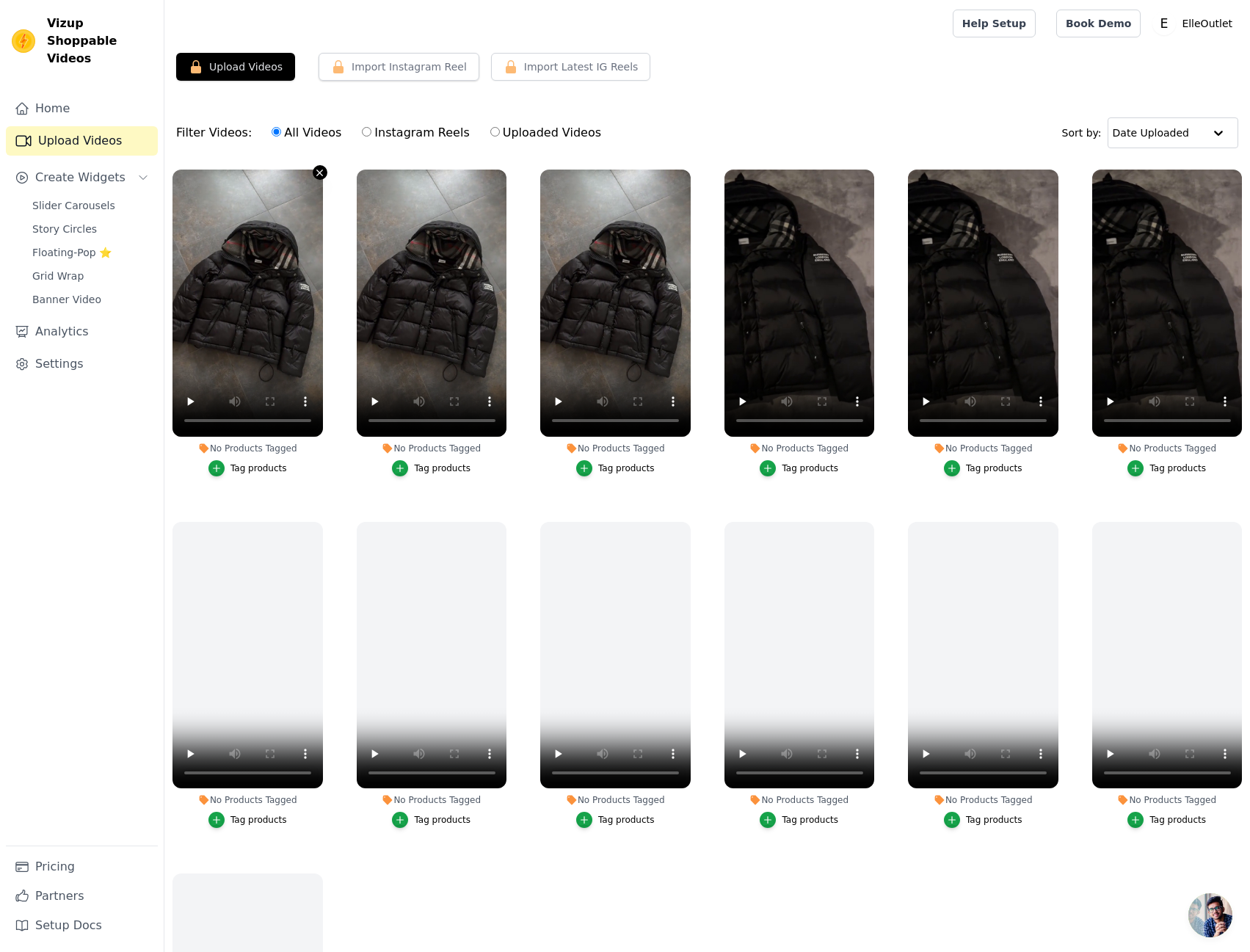
click at [314, 172] on icon "button" at bounding box center [319, 172] width 11 height 11
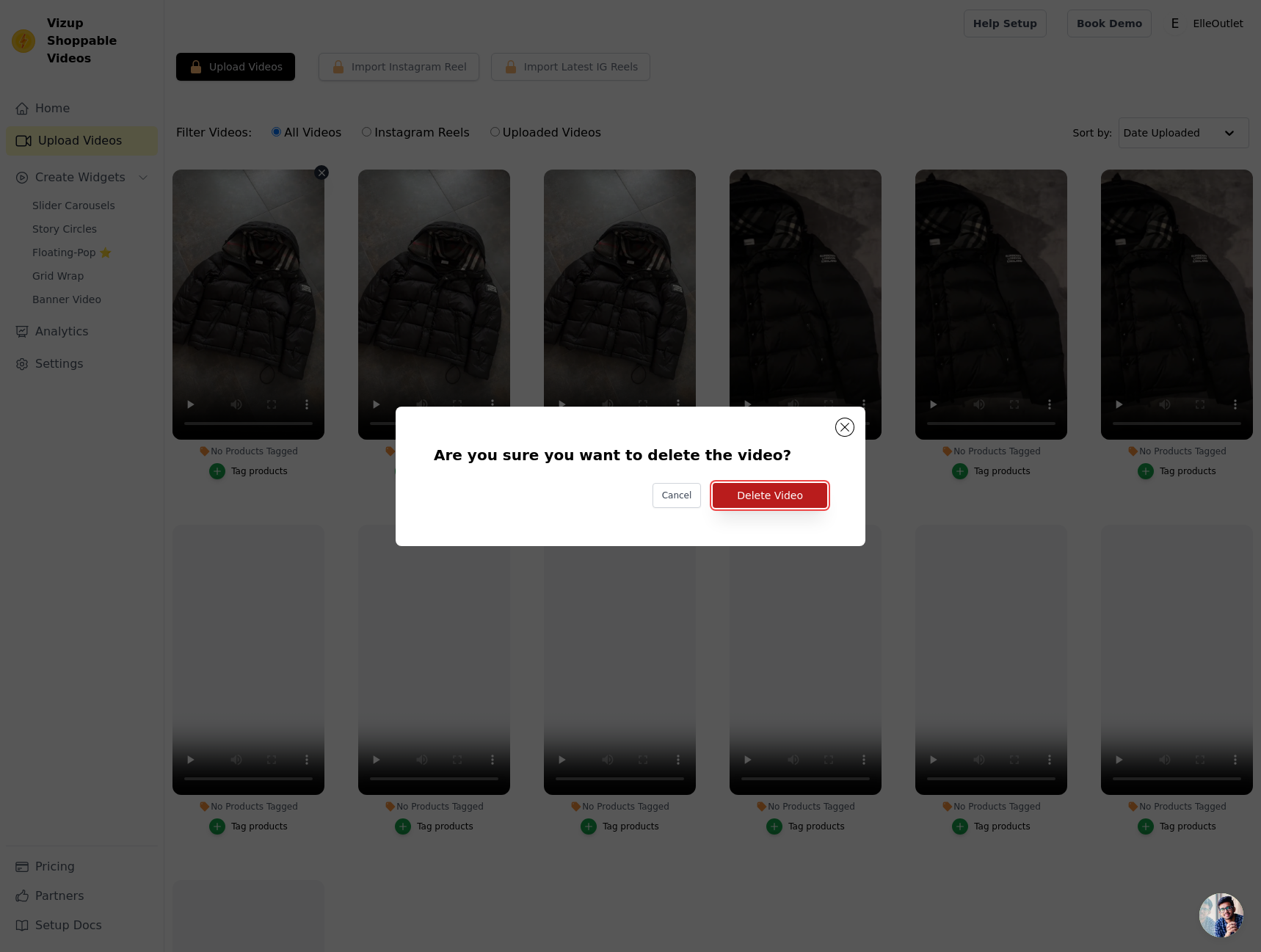
click at [788, 499] on button "Delete Video" at bounding box center [770, 495] width 114 height 25
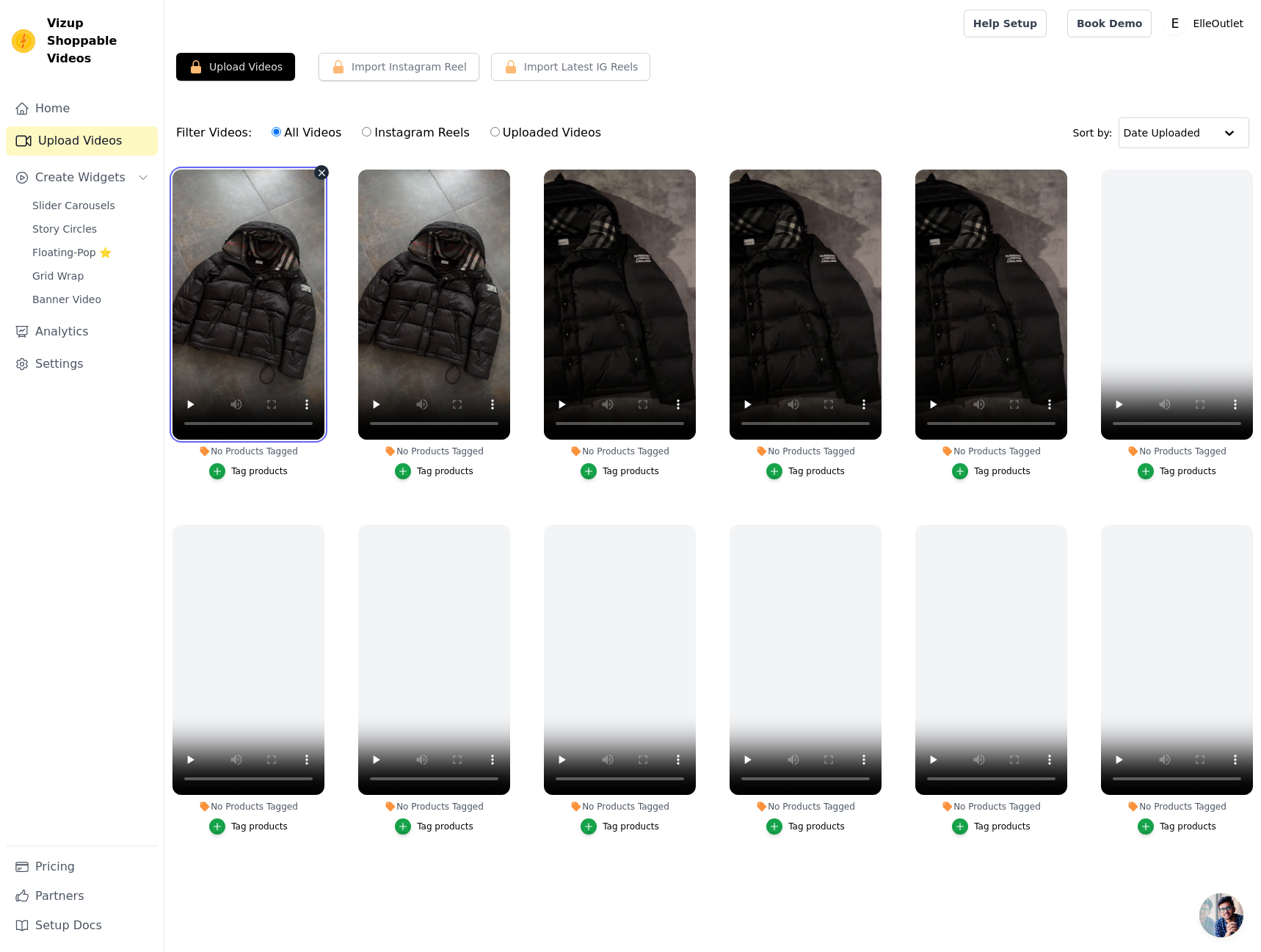
click at [313, 171] on video at bounding box center [248, 305] width 152 height 270
click at [320, 171] on icon "button" at bounding box center [321, 172] width 11 height 11
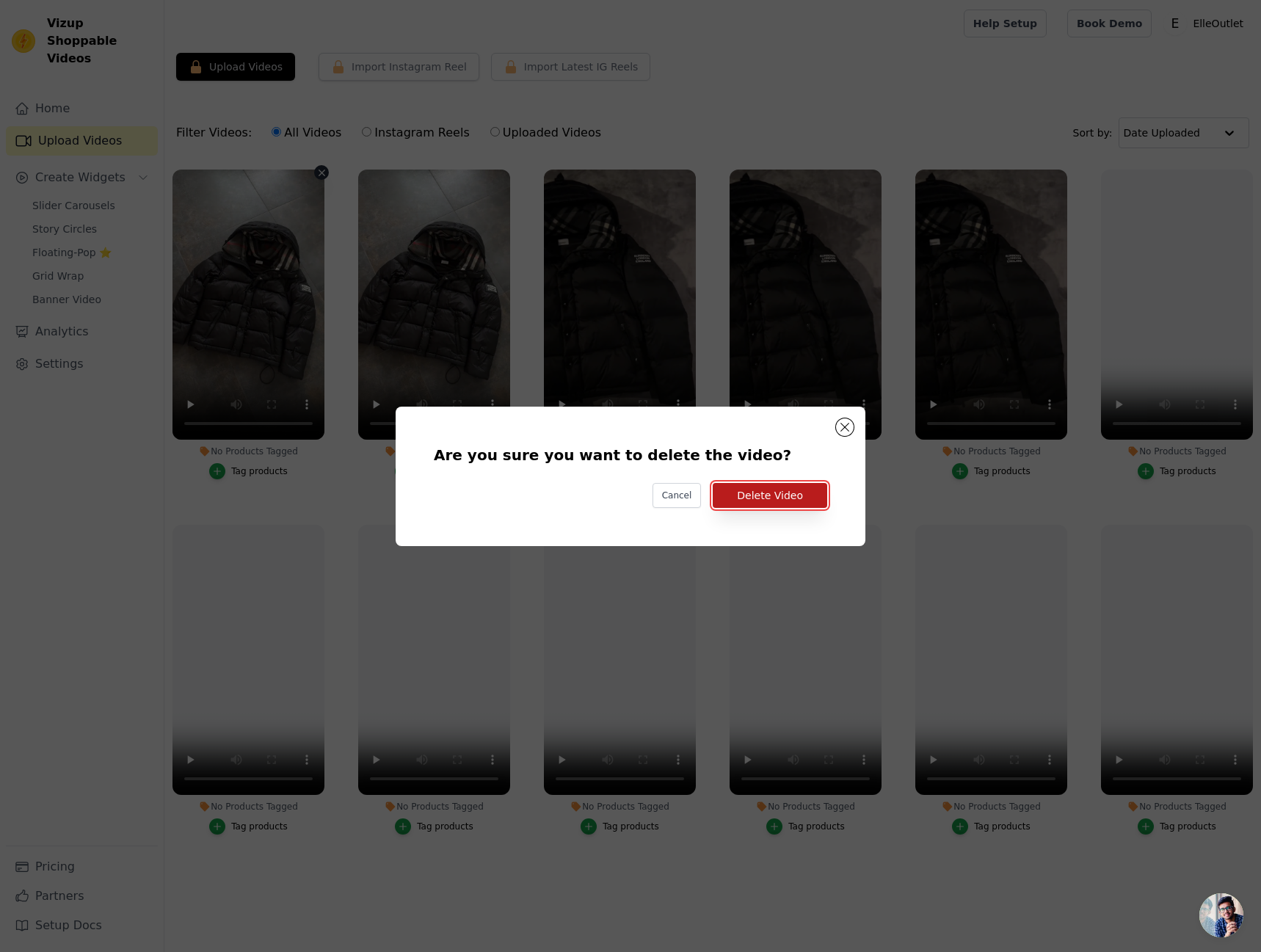
click at [768, 498] on button "Delete Video" at bounding box center [770, 495] width 114 height 25
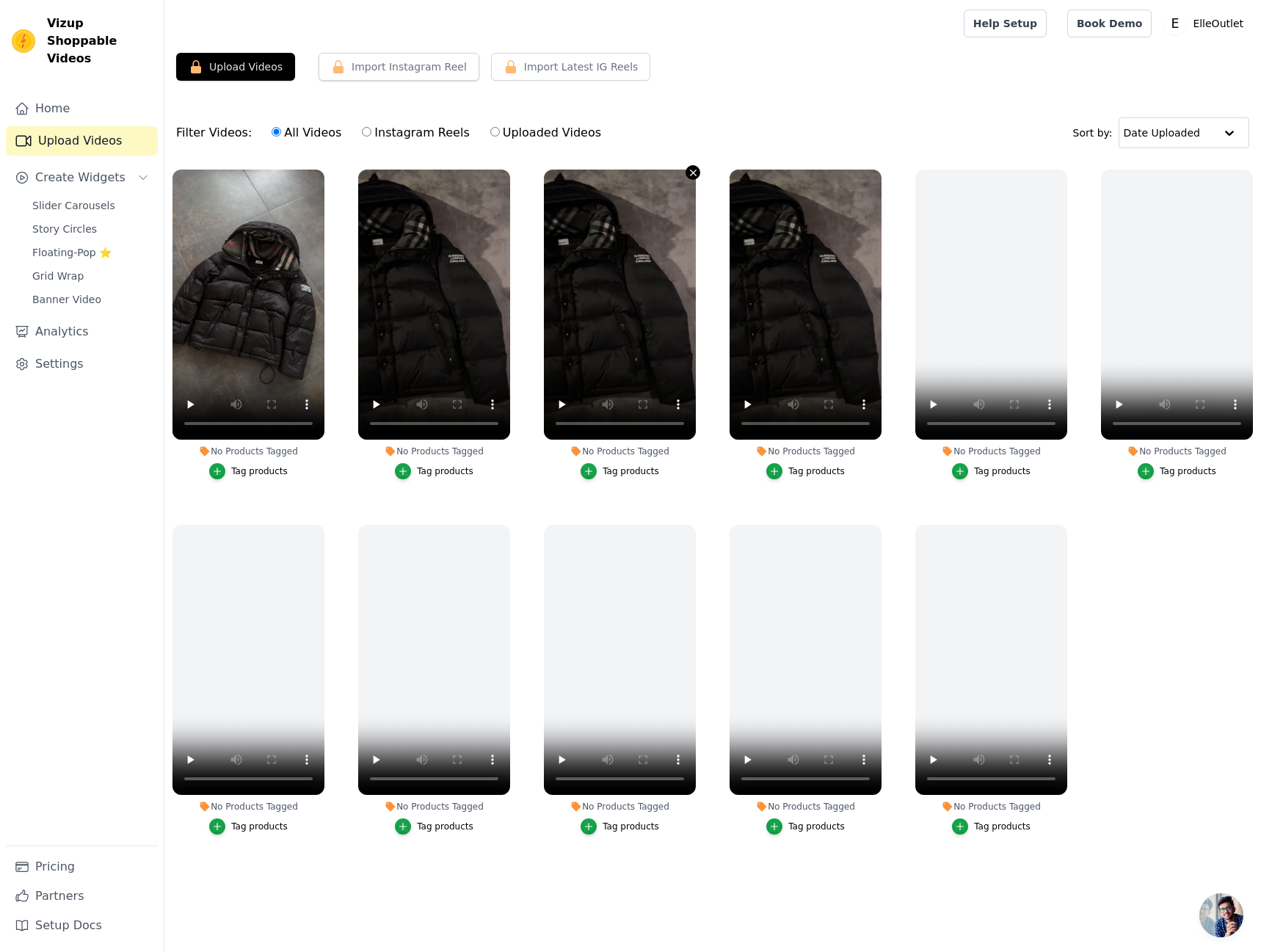
click at [690, 176] on icon "button" at bounding box center [693, 172] width 11 height 11
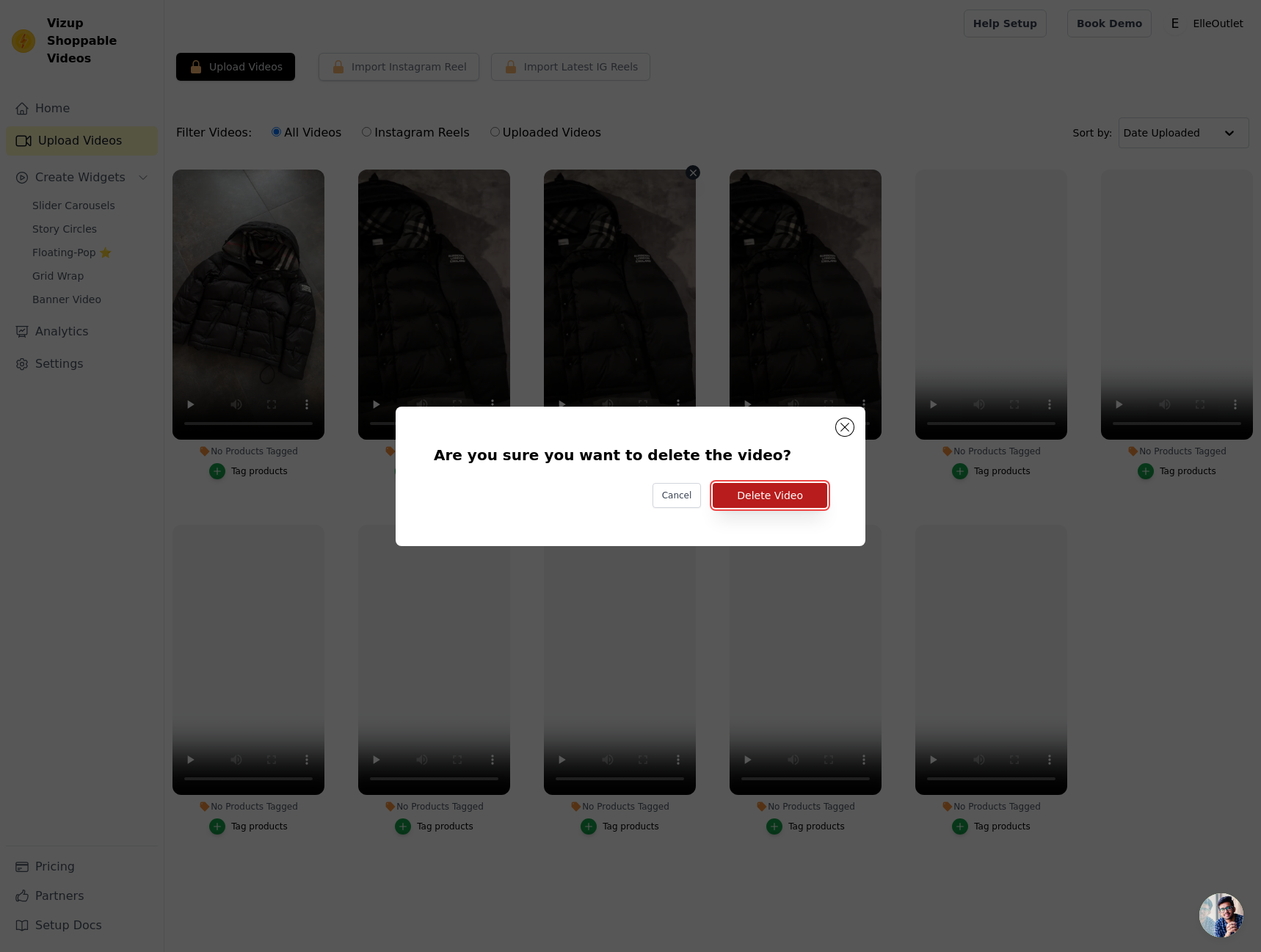
click at [816, 498] on button "Delete Video" at bounding box center [770, 495] width 114 height 25
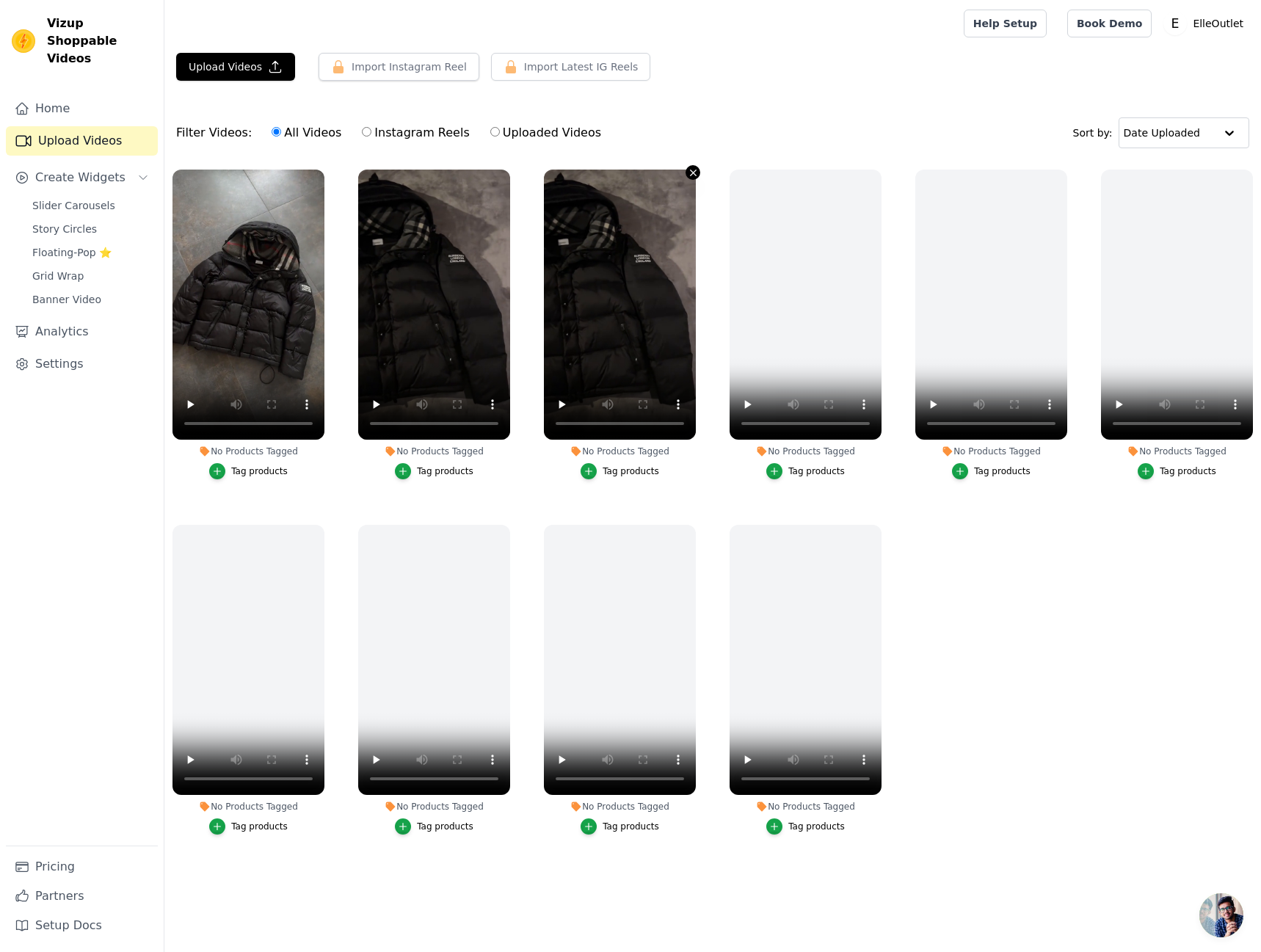
click at [688, 171] on button "No Products Tagged Tag products" at bounding box center [693, 172] width 15 height 15
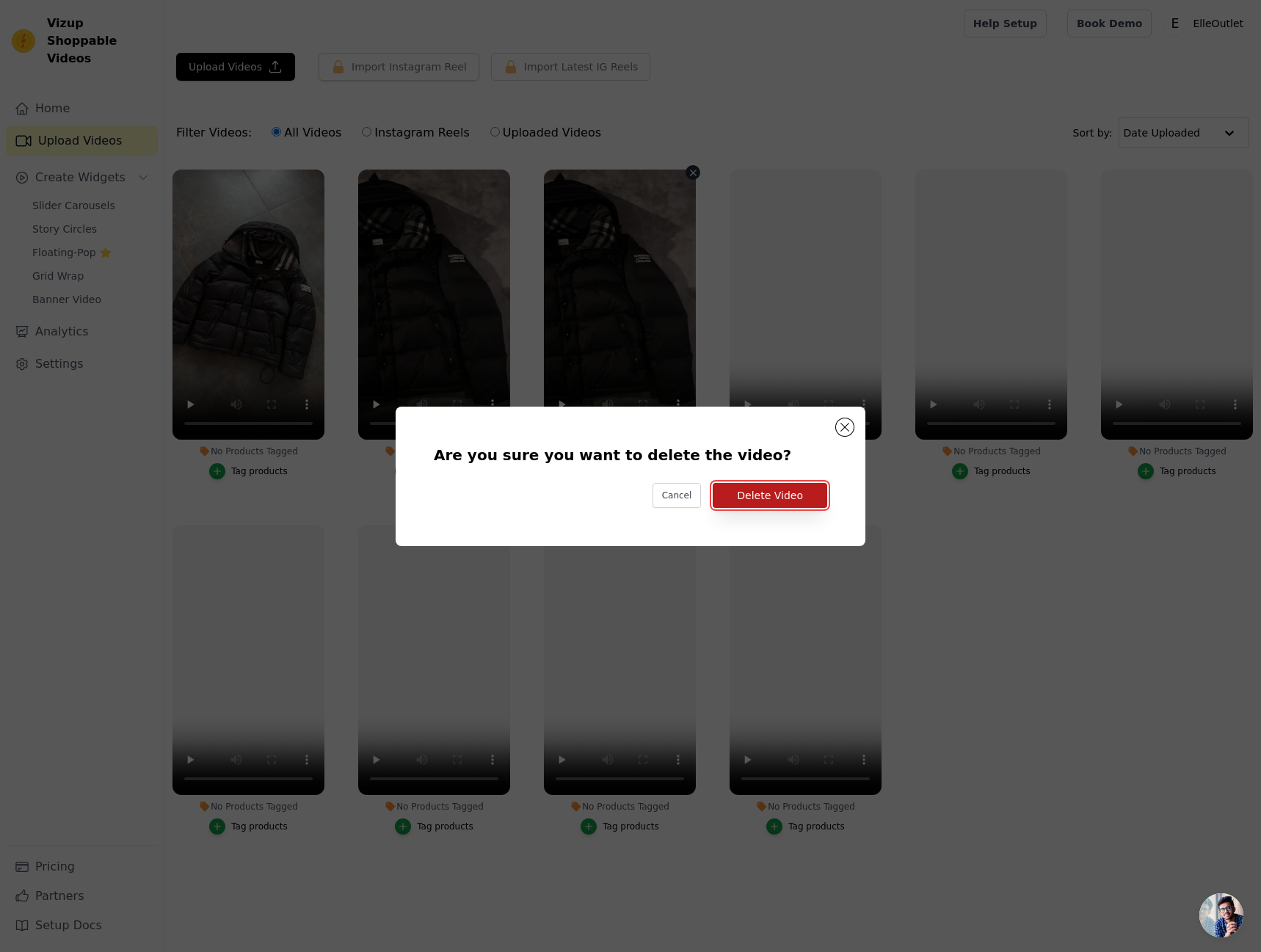
click at [797, 501] on button "Delete Video" at bounding box center [770, 495] width 114 height 25
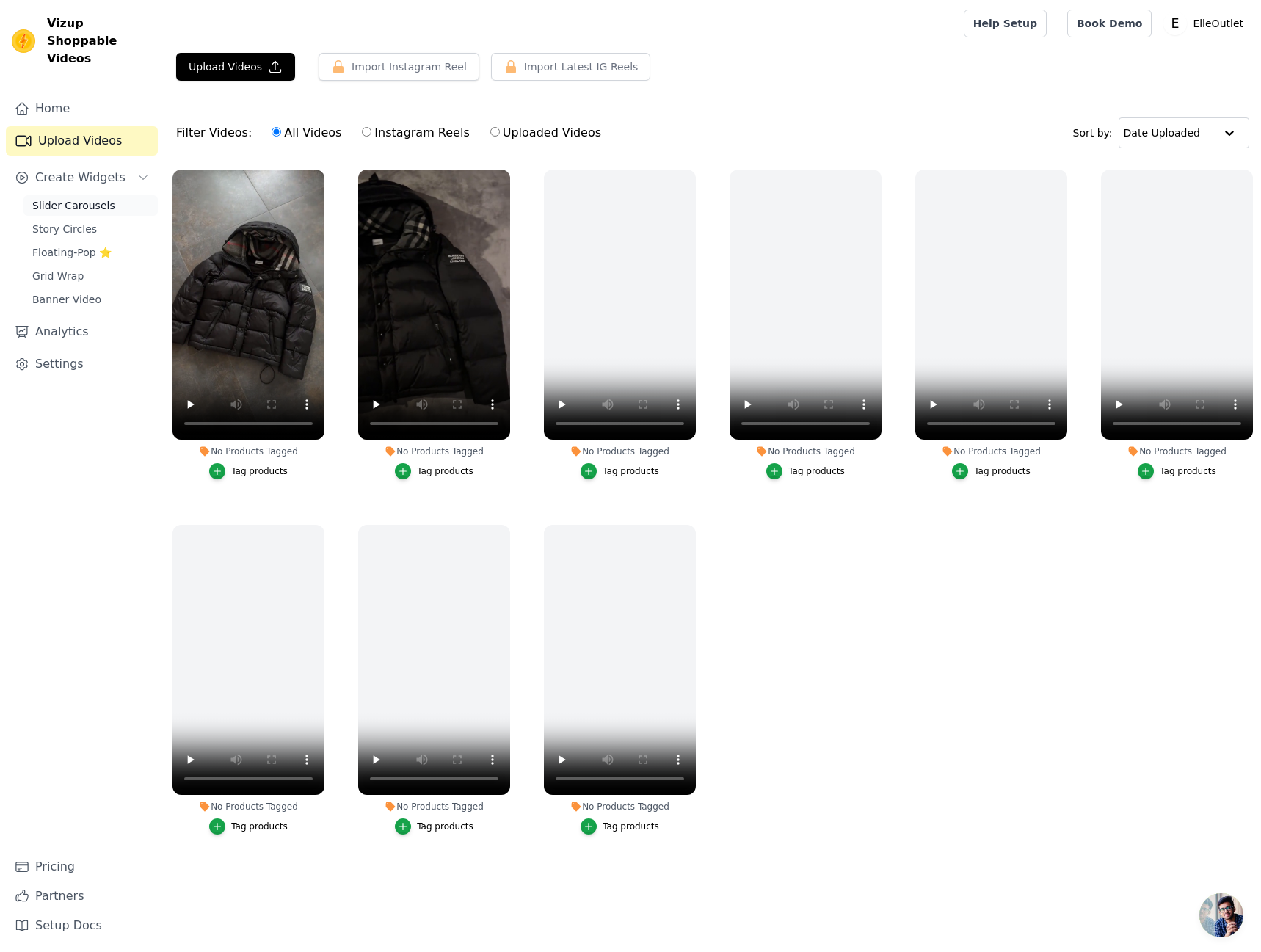
click at [84, 198] on span "Slider Carousels" at bounding box center [74, 205] width 83 height 15
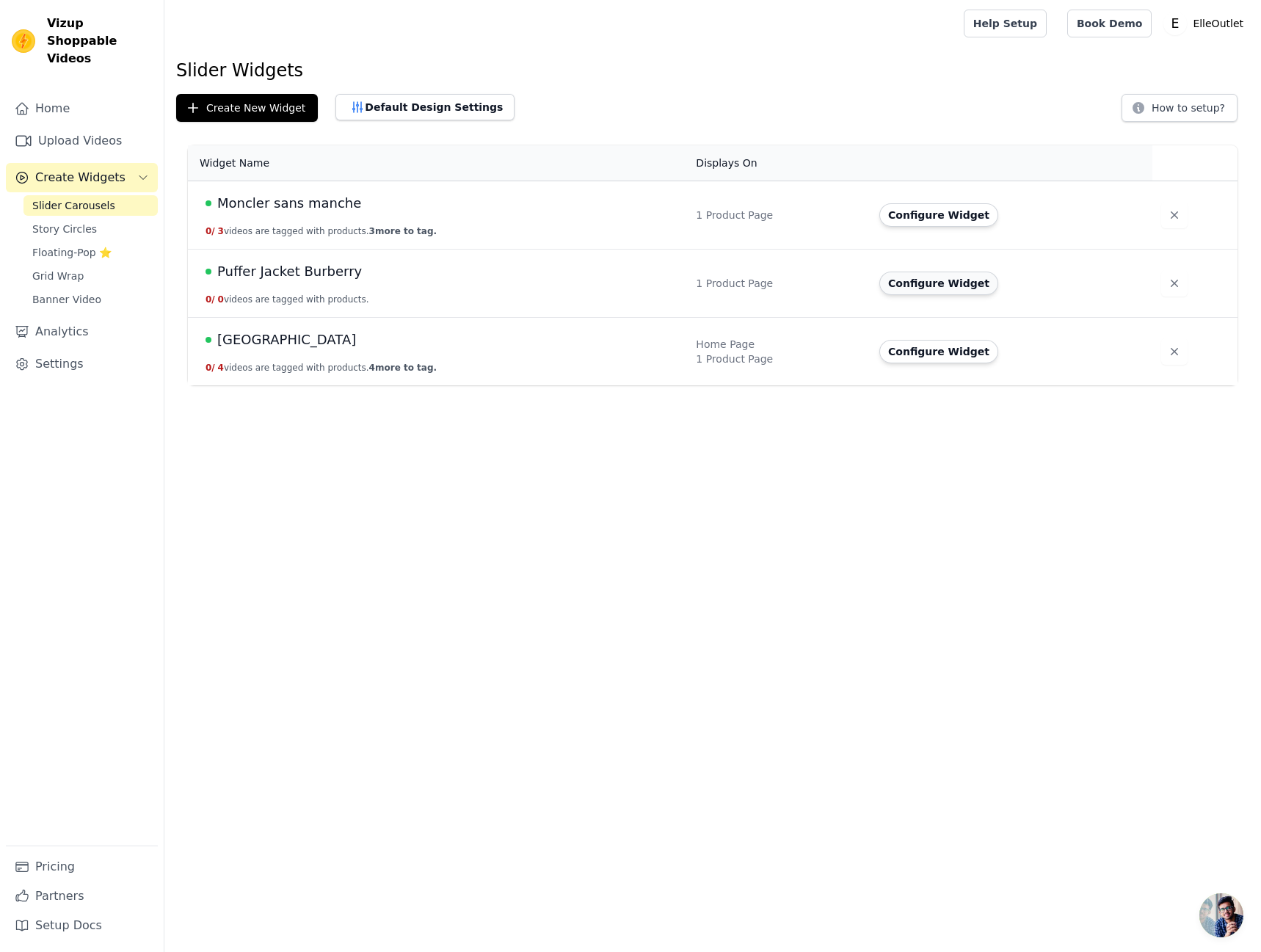
click at [922, 281] on button "Configure Widget" at bounding box center [939, 283] width 119 height 23
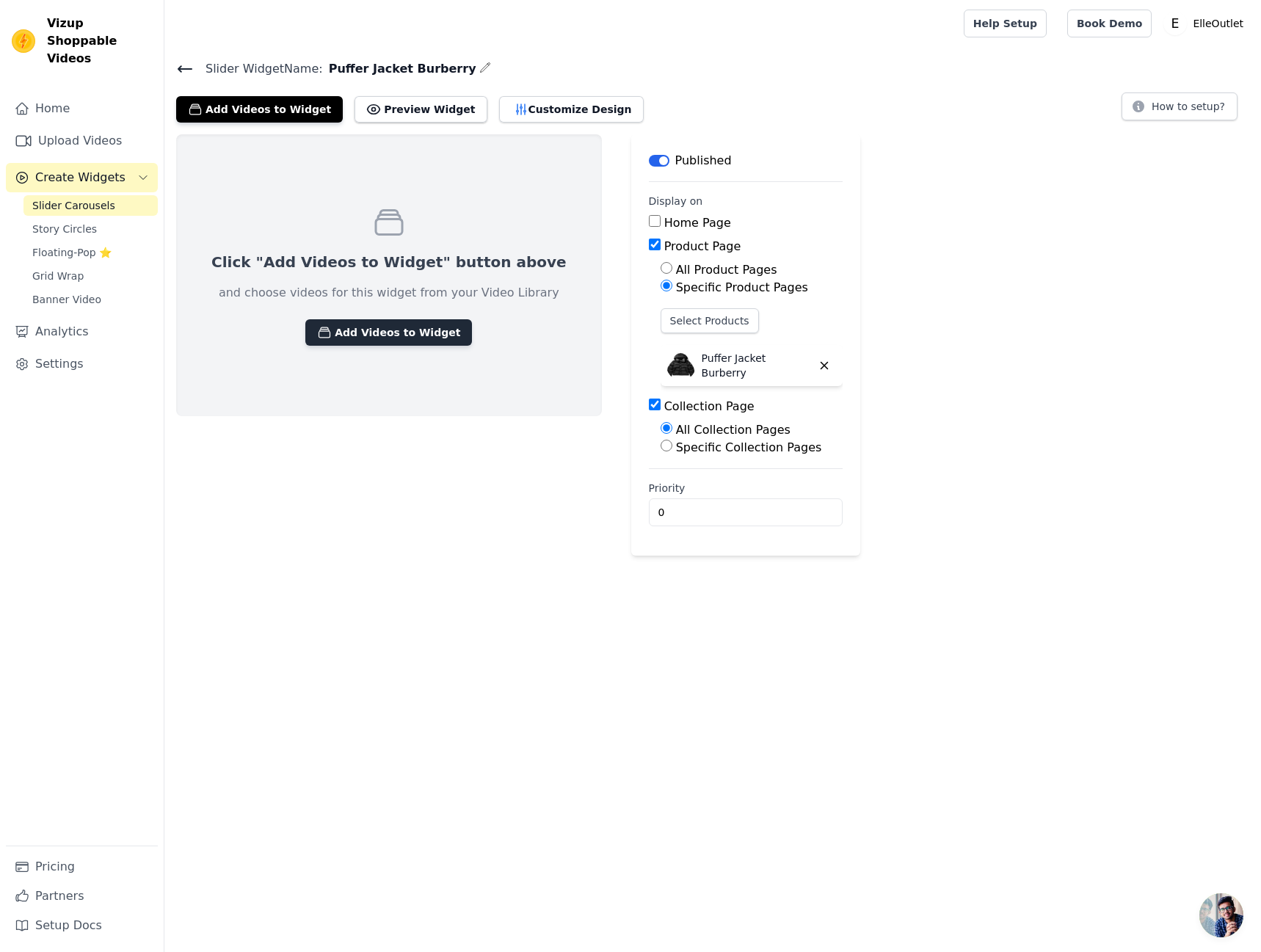
click at [408, 321] on button "Add Videos to Widget" at bounding box center [388, 333] width 166 height 26
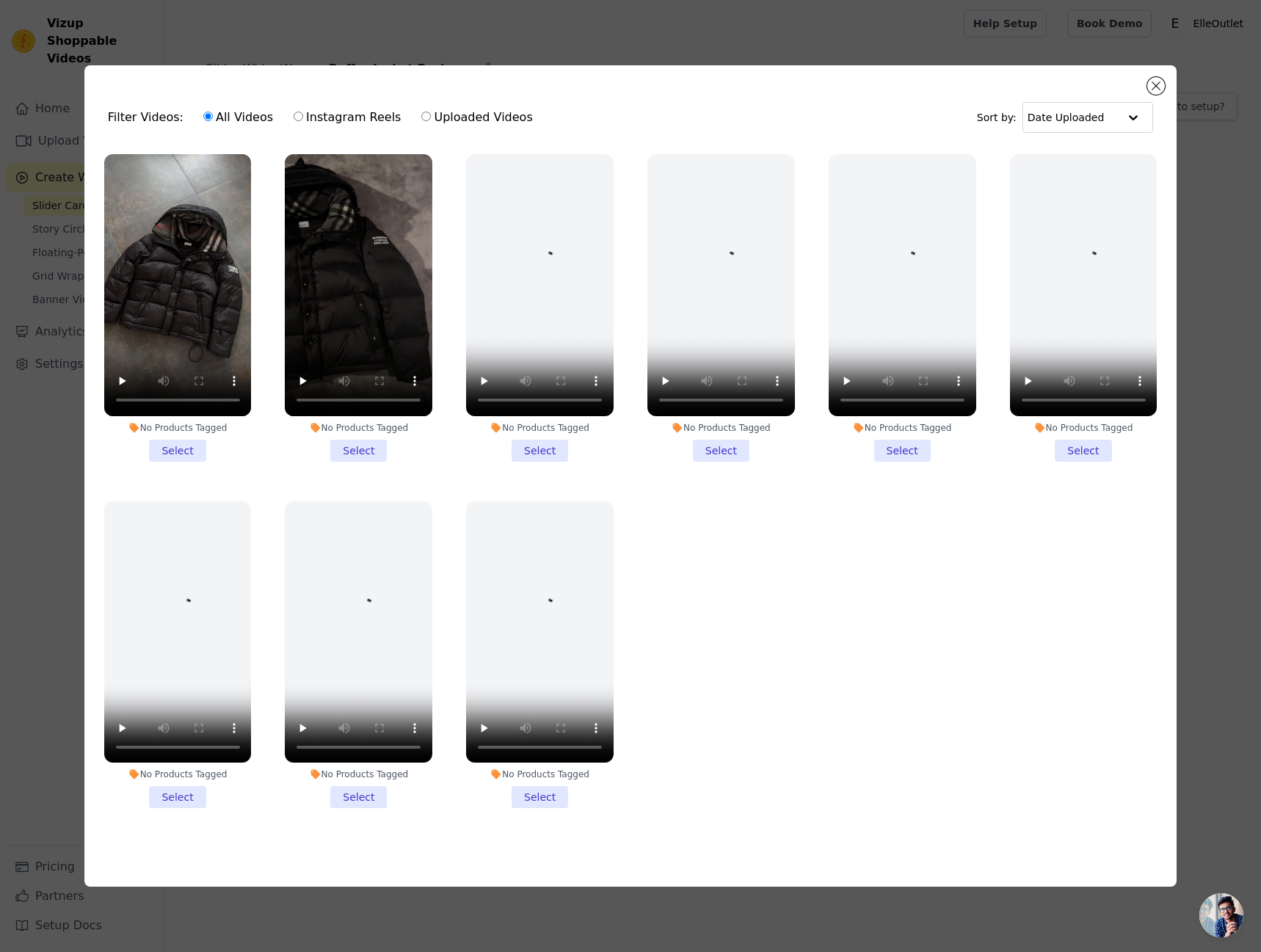
drag, startPoint x: 192, startPoint y: 444, endPoint x: 263, endPoint y: 456, distance: 72.0
click at [190, 444] on li "No Products Tagged Select" at bounding box center [178, 307] width 147 height 307
click at [0, 0] on input "No Products Tagged Select" at bounding box center [0, 0] width 0 height 0
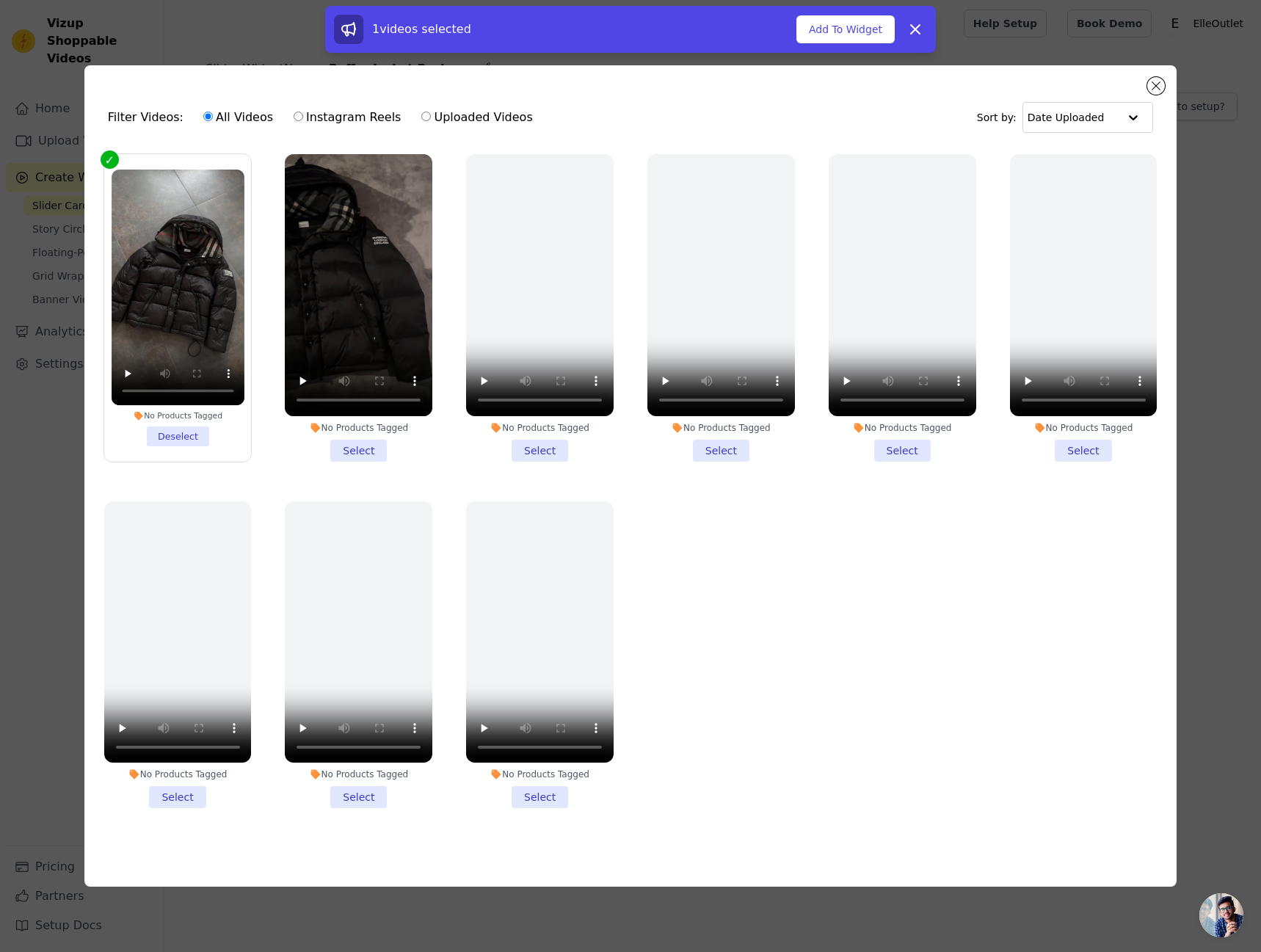
click at [384, 450] on li "No Products Tagged Select" at bounding box center [359, 307] width 147 height 307
click at [0, 0] on input "No Products Tagged Select" at bounding box center [0, 0] width 0 height 0
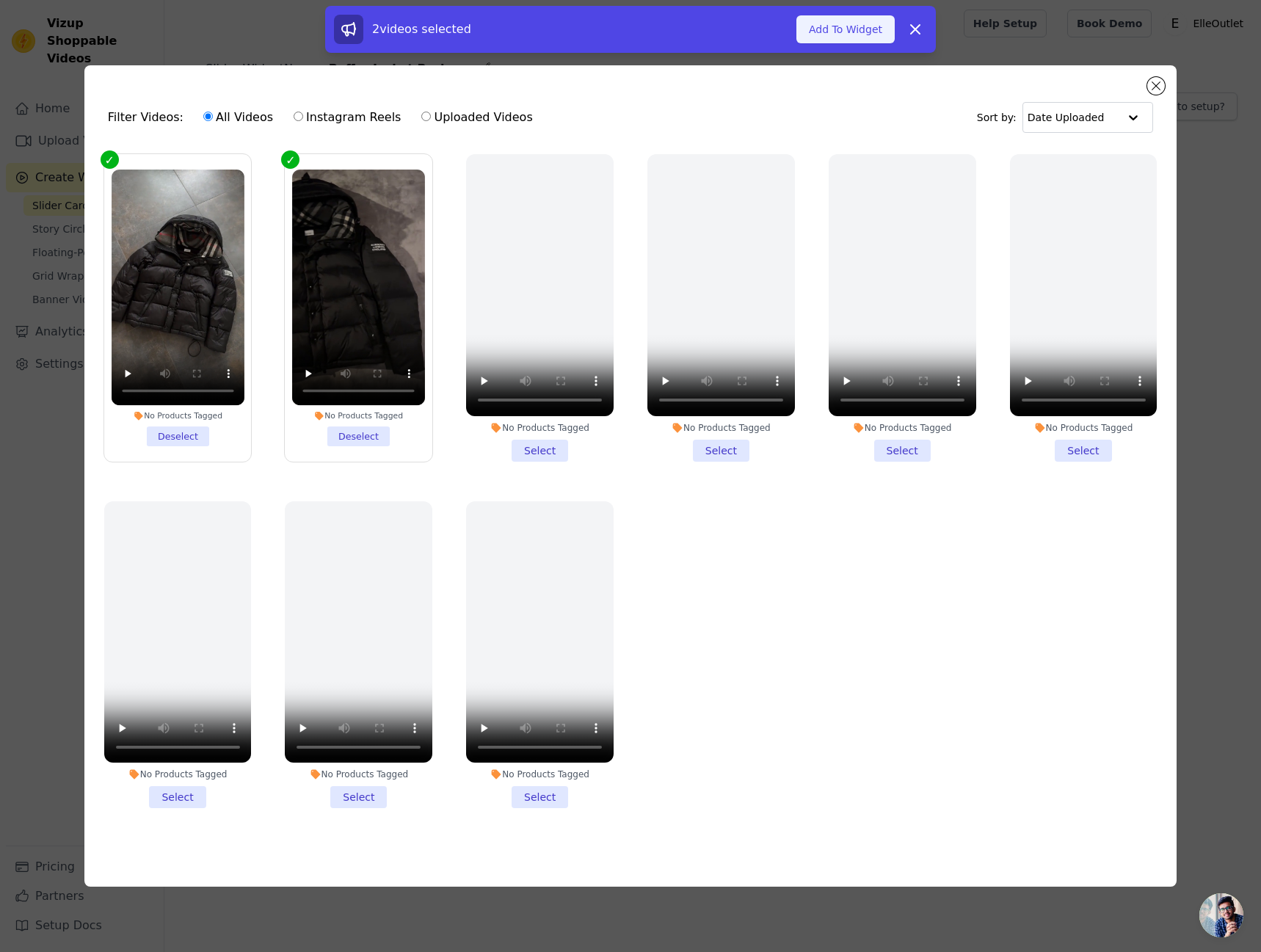
click at [843, 31] on button "Add To Widget" at bounding box center [845, 30] width 99 height 28
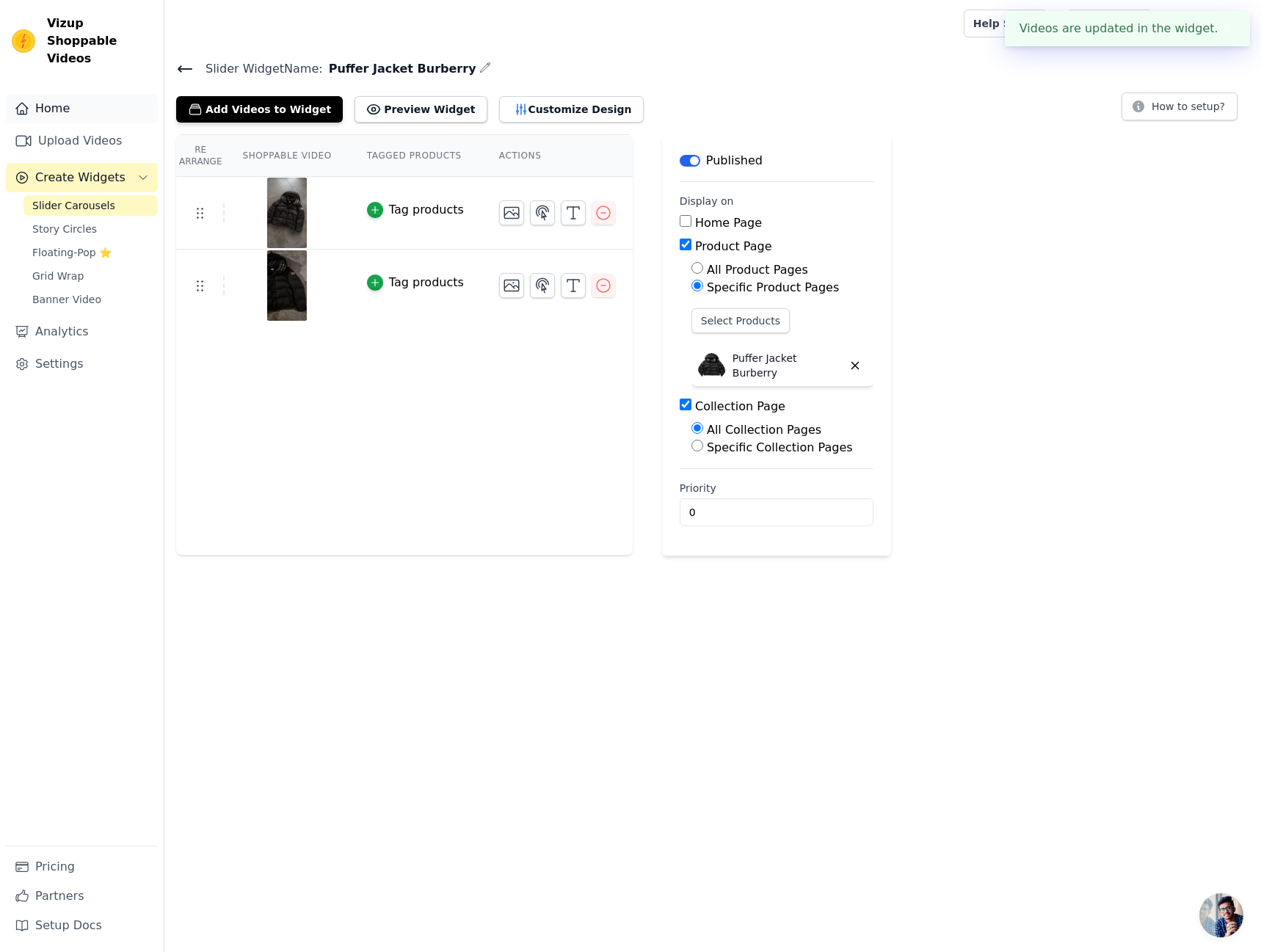
click at [80, 94] on link "Home" at bounding box center [81, 108] width 152 height 29
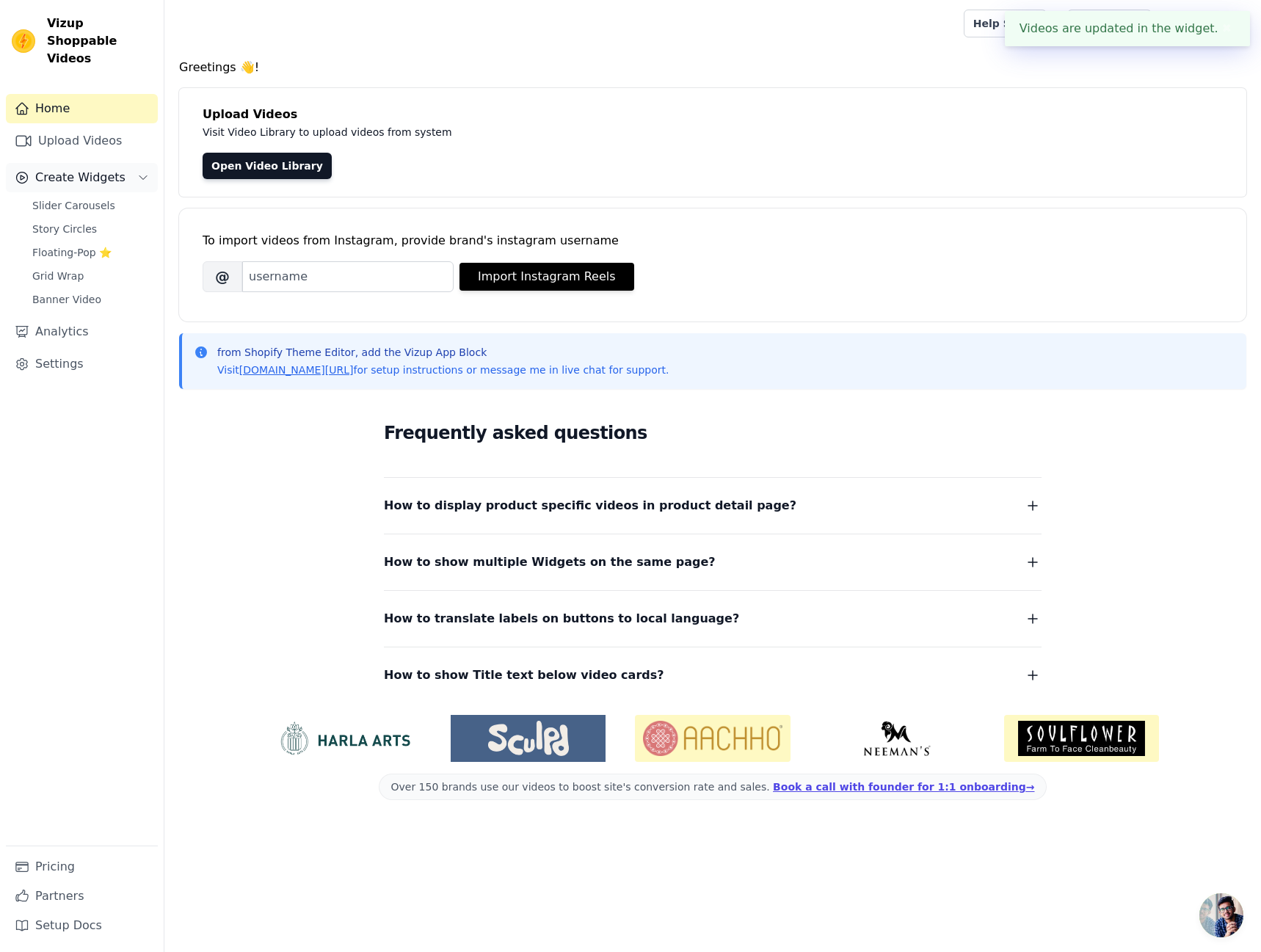
click at [100, 169] on span "Create Widgets" at bounding box center [80, 177] width 90 height 17
click at [91, 126] on link "Upload Videos" at bounding box center [81, 140] width 152 height 29
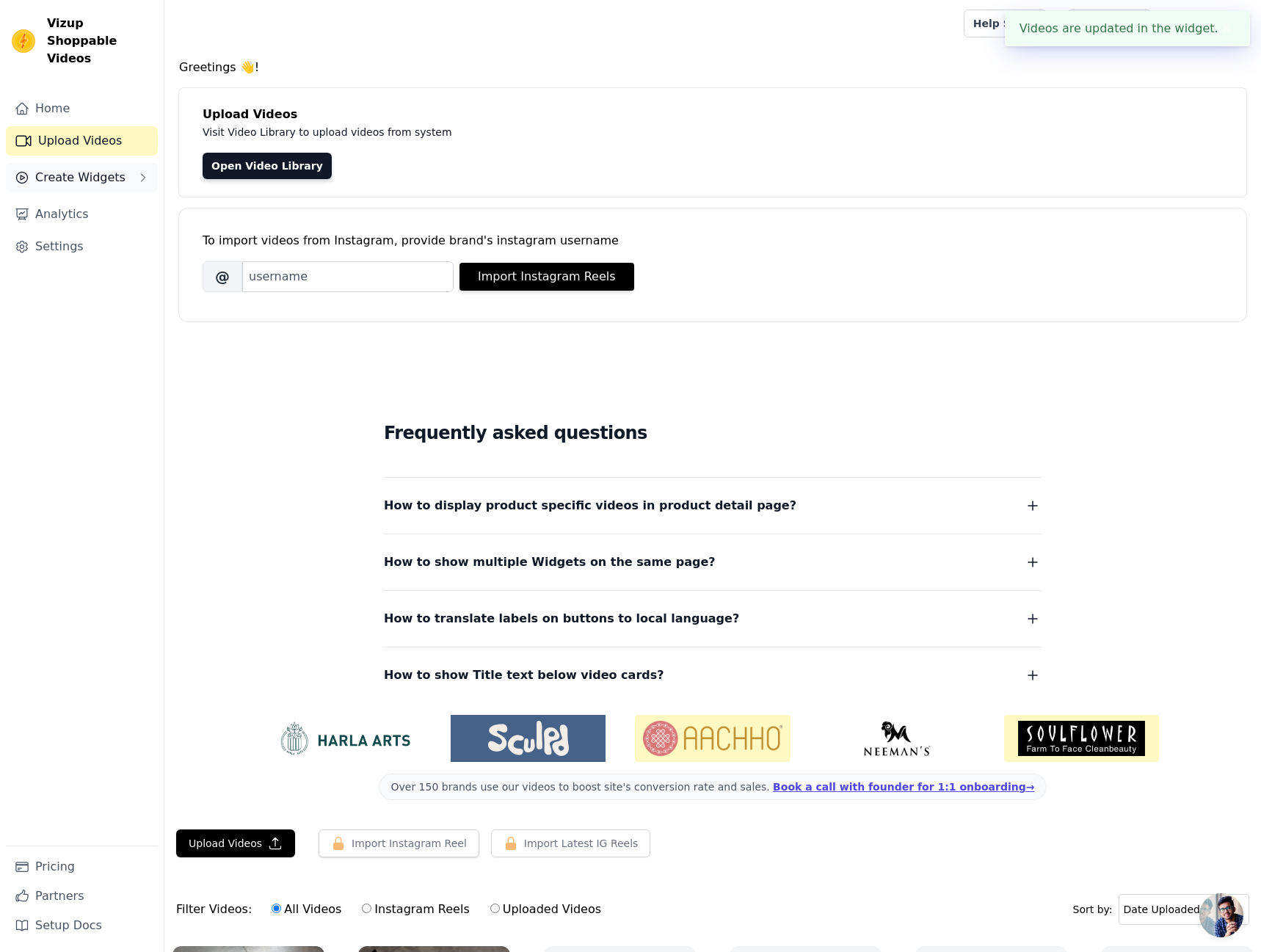
click at [94, 169] on span "Create Widgets" at bounding box center [80, 177] width 90 height 17
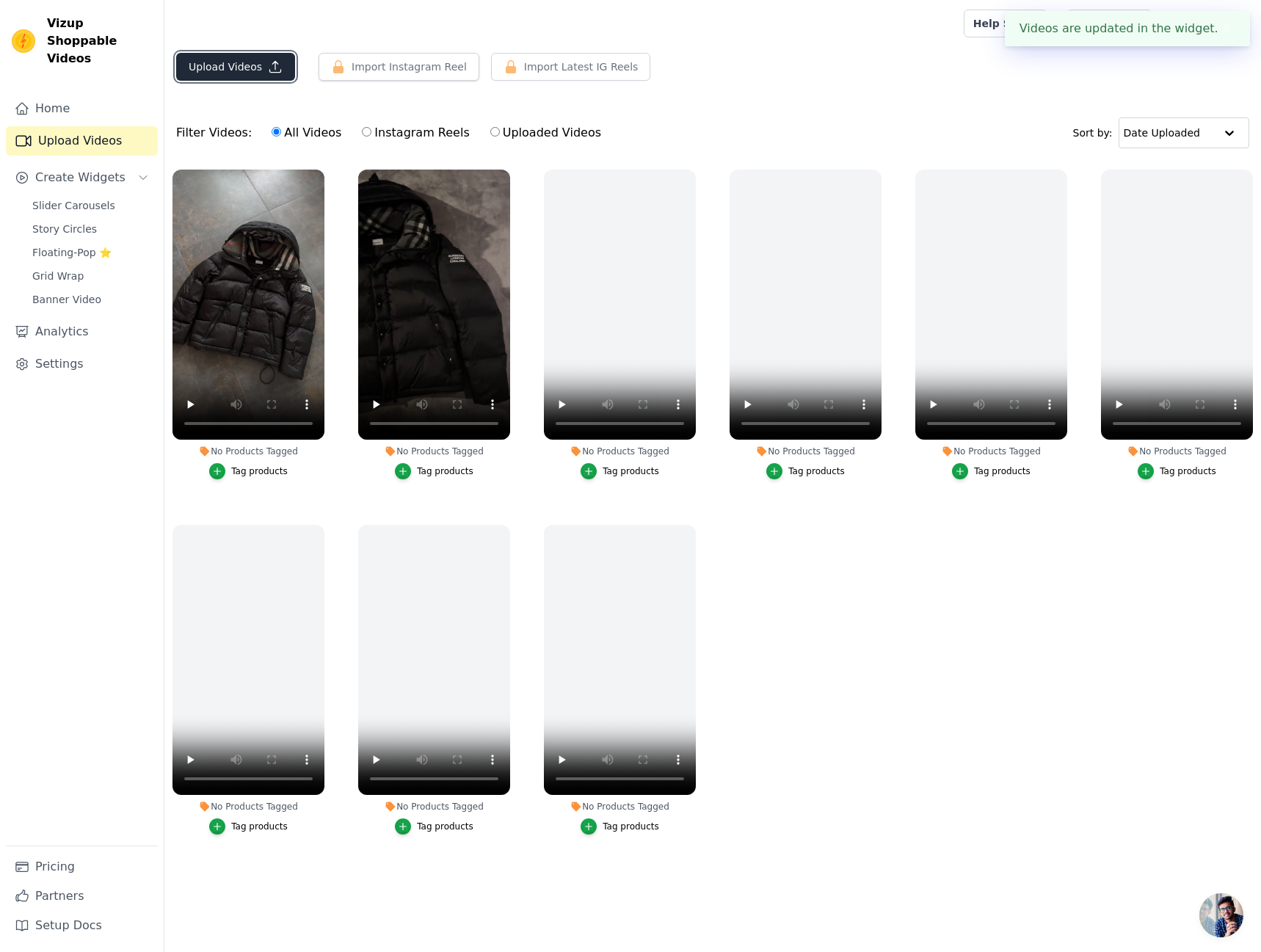
click at [234, 75] on button "Upload Videos" at bounding box center [236, 67] width 119 height 28
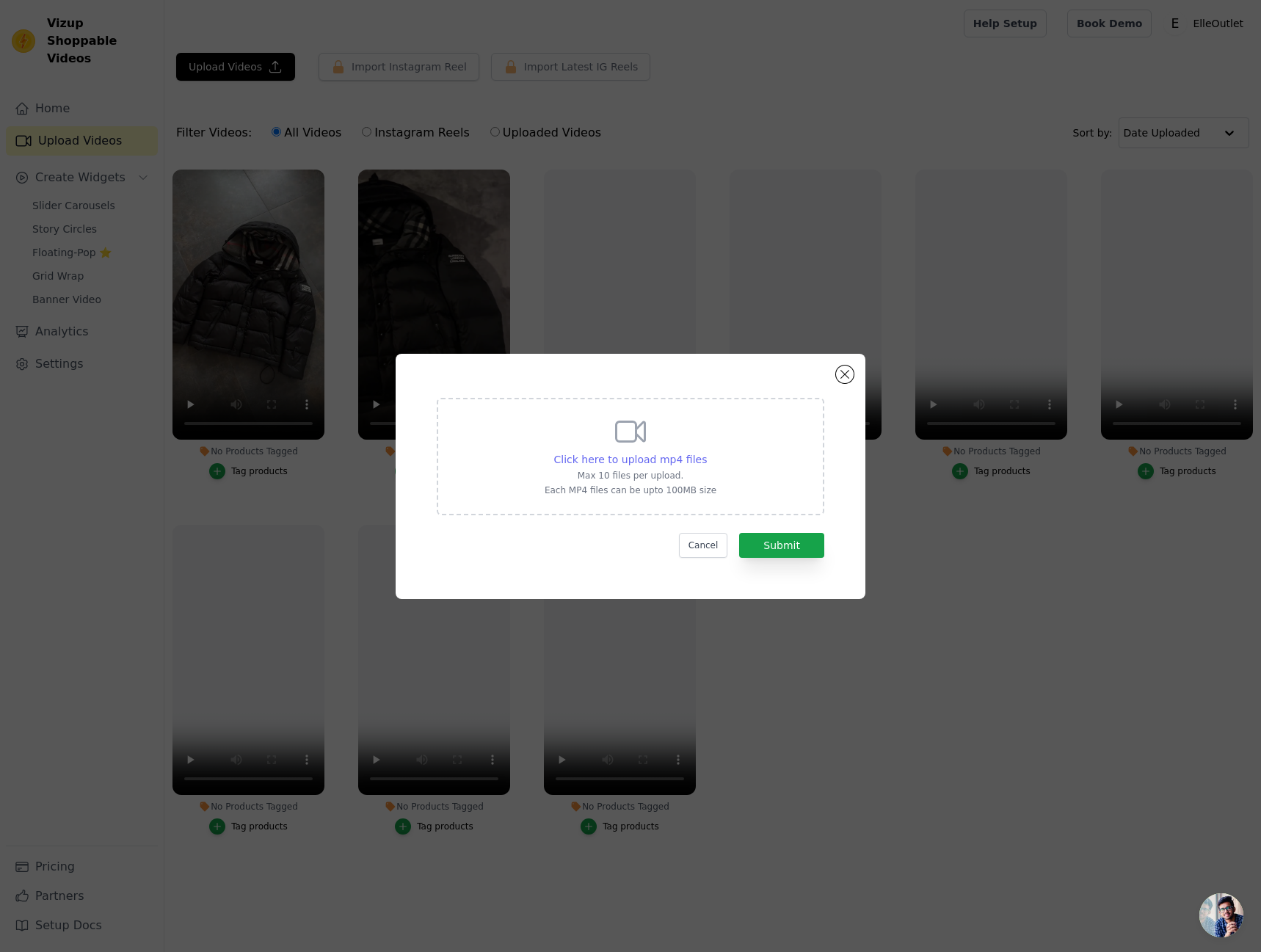
click at [665, 459] on span "Click here to upload mp4 files" at bounding box center [630, 459] width 153 height 12
click at [706, 452] on input "Click here to upload mp4 files Max 10 files per upload. Each MP4 files can be u…" at bounding box center [706, 451] width 1 height 1
type input "C:\fakepath\7555323951652605206.mp4"
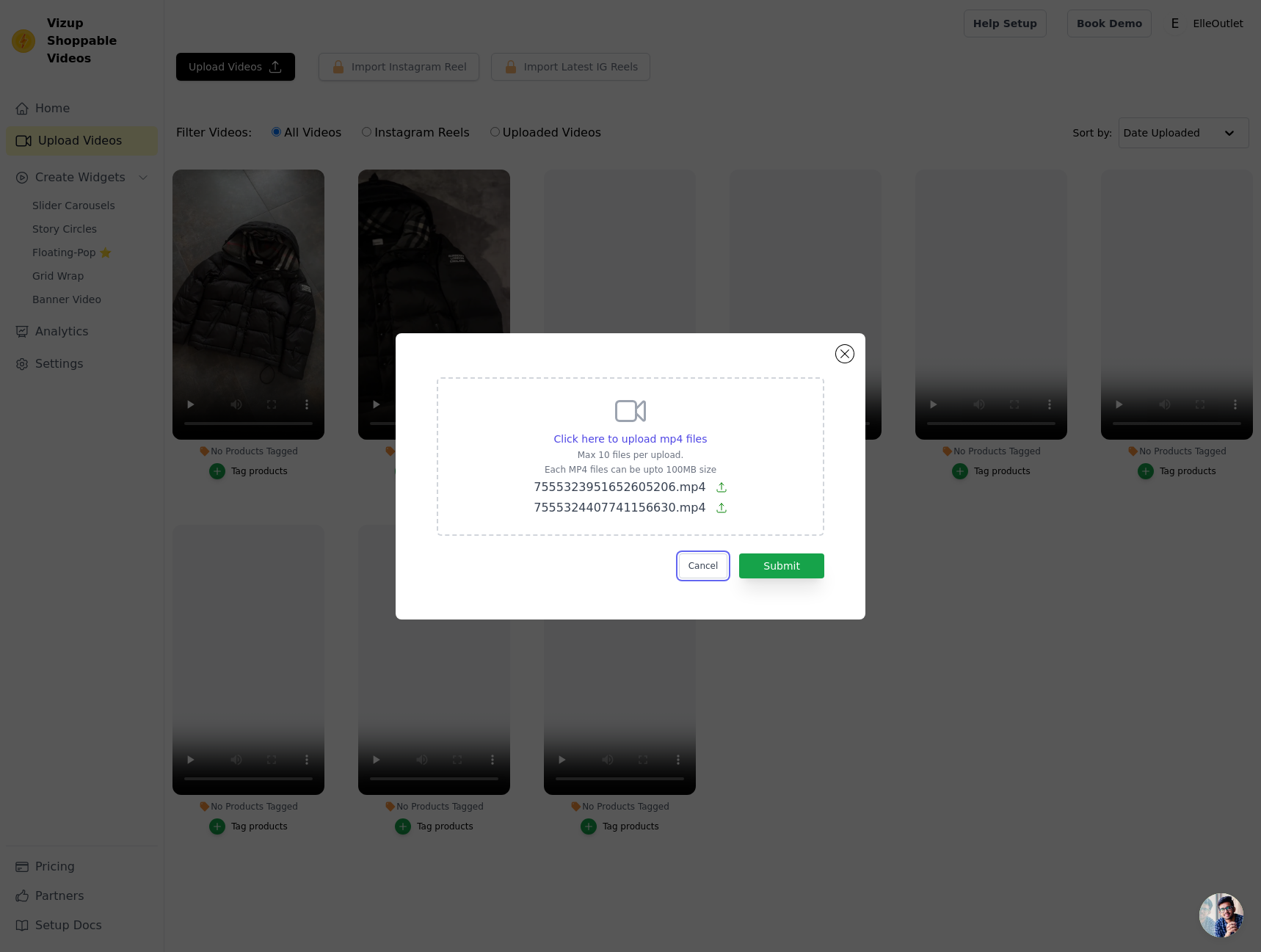
click at [720, 568] on button "Cancel" at bounding box center [703, 565] width 49 height 25
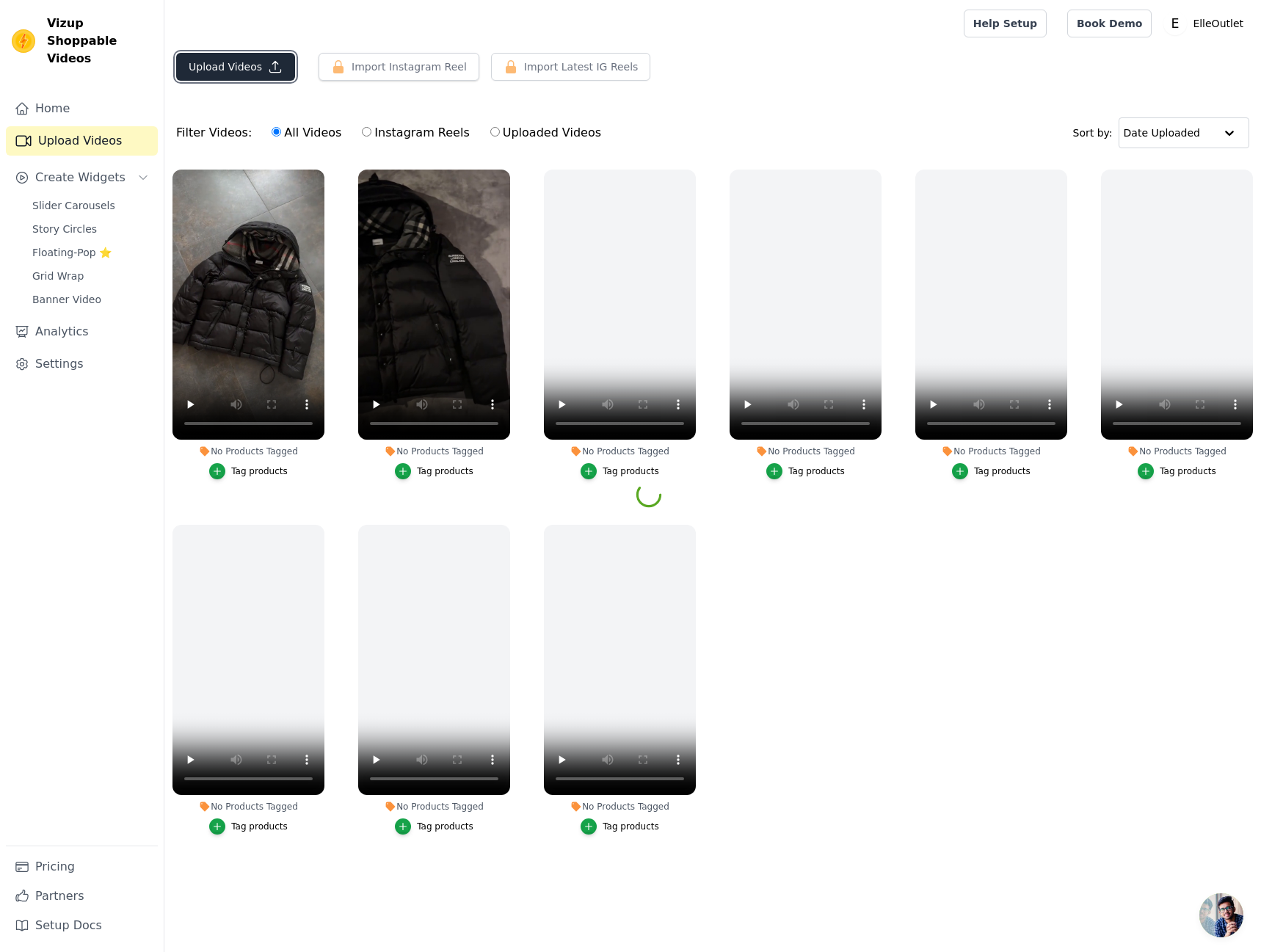
click at [243, 68] on button "Upload Videos" at bounding box center [236, 67] width 119 height 28
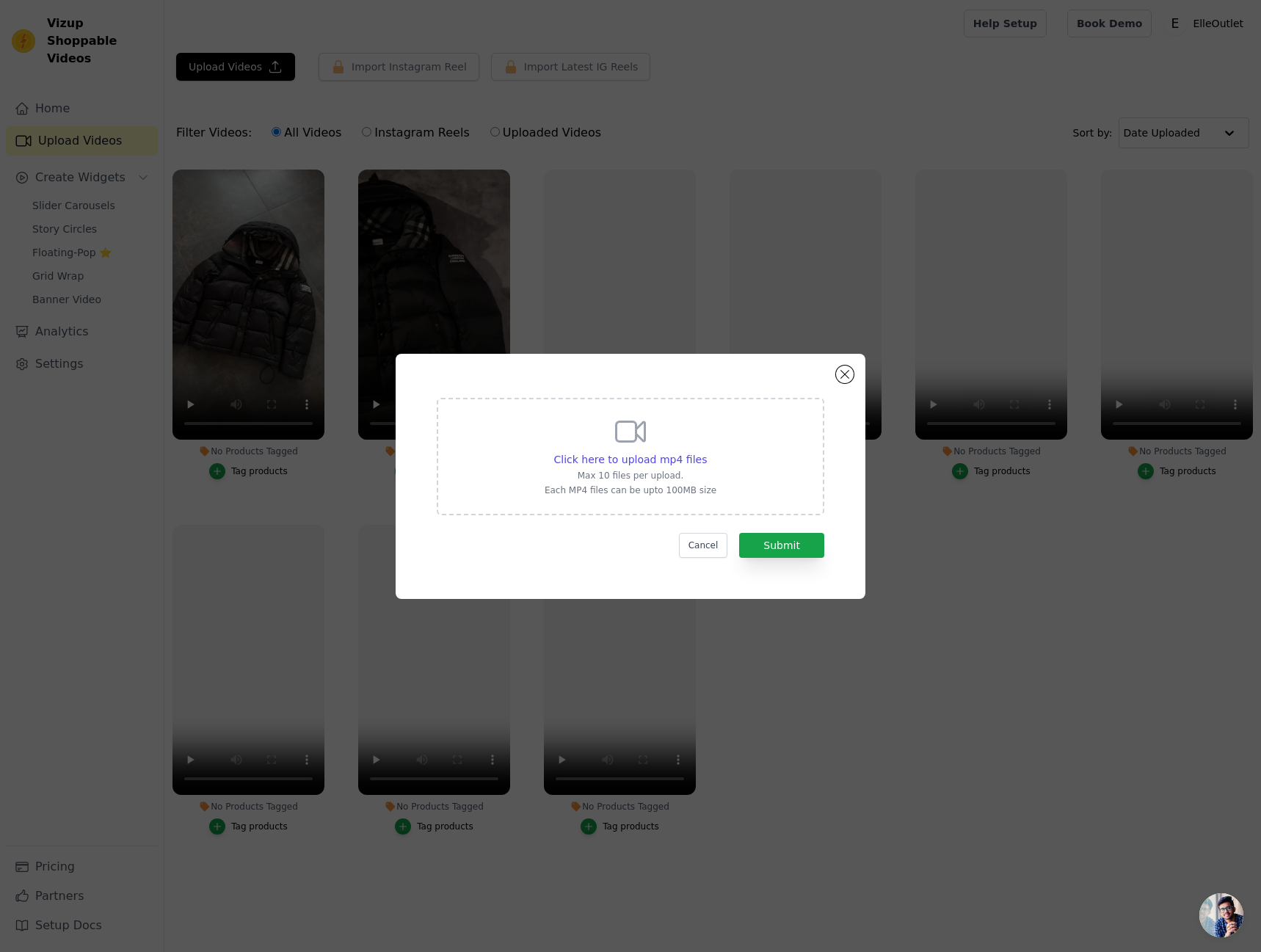
click at [688, 474] on p "Max 10 files per upload." at bounding box center [630, 475] width 171 height 12
click at [706, 452] on input "Click here to upload mp4 files Max 10 files per upload. Each MP4 files can be u…" at bounding box center [706, 451] width 1 height 1
type input "C:\fakepath\7555323951652605206.mp4"
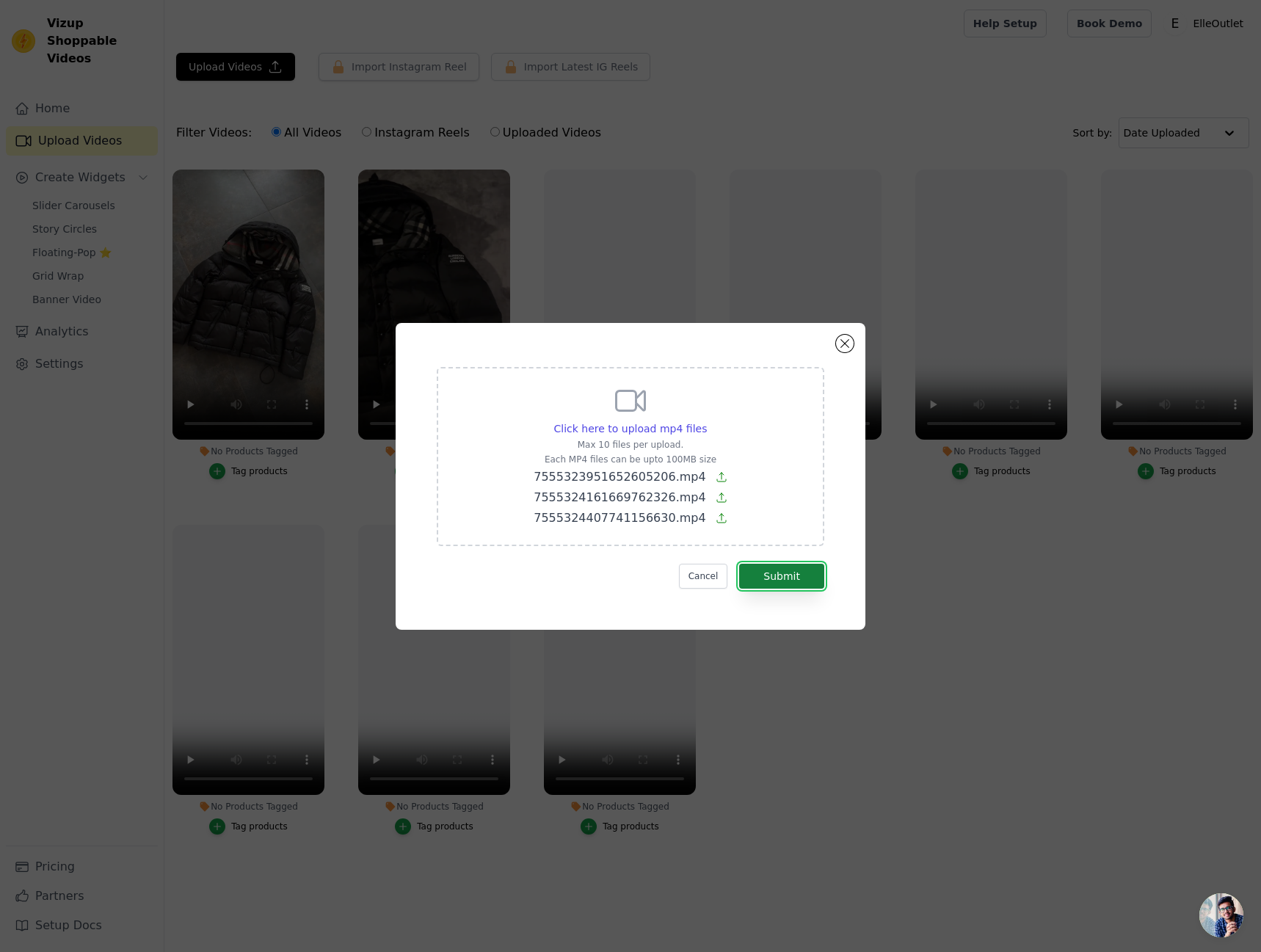
click at [801, 584] on button "Submit" at bounding box center [782, 576] width 85 height 25
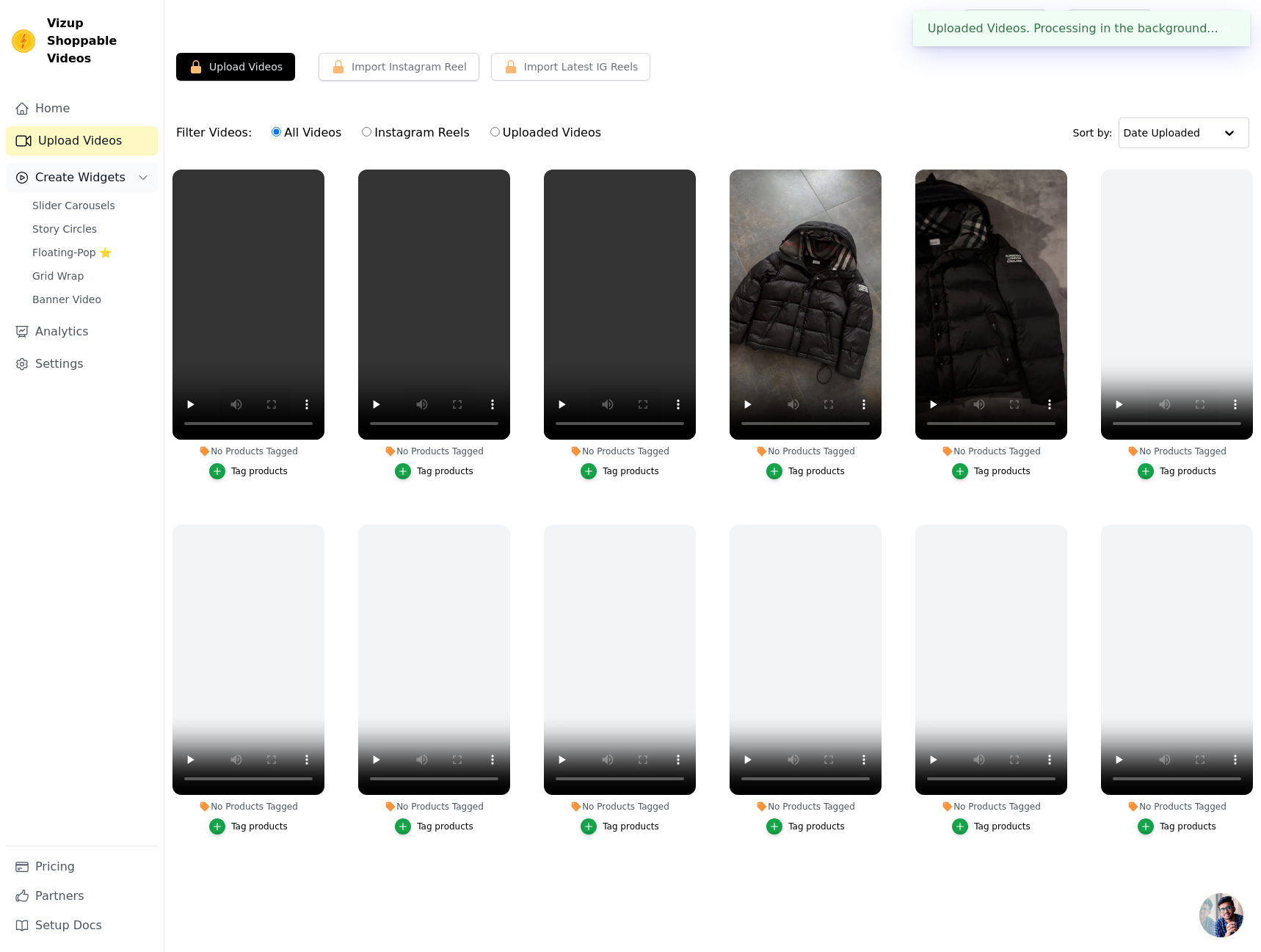
click at [86, 171] on button "Create Widgets" at bounding box center [81, 177] width 152 height 29
click at [96, 169] on span "Create Widgets" at bounding box center [80, 177] width 90 height 17
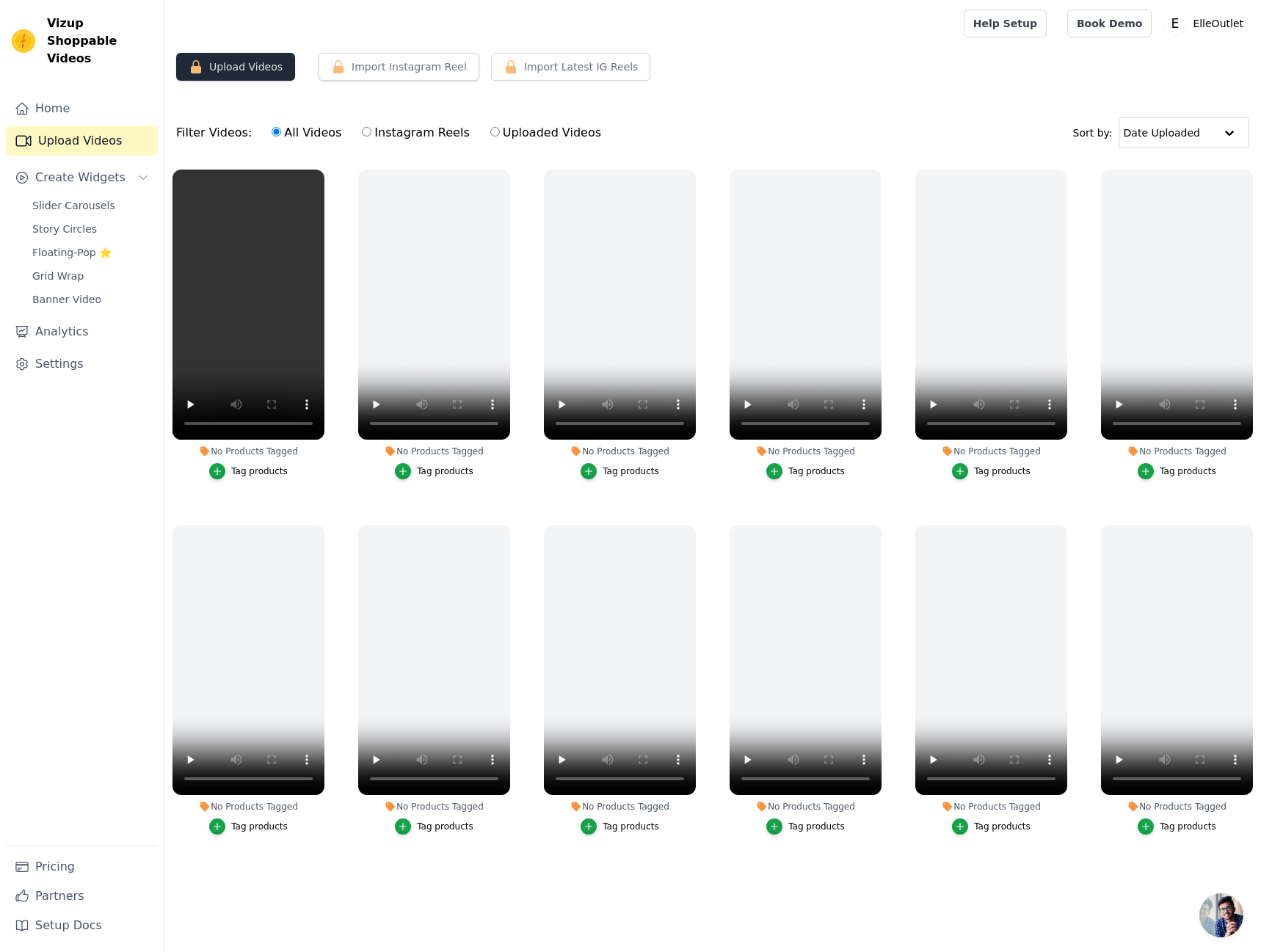
click at [255, 72] on button "Upload Videos" at bounding box center [236, 67] width 119 height 28
click at [407, 70] on button "Import Instagram Reel" at bounding box center [399, 67] width 161 height 28
click at [88, 896] on link "Partners" at bounding box center [81, 896] width 152 height 29
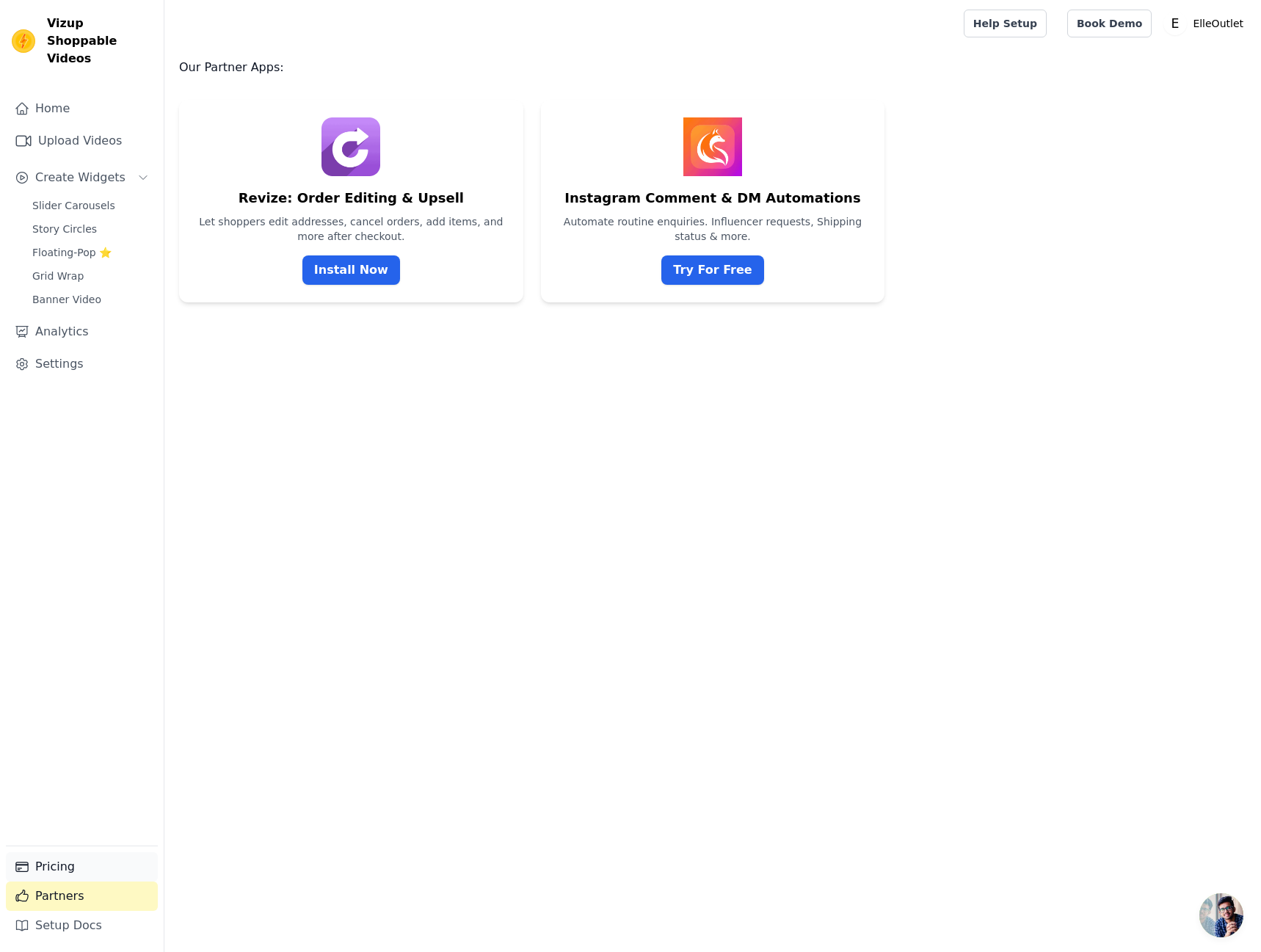
click at [99, 863] on link "Pricing" at bounding box center [81, 866] width 152 height 29
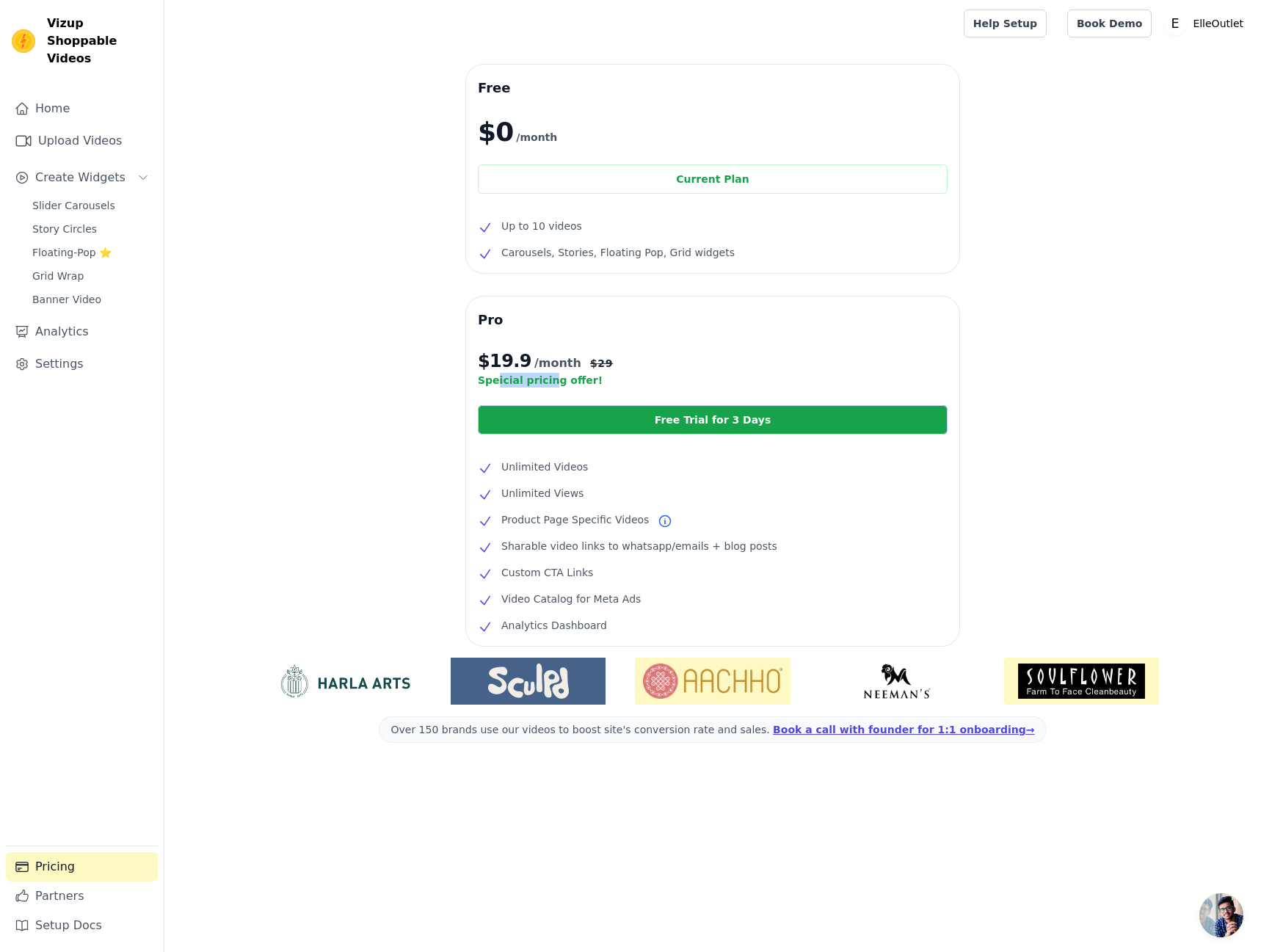
drag, startPoint x: 493, startPoint y: 378, endPoint x: 564, endPoint y: 380, distance: 71.0
click at [557, 380] on p "Speicial pricing offer!" at bounding box center [712, 380] width 469 height 15
click at [566, 380] on p "Speicial pricing offer!" at bounding box center [712, 380] width 469 height 15
click at [623, 420] on link "Free Trial for 3 Days" at bounding box center [712, 419] width 469 height 29
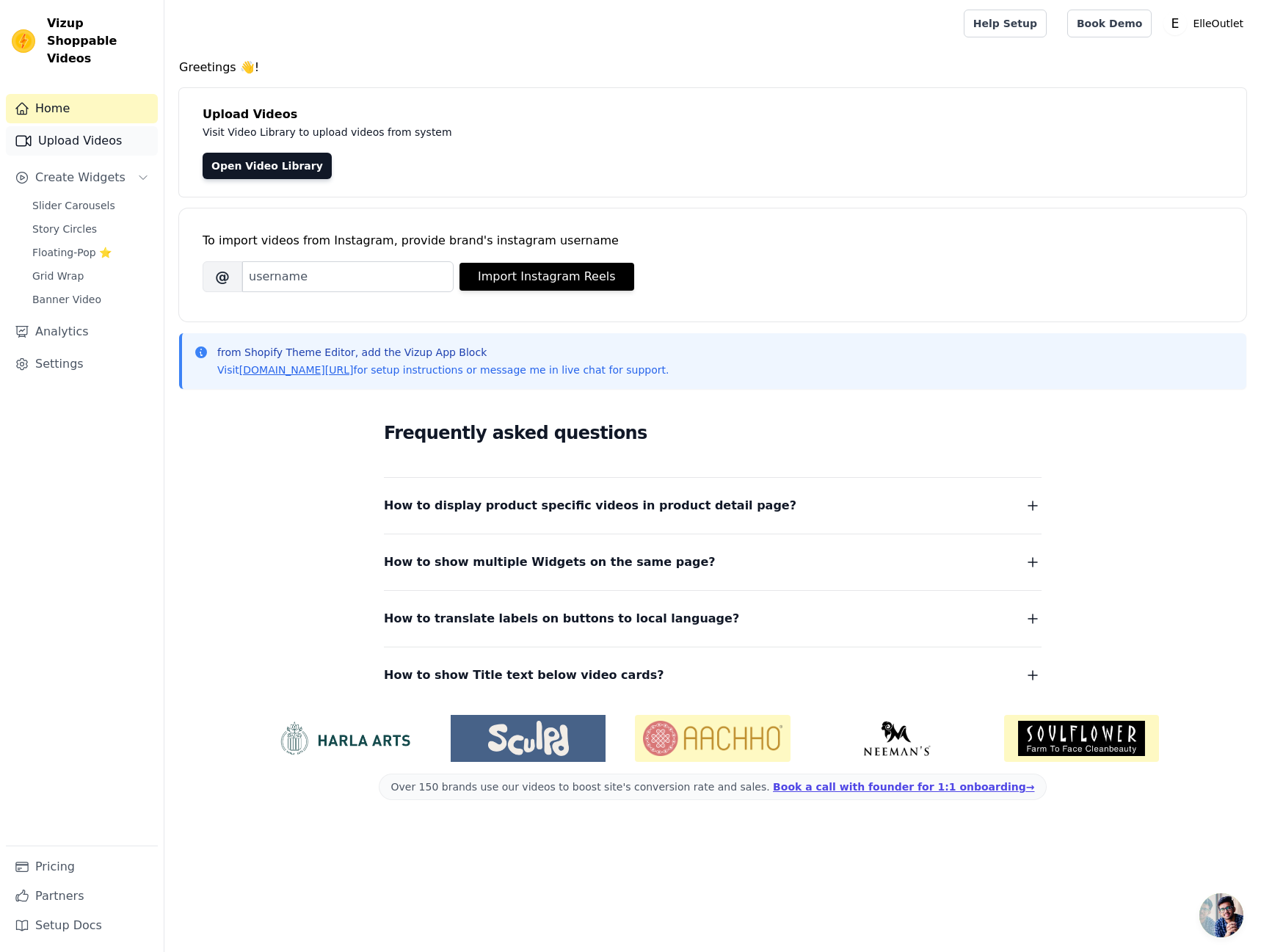
click at [94, 126] on link "Upload Videos" at bounding box center [81, 140] width 152 height 29
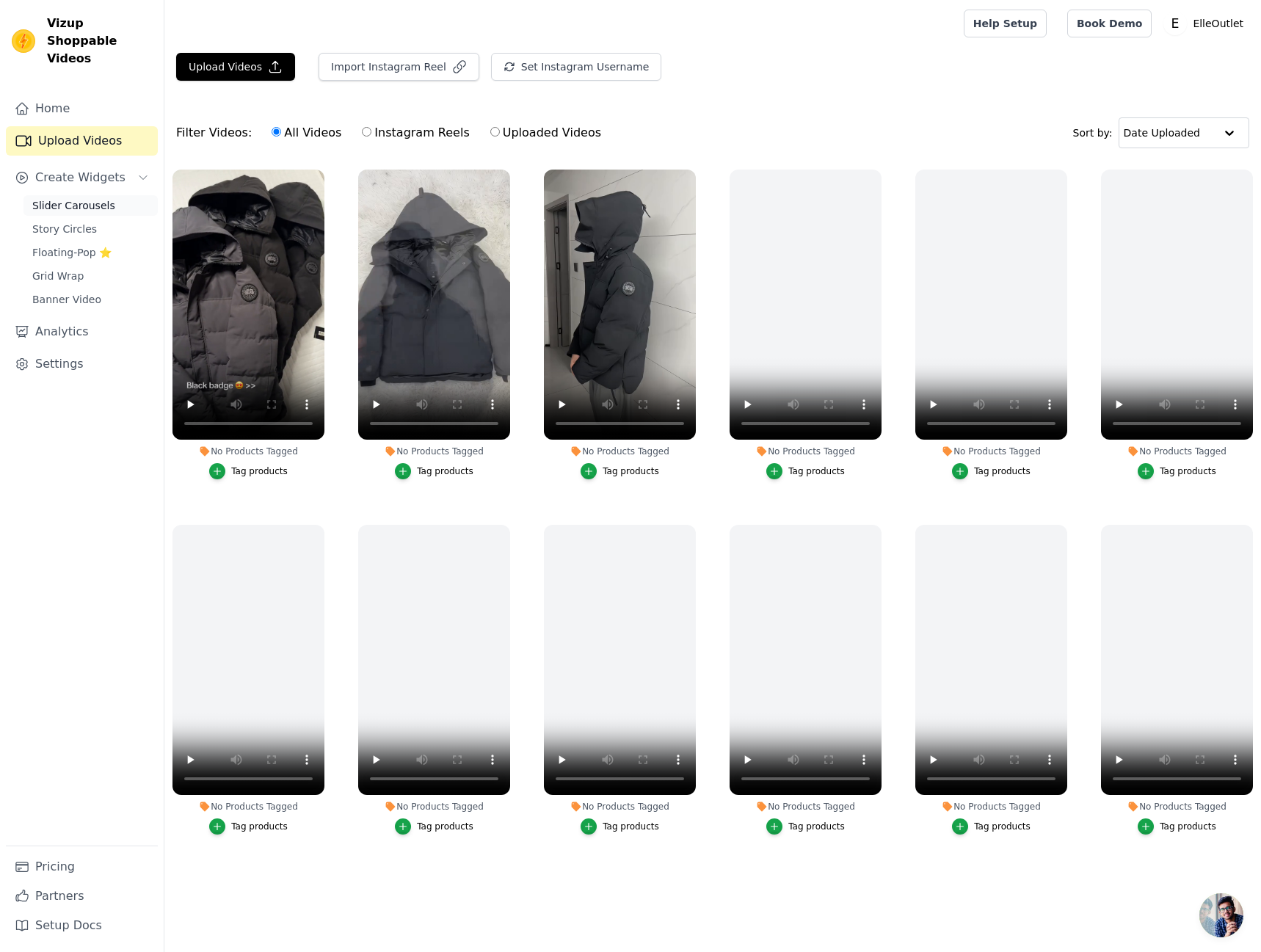
click at [83, 198] on span "Slider Carousels" at bounding box center [74, 205] width 83 height 15
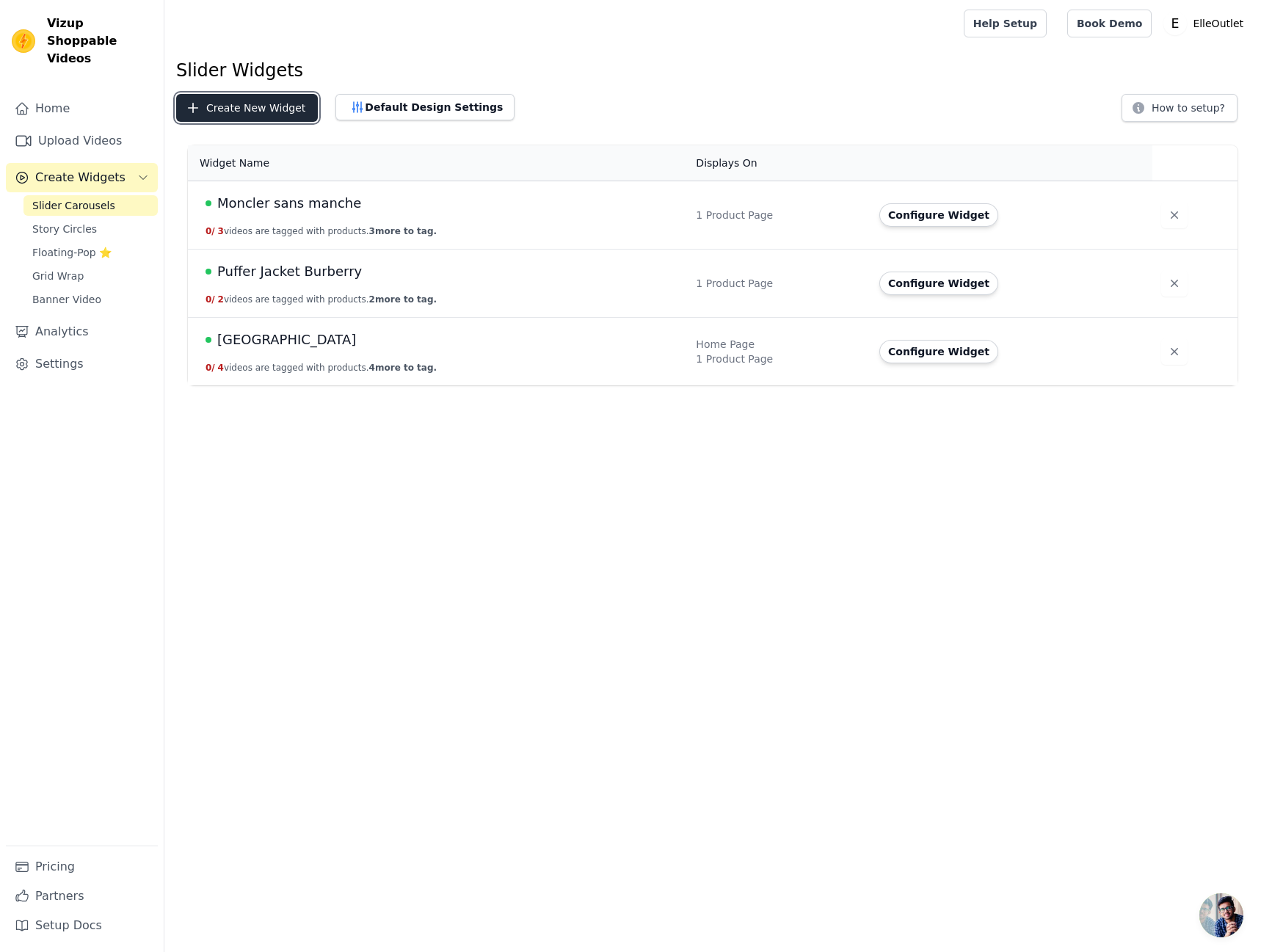
click at [276, 101] on button "Create New Widget" at bounding box center [247, 108] width 142 height 28
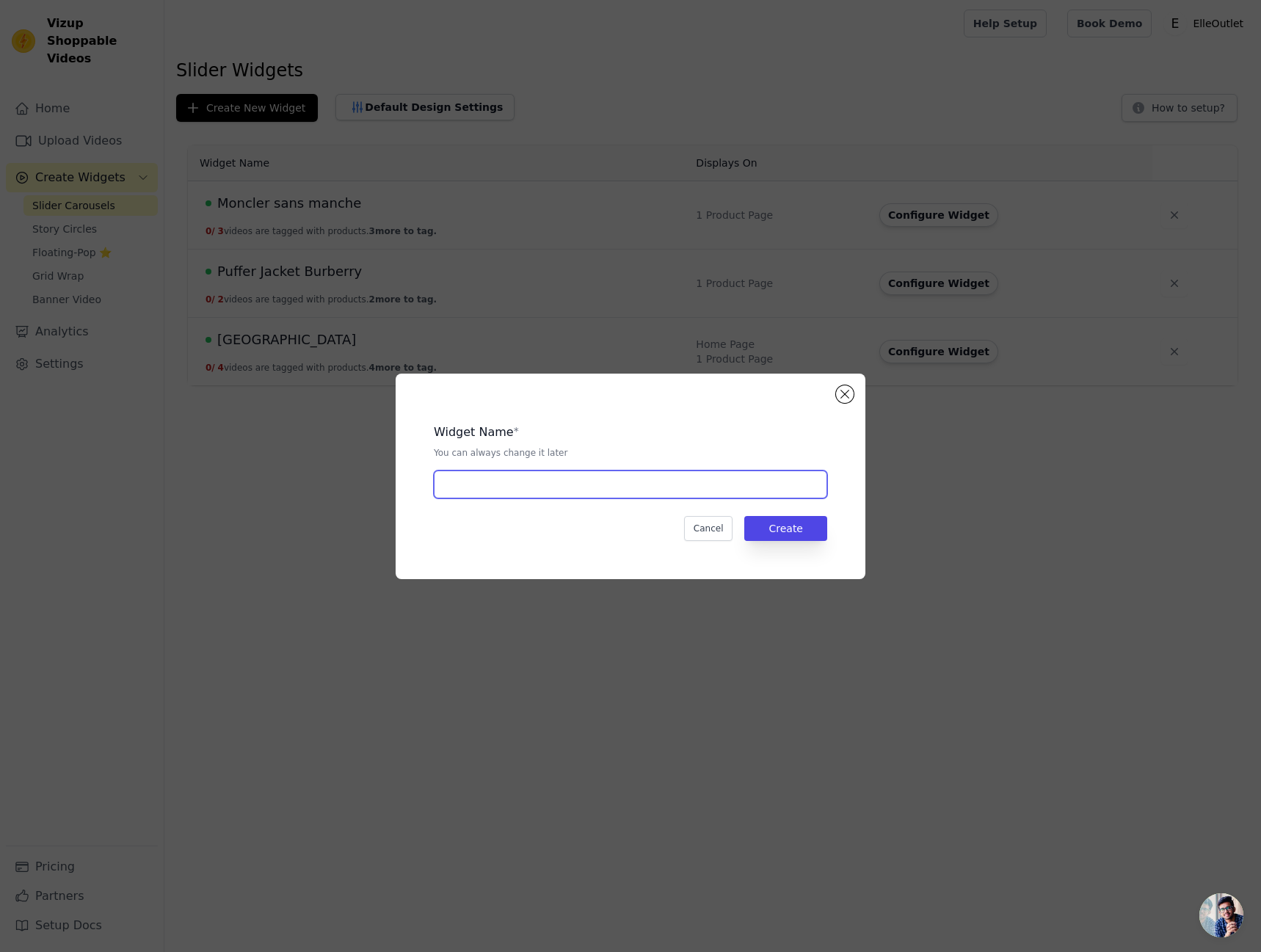
click at [549, 489] on input "text" at bounding box center [630, 484] width 393 height 28
type input "[GEOGRAPHIC_DATA]"
click at [786, 539] on button "Create" at bounding box center [786, 528] width 83 height 25
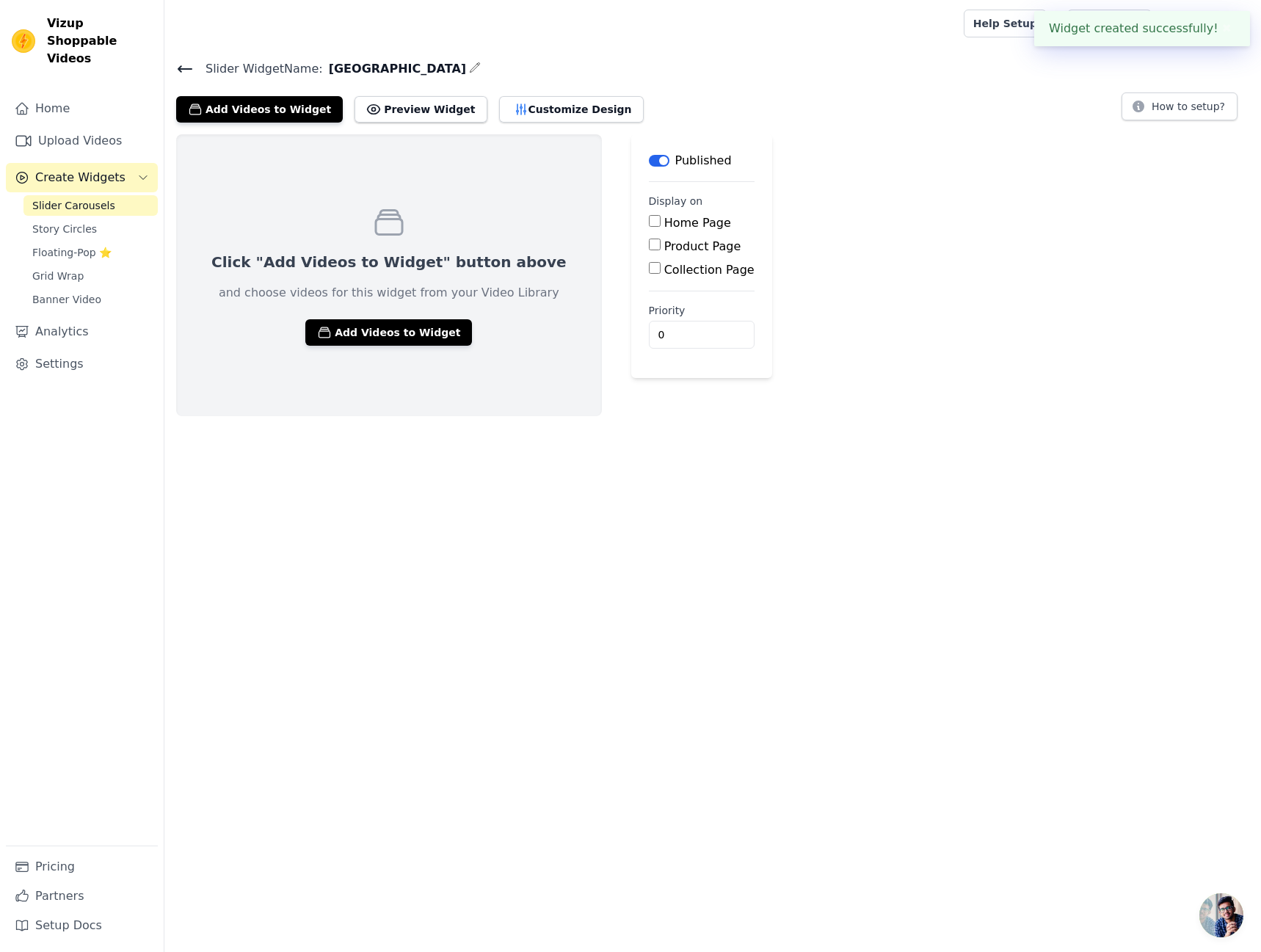
click at [664, 247] on label "Product Page" at bounding box center [702, 246] width 77 height 14
click at [649, 247] on input "Product Page" at bounding box center [655, 244] width 12 height 12
checkbox input "true"
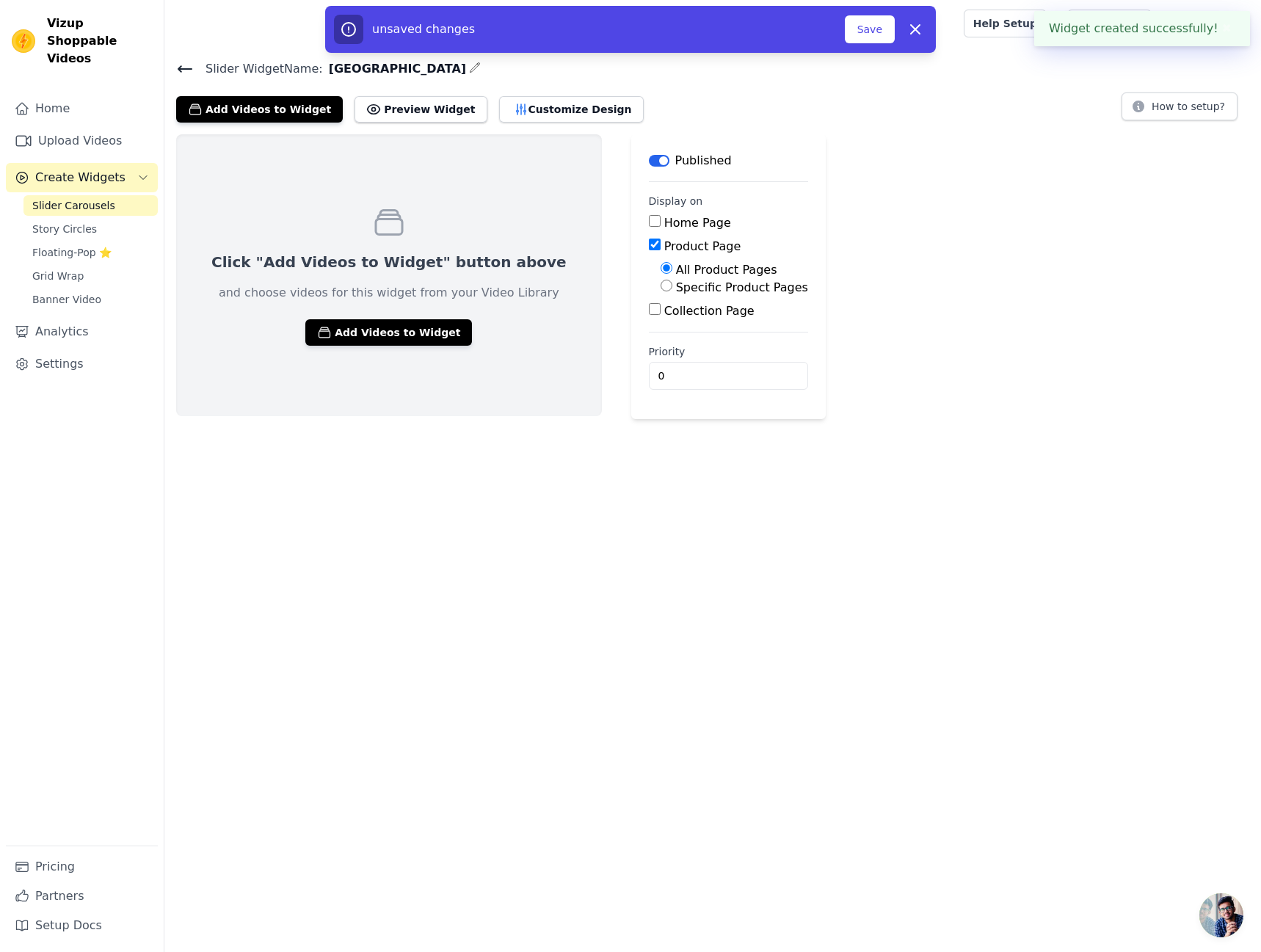
click at [681, 281] on label "Specific Product Pages" at bounding box center [742, 287] width 132 height 14
click at [672, 281] on input "Specific Product Pages" at bounding box center [667, 286] width 12 height 12
radio input "true"
click at [661, 319] on button "Select Products" at bounding box center [710, 320] width 99 height 25
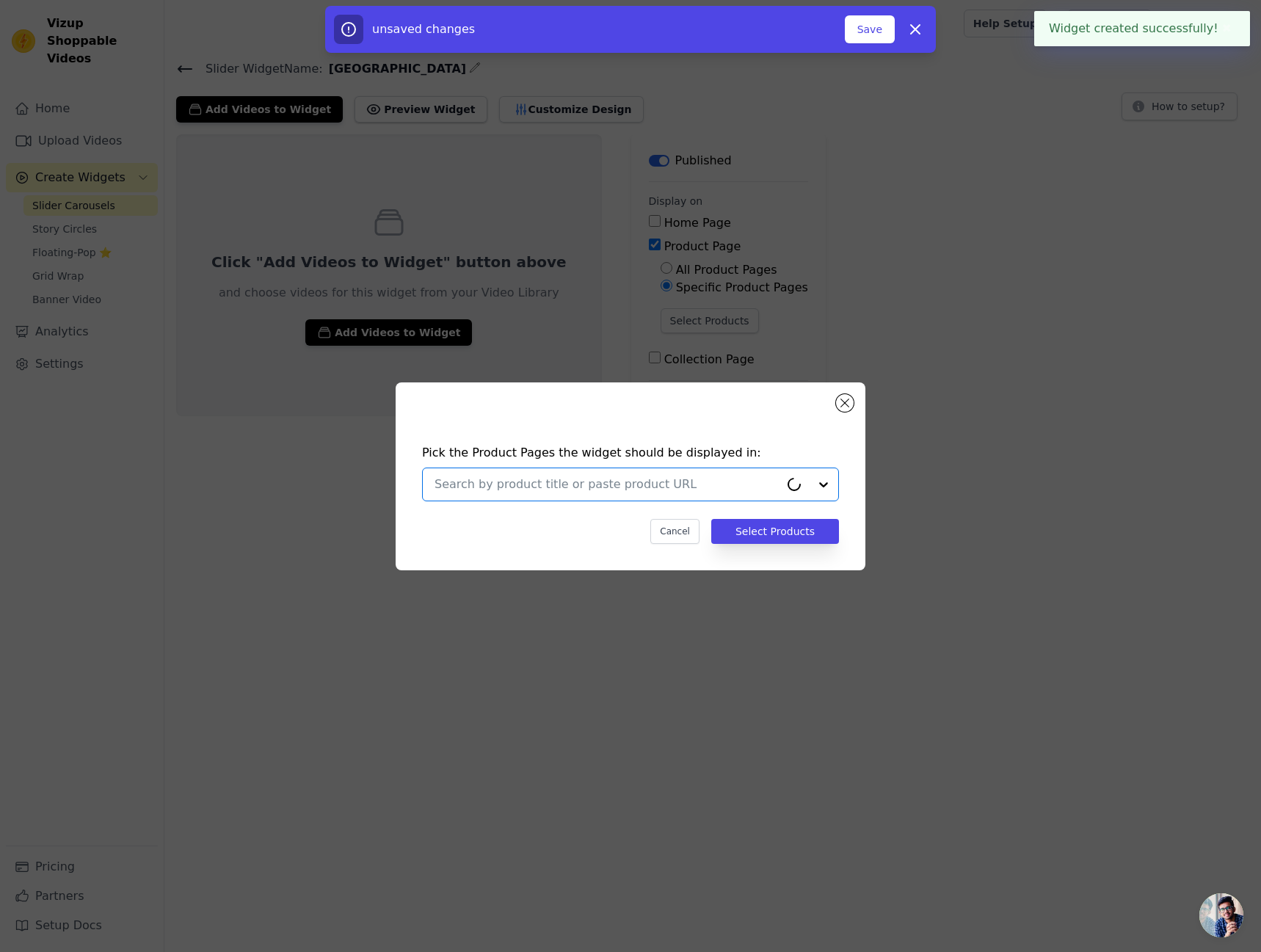
click at [622, 476] on input "text" at bounding box center [607, 483] width 345 height 17
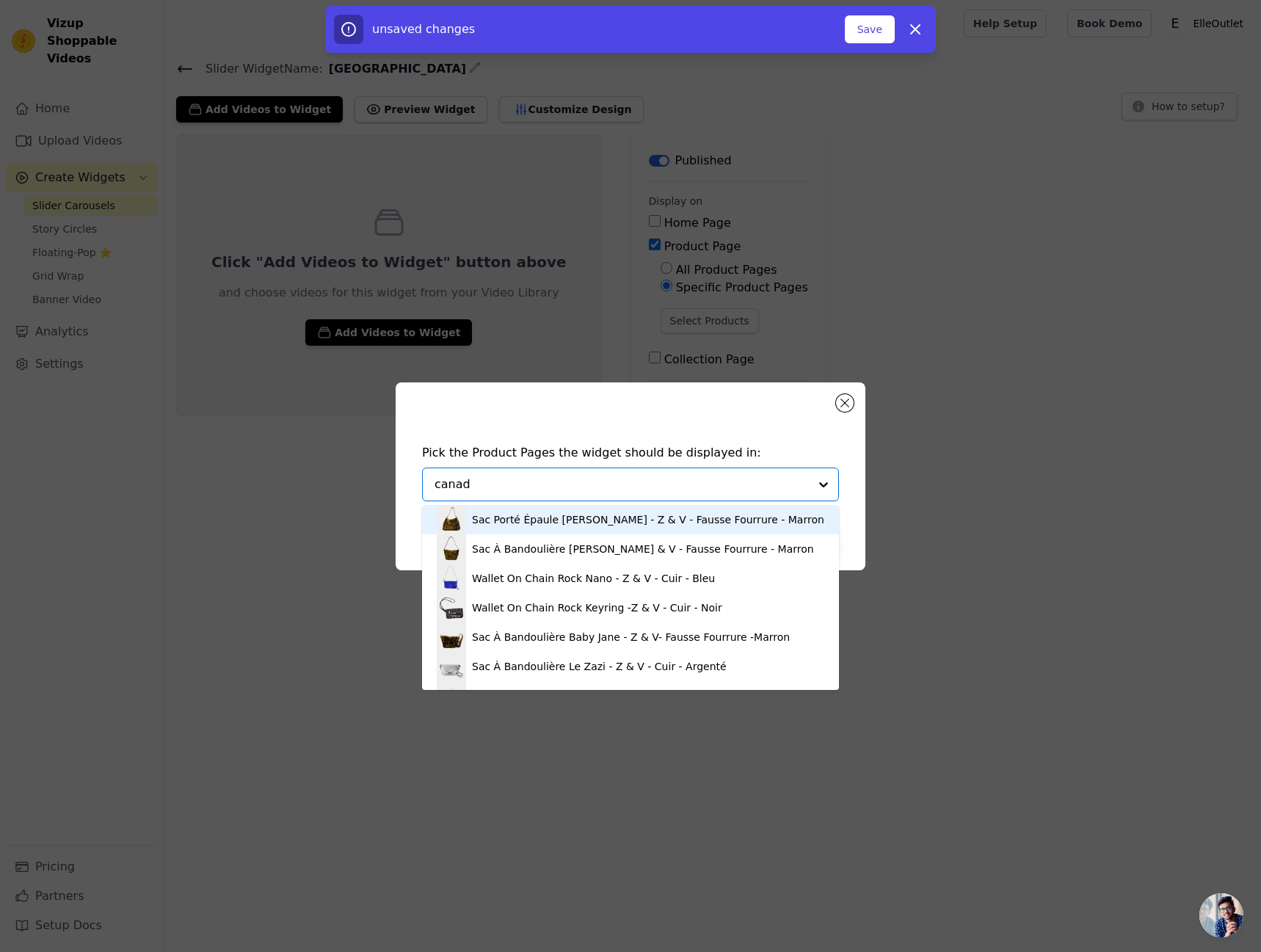
type input "[GEOGRAPHIC_DATA]"
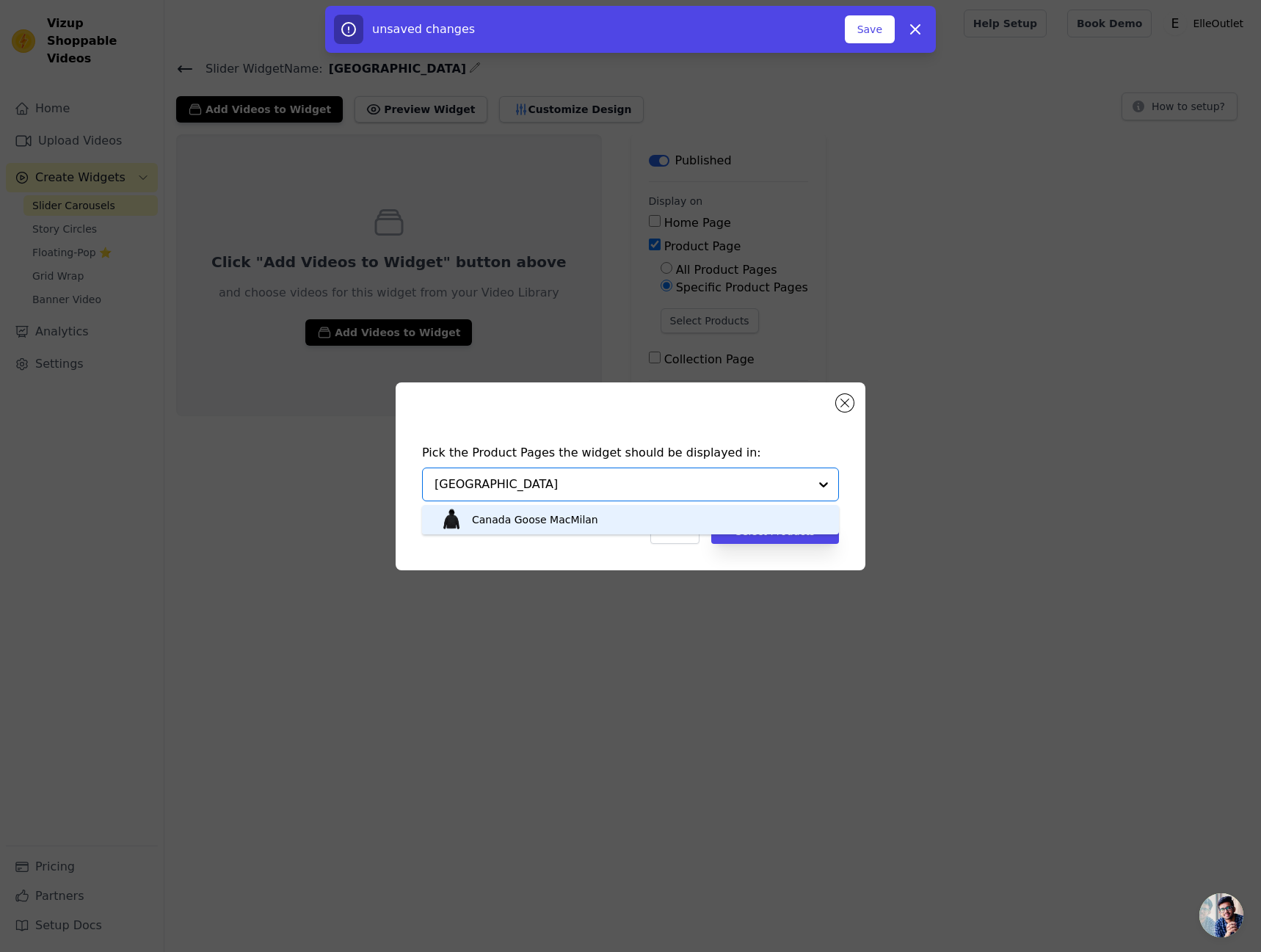
click at [664, 520] on div "Canada Goose MacMilan" at bounding box center [630, 519] width 387 height 29
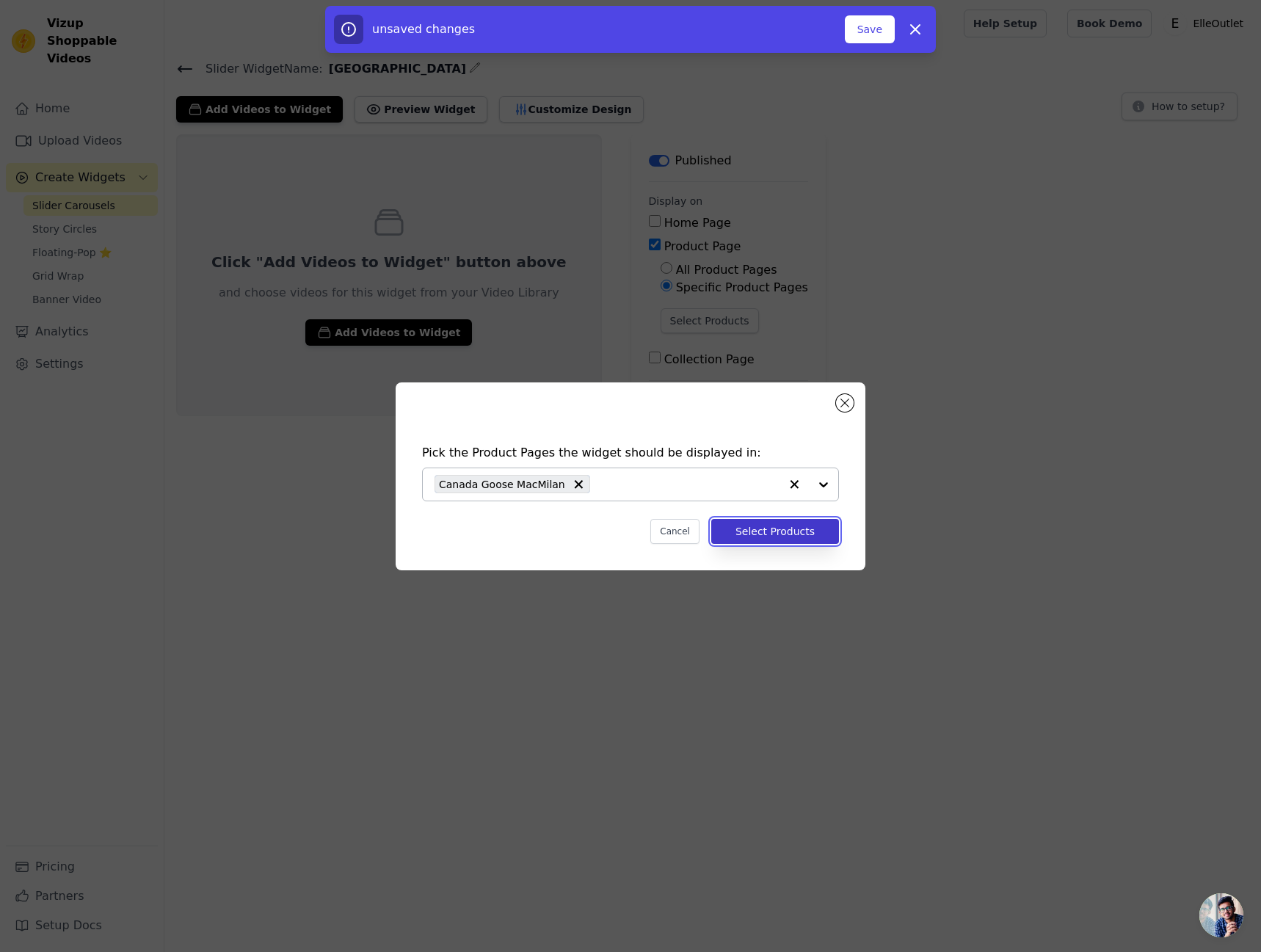
click at [797, 533] on button "Select Products" at bounding box center [775, 531] width 128 height 25
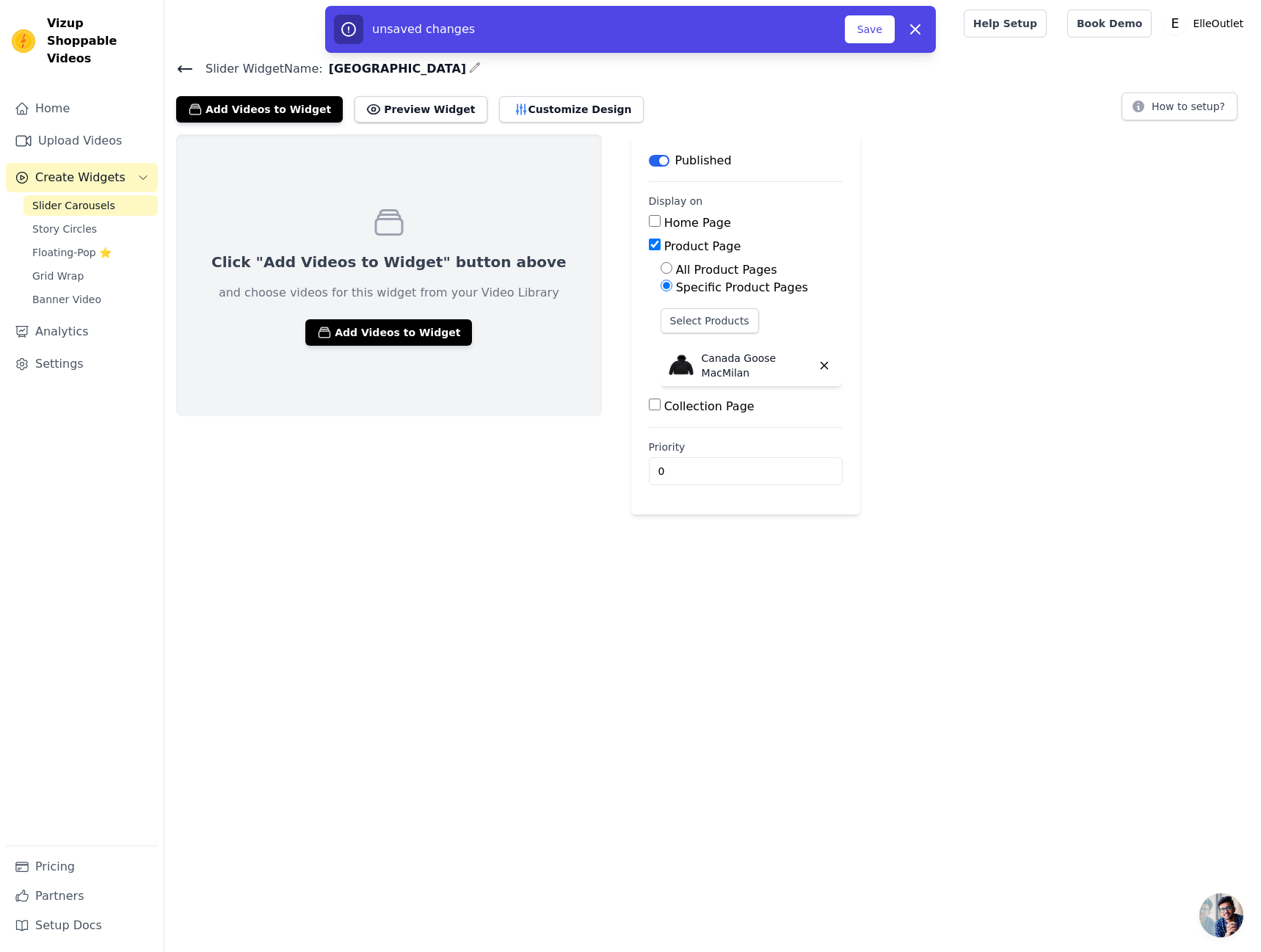
click at [860, 15] on div "unsaved changes Save Dismiss" at bounding box center [630, 29] width 593 height 29
click at [870, 22] on button "Save" at bounding box center [869, 30] width 50 height 28
click at [873, 27] on button "Save" at bounding box center [869, 30] width 50 height 28
click at [387, 333] on button "Add Videos to Widget" at bounding box center [388, 333] width 166 height 26
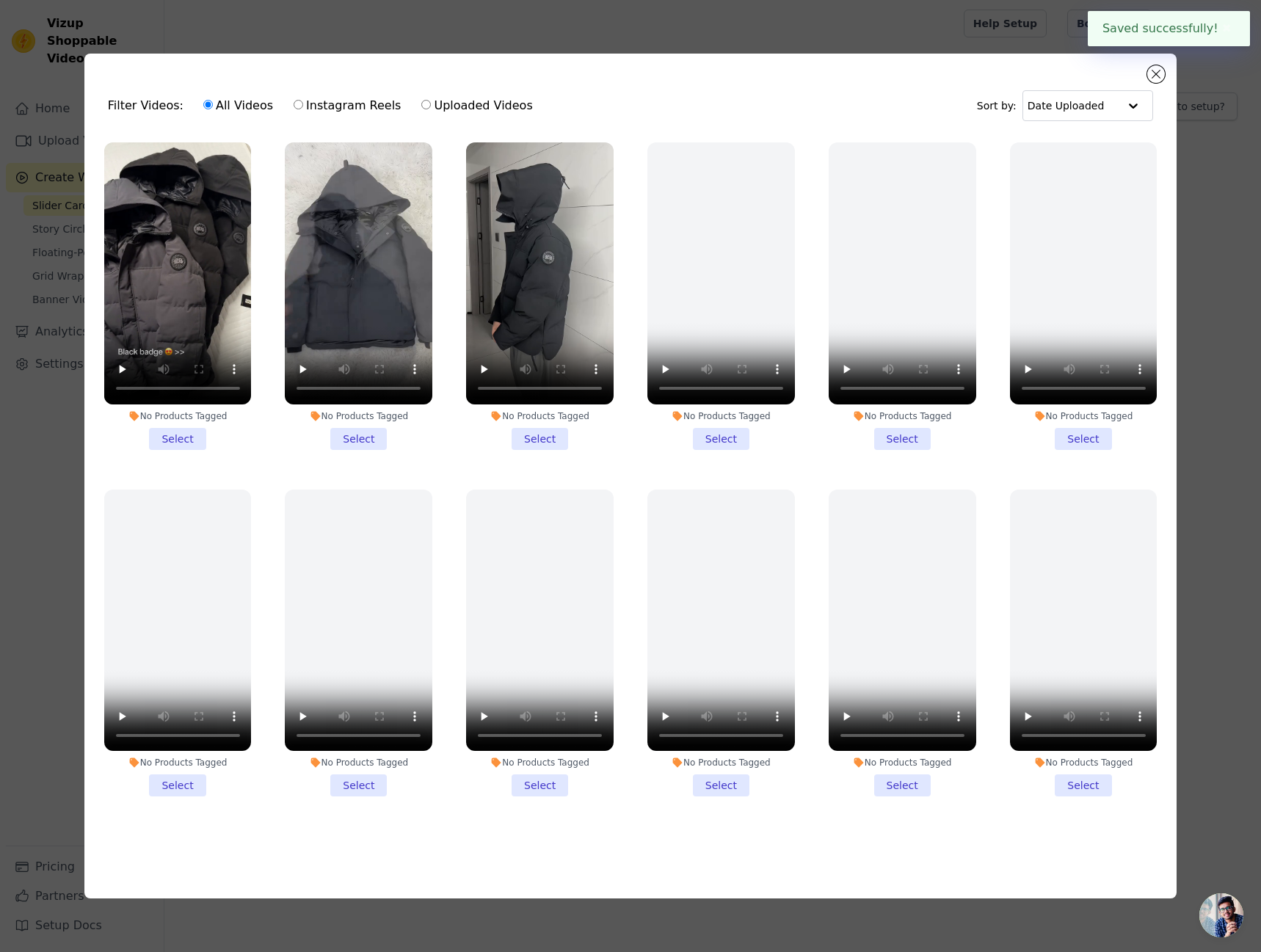
click at [181, 421] on li "No Products Tagged Select" at bounding box center [178, 296] width 147 height 307
click at [0, 0] on input "No Products Tagged Select" at bounding box center [0, 0] width 0 height 0
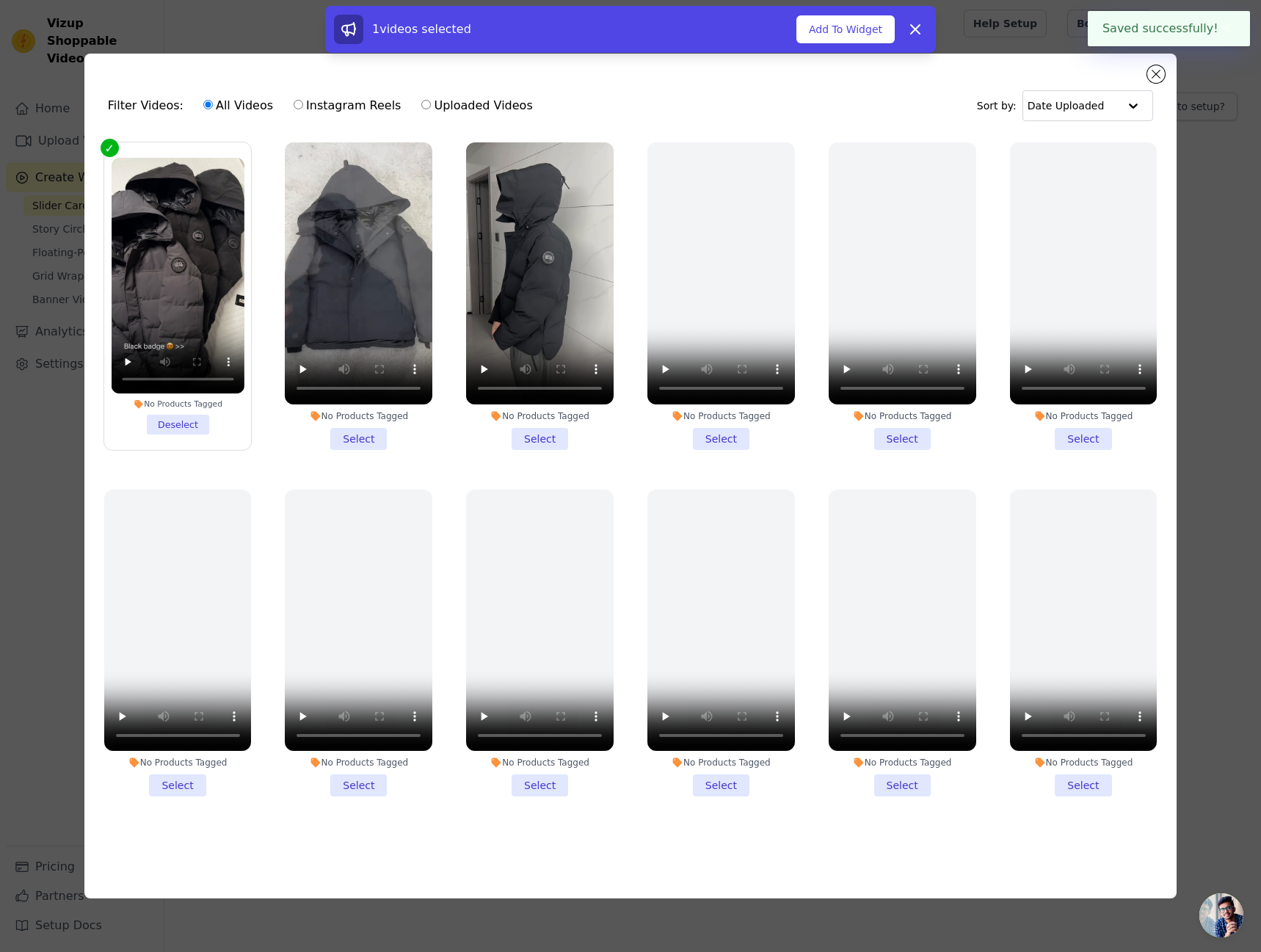
click at [365, 425] on li "No Products Tagged Select" at bounding box center [359, 296] width 147 height 307
click at [0, 0] on input "No Products Tagged Select" at bounding box center [0, 0] width 0 height 0
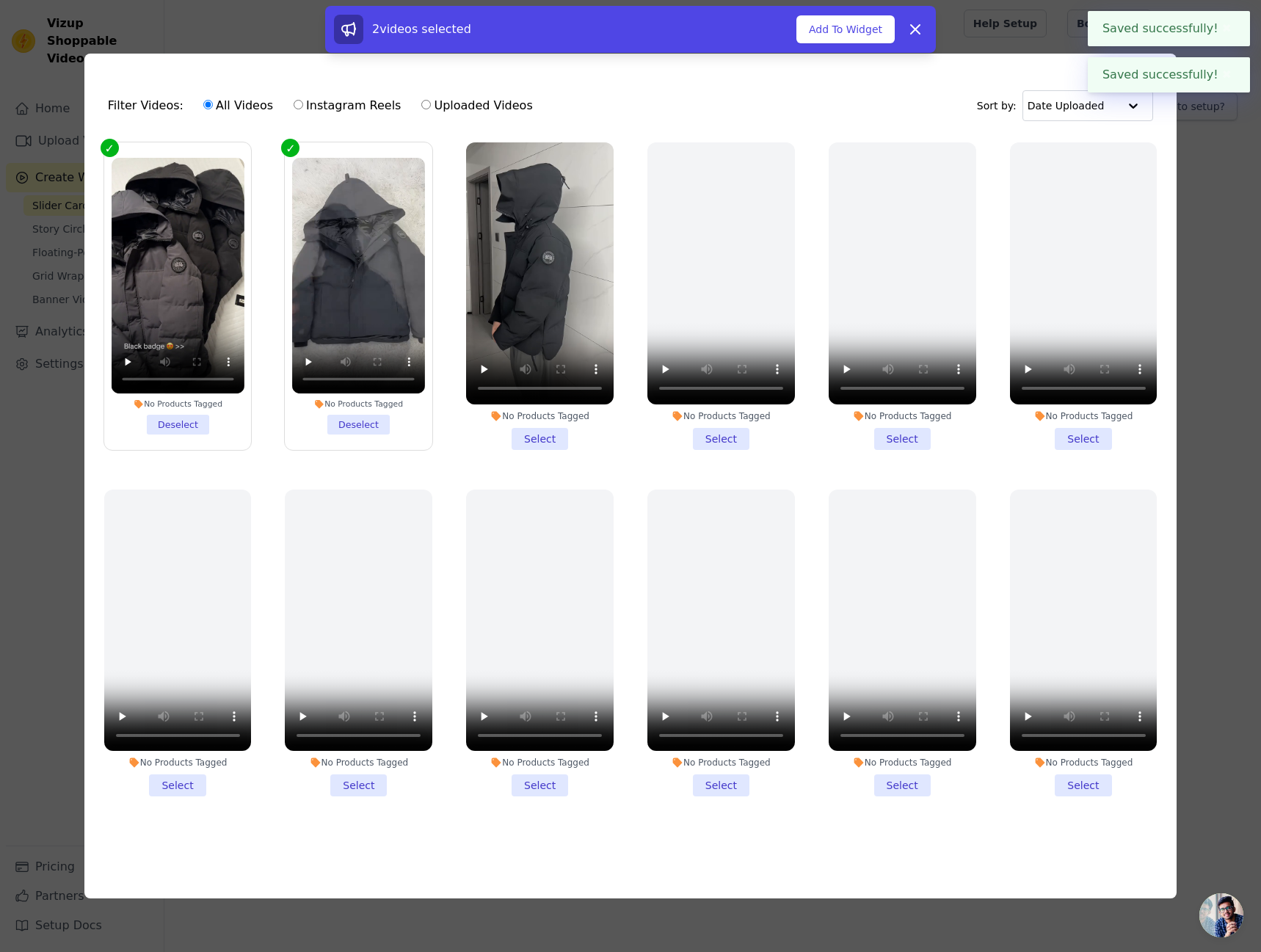
click at [533, 426] on li "No Products Tagged Select" at bounding box center [540, 296] width 147 height 307
click at [0, 0] on input "No Products Tagged Select" at bounding box center [0, 0] width 0 height 0
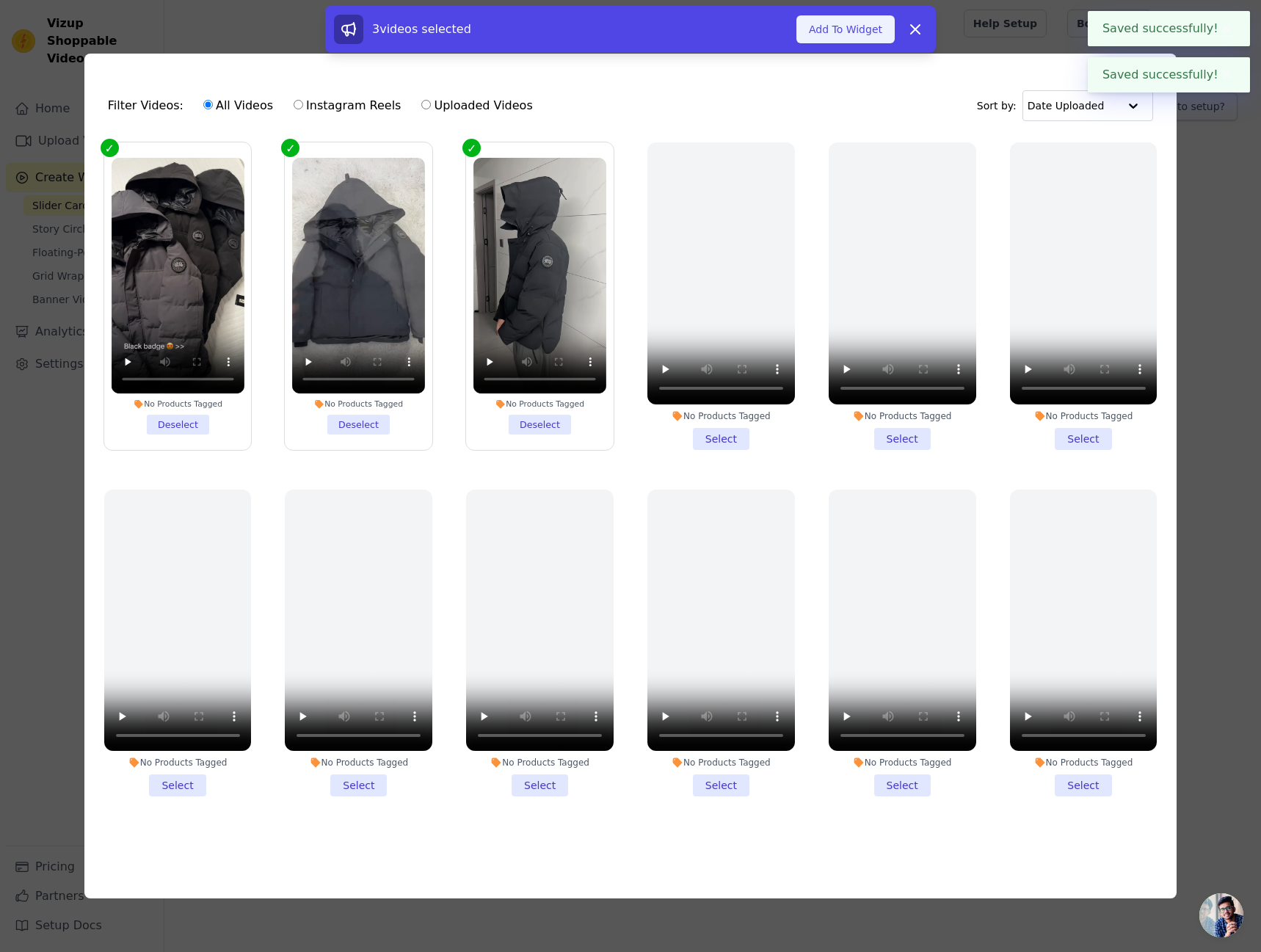
click at [858, 29] on button "Add To Widget" at bounding box center [845, 30] width 99 height 28
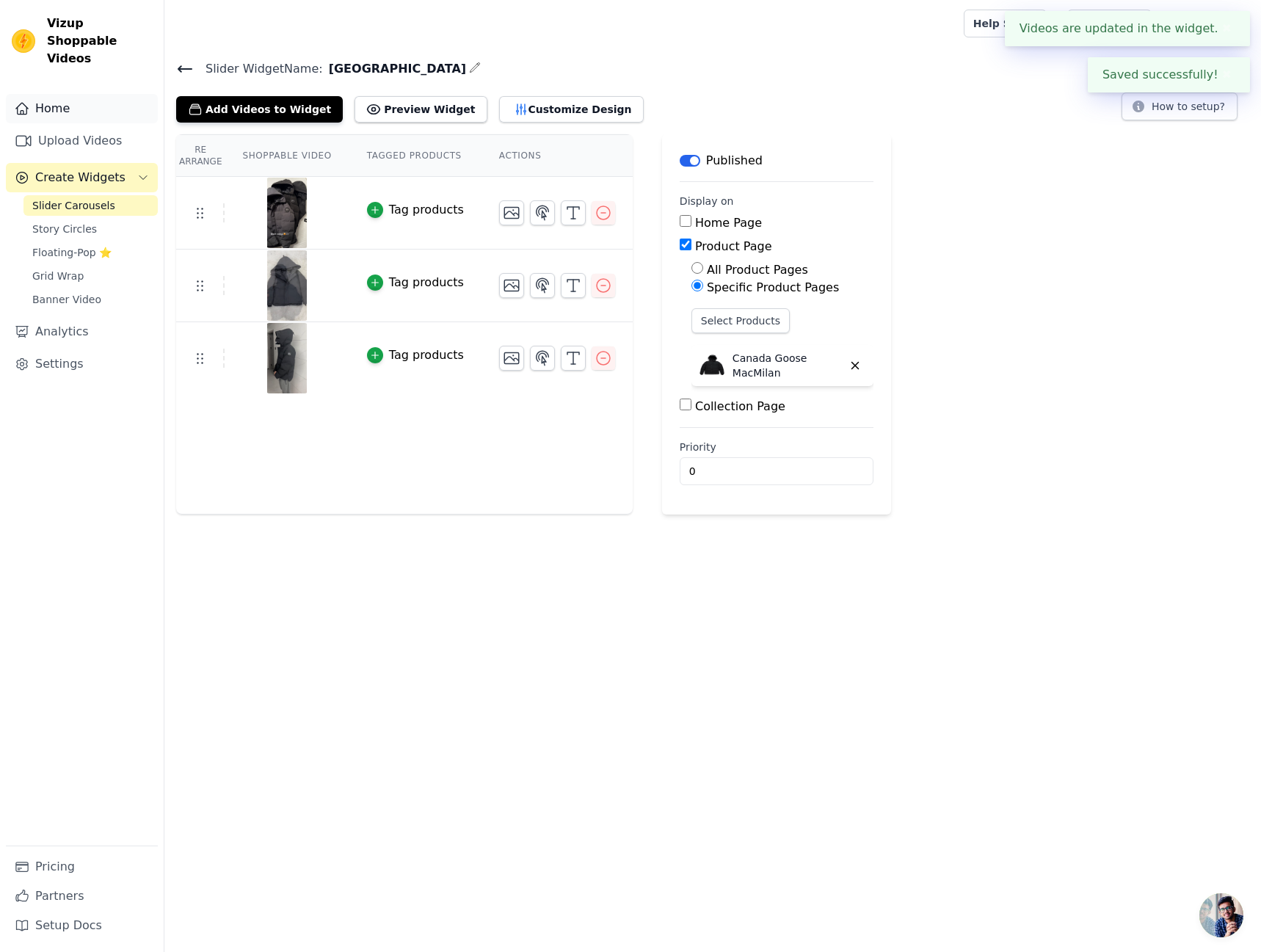
click at [88, 94] on link "Home" at bounding box center [81, 108] width 152 height 29
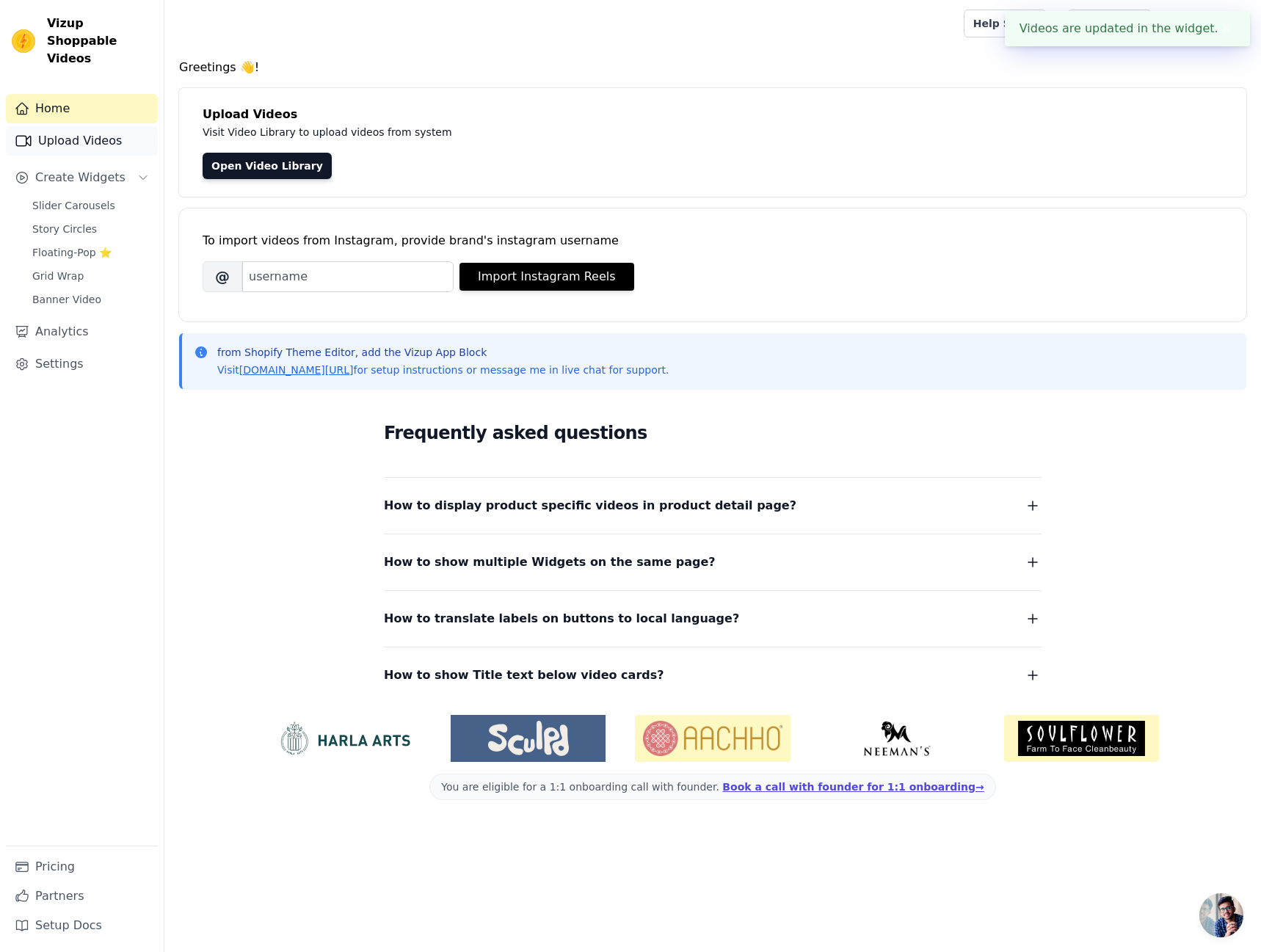
click at [93, 126] on link "Upload Videos" at bounding box center [81, 140] width 152 height 29
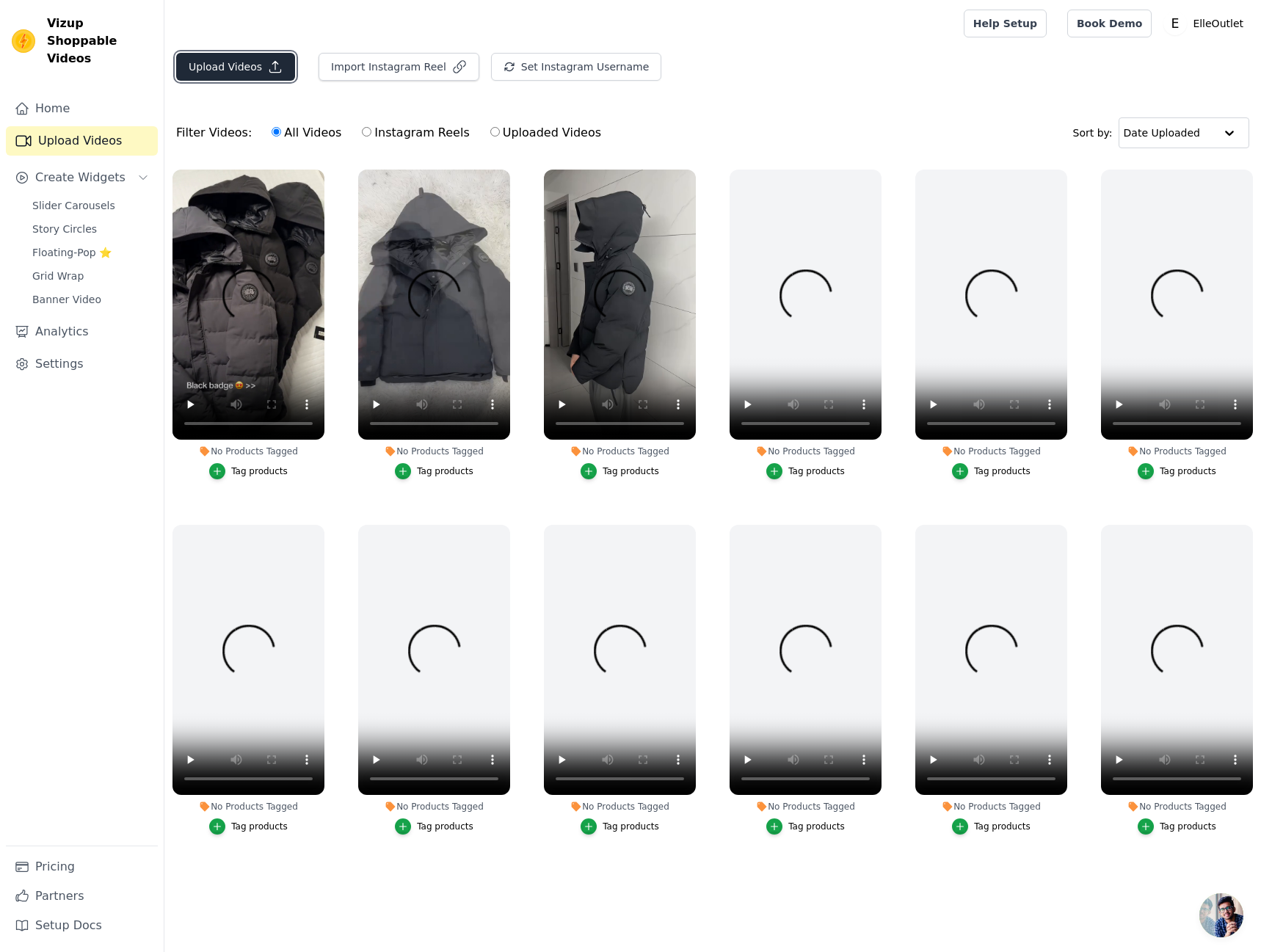
click at [243, 61] on button "Upload Videos" at bounding box center [236, 67] width 119 height 28
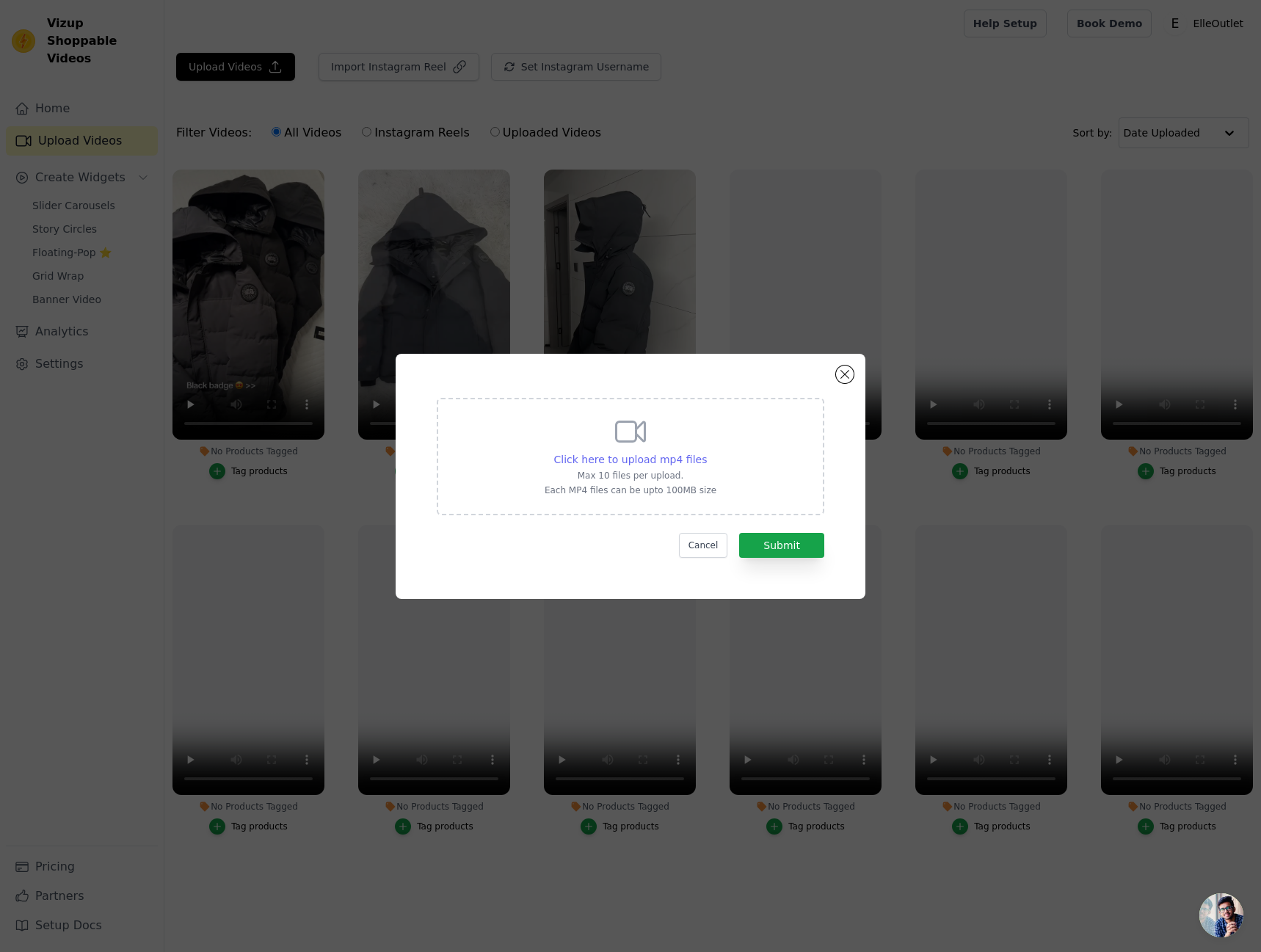
click at [590, 463] on span "Click here to upload mp4 files" at bounding box center [630, 459] width 153 height 12
click at [706, 452] on input "Click here to upload mp4 files Max 10 files per upload. Each MP4 files can be u…" at bounding box center [706, 451] width 1 height 1
type input "C:\fakepath\7551240205760597270.mp4"
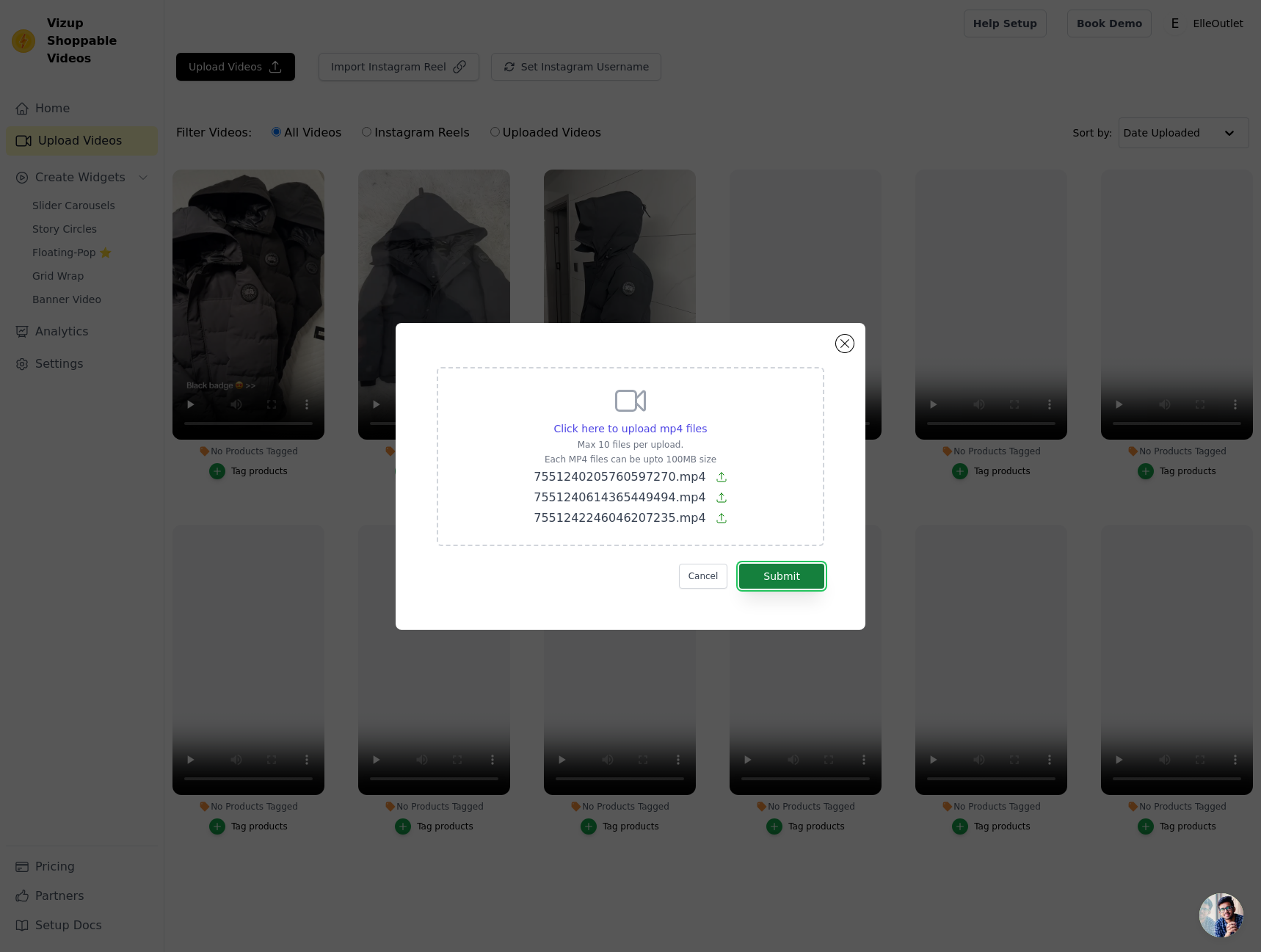
click at [801, 571] on button "Submit" at bounding box center [782, 576] width 85 height 25
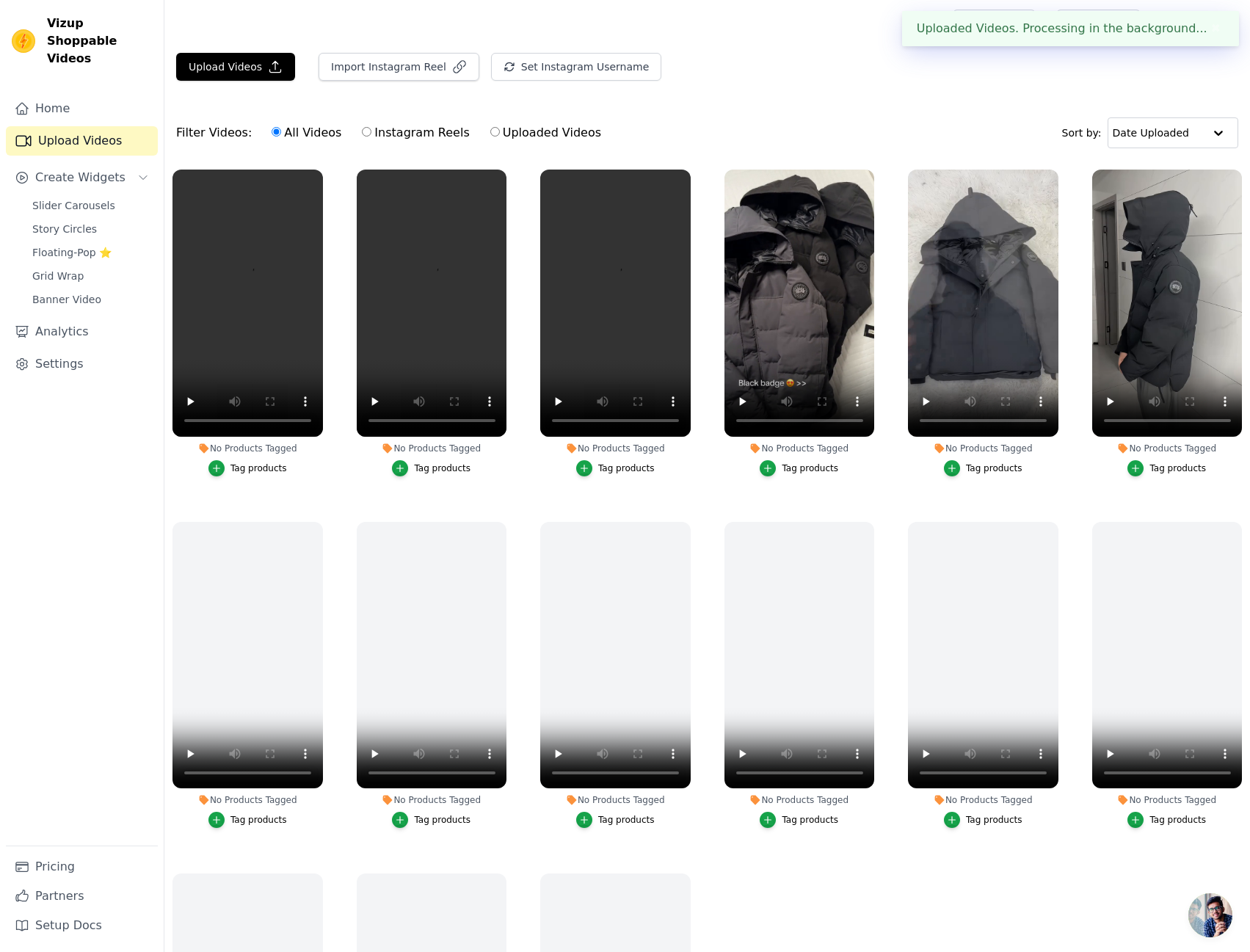
click at [77, 198] on div "Slider Carousels Story Circles Floating-Pop ⭐ Grid Wrap Banner Video" at bounding box center [90, 252] width 134 height 114
click at [82, 198] on span "Slider Carousels" at bounding box center [74, 205] width 83 height 15
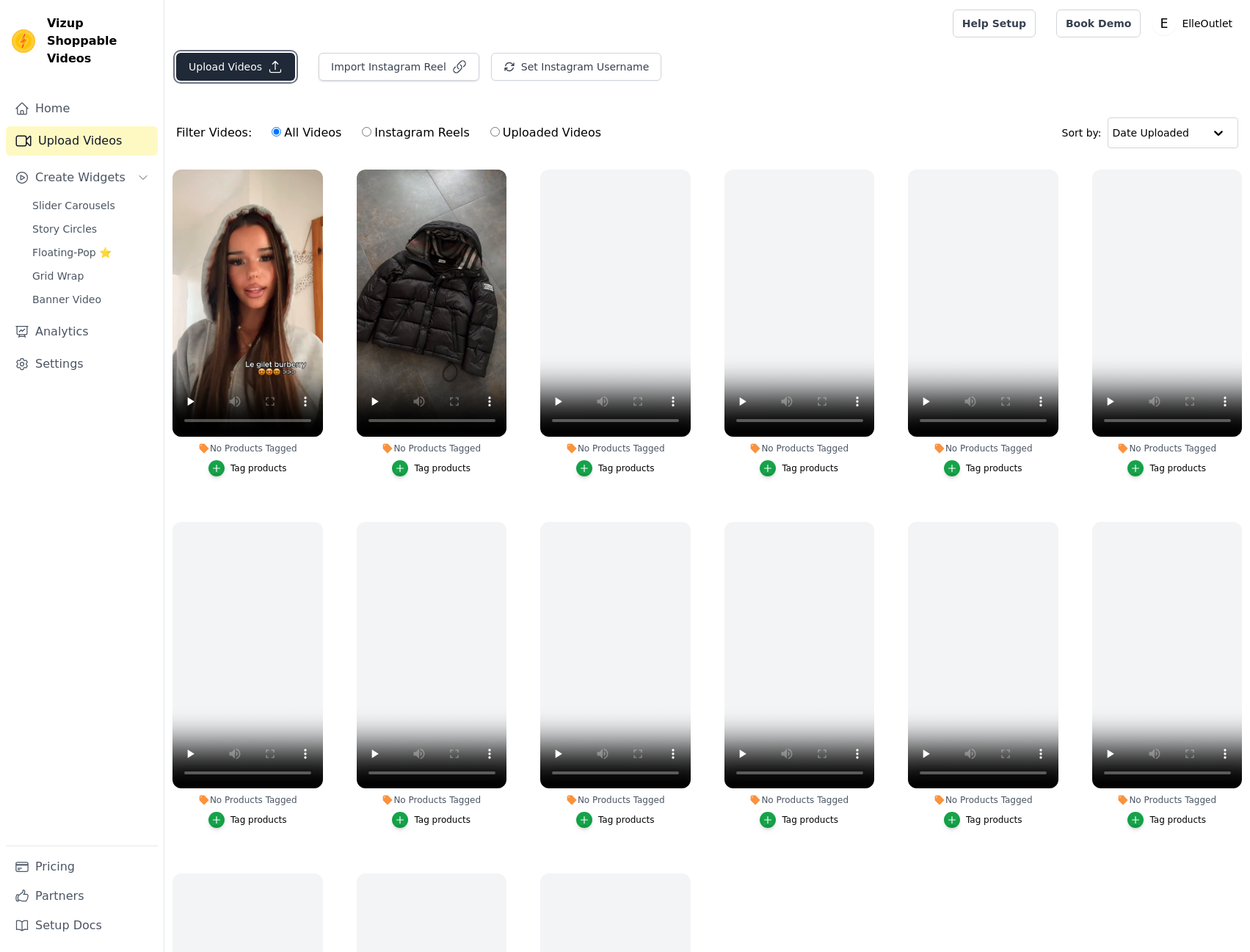
click at [260, 61] on button "Upload Videos" at bounding box center [236, 67] width 119 height 28
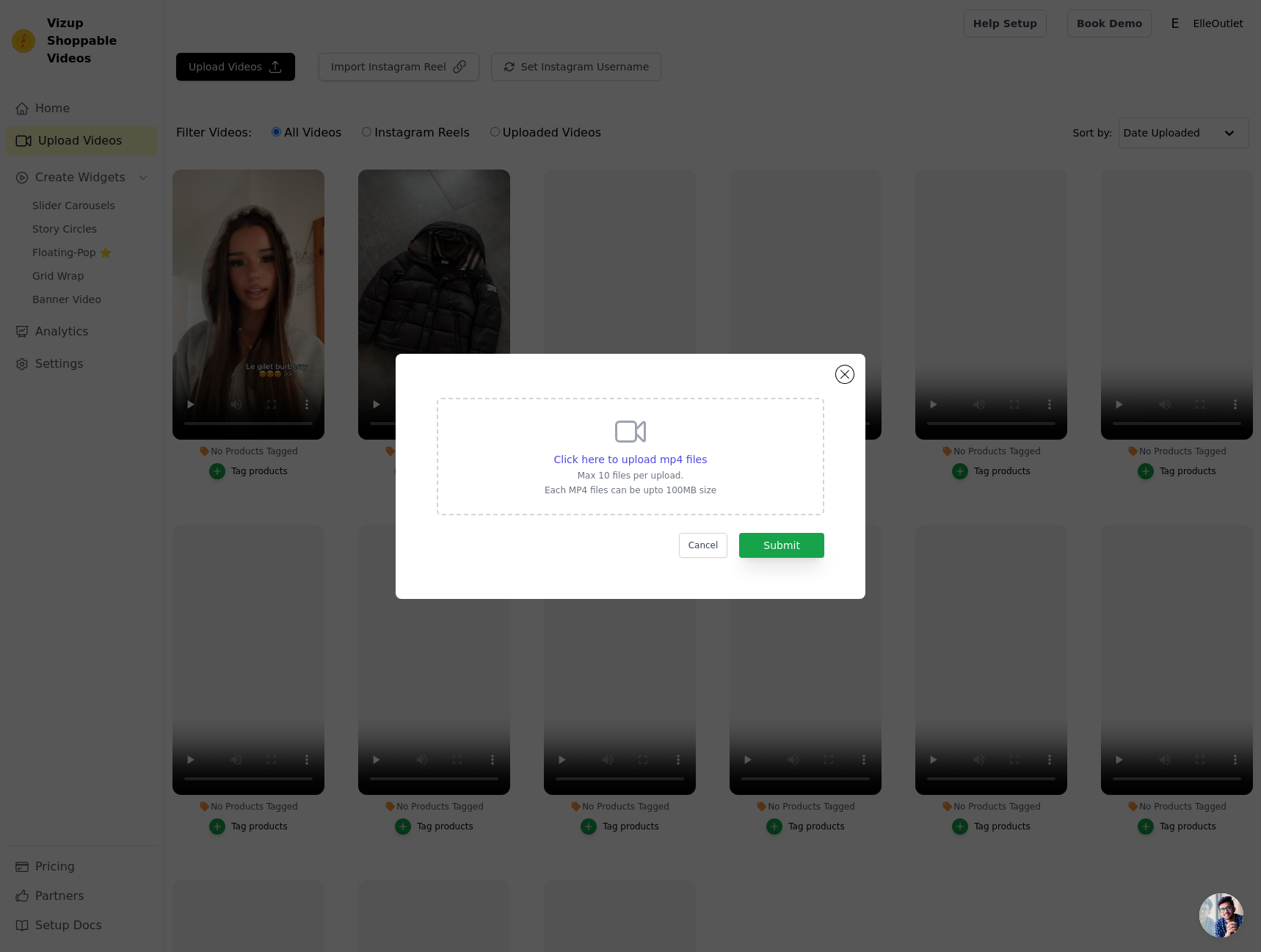
click at [262, 63] on div "Click here to upload mp4 files Max 10 files per upload. Each MP4 files can be u…" at bounding box center [630, 476] width 1261 height 952
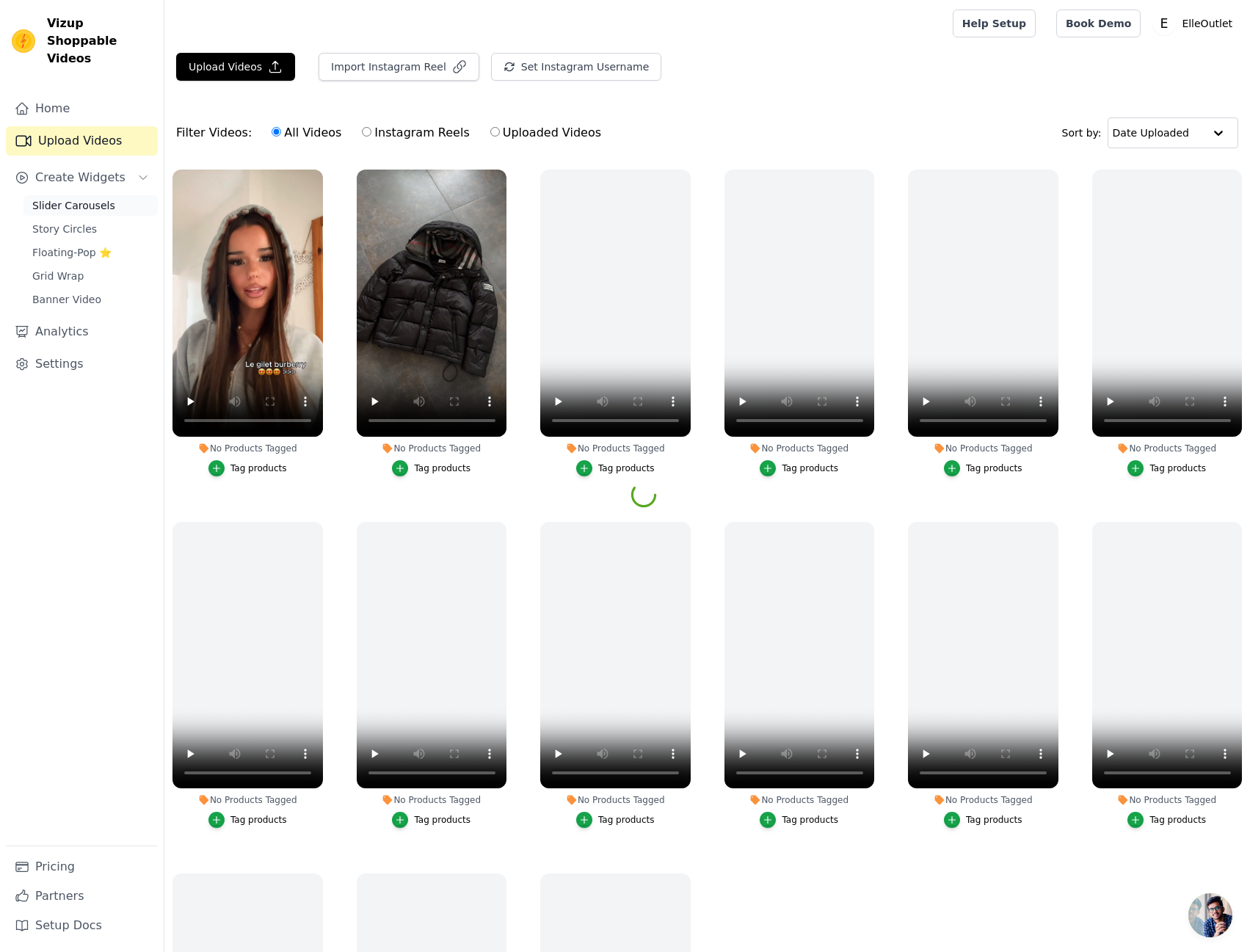
click at [87, 198] on span "Slider Carousels" at bounding box center [74, 205] width 83 height 15
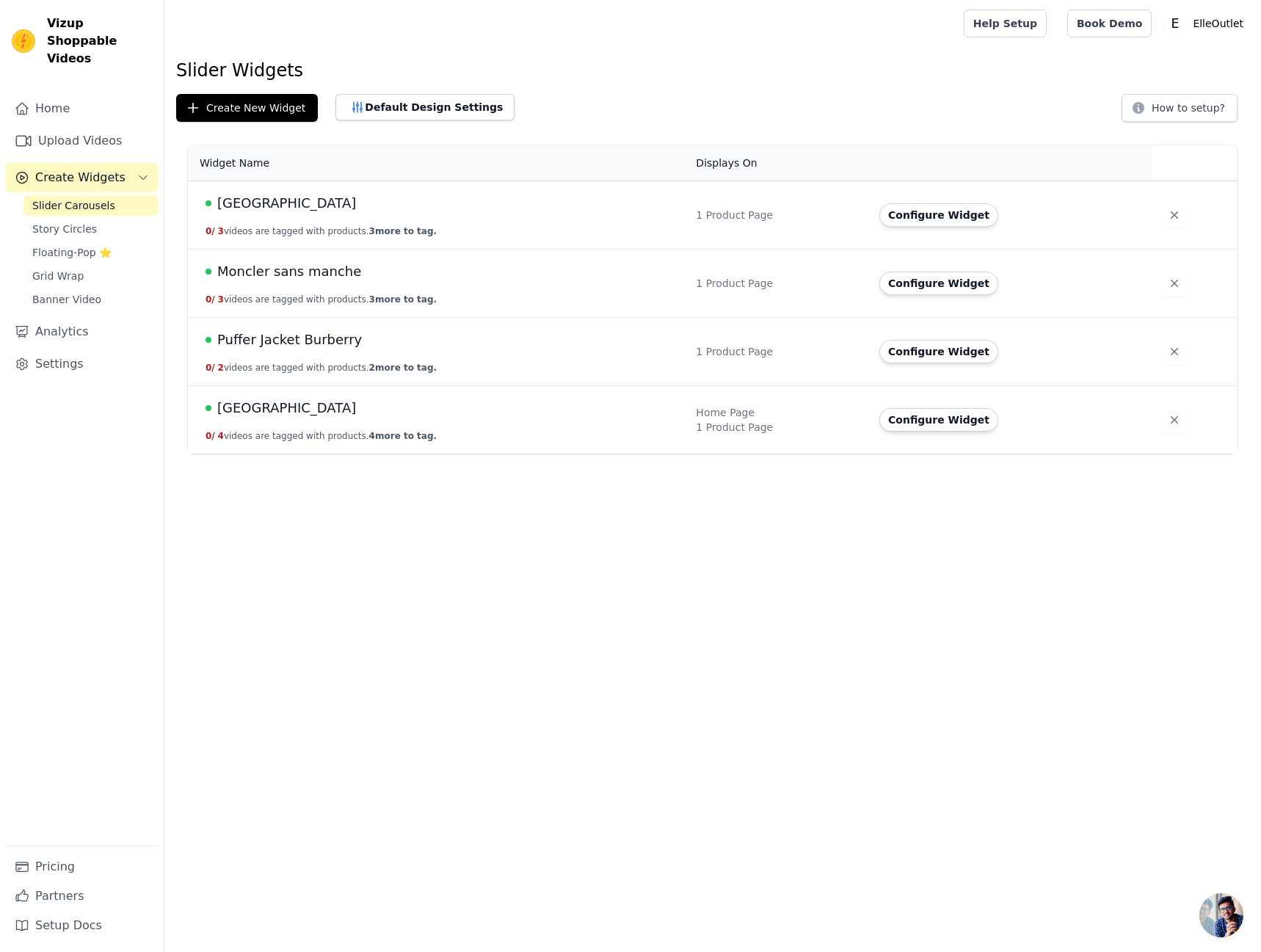
click at [279, 89] on div "Slider Widgets Create New Widget Default Design Settings How to setup? Widget N…" at bounding box center [713, 259] width 1096 height 401
click at [272, 112] on button "Create New Widget" at bounding box center [247, 108] width 142 height 28
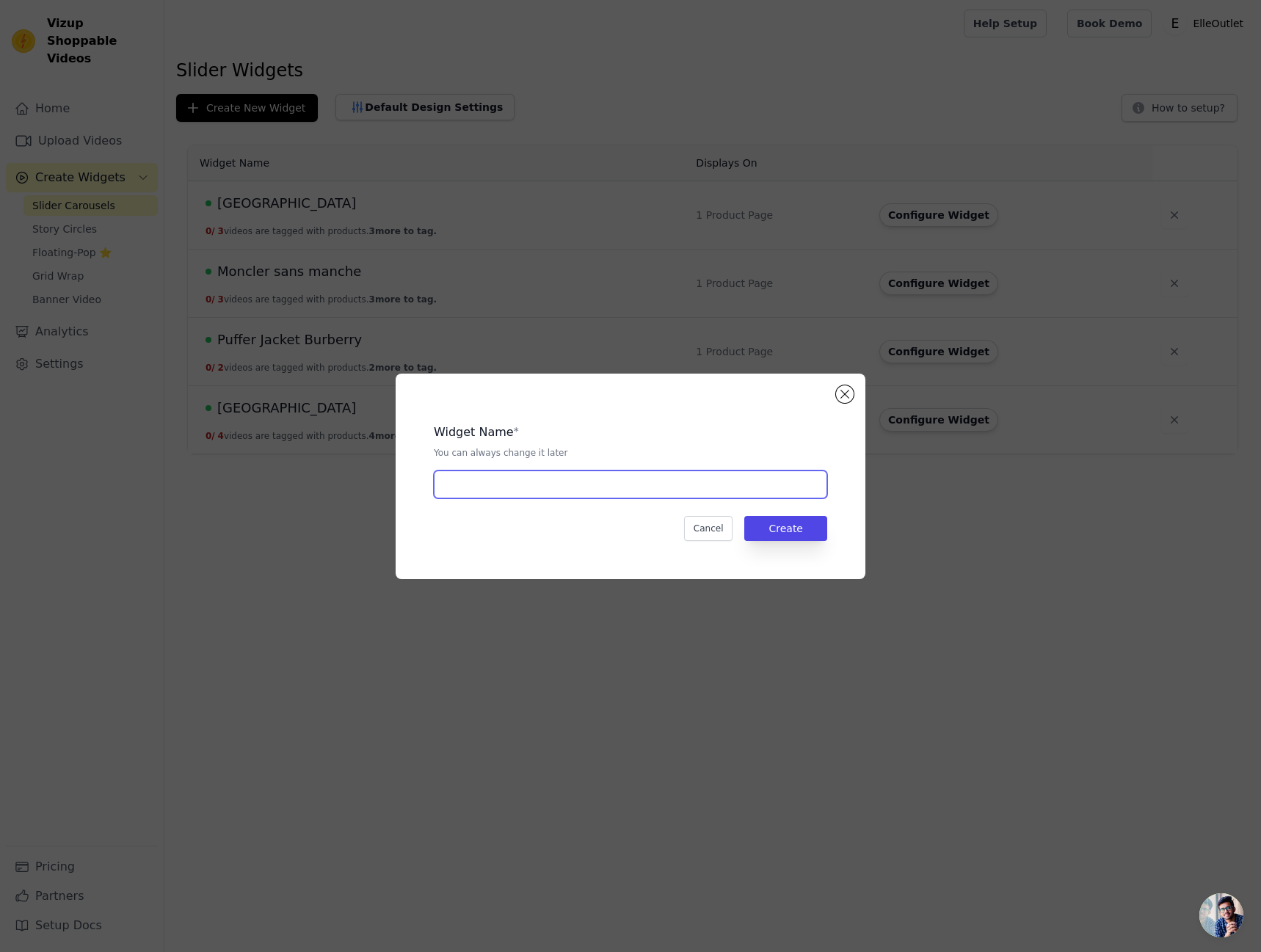
click at [617, 488] on input "text" at bounding box center [630, 484] width 393 height 28
type input "Sweat Burberry"
click at [804, 525] on button "Create" at bounding box center [786, 528] width 83 height 25
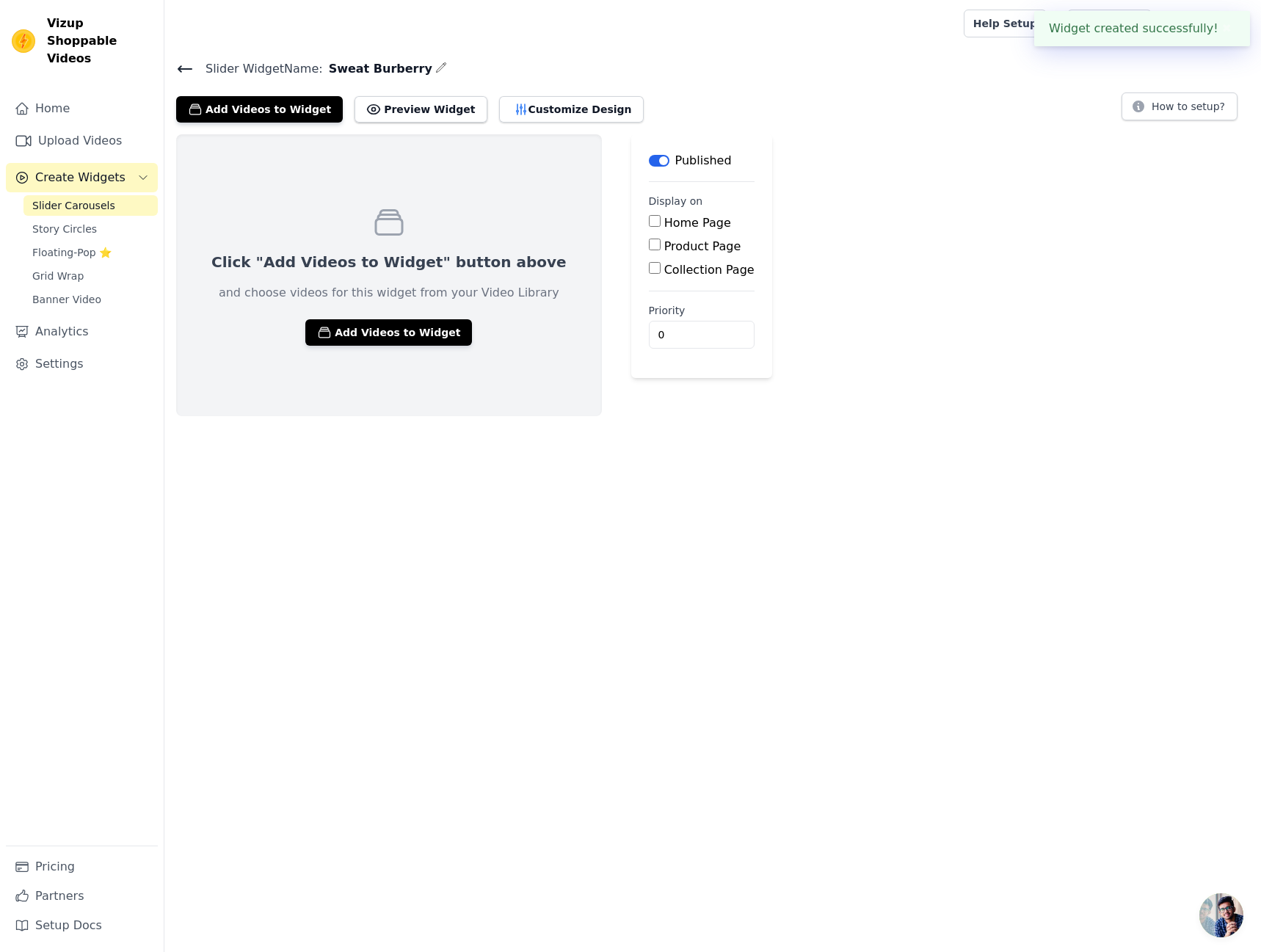
click at [664, 251] on label "Product Page" at bounding box center [702, 246] width 77 height 14
click at [649, 250] on input "Product Page" at bounding box center [655, 244] width 12 height 12
checkbox input "true"
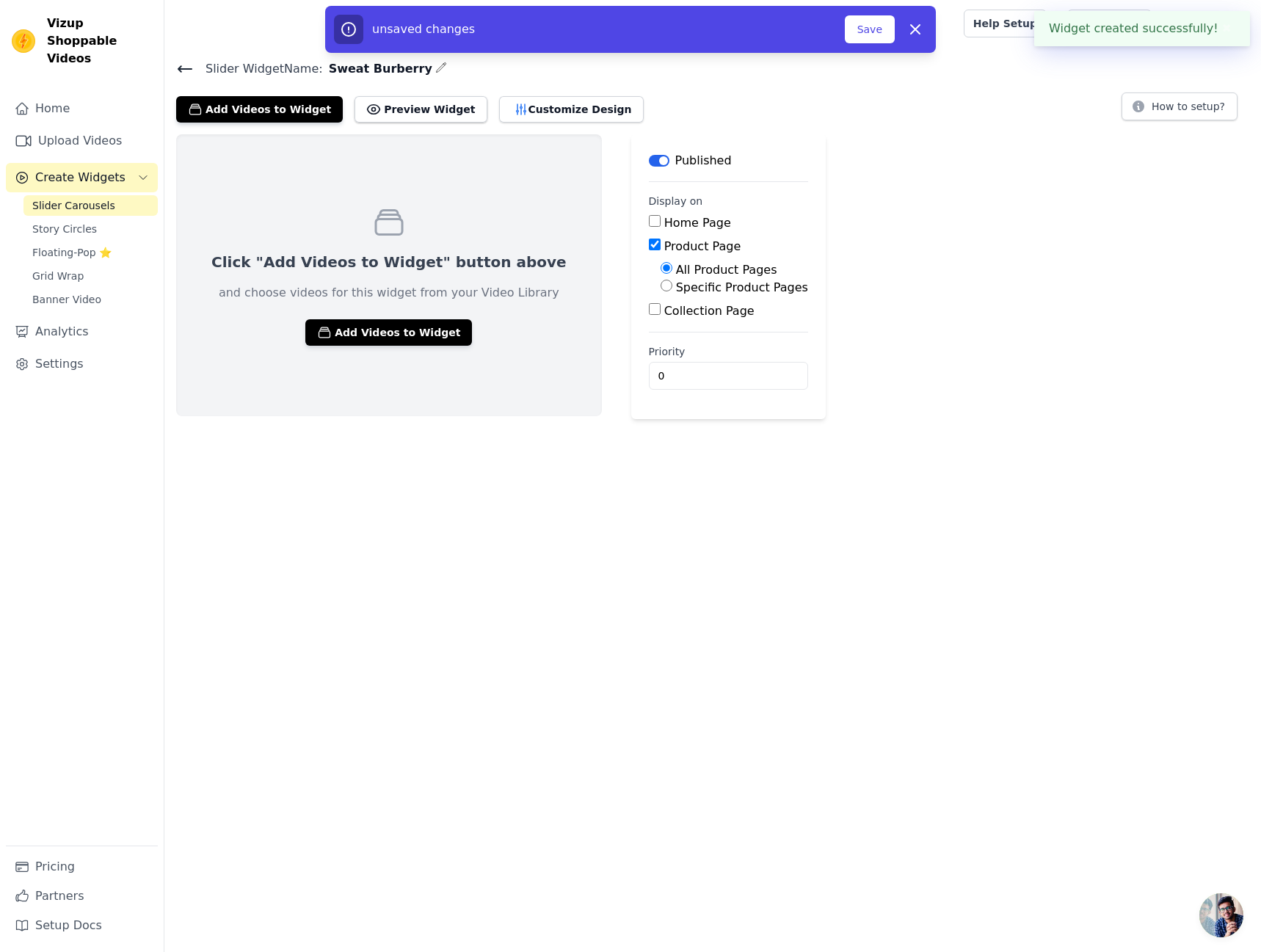
click at [682, 288] on label "Specific Product Pages" at bounding box center [742, 287] width 132 height 14
click at [672, 288] on input "Specific Product Pages" at bounding box center [667, 286] width 12 height 12
radio input "true"
click at [672, 324] on button "Select Products" at bounding box center [710, 320] width 99 height 25
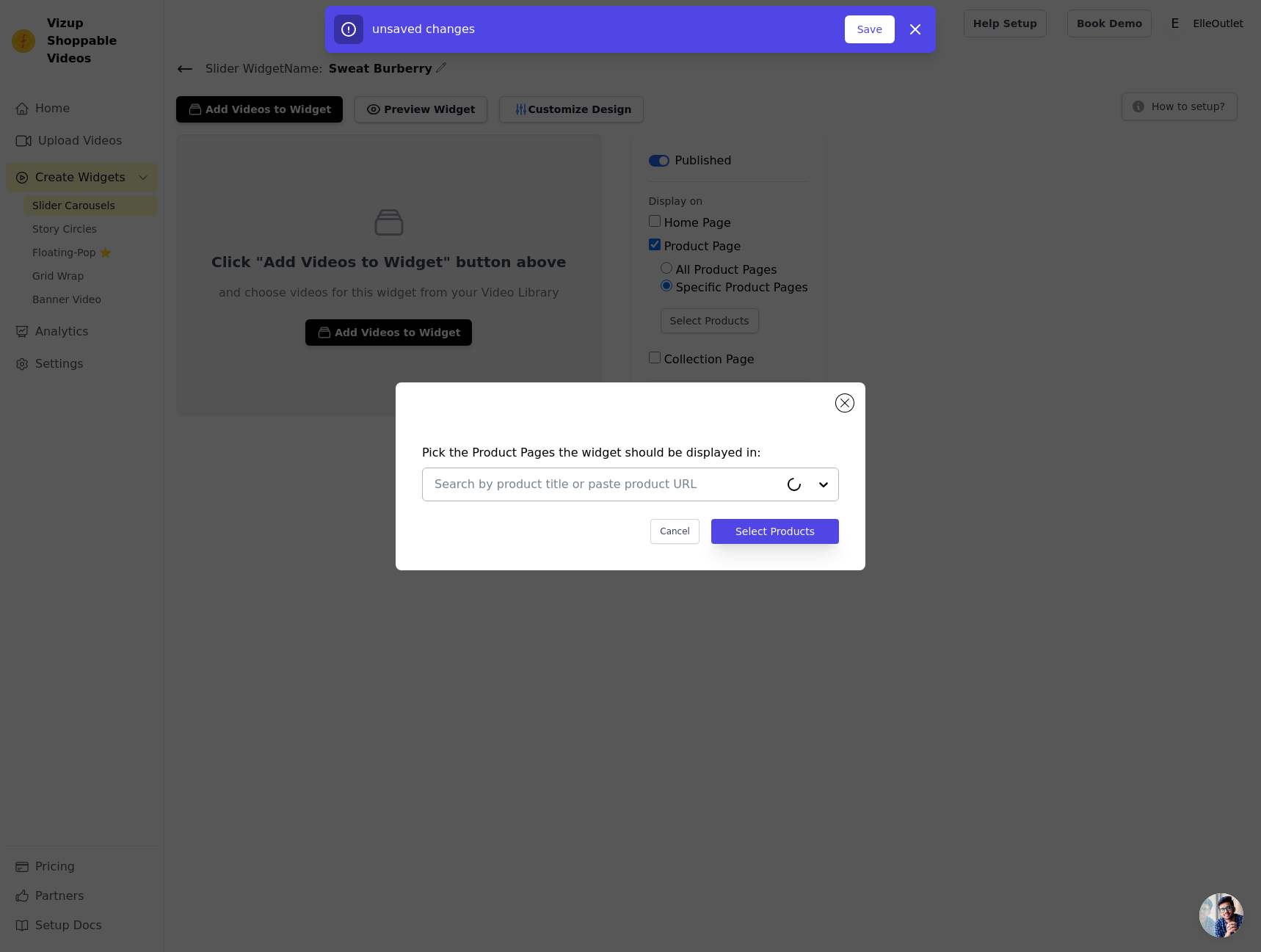
click at [682, 481] on input "text" at bounding box center [607, 483] width 345 height 17
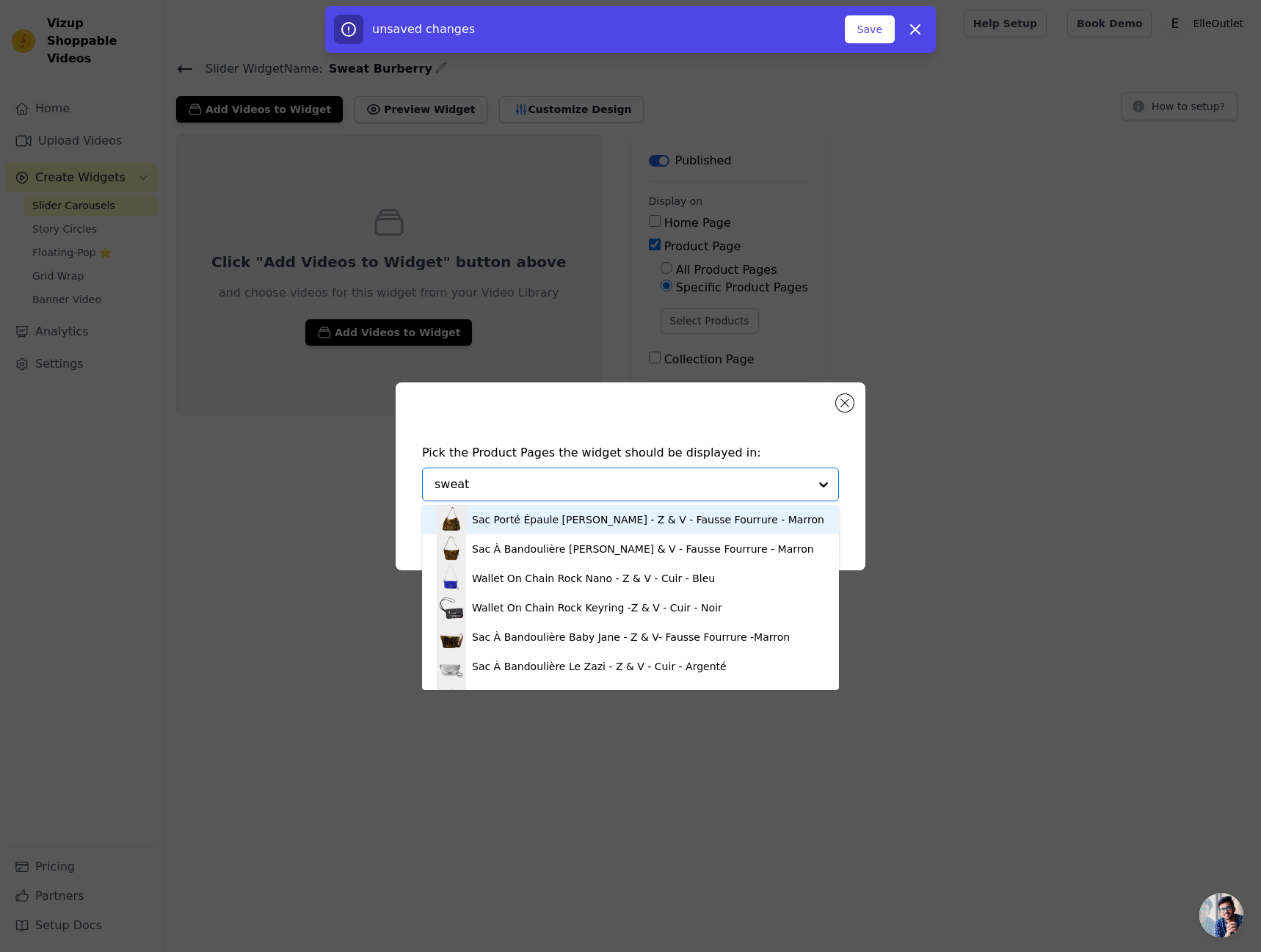
type input "sweat"
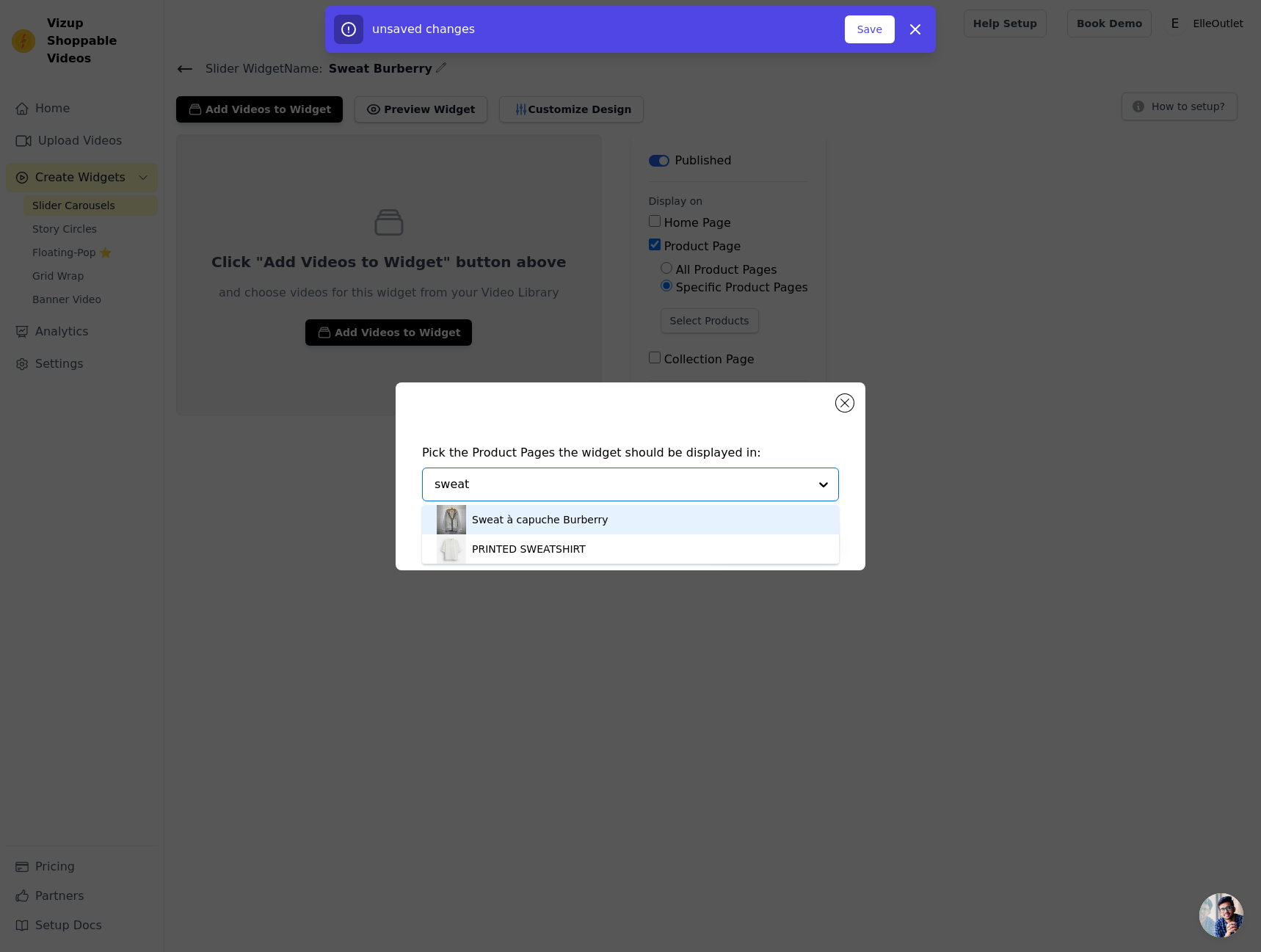
click at [666, 520] on div "Sweat à capuche Burberry" at bounding box center [630, 519] width 387 height 29
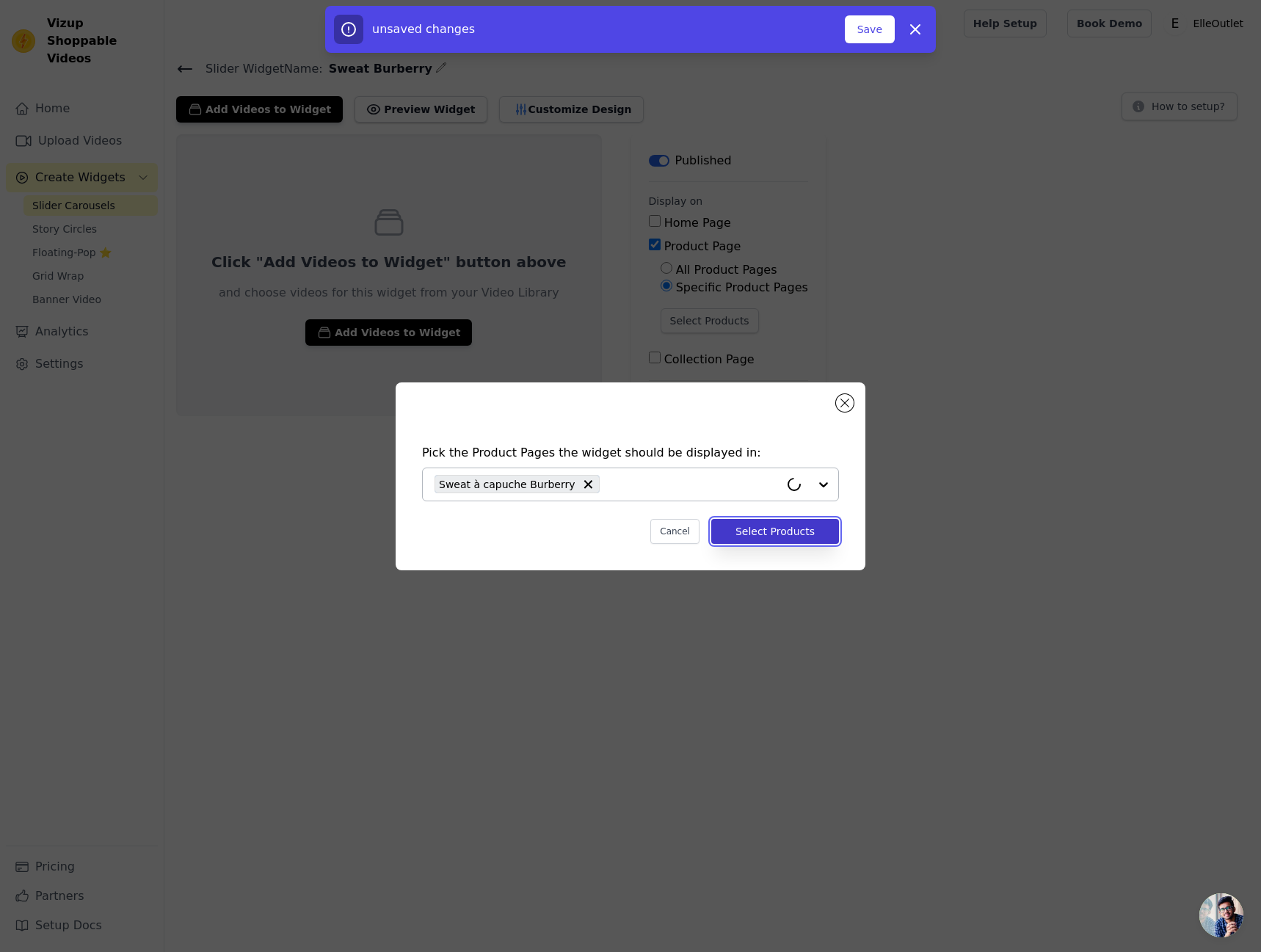
click at [807, 531] on button "Select Products" at bounding box center [775, 531] width 128 height 25
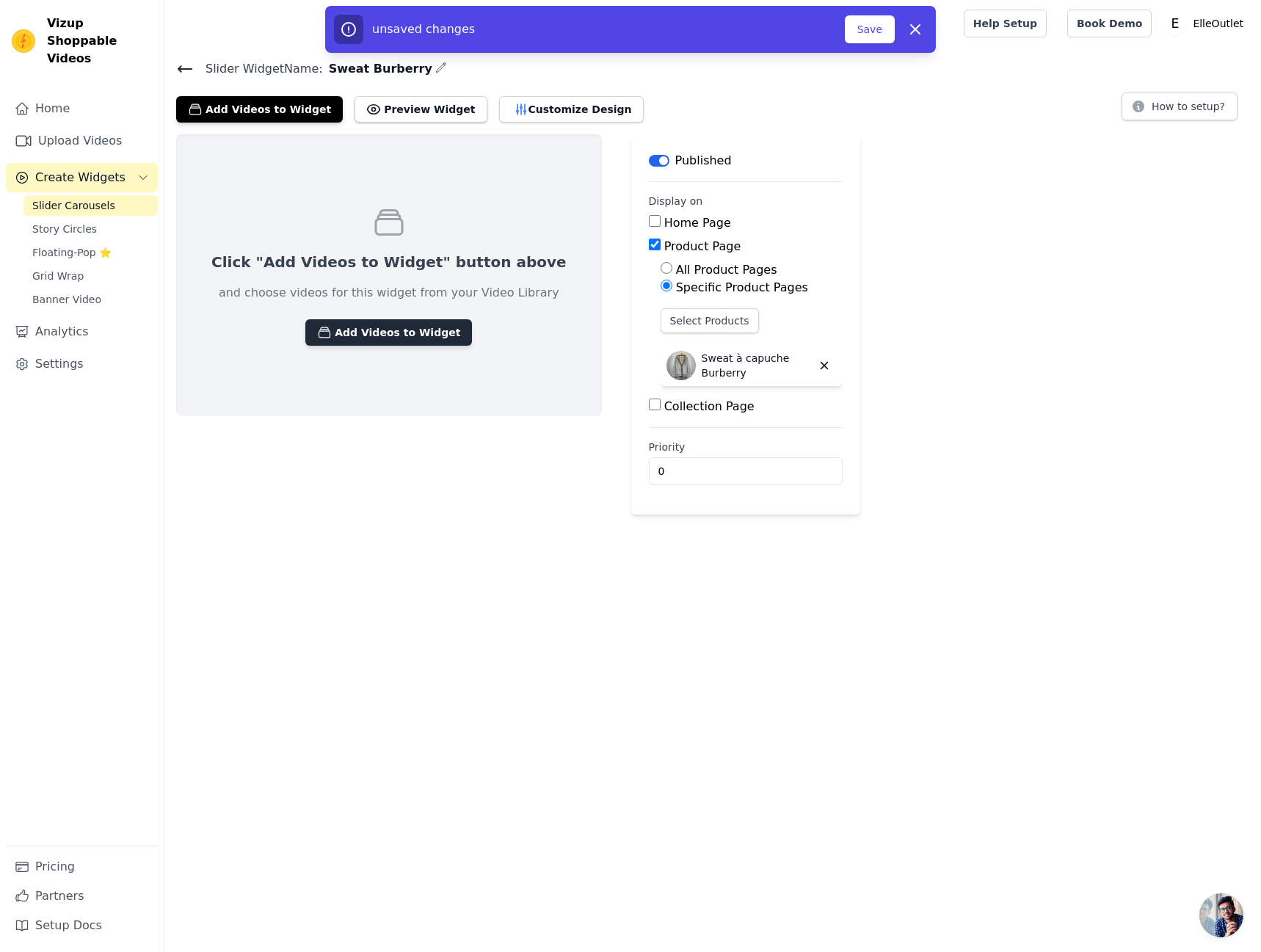
click at [396, 329] on button "Add Videos to Widget" at bounding box center [388, 333] width 166 height 26
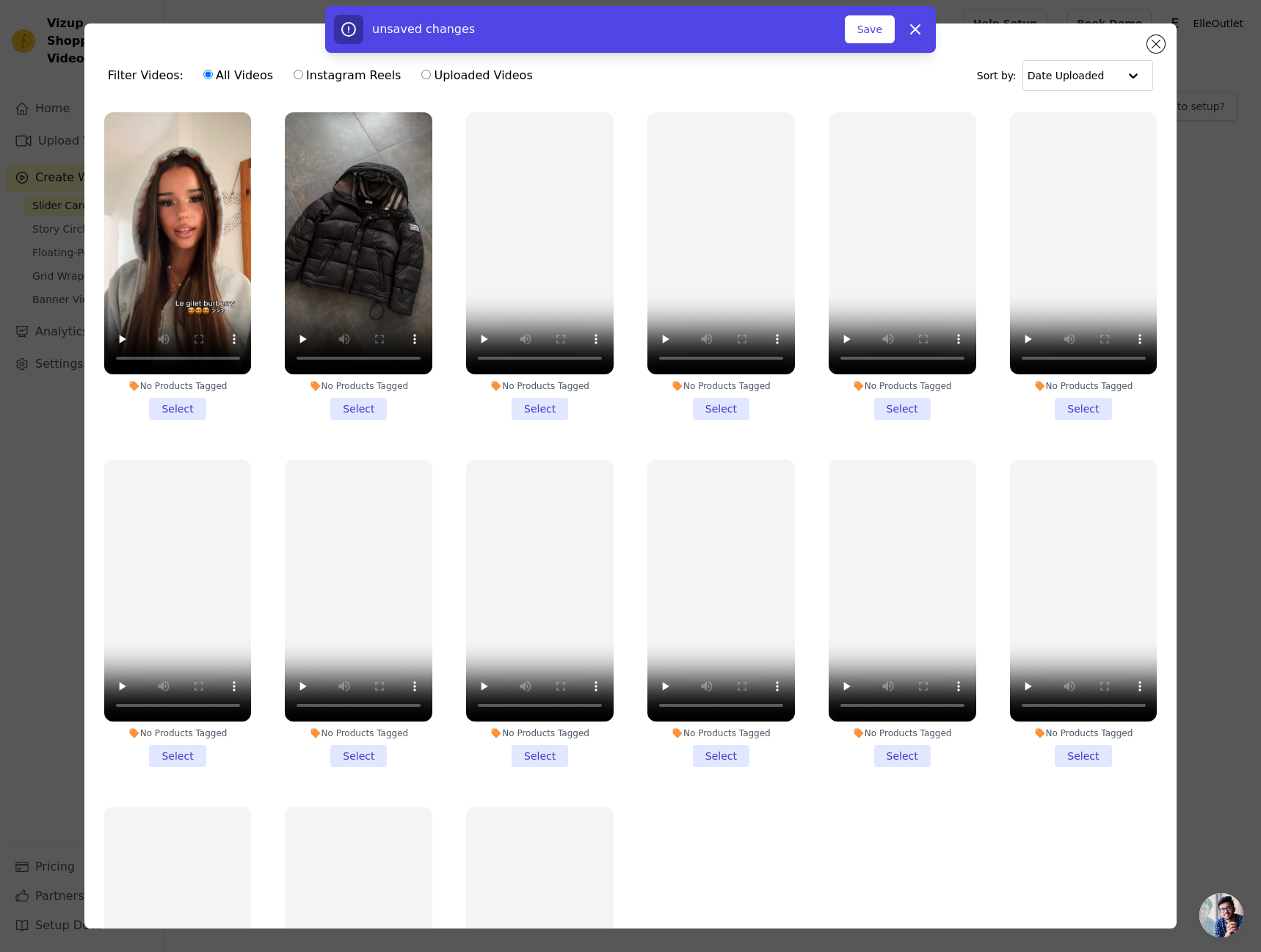
click at [190, 387] on li "No Products Tagged Select" at bounding box center [178, 266] width 147 height 307
click at [361, 397] on li "No Products Tagged Select" at bounding box center [359, 266] width 147 height 307
click at [0, 0] on input "No Products Tagged Select" at bounding box center [0, 0] width 0 height 0
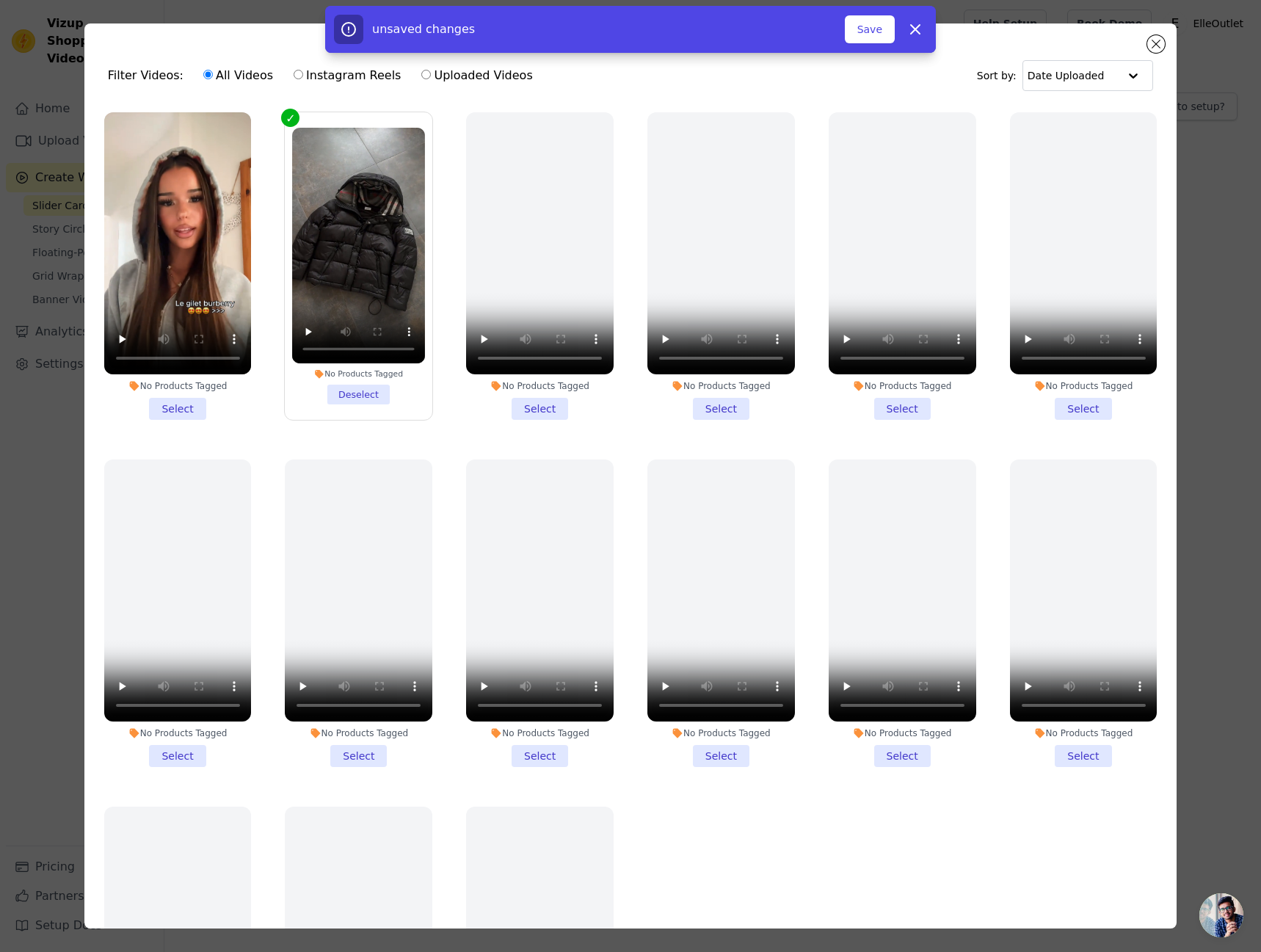
click at [497, 401] on li "No Products Tagged Select" at bounding box center [540, 266] width 147 height 307
click at [0, 0] on input "No Products Tagged Select" at bounding box center [0, 0] width 0 height 0
click at [179, 396] on li "No Products Tagged Select" at bounding box center [178, 266] width 147 height 307
click at [0, 0] on input "No Products Tagged Select" at bounding box center [0, 0] width 0 height 0
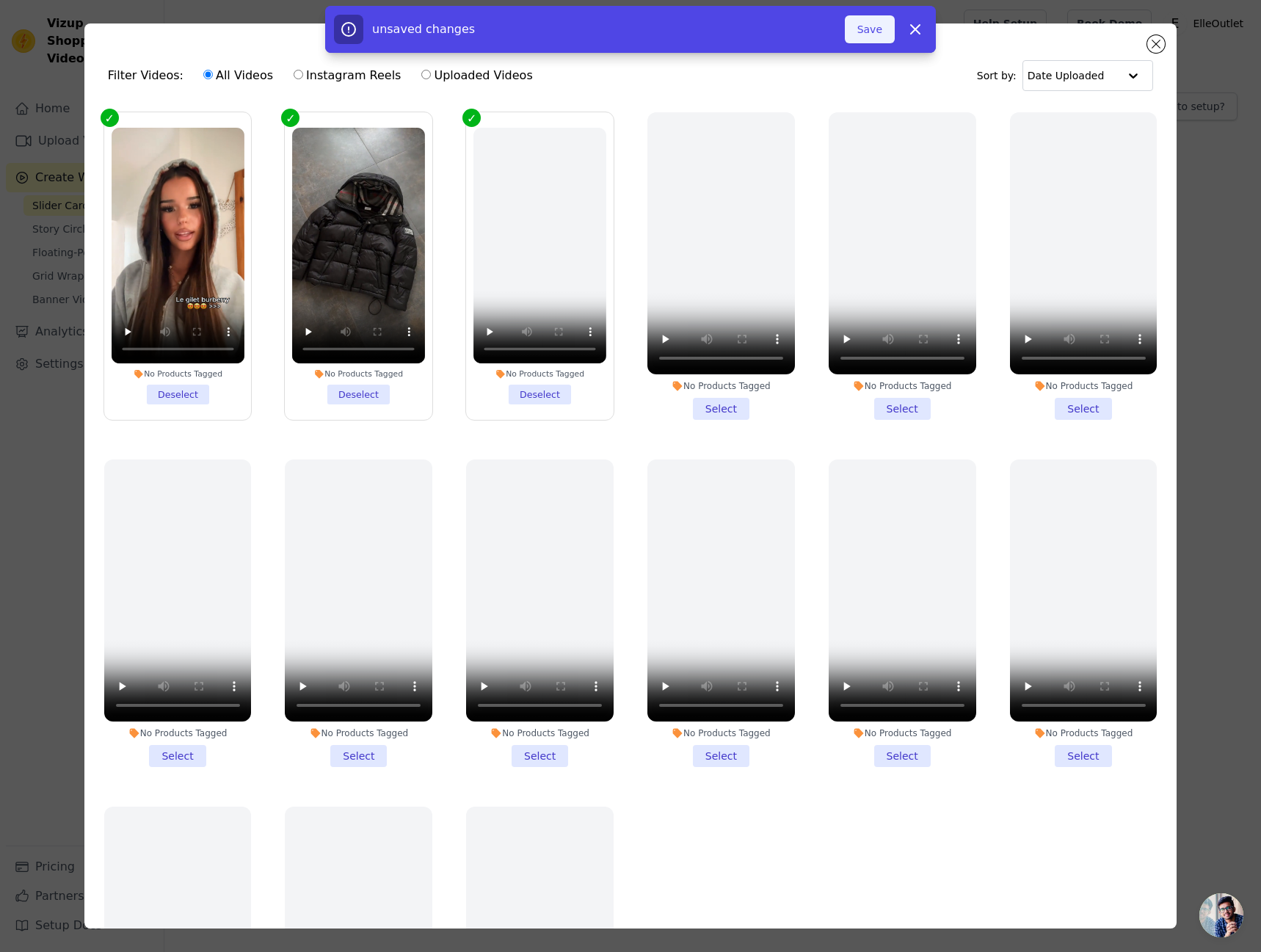
click at [879, 42] on button "Save" at bounding box center [869, 30] width 50 height 28
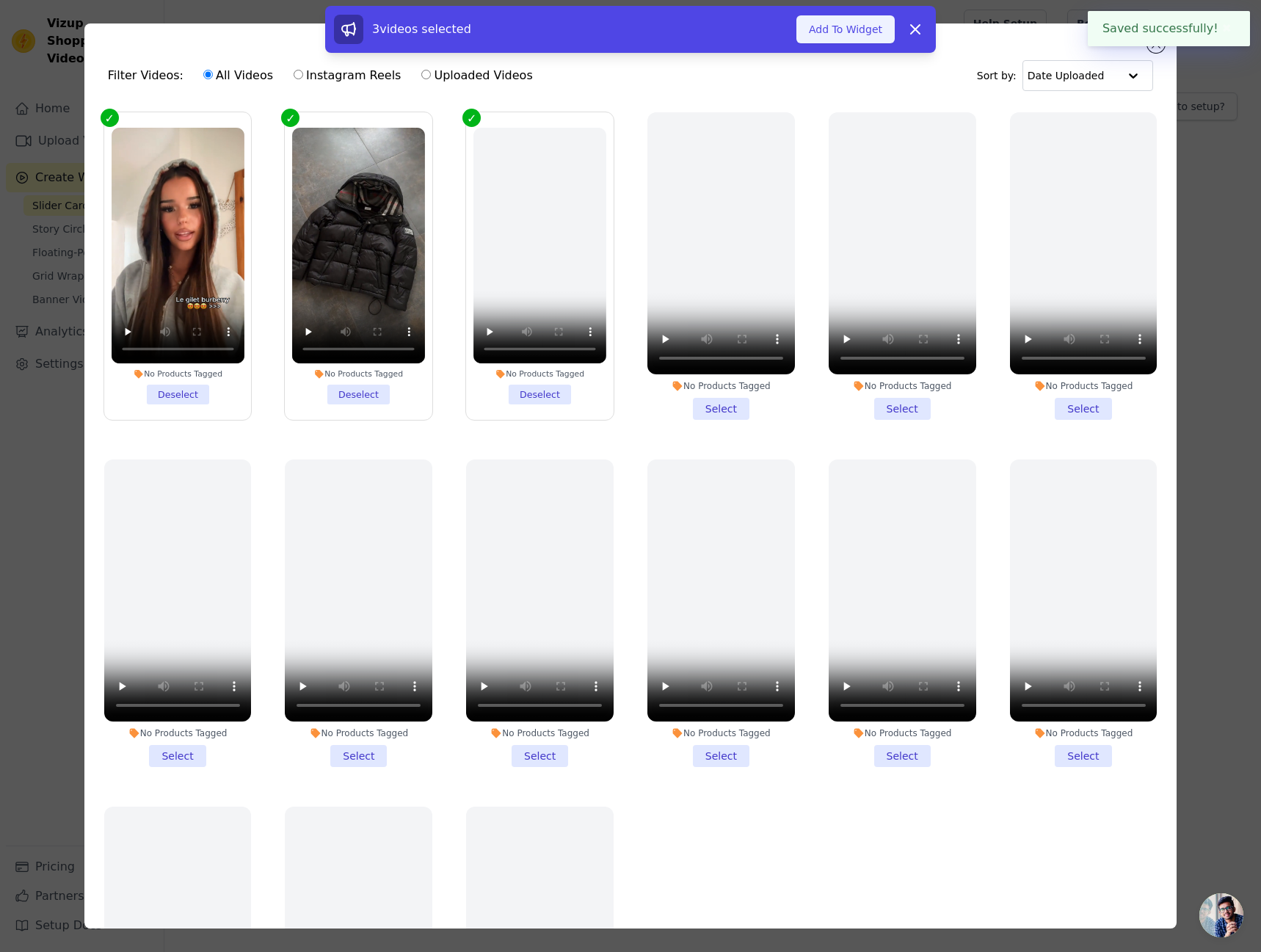
click at [875, 39] on button "Add To Widget" at bounding box center [845, 30] width 99 height 28
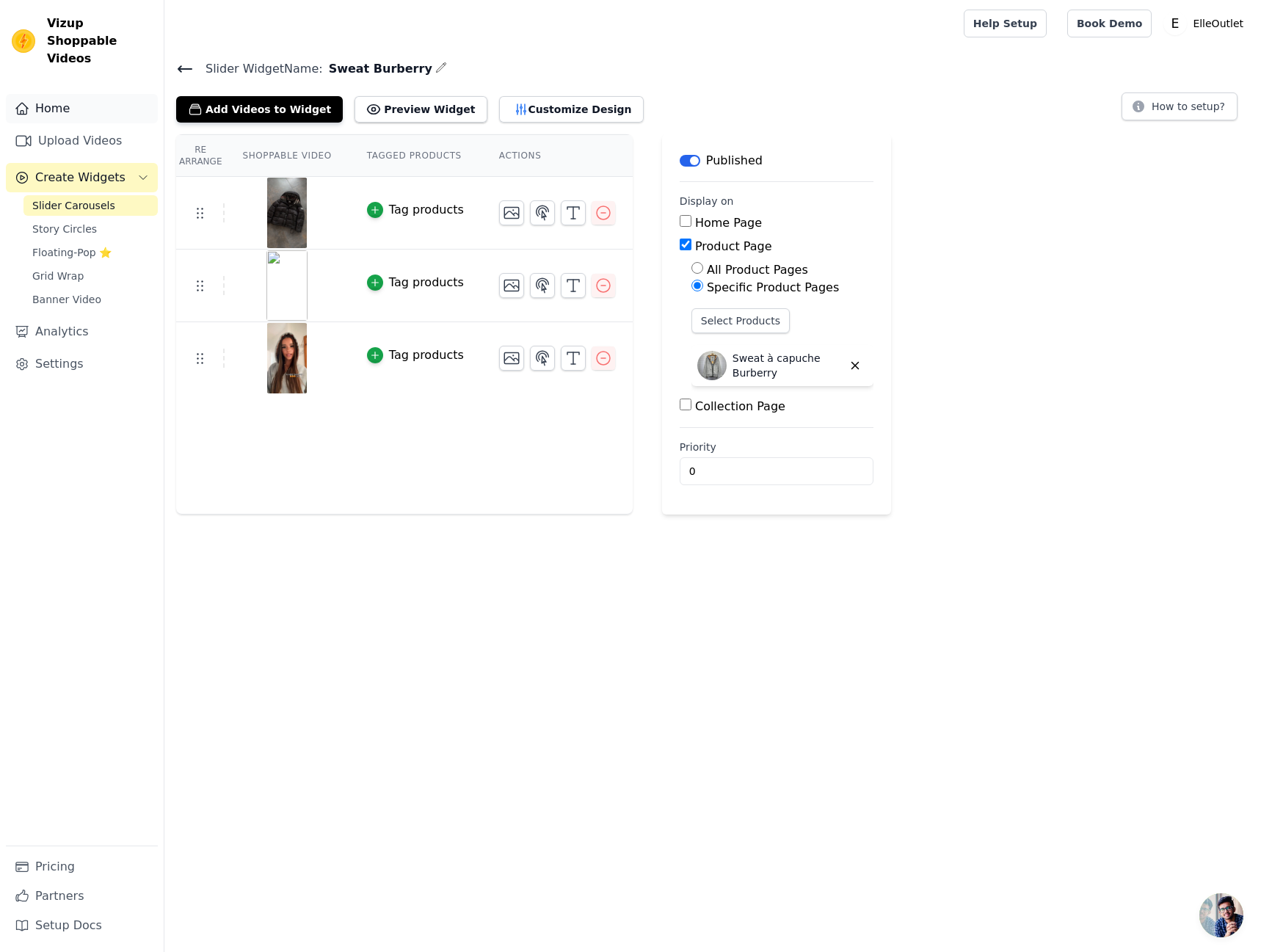
click at [84, 103] on link "Home" at bounding box center [81, 108] width 152 height 29
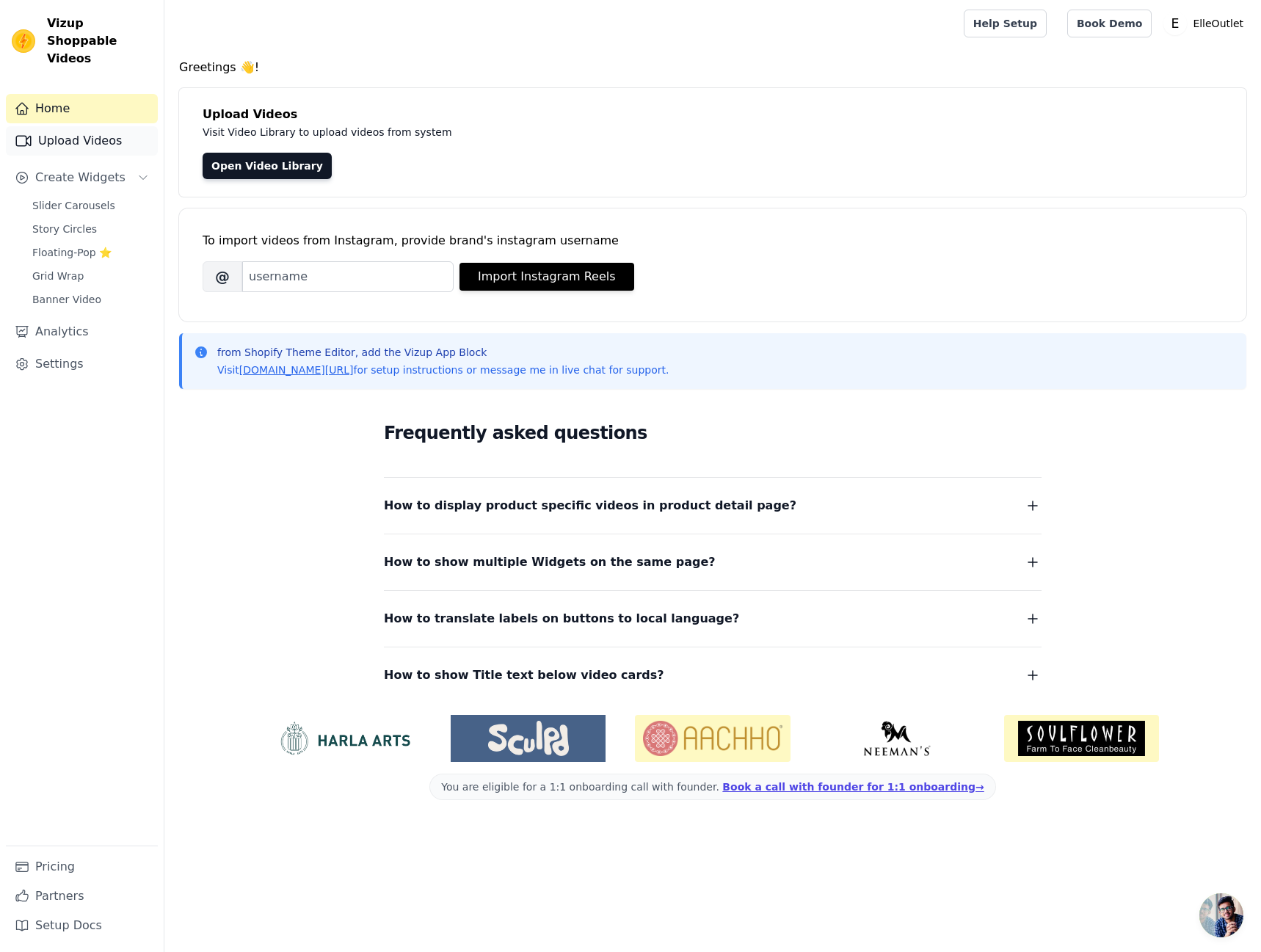
click at [87, 126] on link "Upload Videos" at bounding box center [81, 140] width 152 height 29
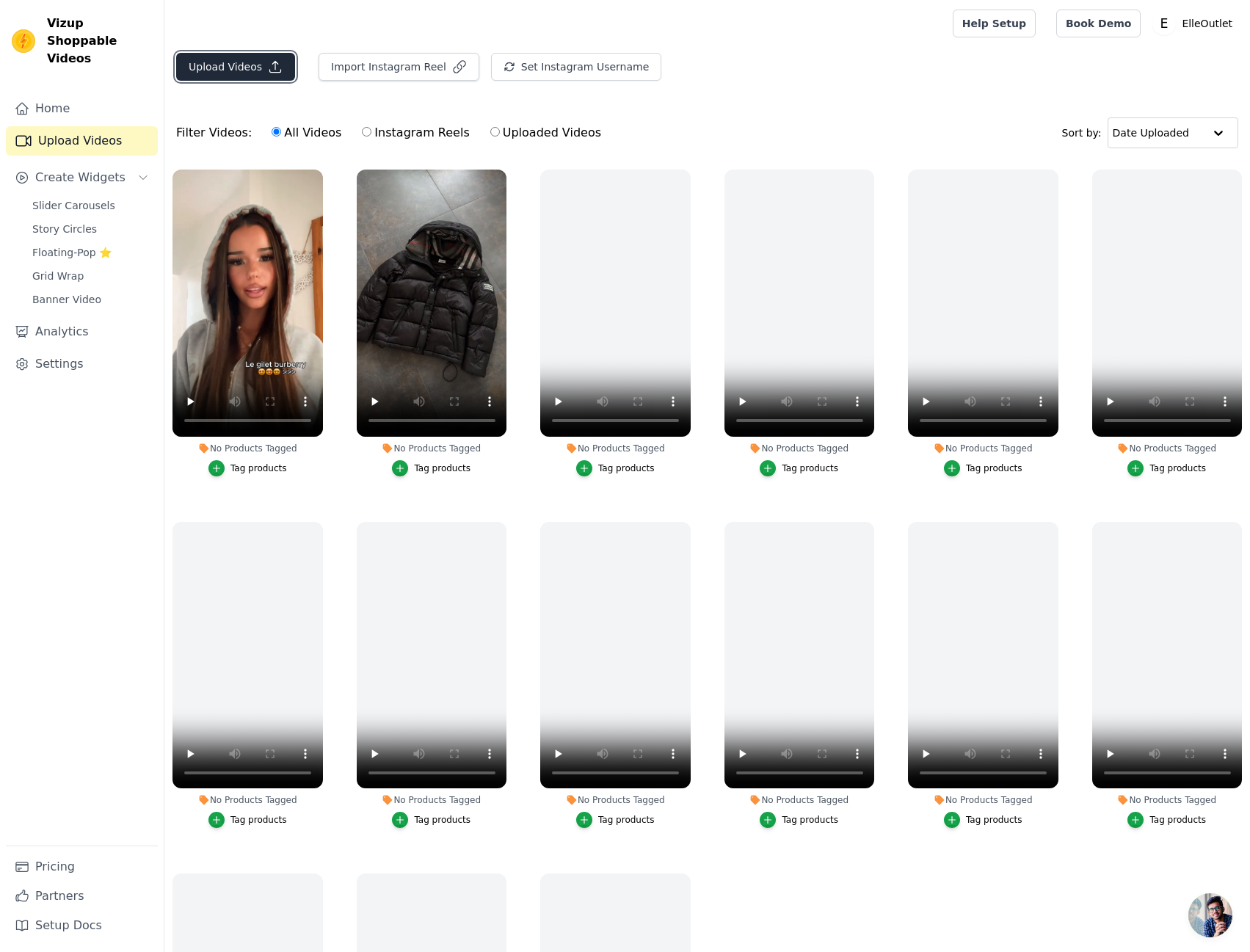
click at [248, 72] on button "Upload Videos" at bounding box center [236, 67] width 119 height 28
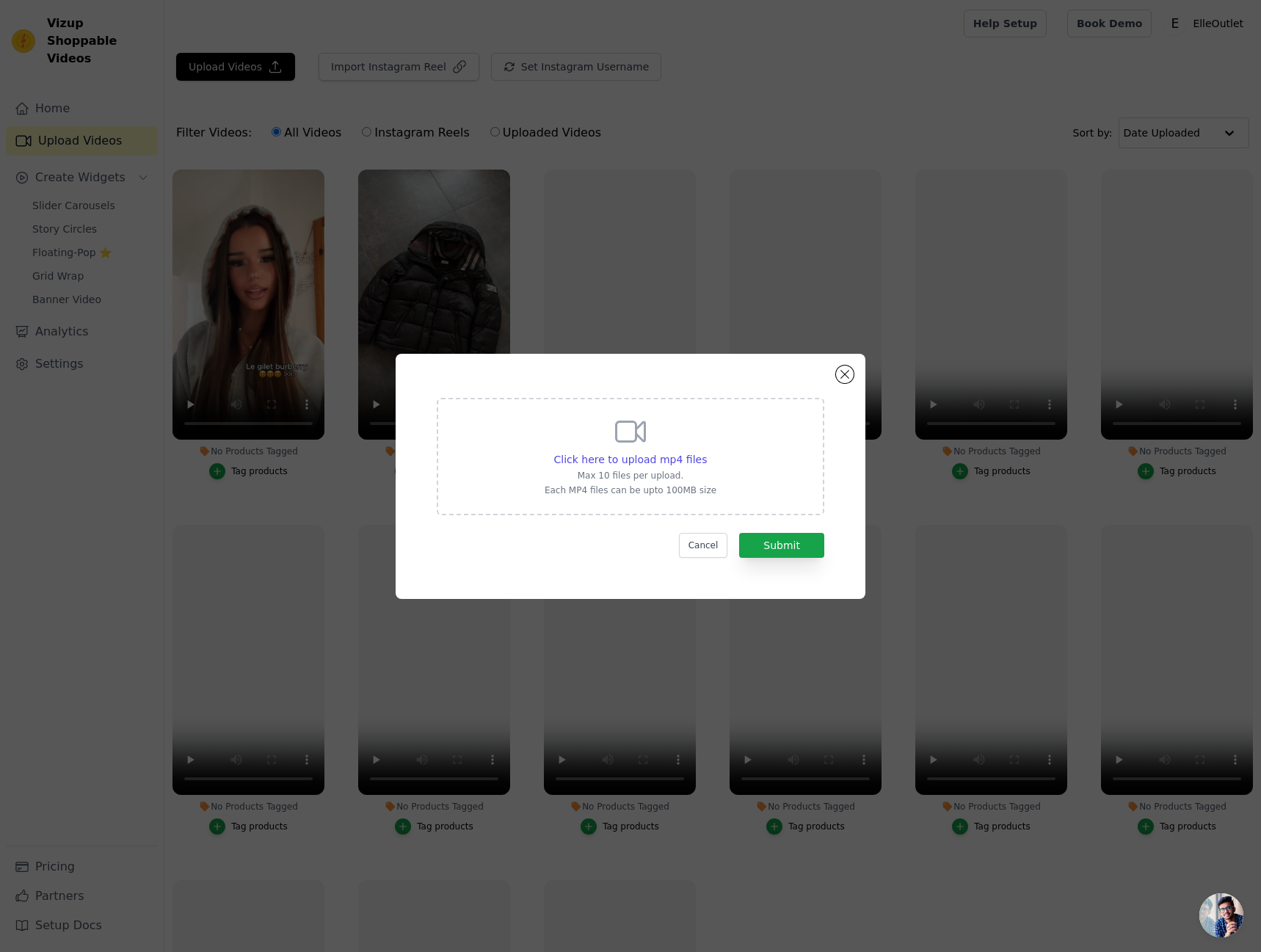
click at [615, 471] on p "Max 10 files per upload." at bounding box center [630, 475] width 171 height 12
click at [706, 452] on input "Click here to upload mp4 files Max 10 files per upload. Each MP4 files can be u…" at bounding box center [706, 451] width 1 height 1
type input "C:\fakepath\7549401460417563926.mp4"
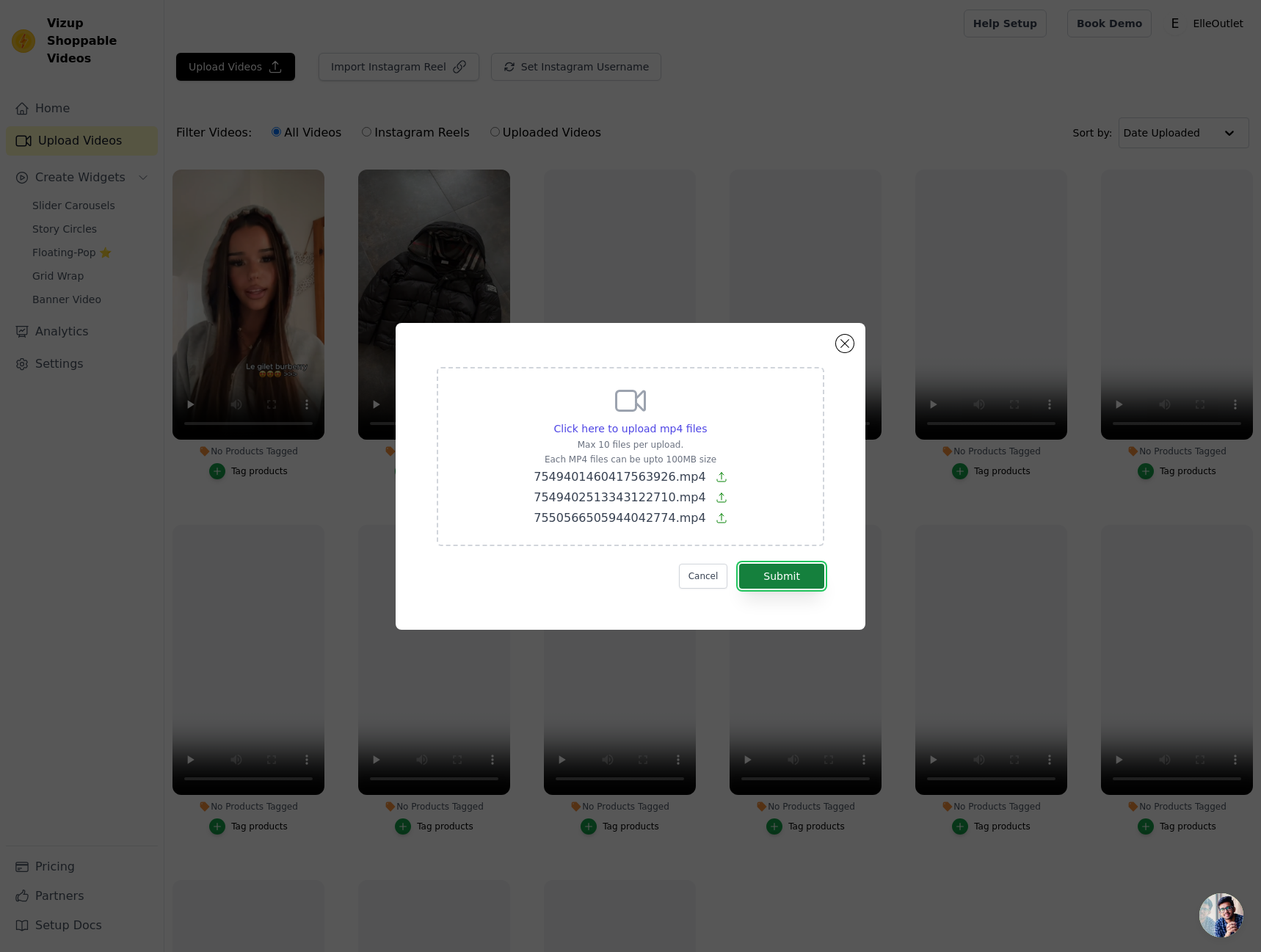
click at [782, 571] on button "Submit" at bounding box center [782, 576] width 85 height 25
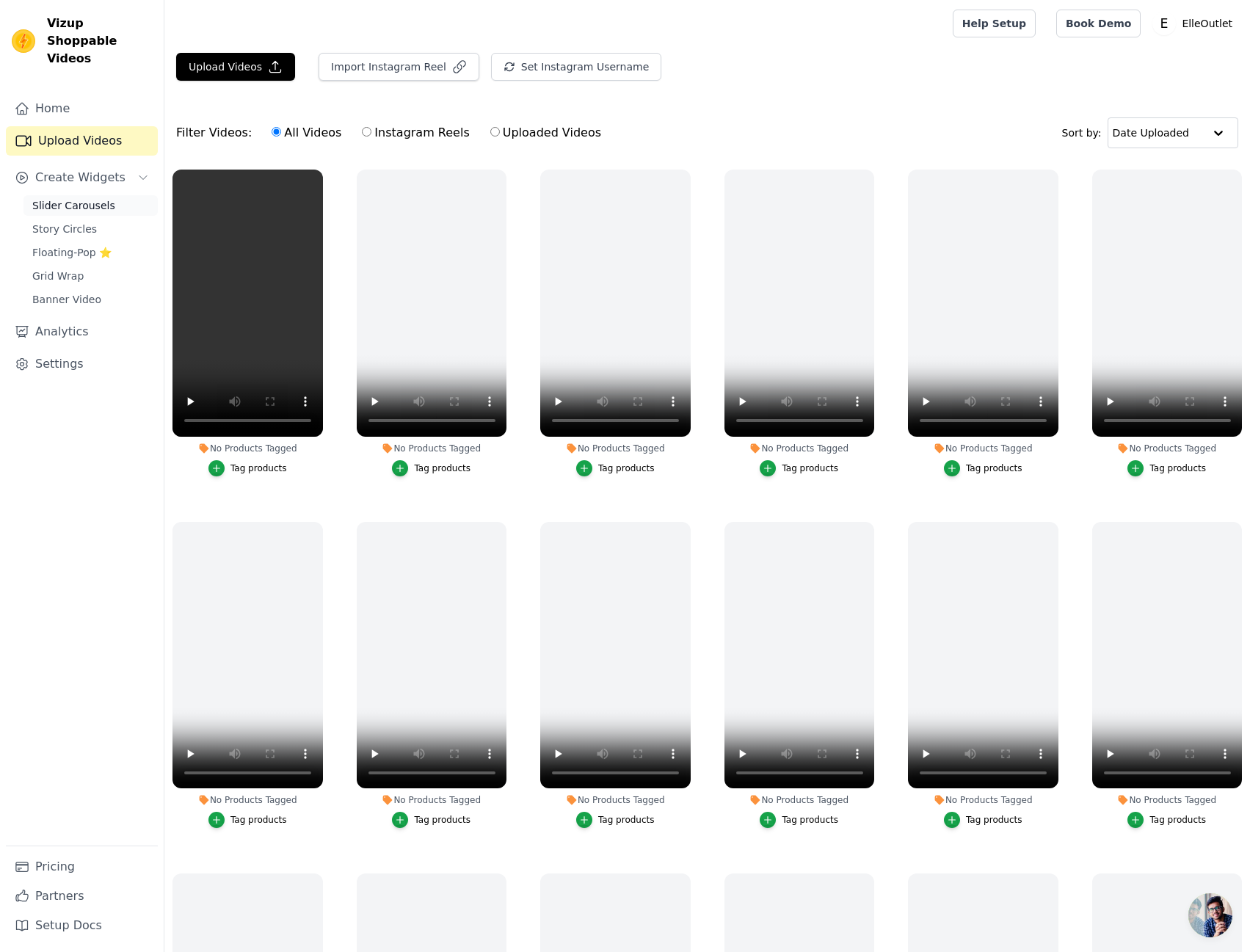
click at [101, 198] on span "Slider Carousels" at bounding box center [74, 205] width 83 height 15
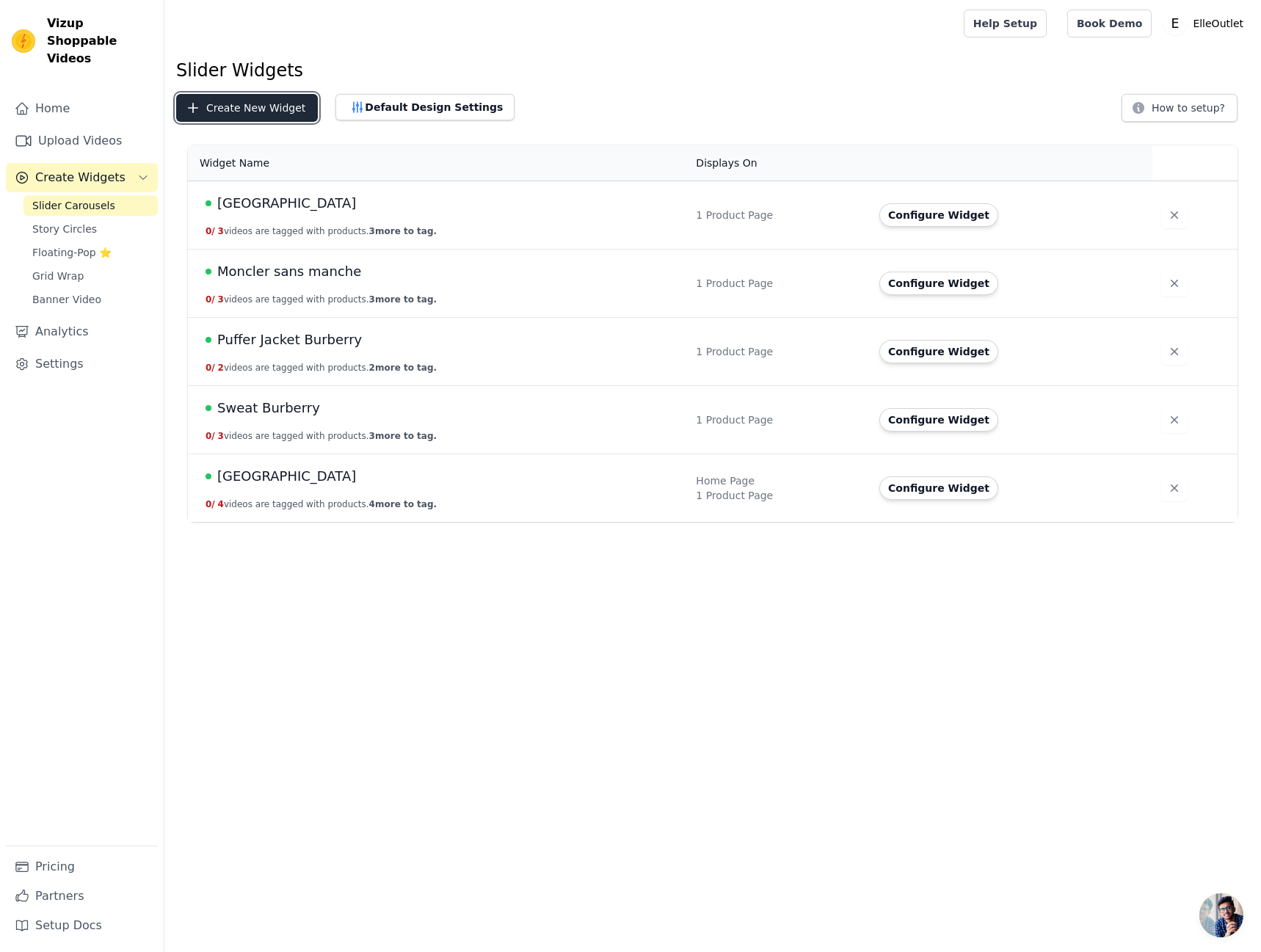
click at [262, 110] on button "Create New Widget" at bounding box center [247, 108] width 142 height 28
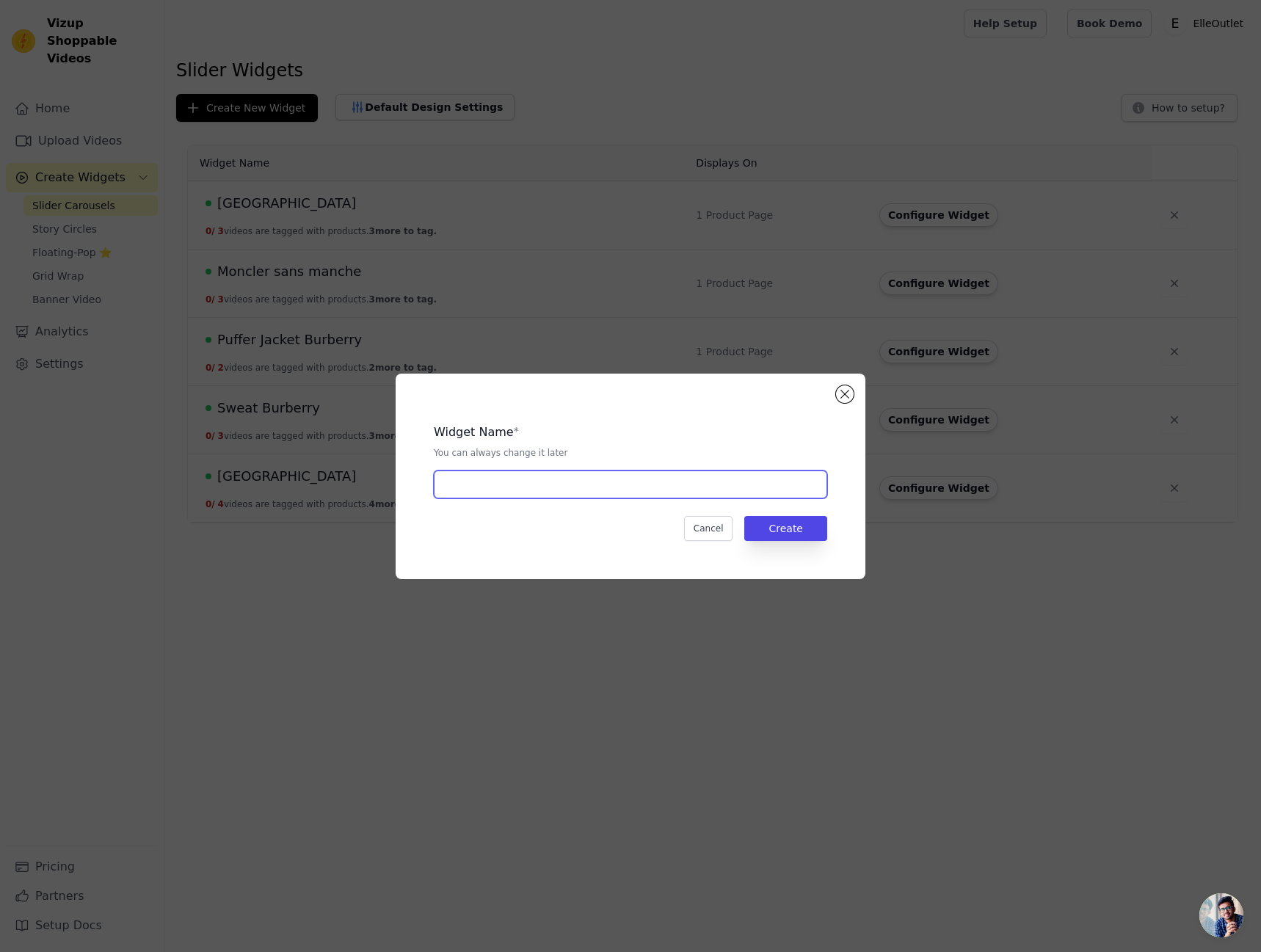
click at [618, 483] on input "text" at bounding box center [630, 484] width 393 height 28
type input "Cardigan Moncler"
click at [802, 523] on button "Create" at bounding box center [786, 528] width 83 height 25
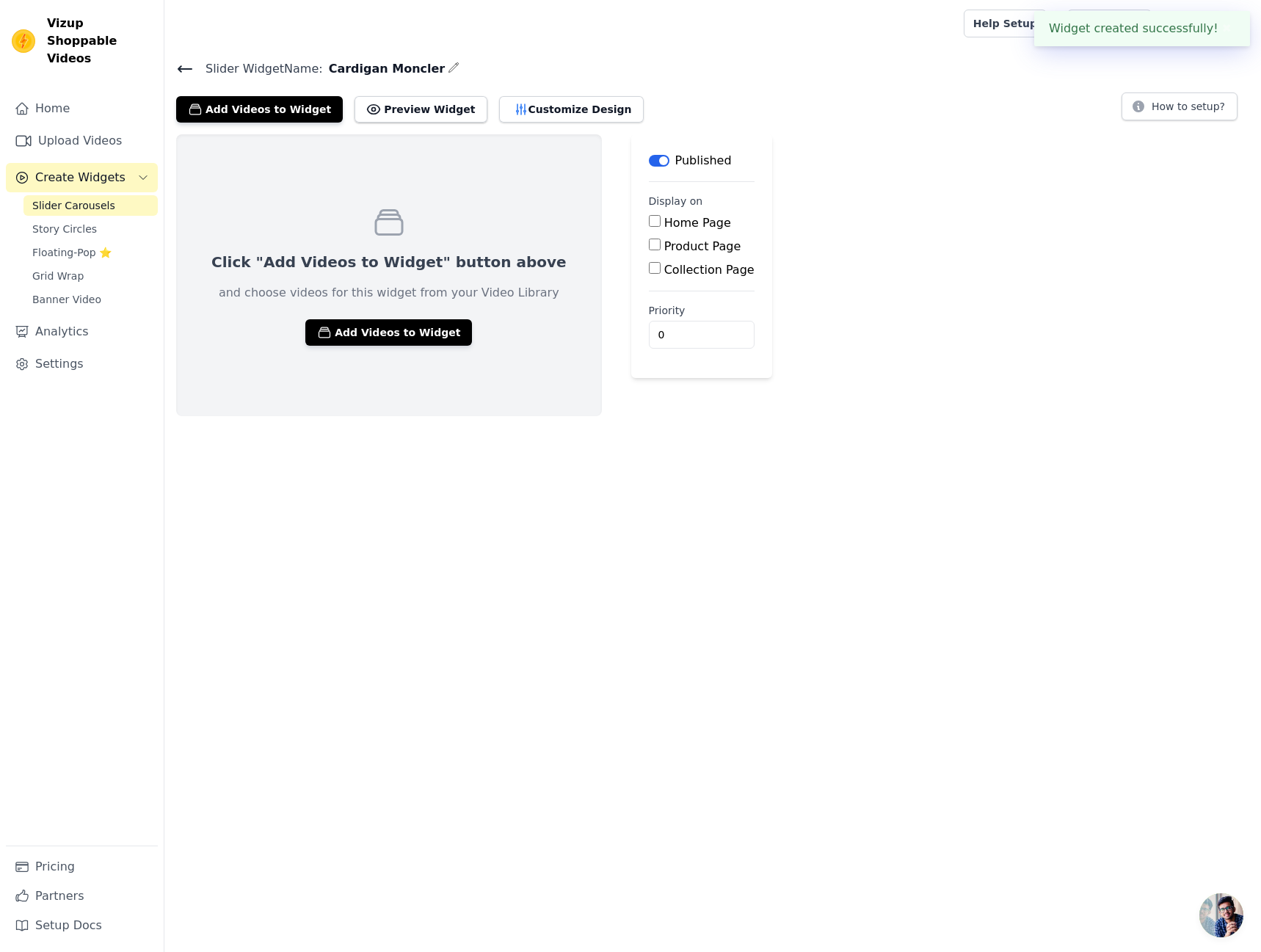
click at [664, 239] on label "Product Page" at bounding box center [702, 246] width 77 height 14
click at [649, 239] on input "Product Page" at bounding box center [655, 244] width 12 height 12
checkbox input "true"
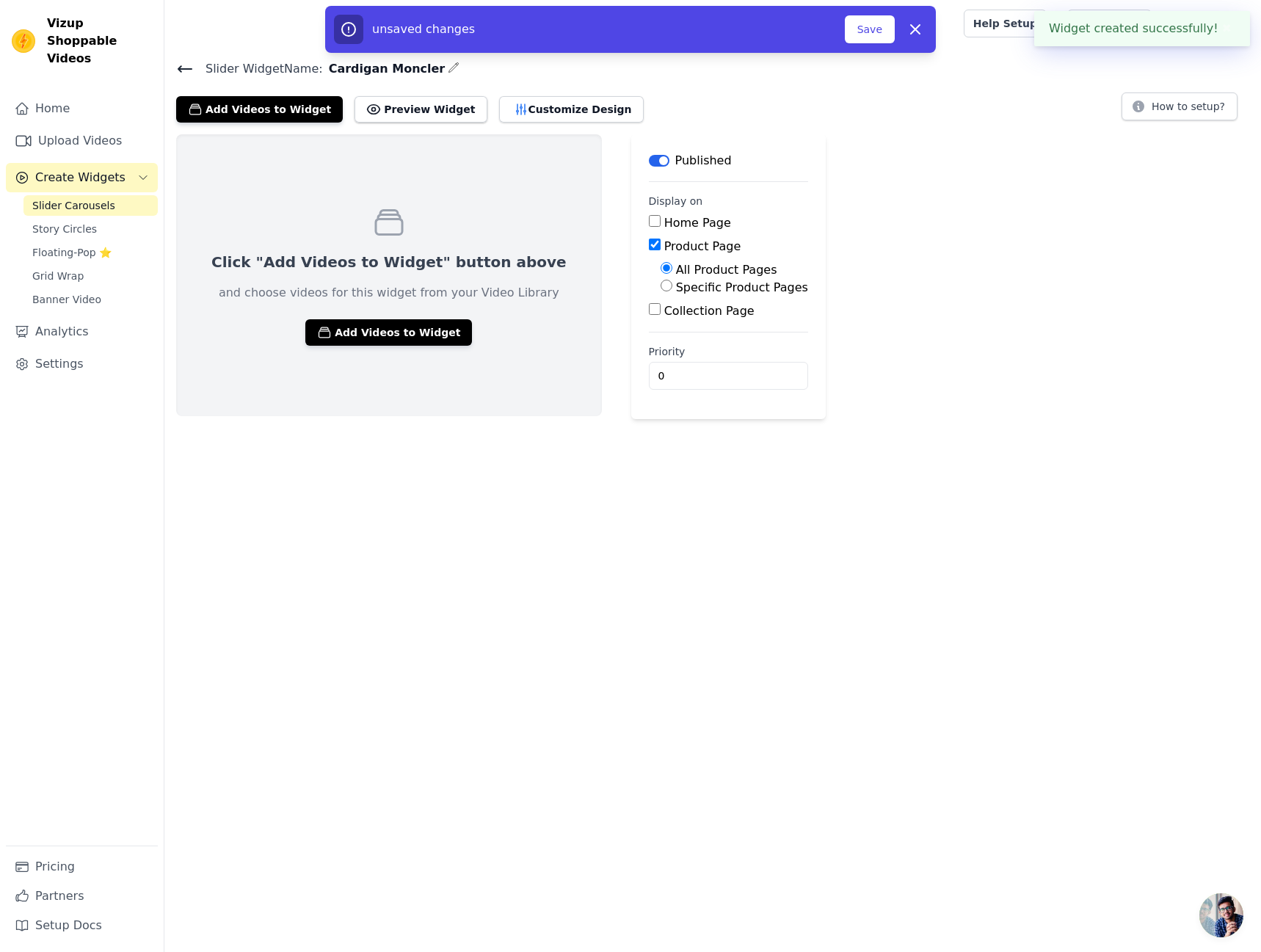
click at [676, 285] on label "Specific Product Pages" at bounding box center [742, 287] width 132 height 14
click at [671, 285] on input "Specific Product Pages" at bounding box center [667, 286] width 12 height 12
radio input "true"
click at [686, 319] on button "Select Products" at bounding box center [710, 320] width 99 height 25
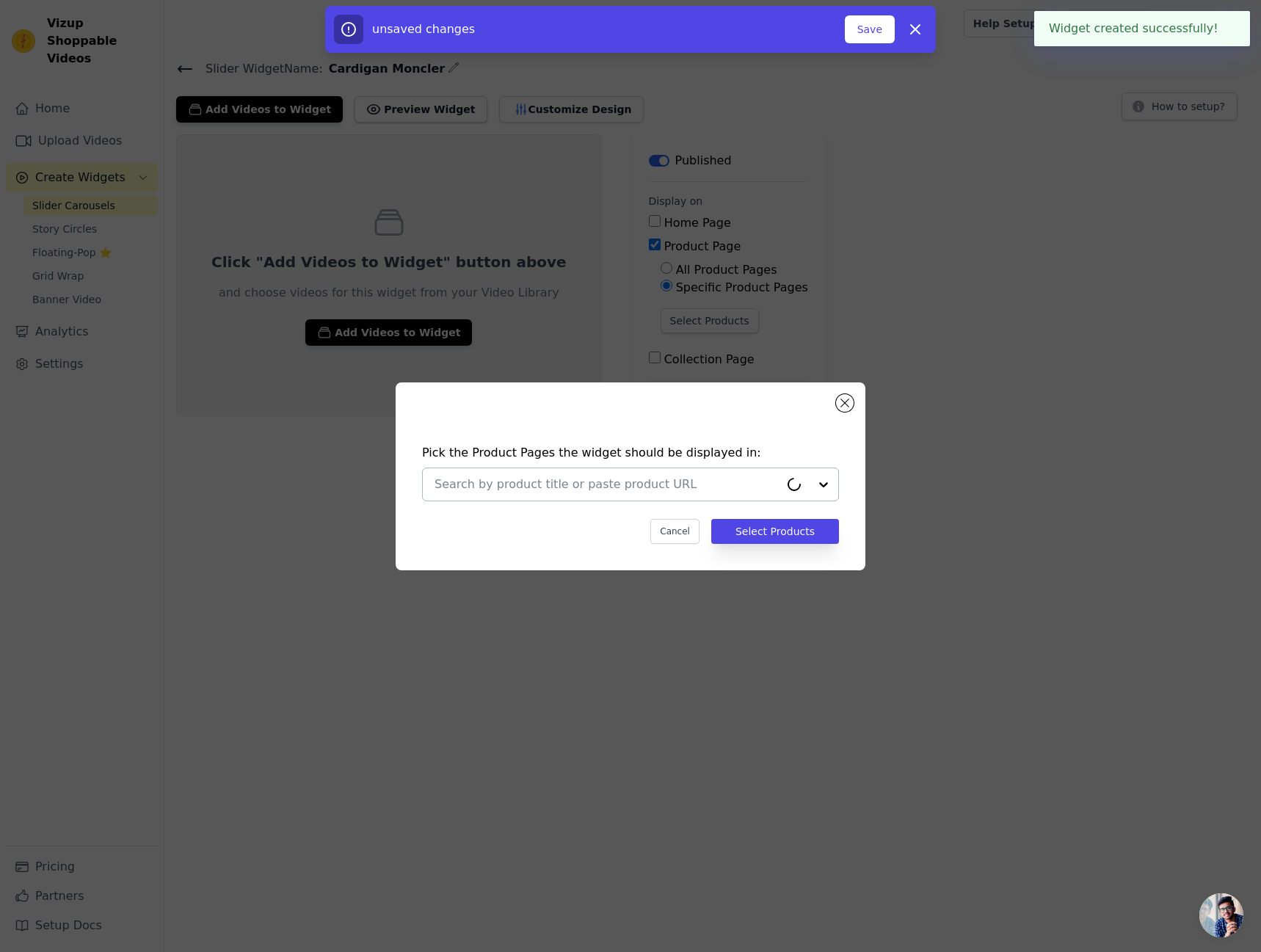
click at [650, 488] on input "text" at bounding box center [607, 483] width 345 height 17
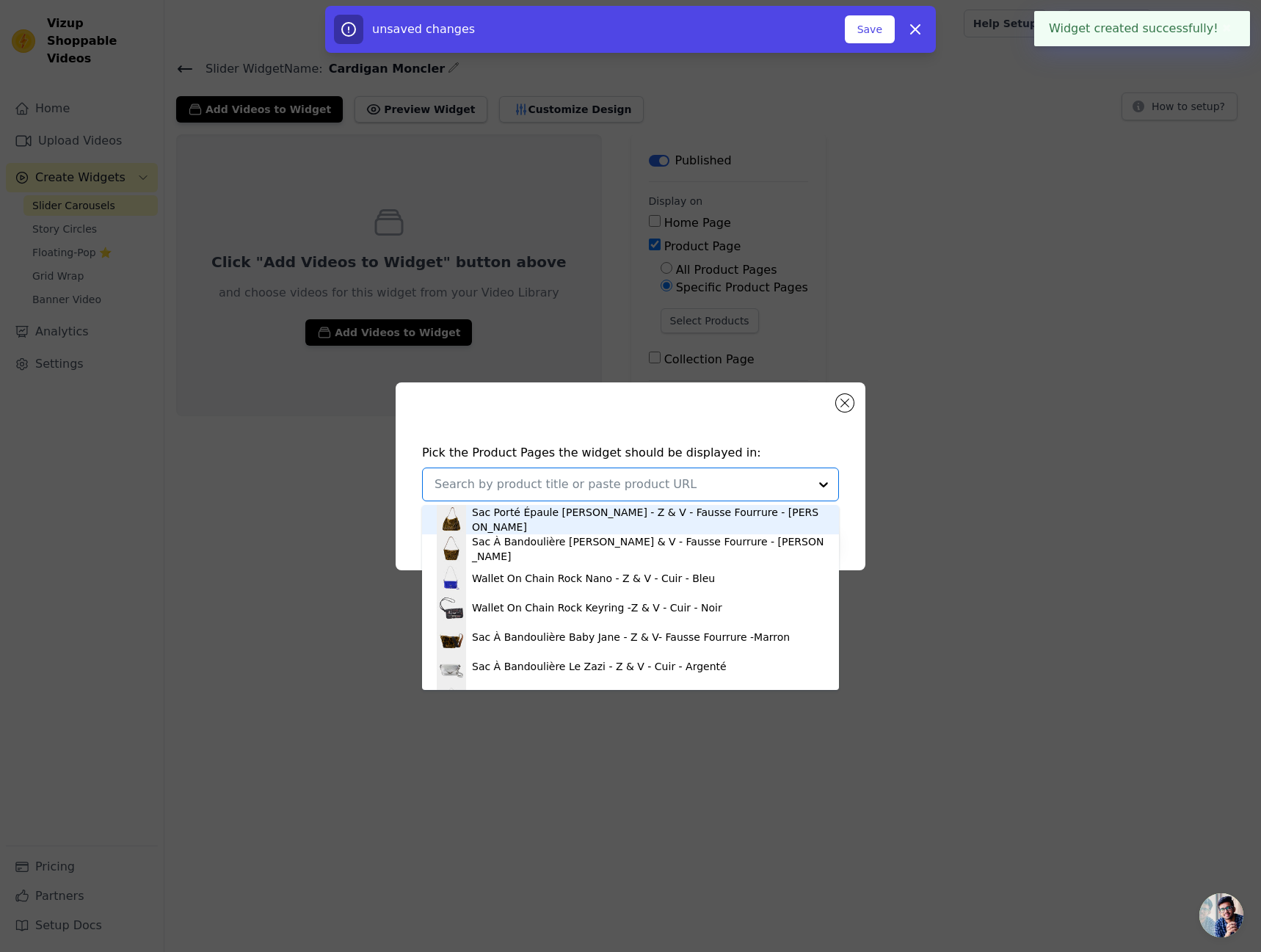
type input "m"
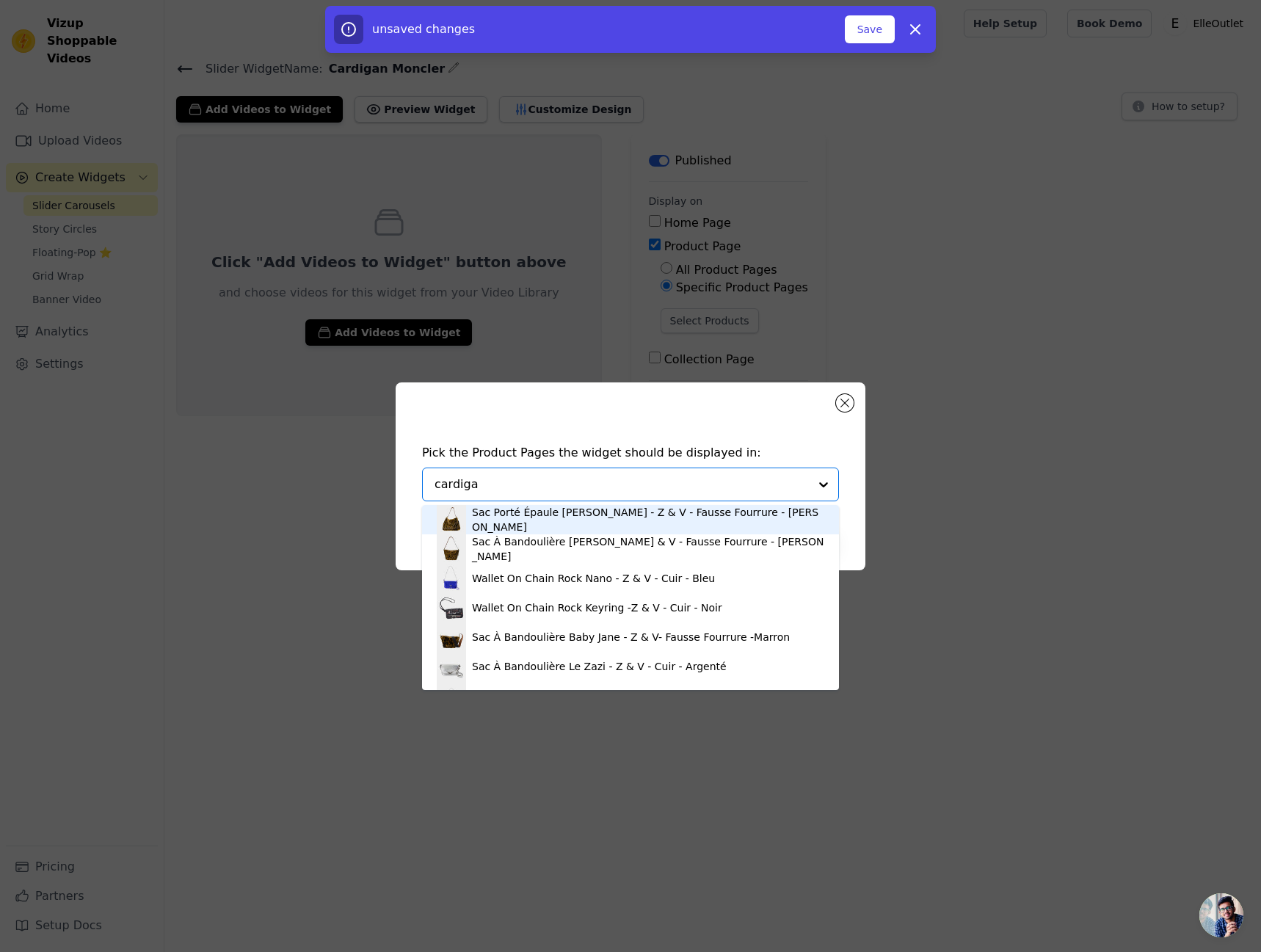
type input "cardigan"
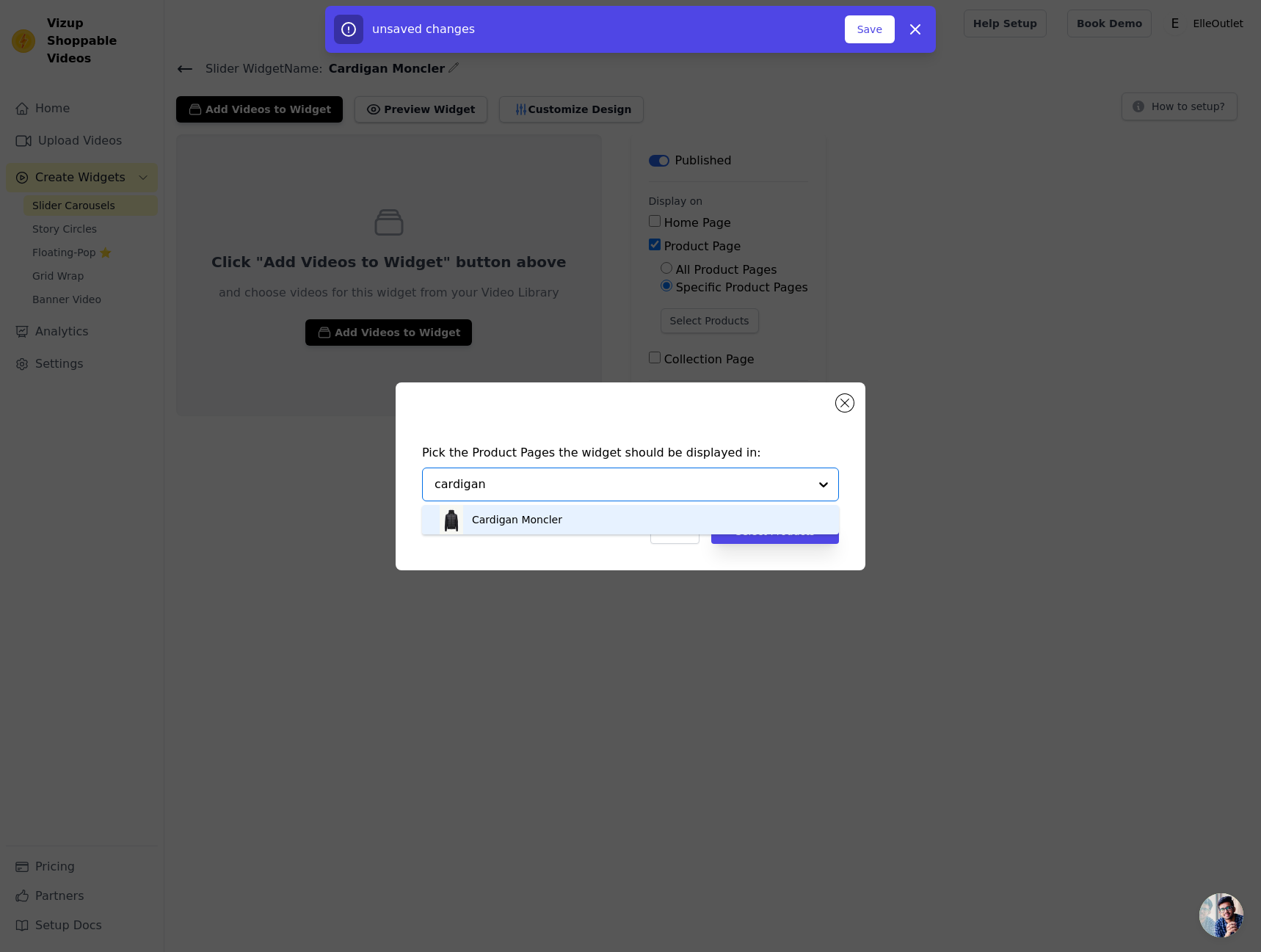
click at [638, 518] on div "Cardigan Moncler" at bounding box center [630, 519] width 387 height 29
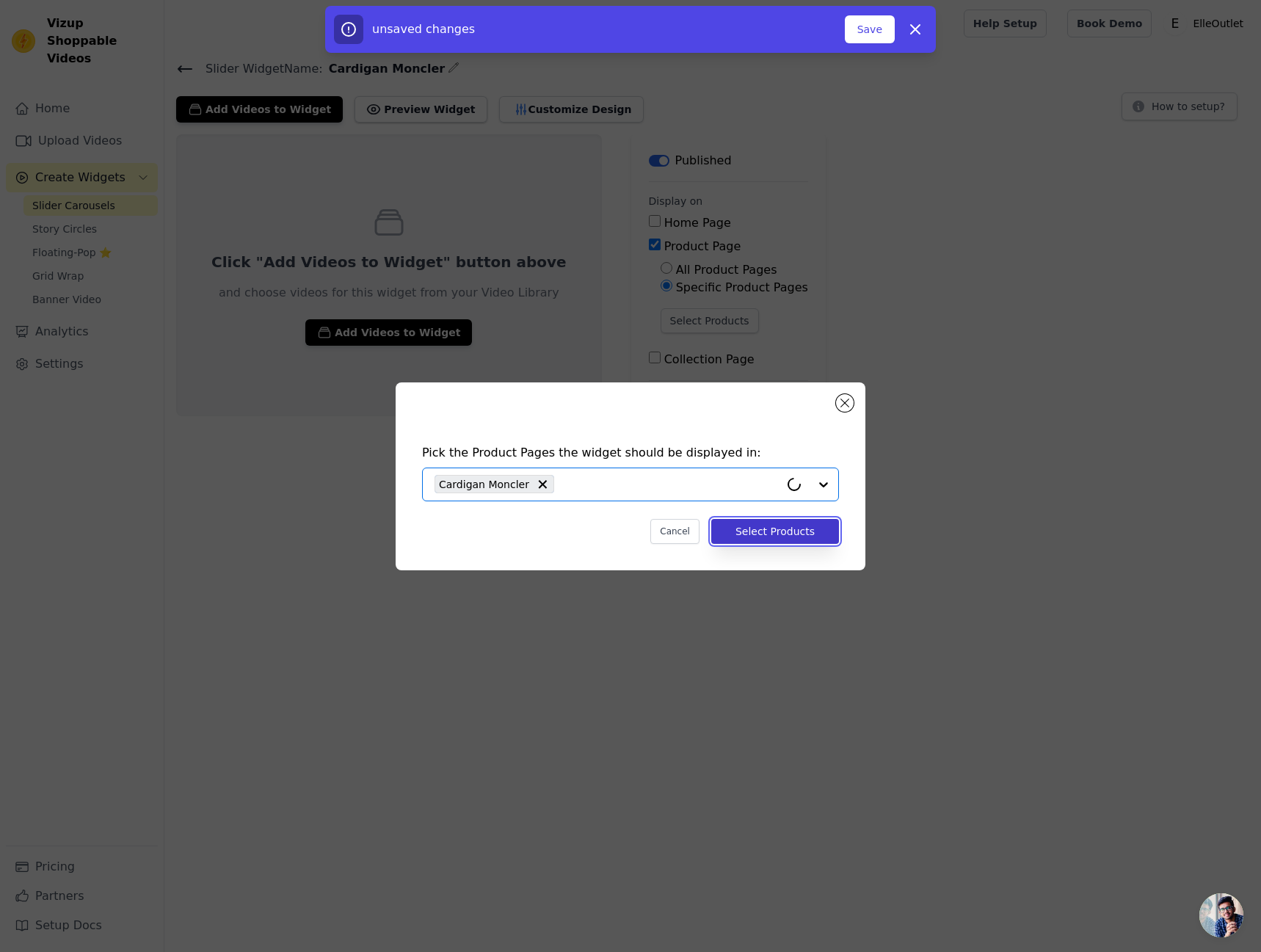
click at [766, 531] on button "Select Products" at bounding box center [775, 531] width 128 height 25
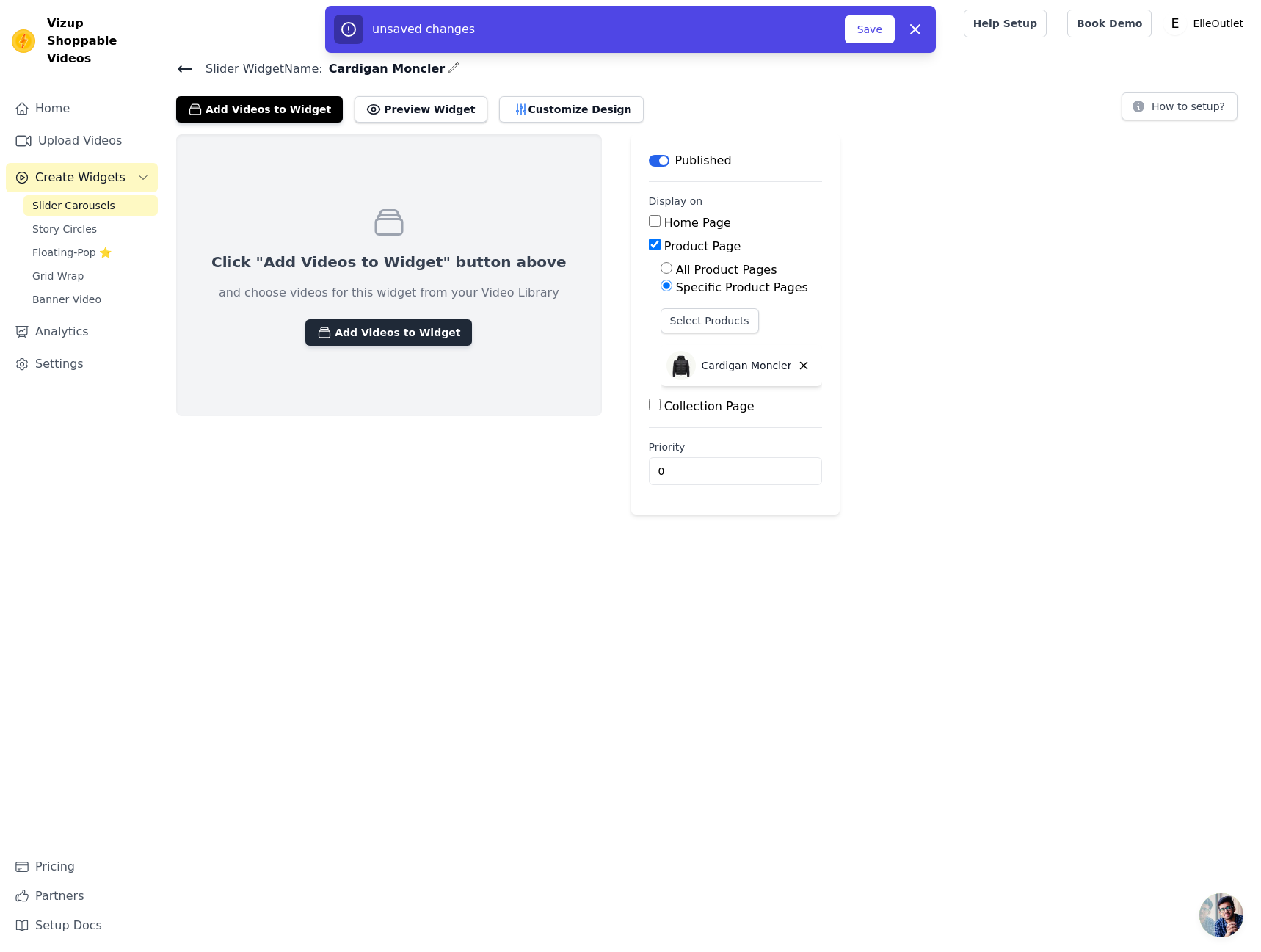
click at [400, 339] on button "Add Videos to Widget" at bounding box center [388, 333] width 166 height 26
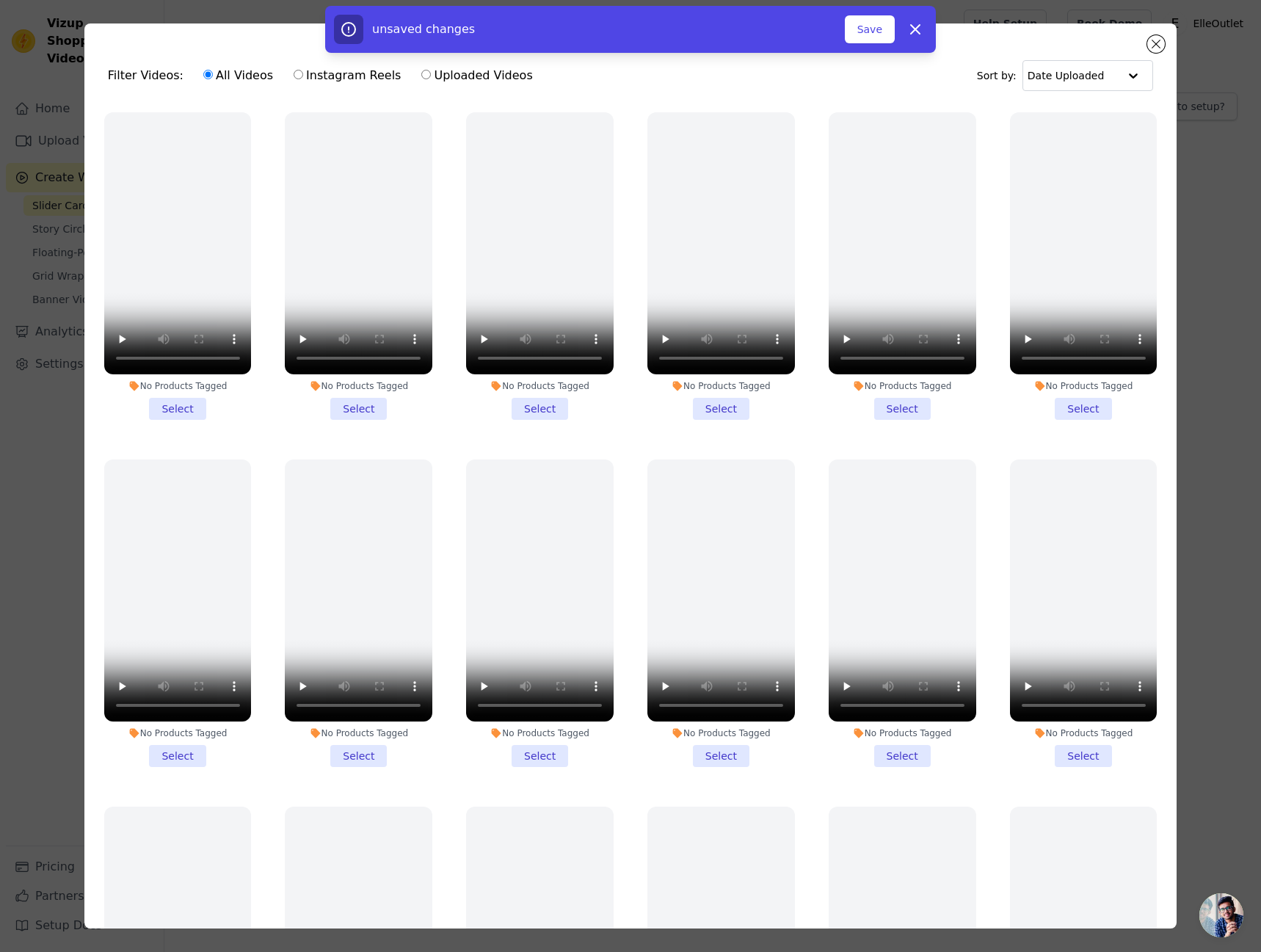
click at [163, 399] on li "No Products Tagged Select" at bounding box center [178, 266] width 147 height 307
click at [0, 0] on input "No Products Tagged Select" at bounding box center [0, 0] width 0 height 0
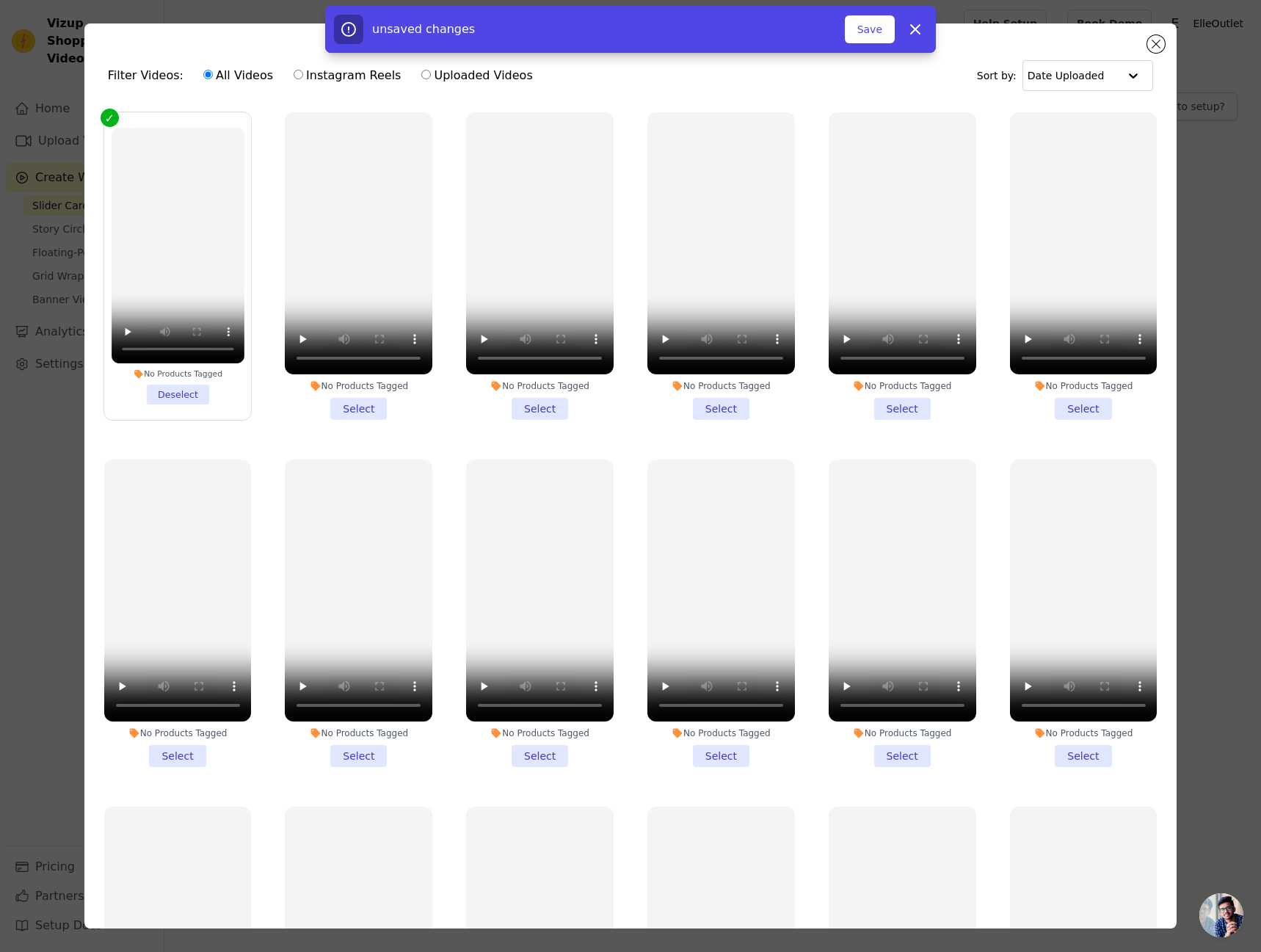
click at [353, 399] on li "No Products Tagged Select" at bounding box center [359, 266] width 147 height 307
click at [0, 0] on input "No Products Tagged Select" at bounding box center [0, 0] width 0 height 0
click at [548, 415] on label "No Products Tagged Select" at bounding box center [540, 266] width 149 height 309
click at [0, 0] on input "No Products Tagged Select" at bounding box center [0, 0] width 0 height 0
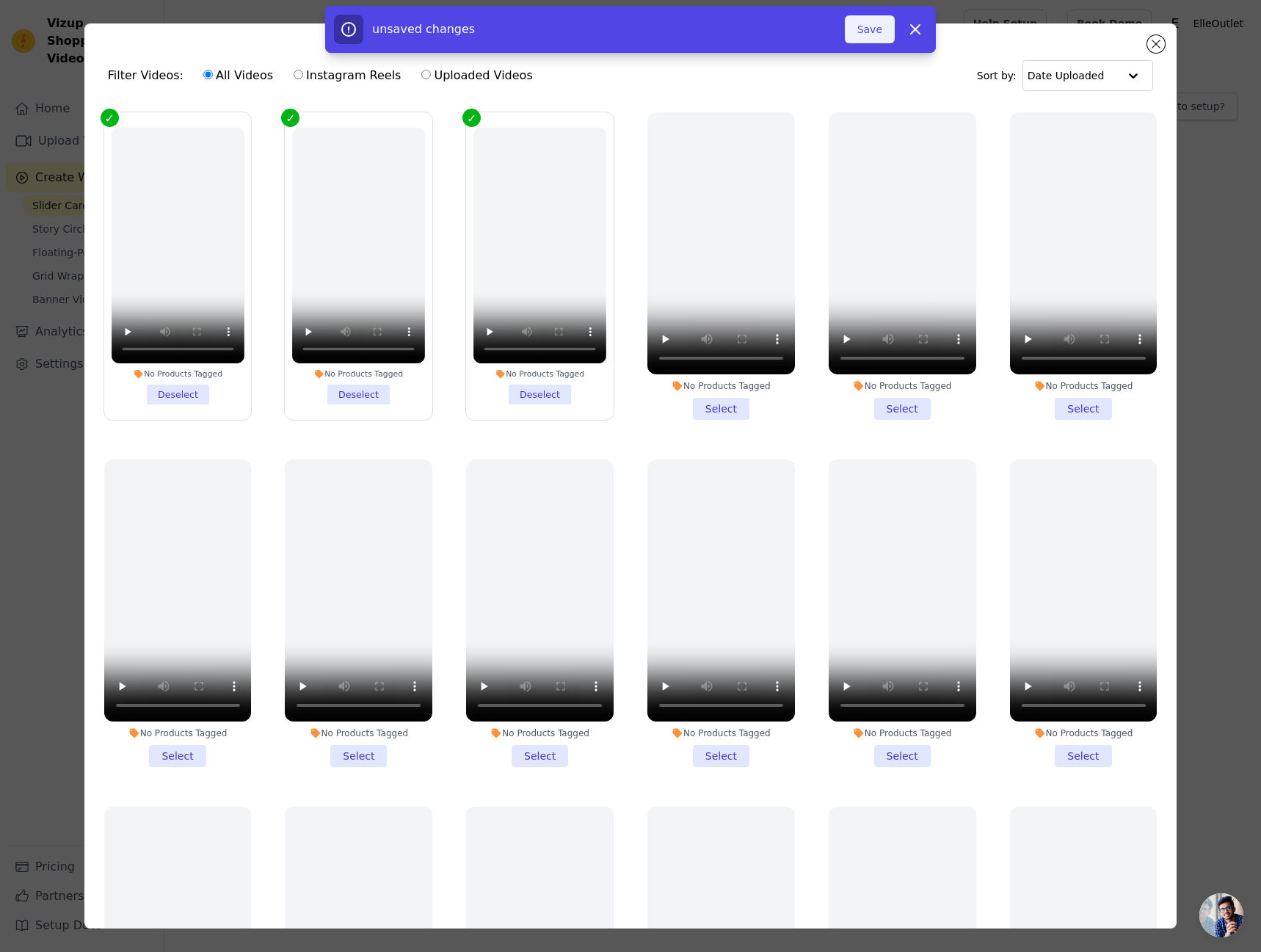
click at [870, 36] on button "Save" at bounding box center [869, 30] width 50 height 28
click at [882, 27] on button "Save" at bounding box center [869, 30] width 50 height 28
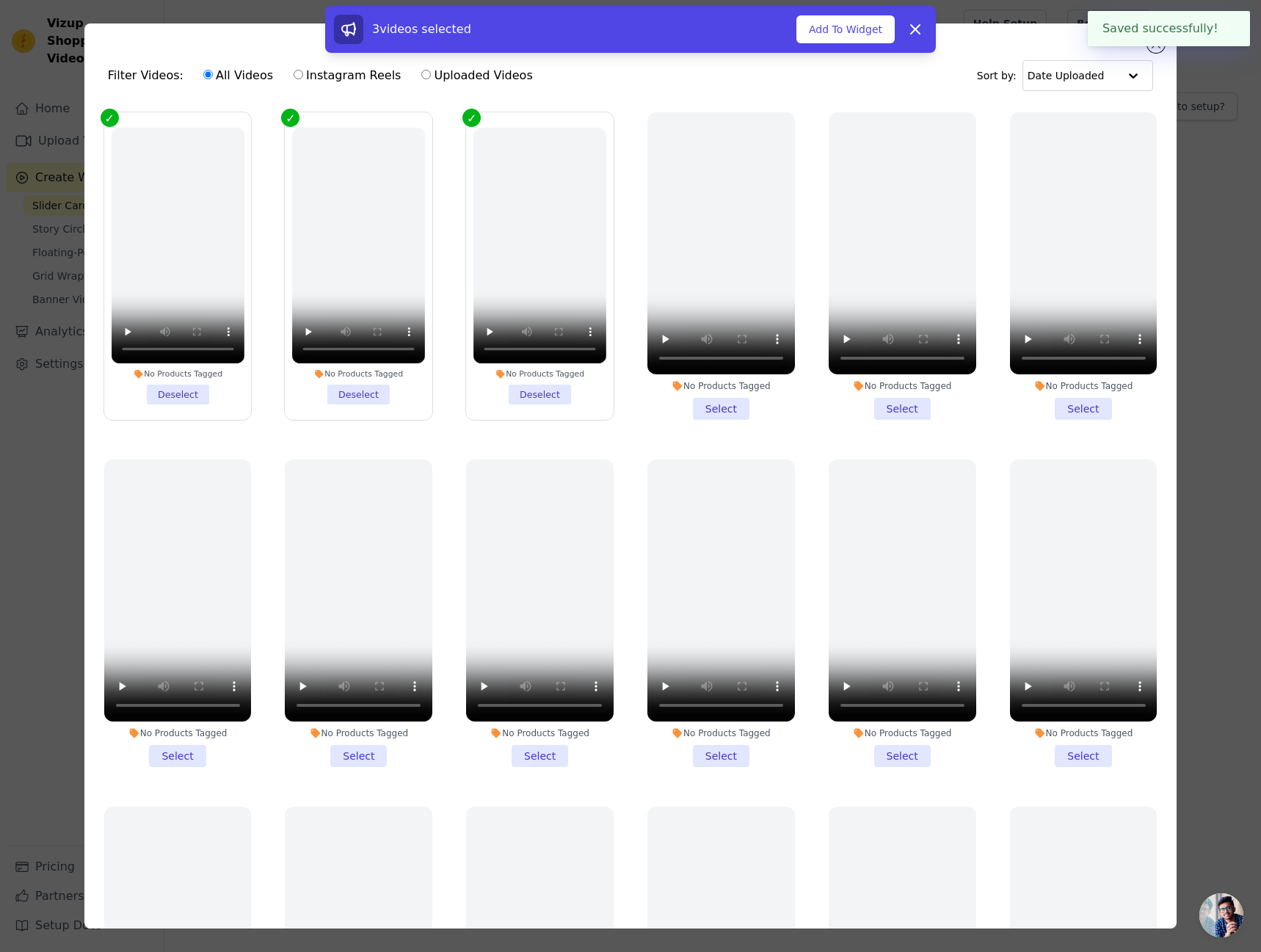
click at [1153, 49] on div "3 videos selected Add To Widget Dismiss" at bounding box center [630, 32] width 1261 height 53
click at [922, 33] on icon at bounding box center [915, 29] width 17 height 17
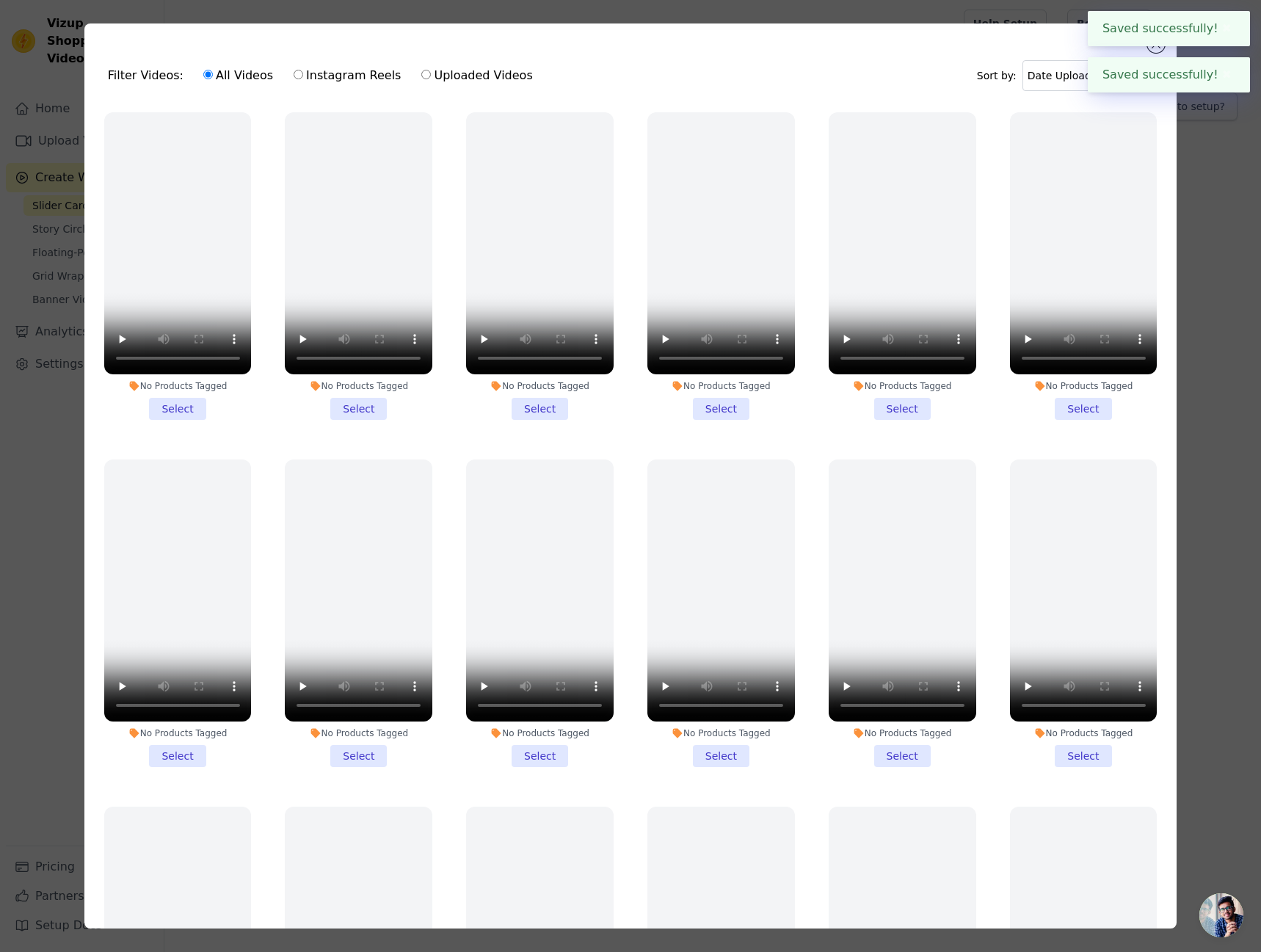
click at [989, 34] on div "Filter Videos: All Videos Instagram Reels Uploaded Videos Sort by: Date Uploade…" at bounding box center [631, 475] width 1093 height 905
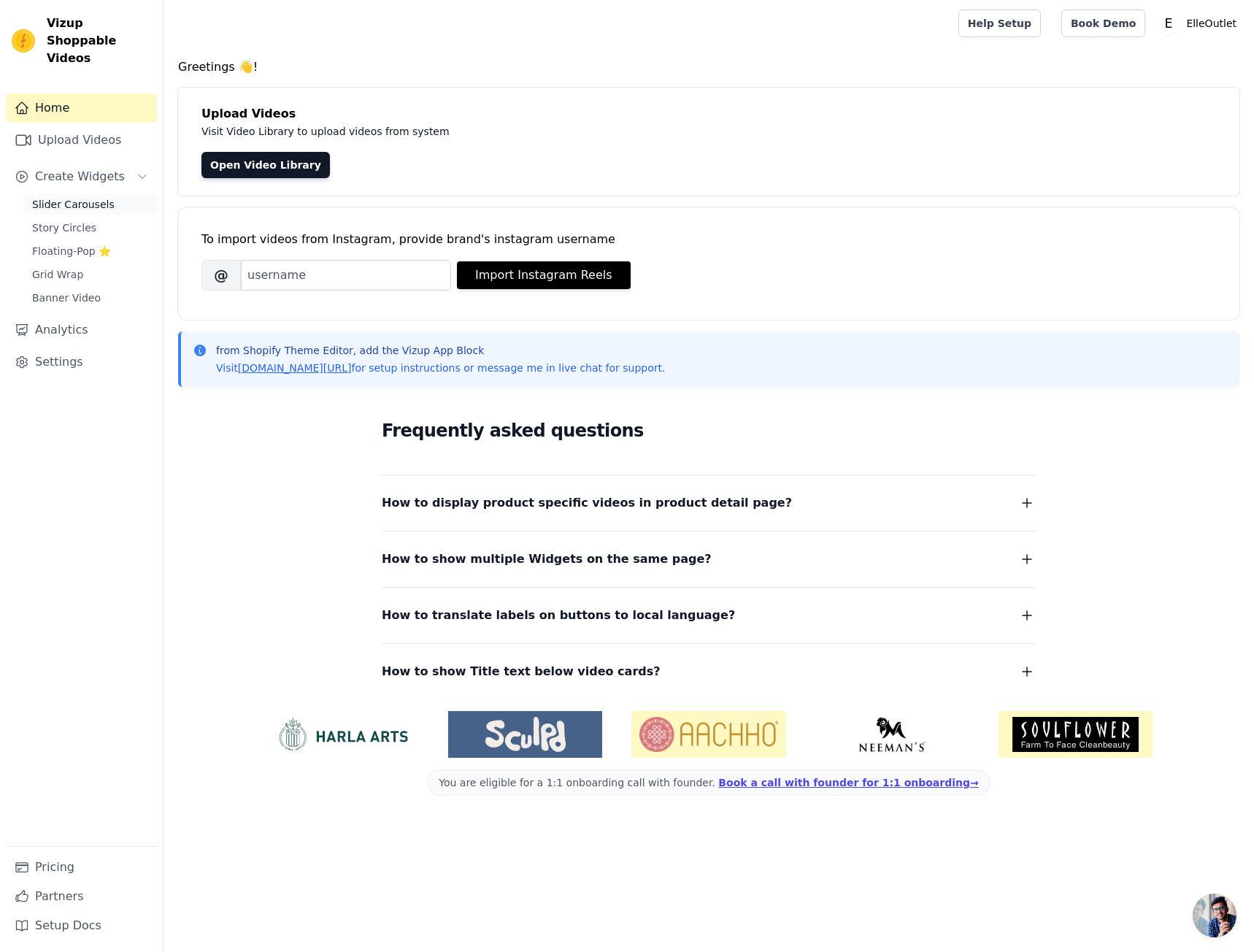
click at [93, 197] on span "Slider Carousels" at bounding box center [73, 204] width 82 height 15
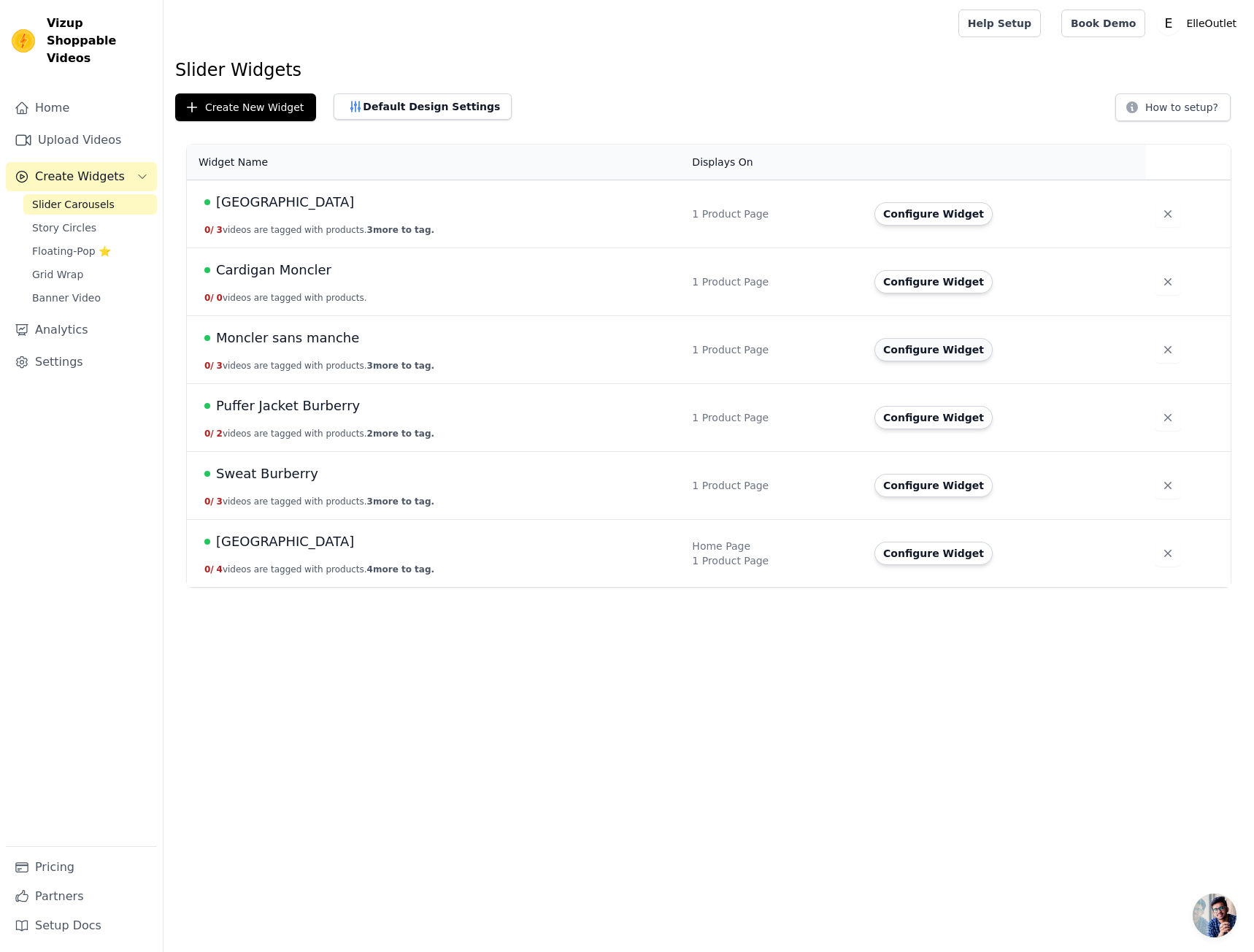
click at [939, 348] on button "Configure Widget" at bounding box center [934, 349] width 119 height 23
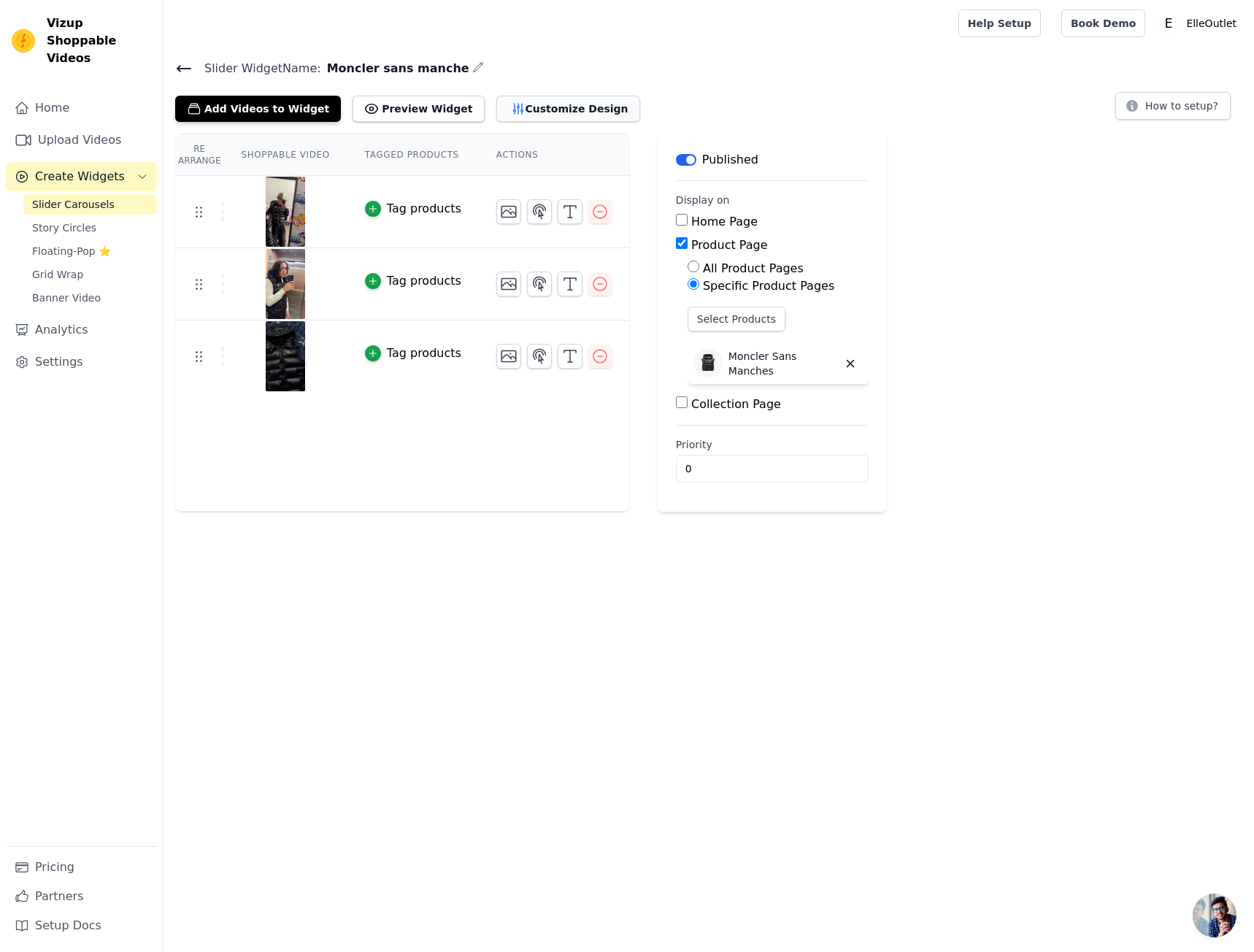
click at [566, 112] on button "Customize Design" at bounding box center [568, 109] width 144 height 26
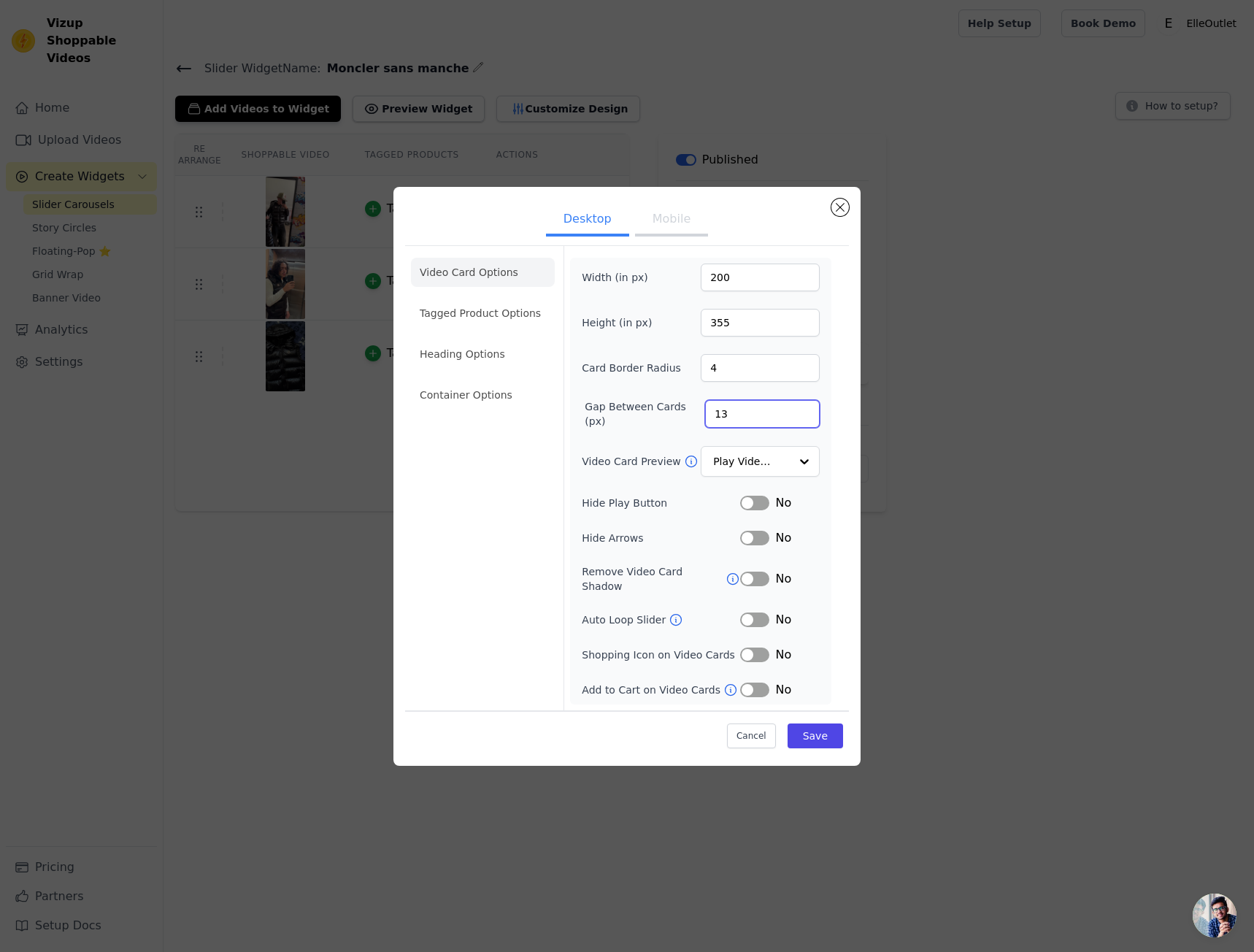
click at [805, 413] on input "13" at bounding box center [762, 414] width 114 height 28
click at [805, 413] on input "14" at bounding box center [762, 414] width 114 height 28
click at [805, 413] on input "15" at bounding box center [762, 414] width 114 height 28
type input "16"
click at [805, 413] on input "16" at bounding box center [762, 414] width 114 height 28
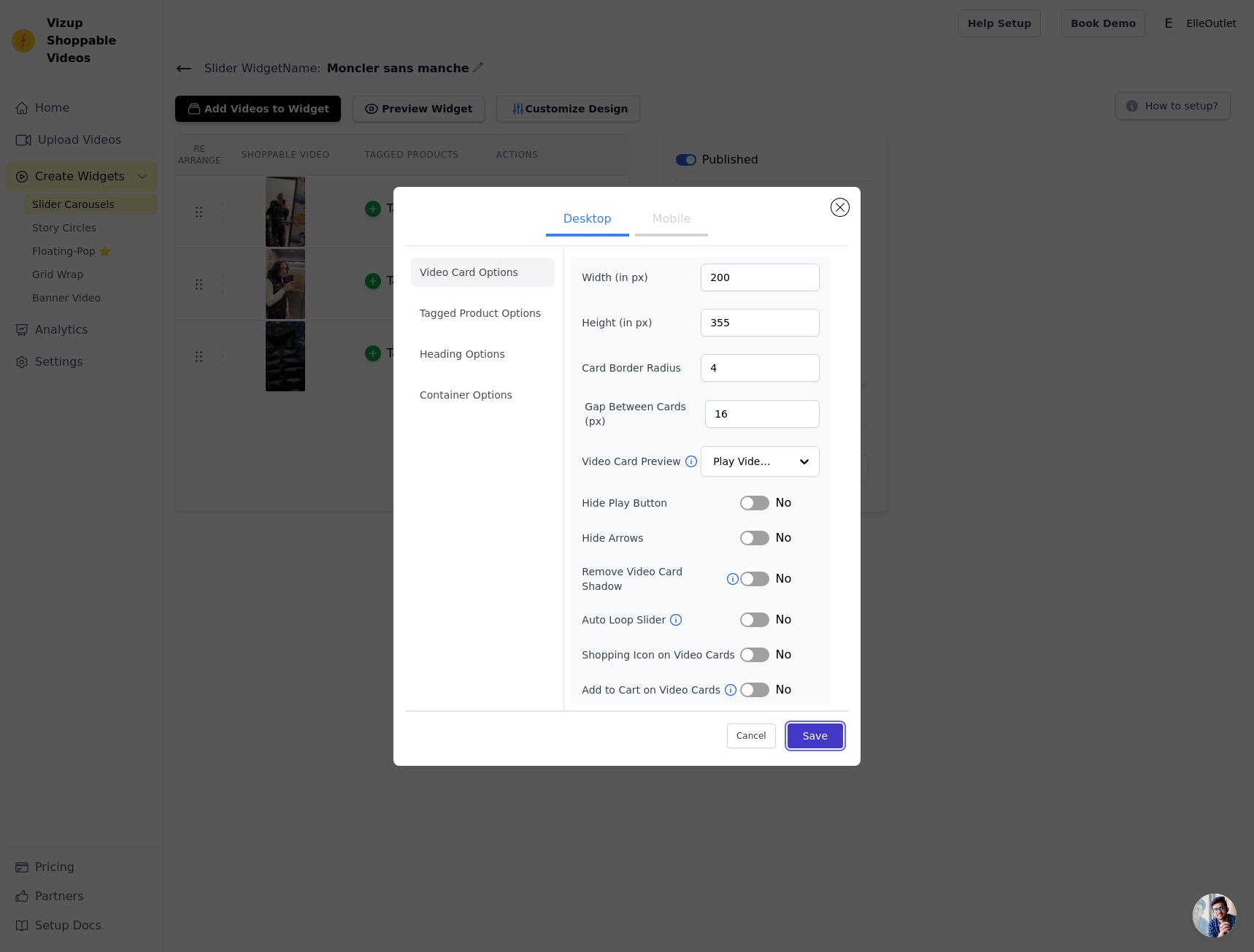
click at [838, 732] on button "Save" at bounding box center [814, 735] width 55 height 25
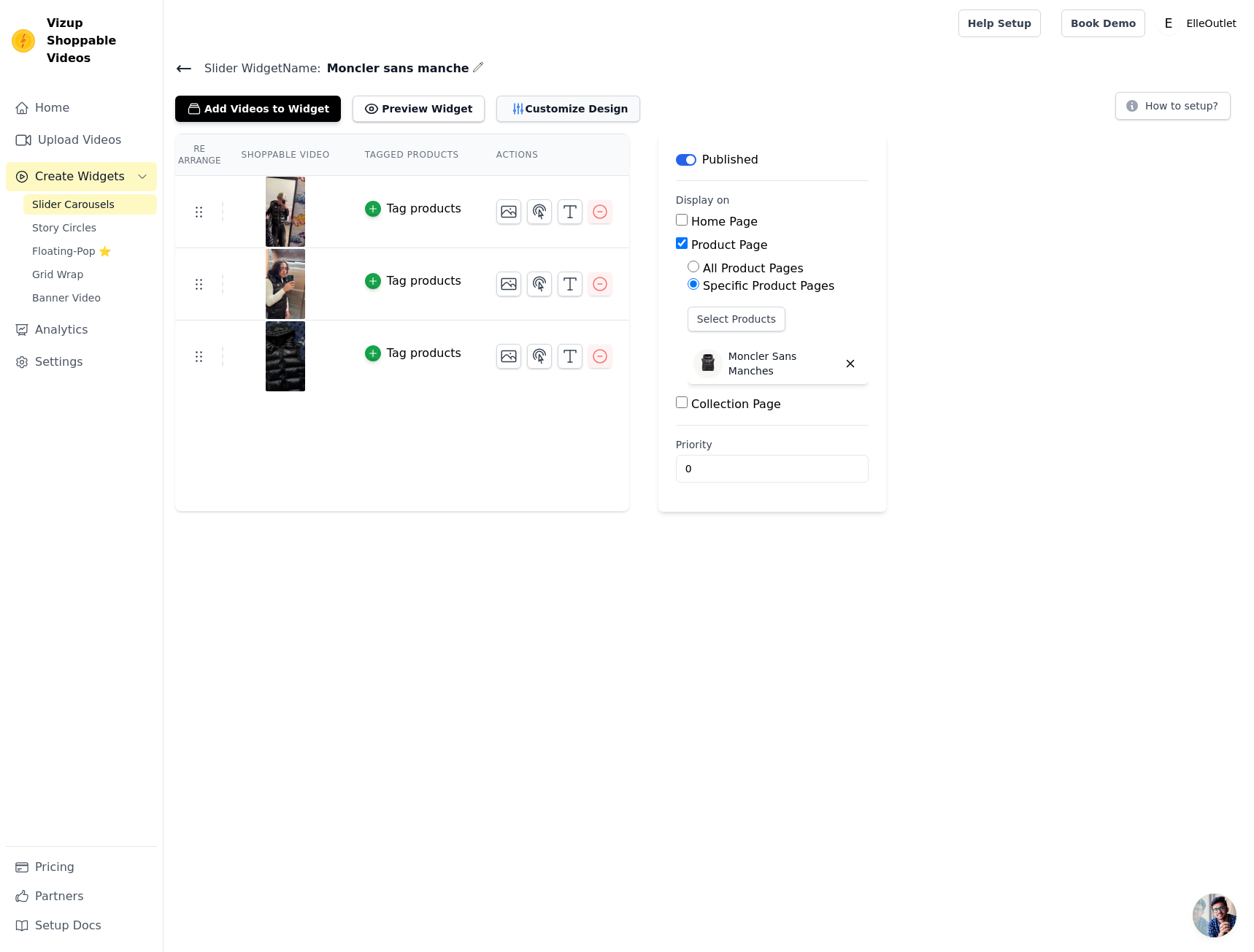
click at [521, 105] on button "Customize Design" at bounding box center [568, 109] width 144 height 26
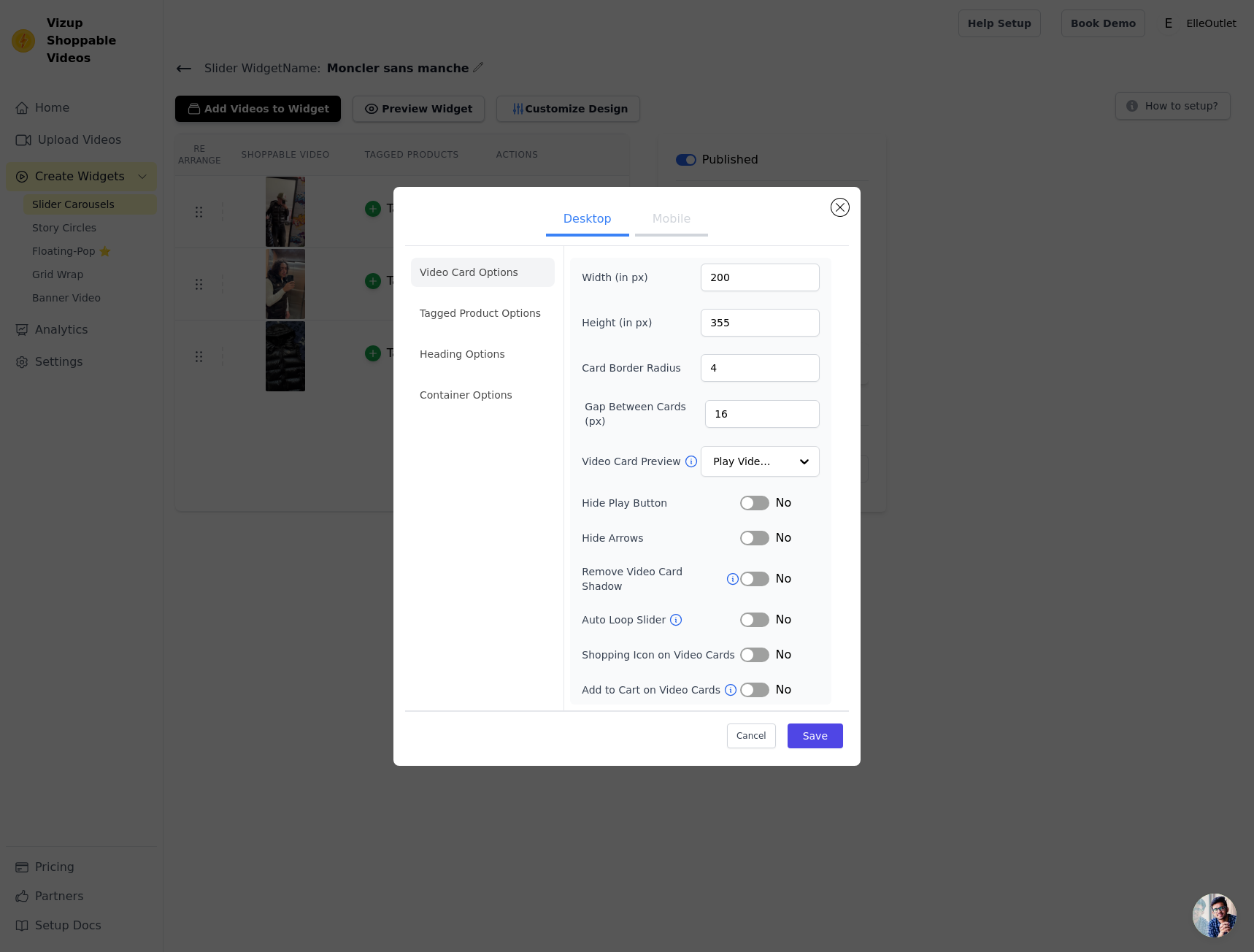
click at [663, 236] on button "Mobile" at bounding box center [671, 220] width 73 height 32
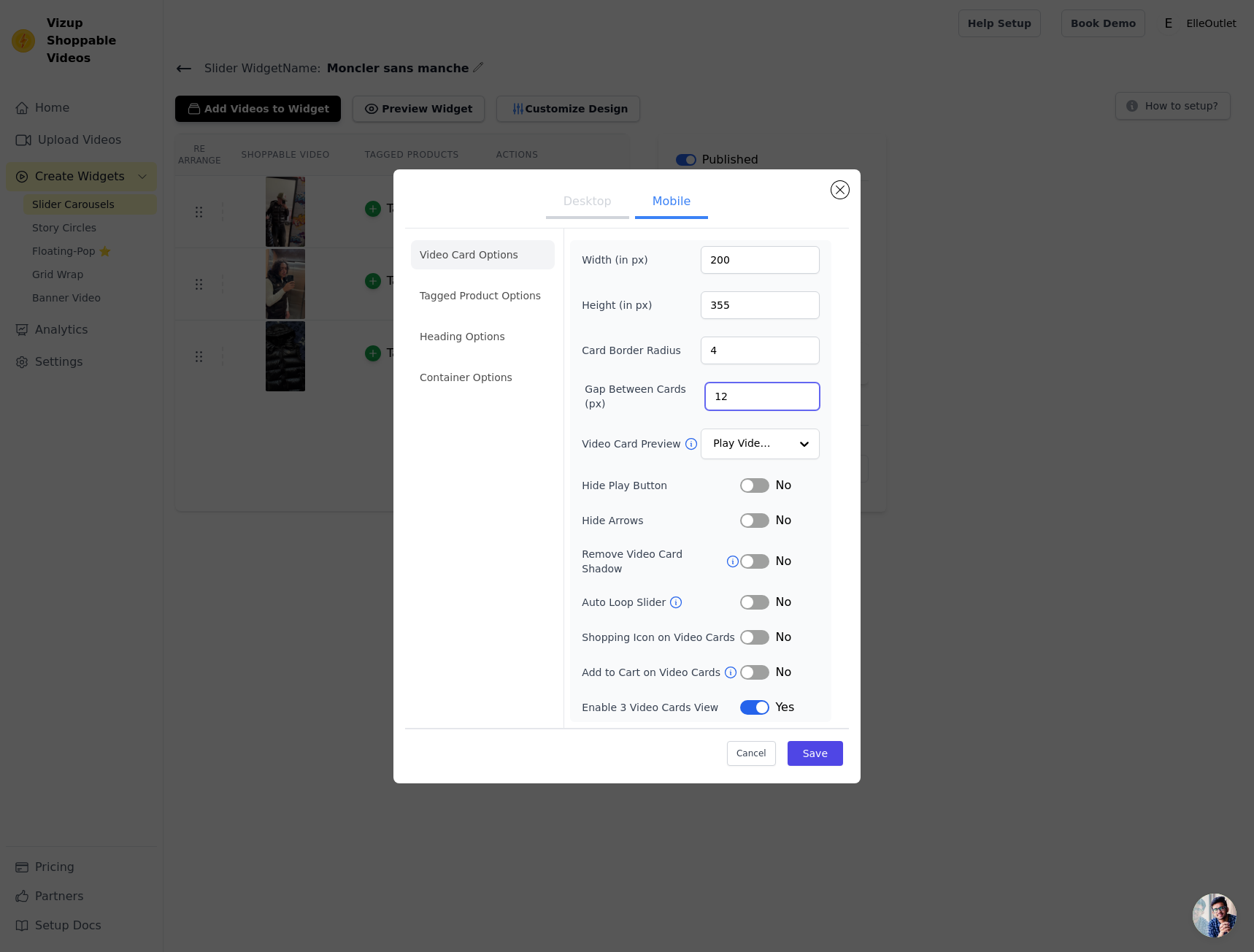
click at [730, 410] on input "12" at bounding box center [762, 396] width 114 height 28
click at [804, 395] on input "13" at bounding box center [762, 396] width 114 height 28
click at [804, 395] on input "14" at bounding box center [762, 396] width 114 height 28
click at [804, 395] on input "15" at bounding box center [762, 396] width 114 height 28
type input "16"
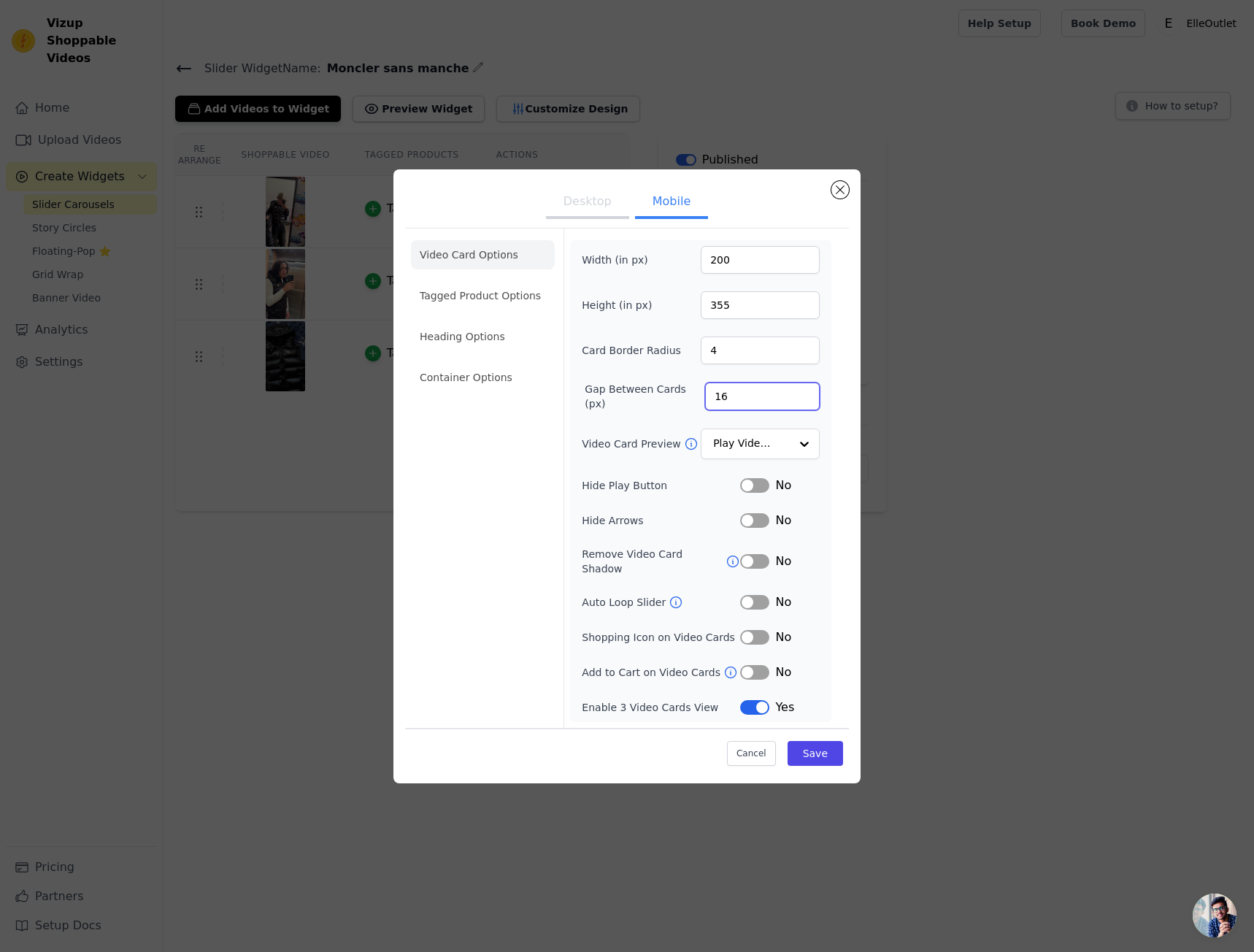
click at [804, 395] on input "16" at bounding box center [762, 396] width 114 height 28
click at [829, 748] on button "Save" at bounding box center [814, 754] width 55 height 25
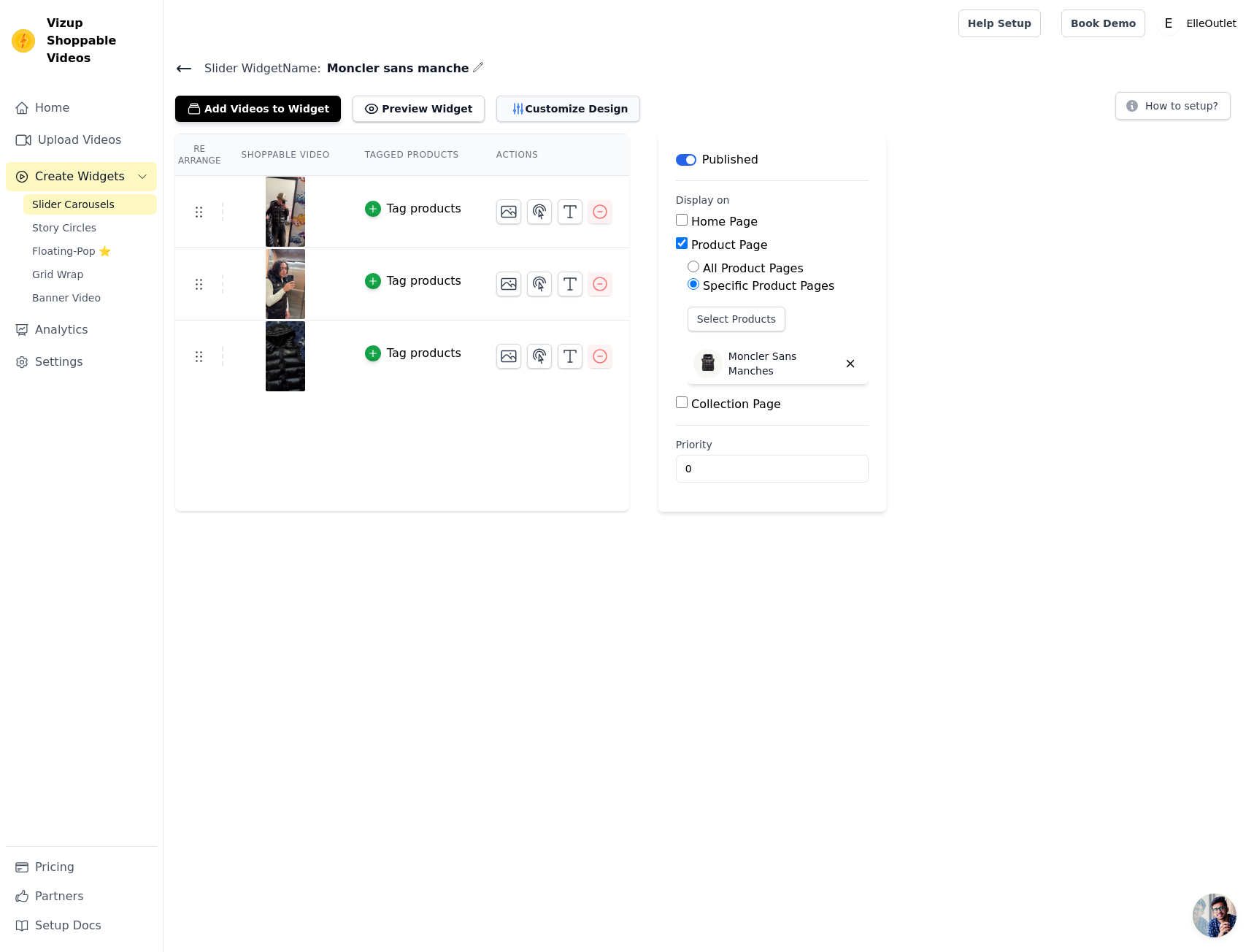
click at [520, 115] on button "Customize Design" at bounding box center [568, 109] width 144 height 26
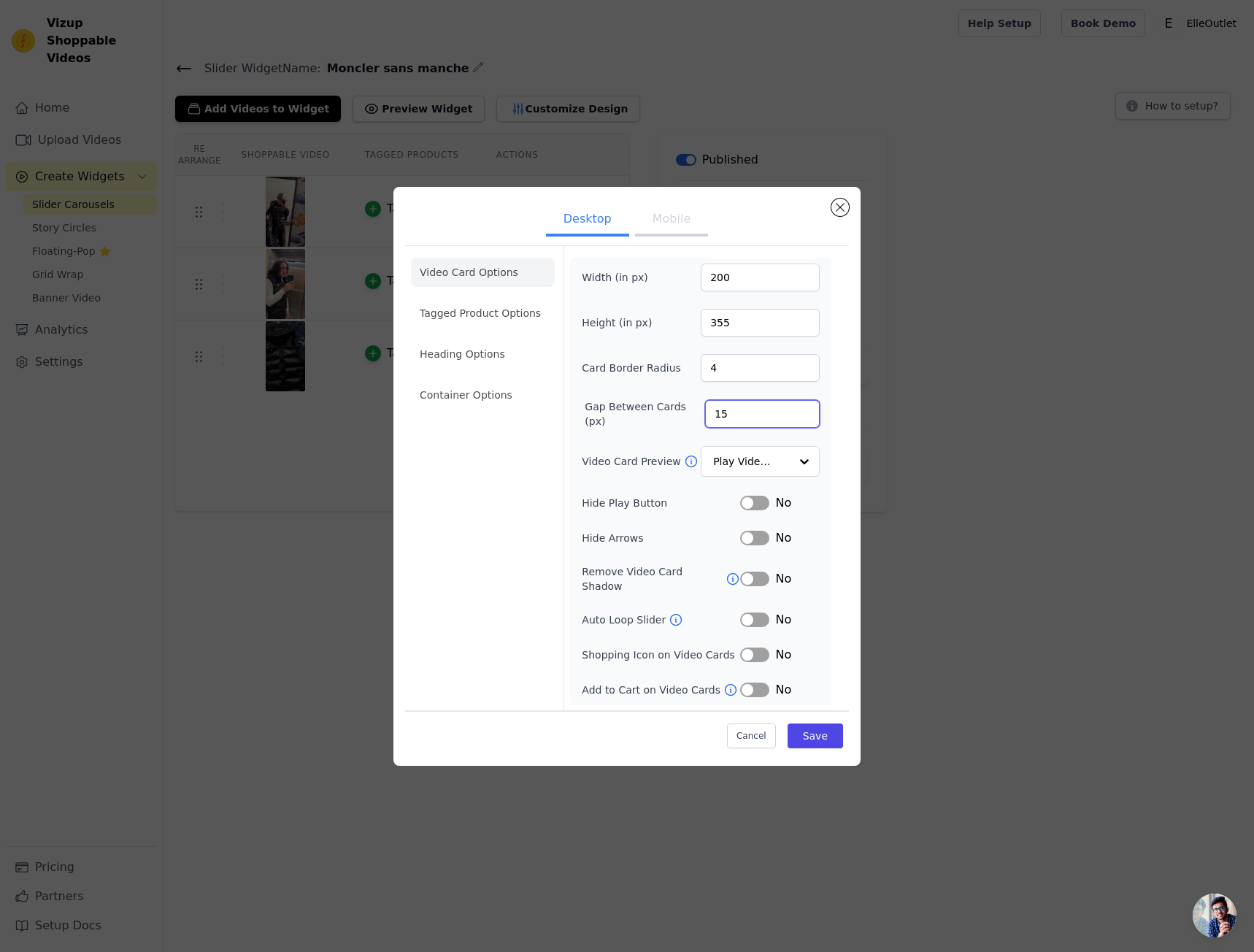
click at [808, 427] on input "15" at bounding box center [762, 414] width 114 height 28
type input "14"
click at [808, 427] on input "14" at bounding box center [762, 414] width 114 height 28
click at [676, 228] on button "Mobile" at bounding box center [671, 220] width 73 height 32
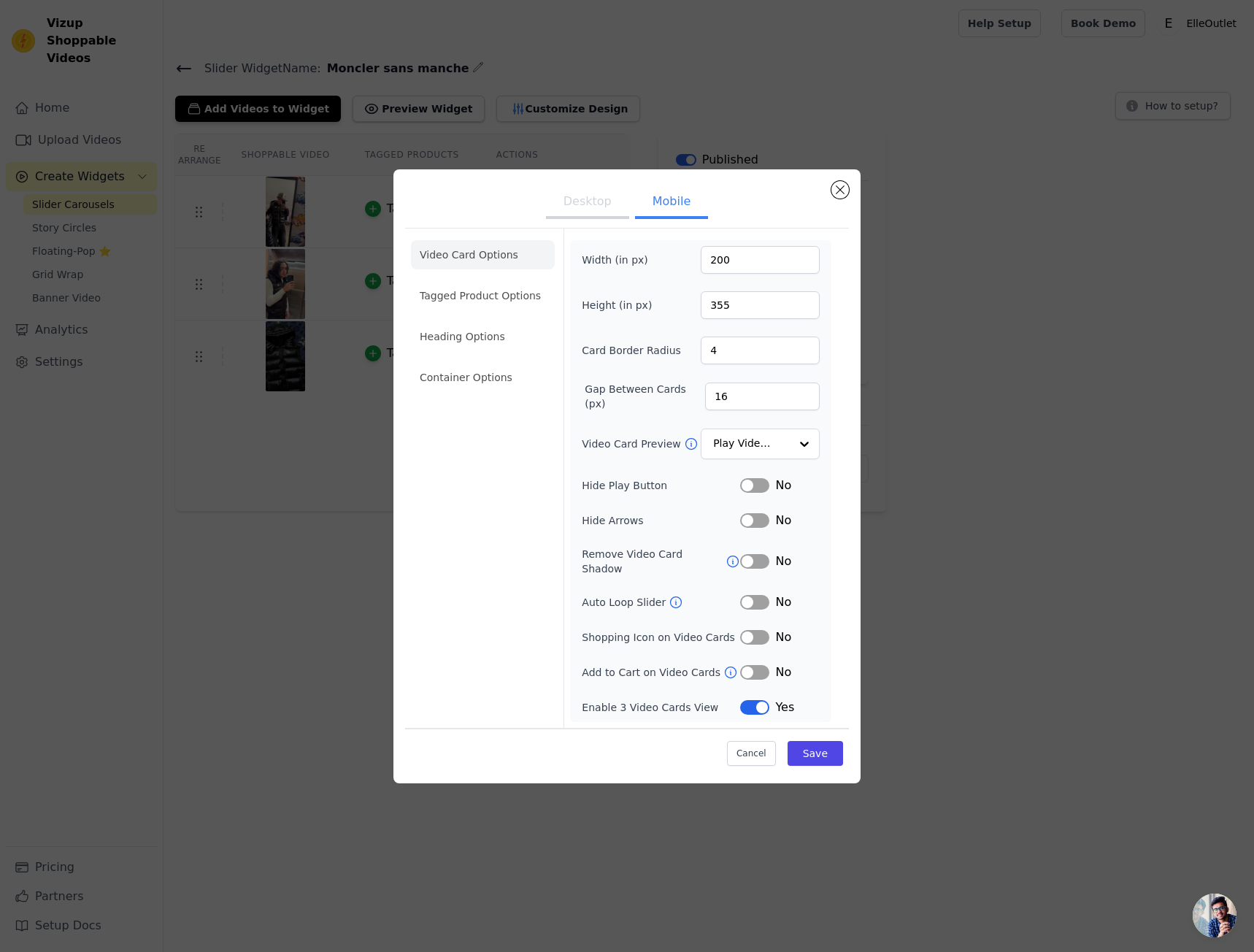
click at [619, 219] on button "Desktop" at bounding box center [587, 203] width 83 height 32
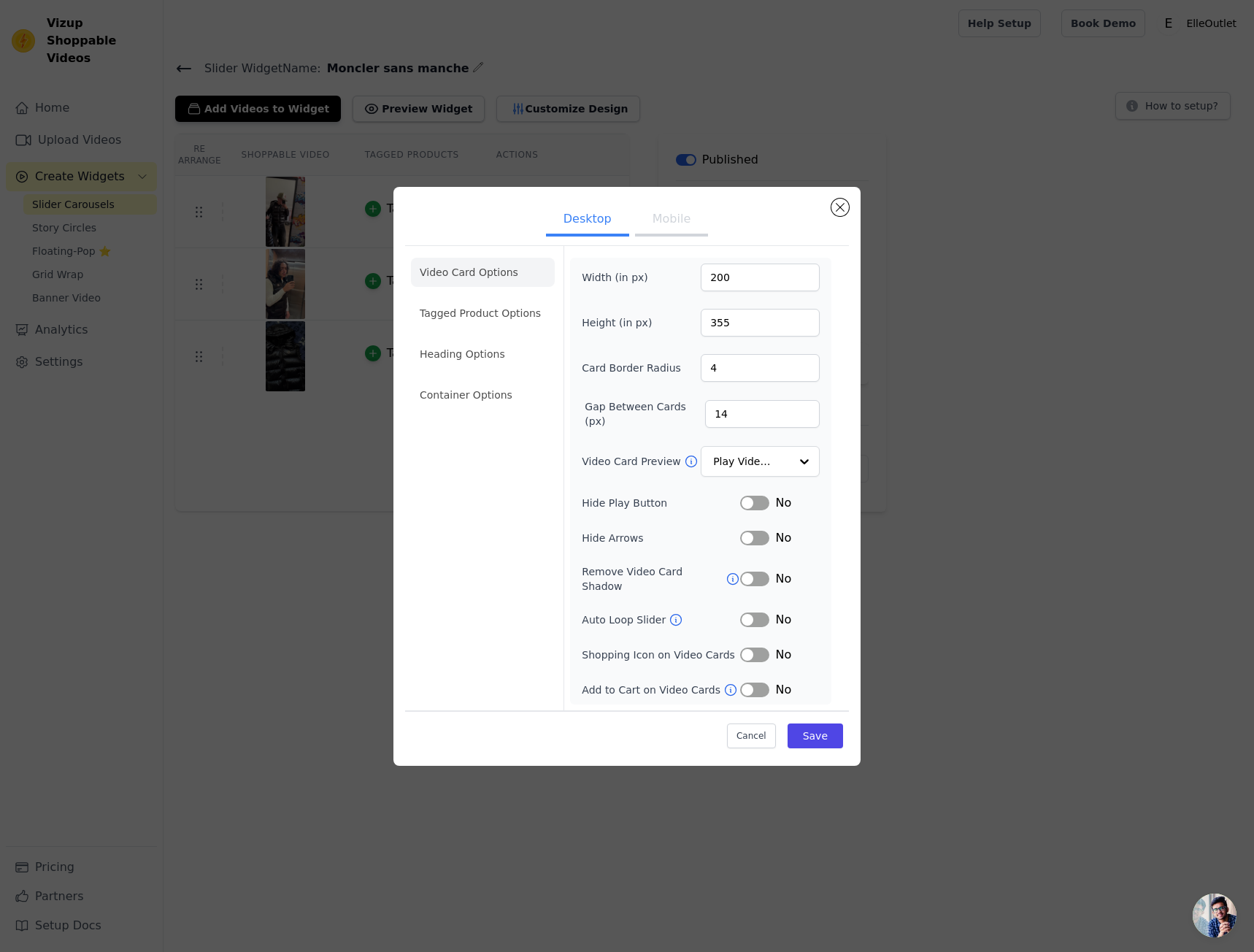
click at [649, 231] on button "Mobile" at bounding box center [671, 220] width 73 height 32
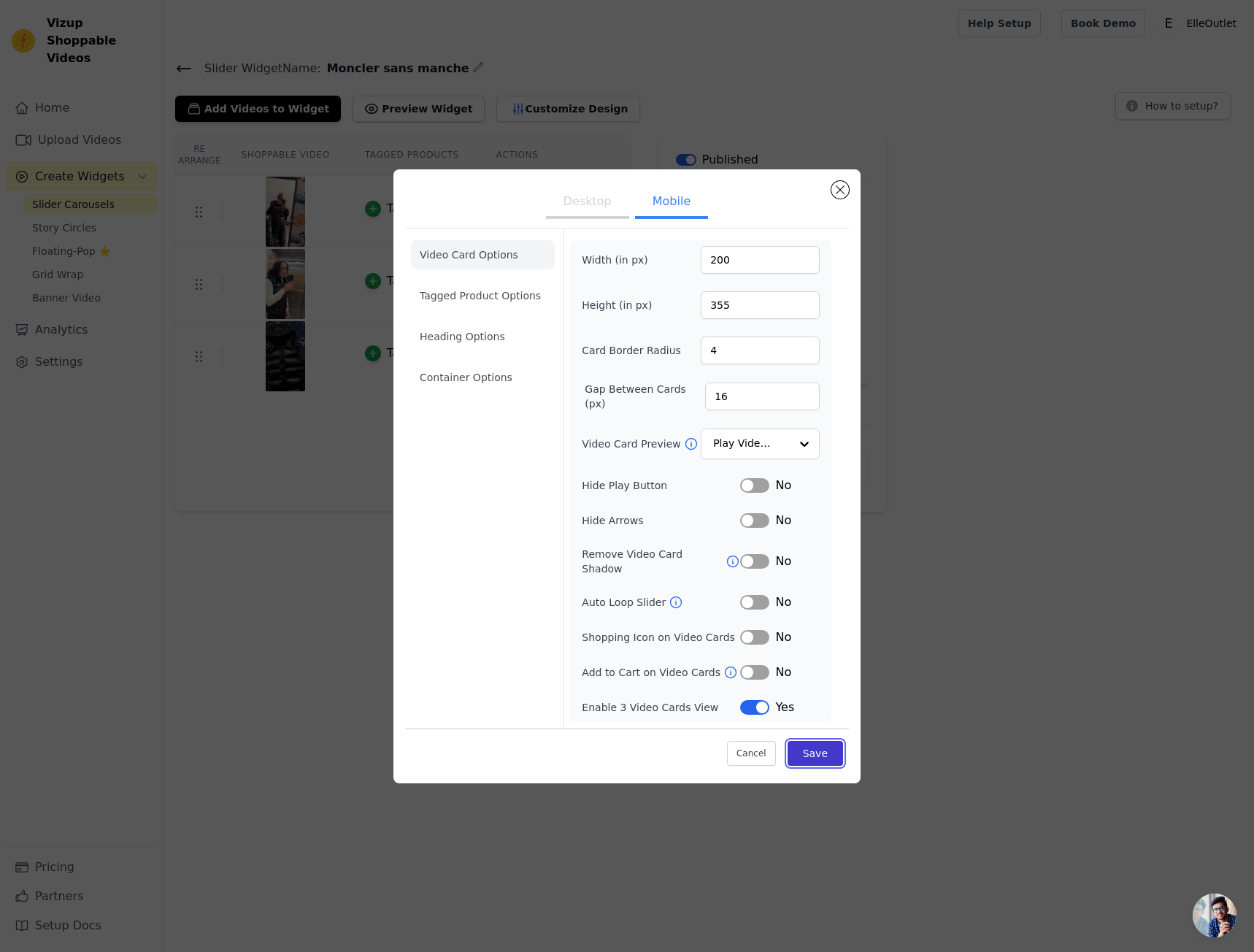
click at [809, 748] on button "Save" at bounding box center [814, 754] width 55 height 25
